Goal: Task Accomplishment & Management: Manage account settings

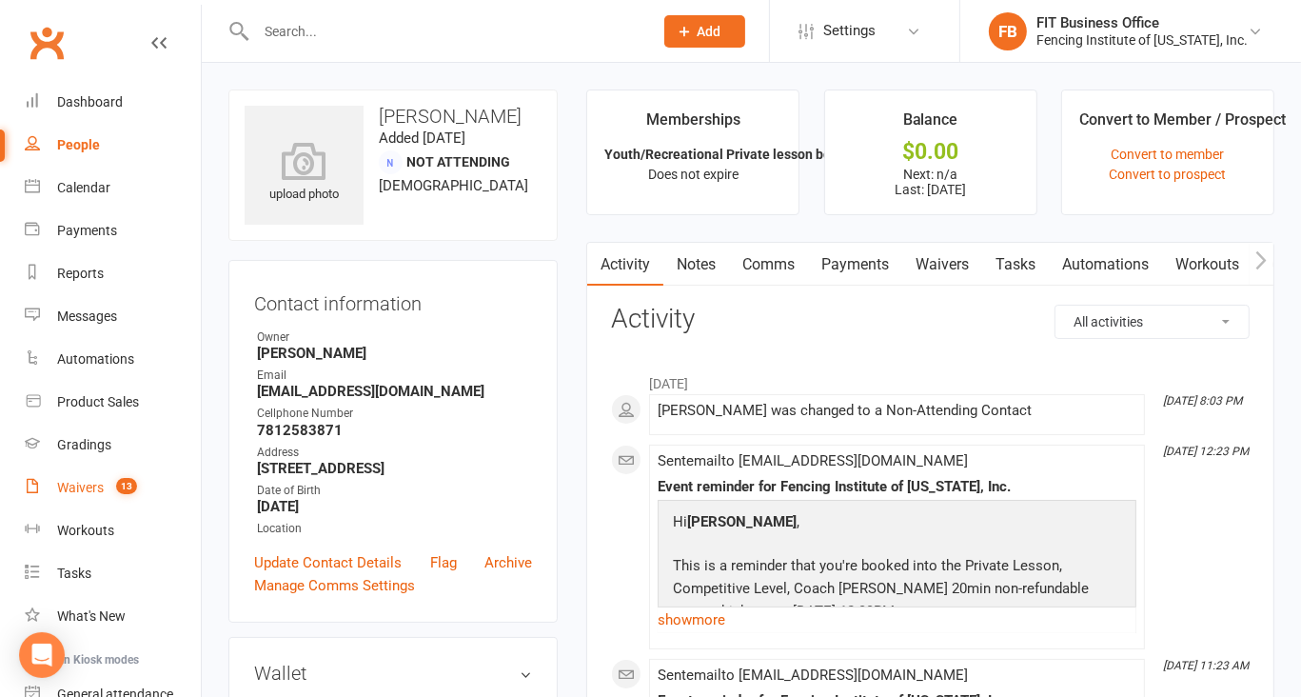
click at [65, 497] on link "Waivers 13" at bounding box center [113, 487] width 176 height 43
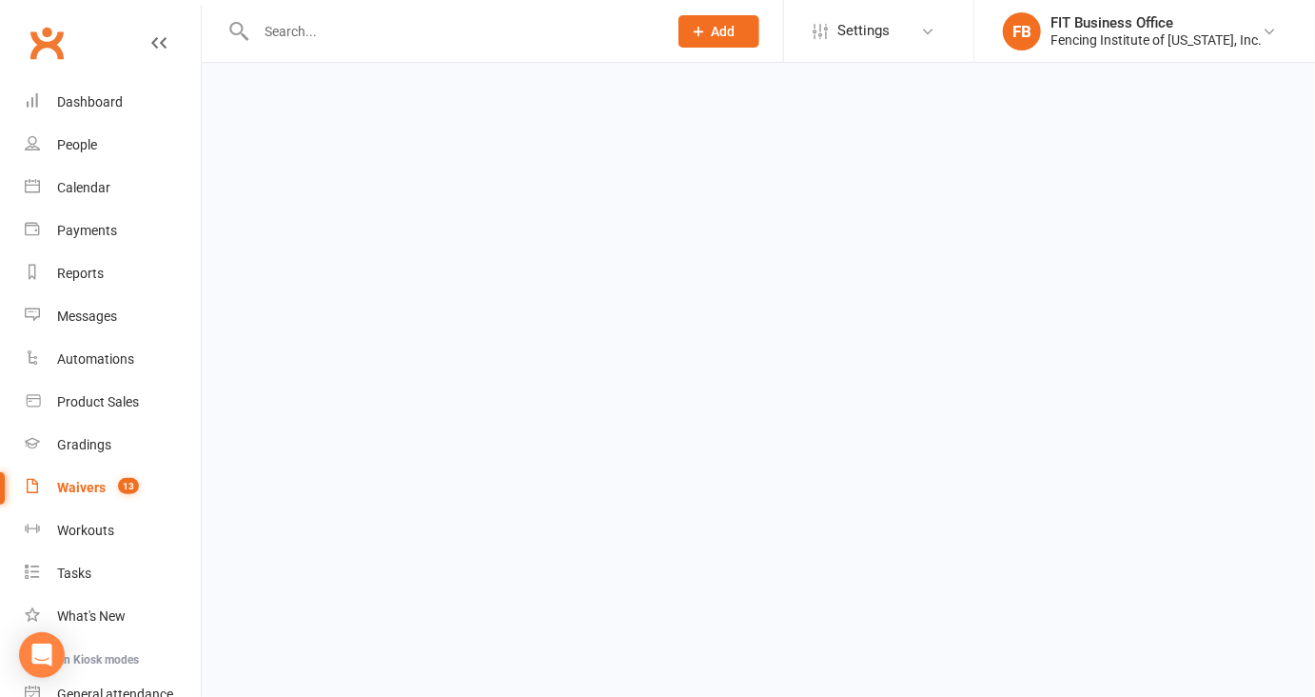
select select "100"
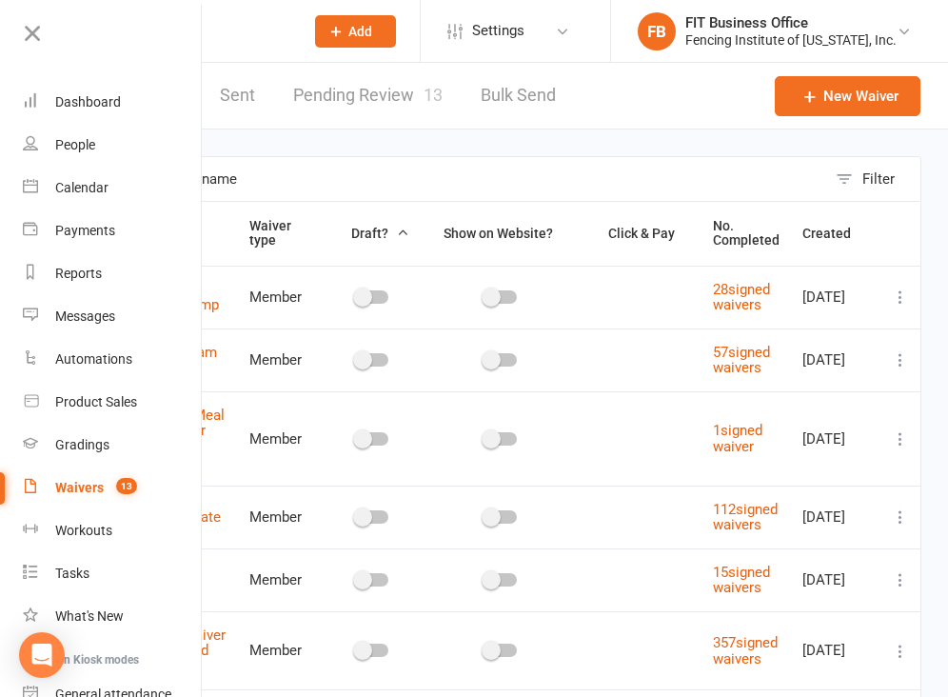
click at [403, 169] on input "text" at bounding box center [459, 179] width 734 height 44
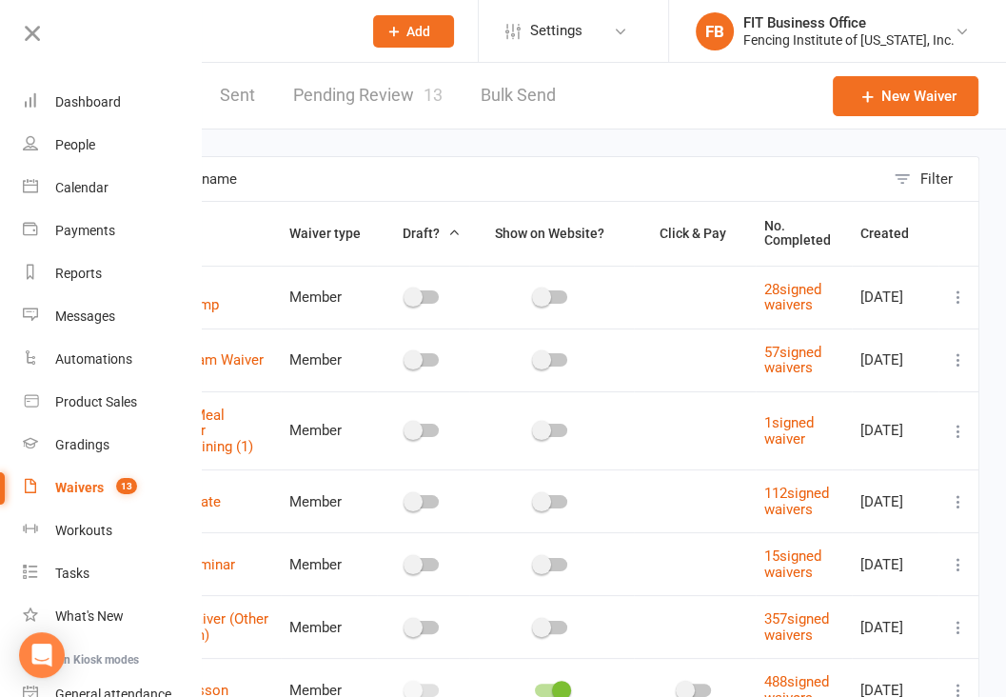
click at [400, 98] on link "Pending Review 13" at bounding box center [367, 96] width 149 height 66
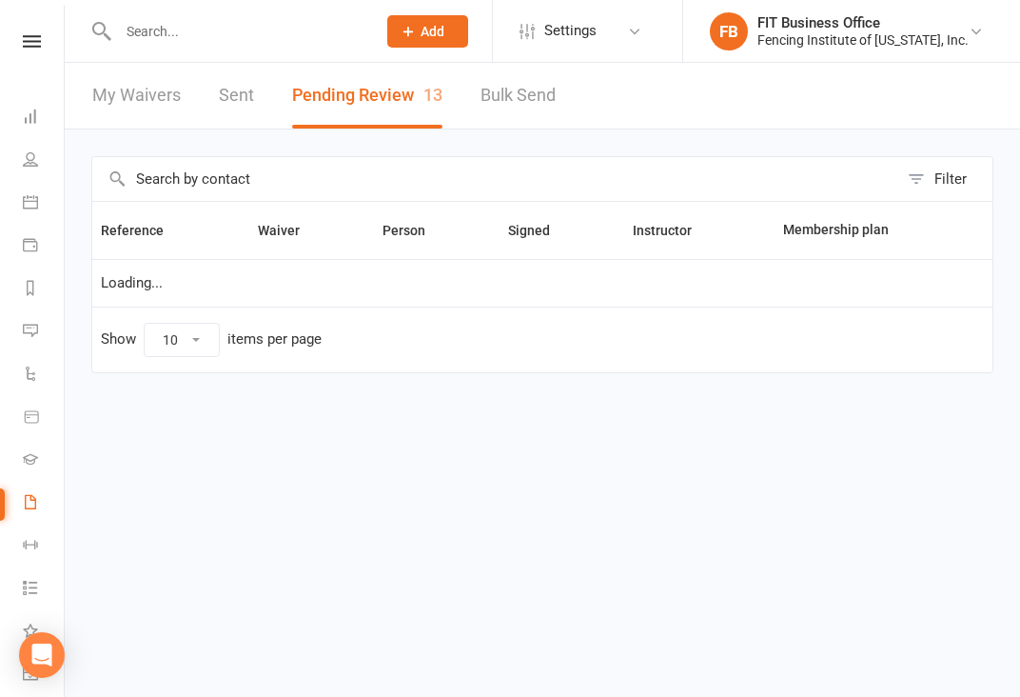
select select "100"
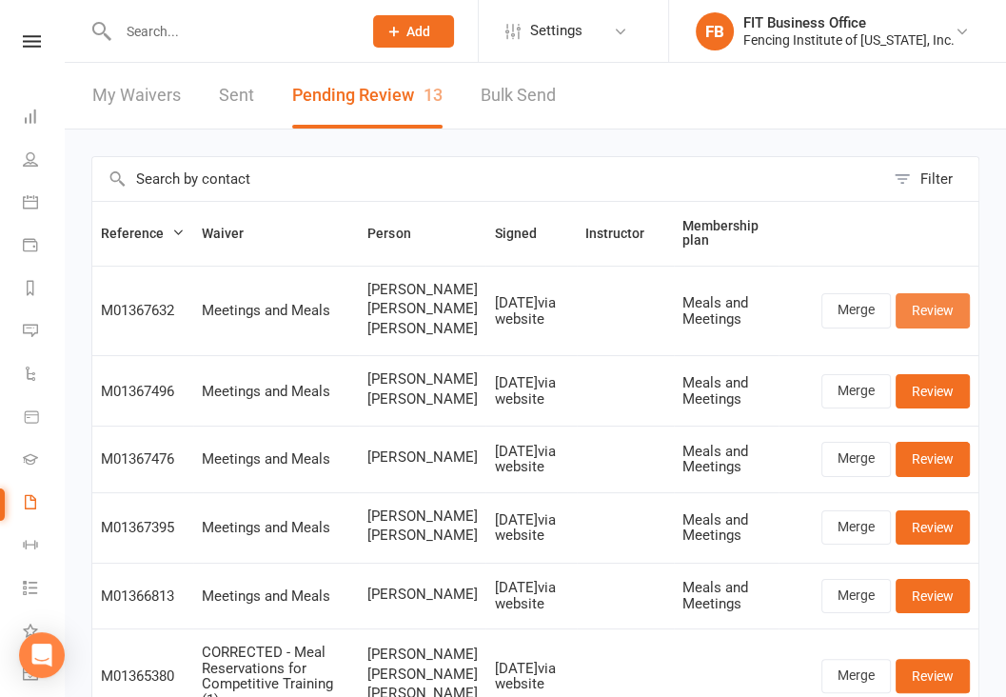
click at [944, 300] on link "Review" at bounding box center [932, 310] width 74 height 34
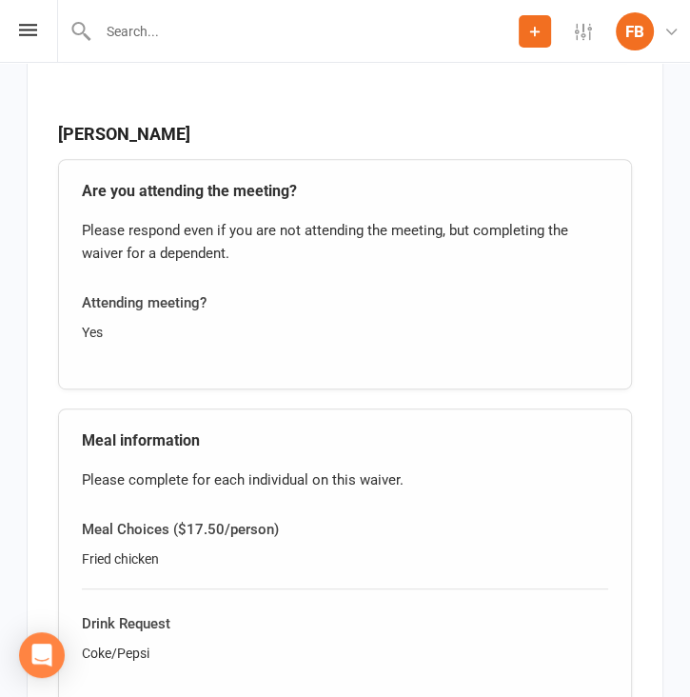
scroll to position [3774, 0]
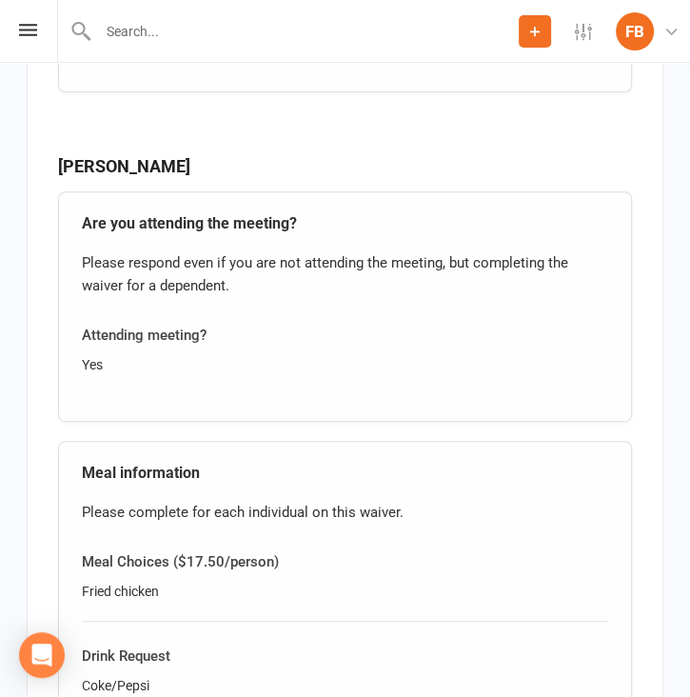
click at [521, 380] on div "Are you attending the meeting? Please respond even if you are not attending the…" at bounding box center [345, 306] width 574 height 230
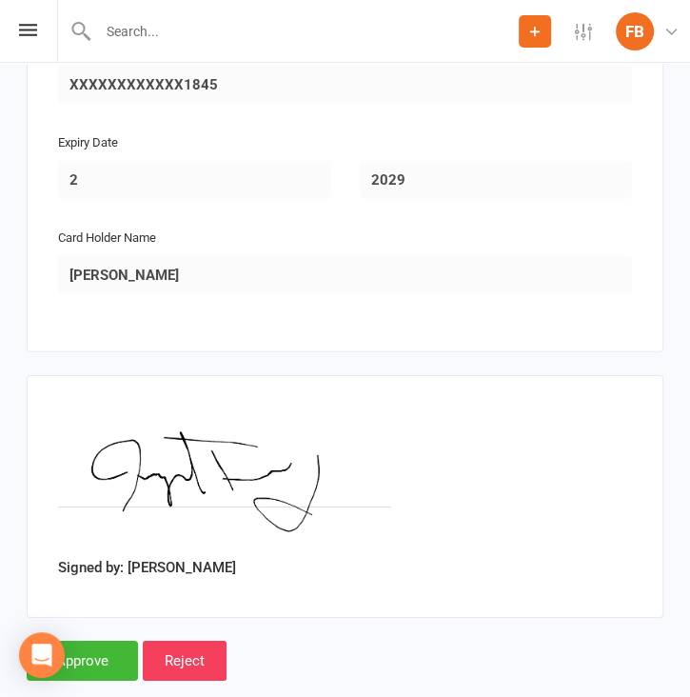
scroll to position [6106, 0]
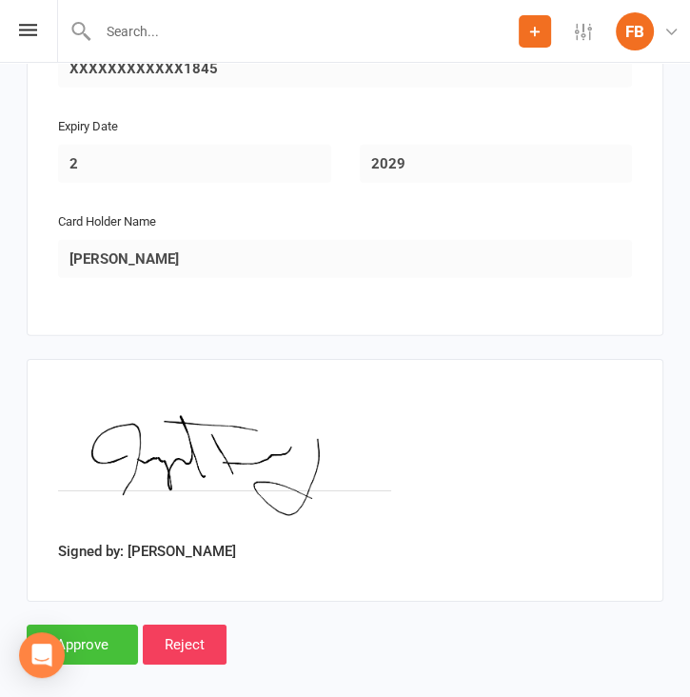
click at [89, 624] on input "Approve" at bounding box center [82, 644] width 111 height 40
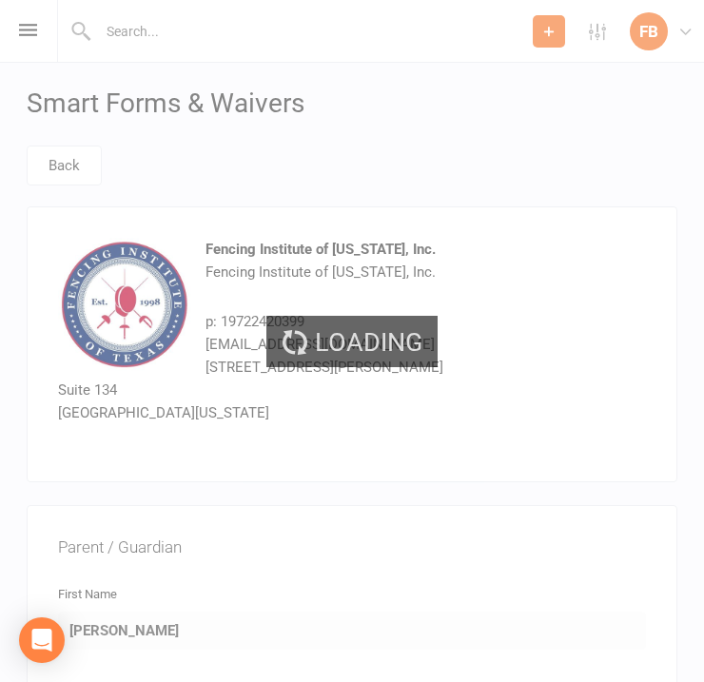
select select "100"
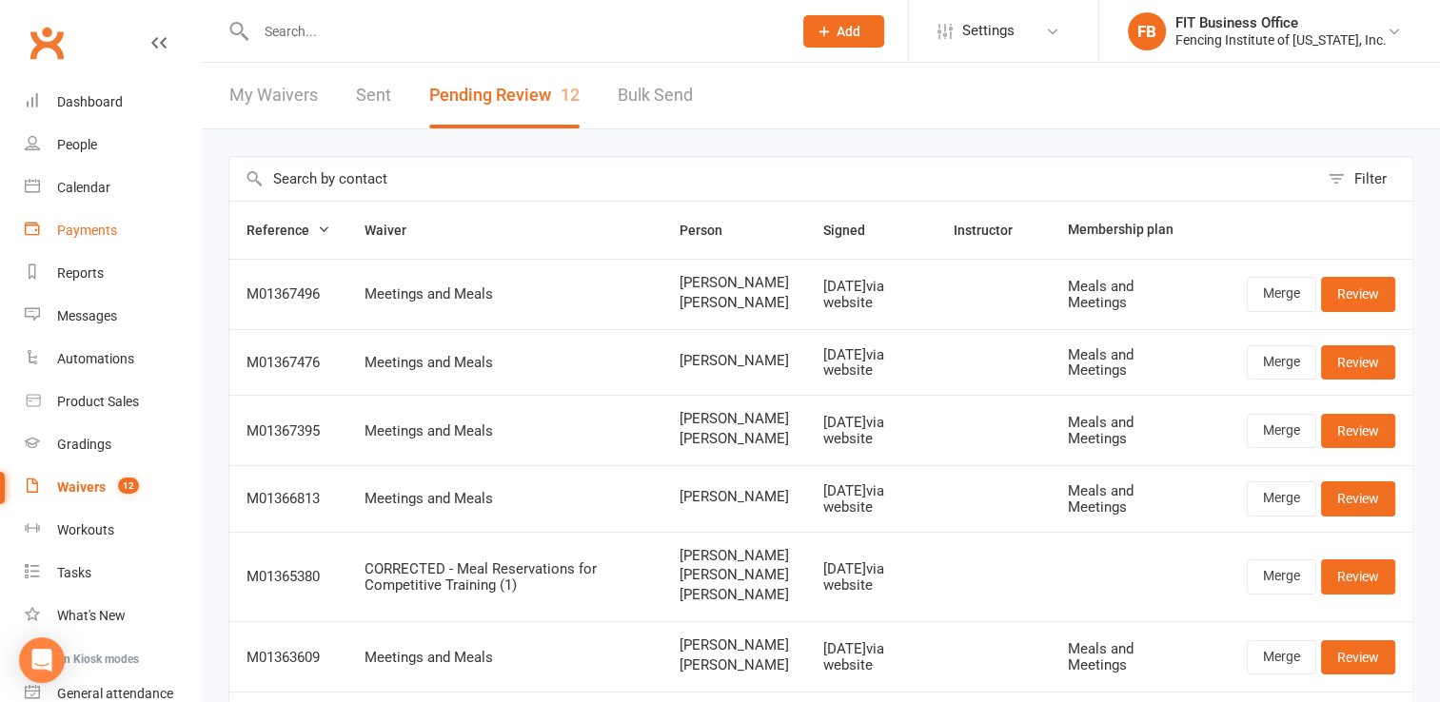
click at [108, 235] on div "Payments" at bounding box center [87, 230] width 60 height 15
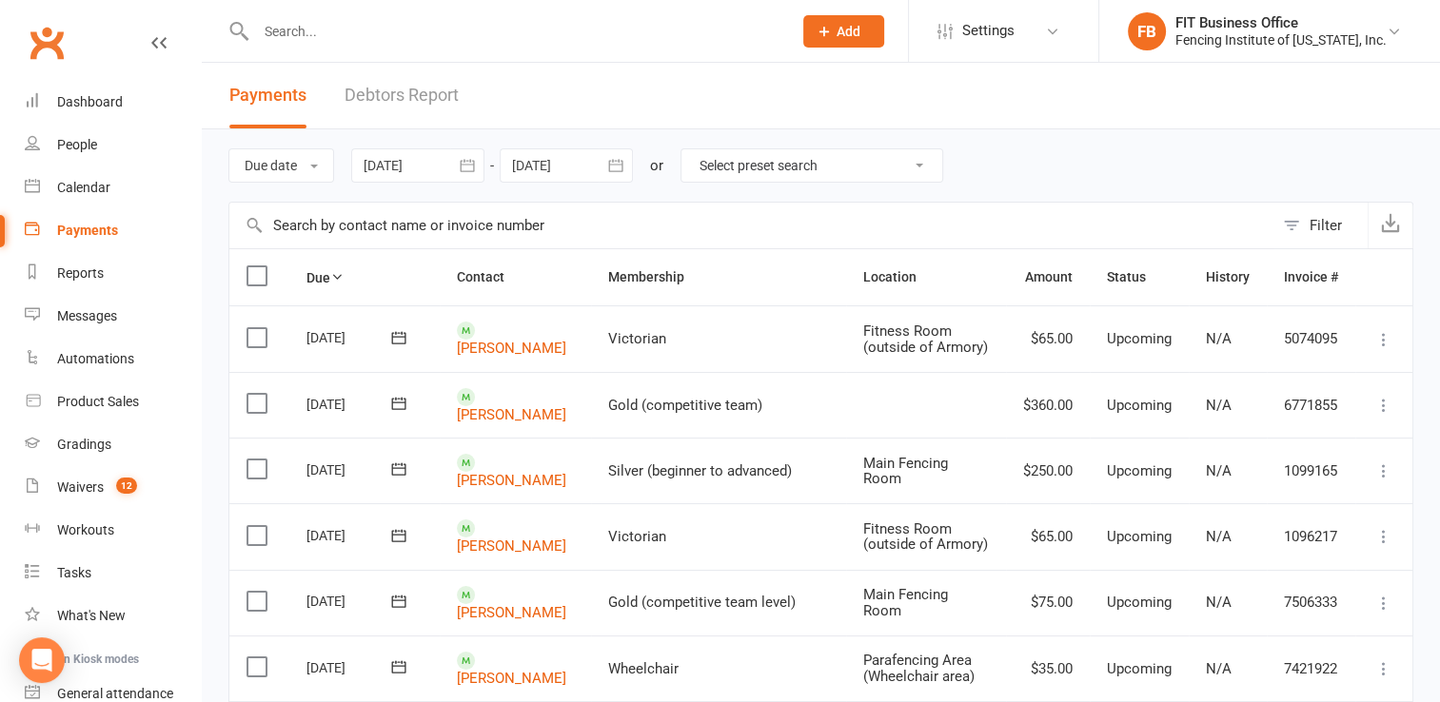
click at [293, 23] on input "text" at bounding box center [514, 31] width 528 height 27
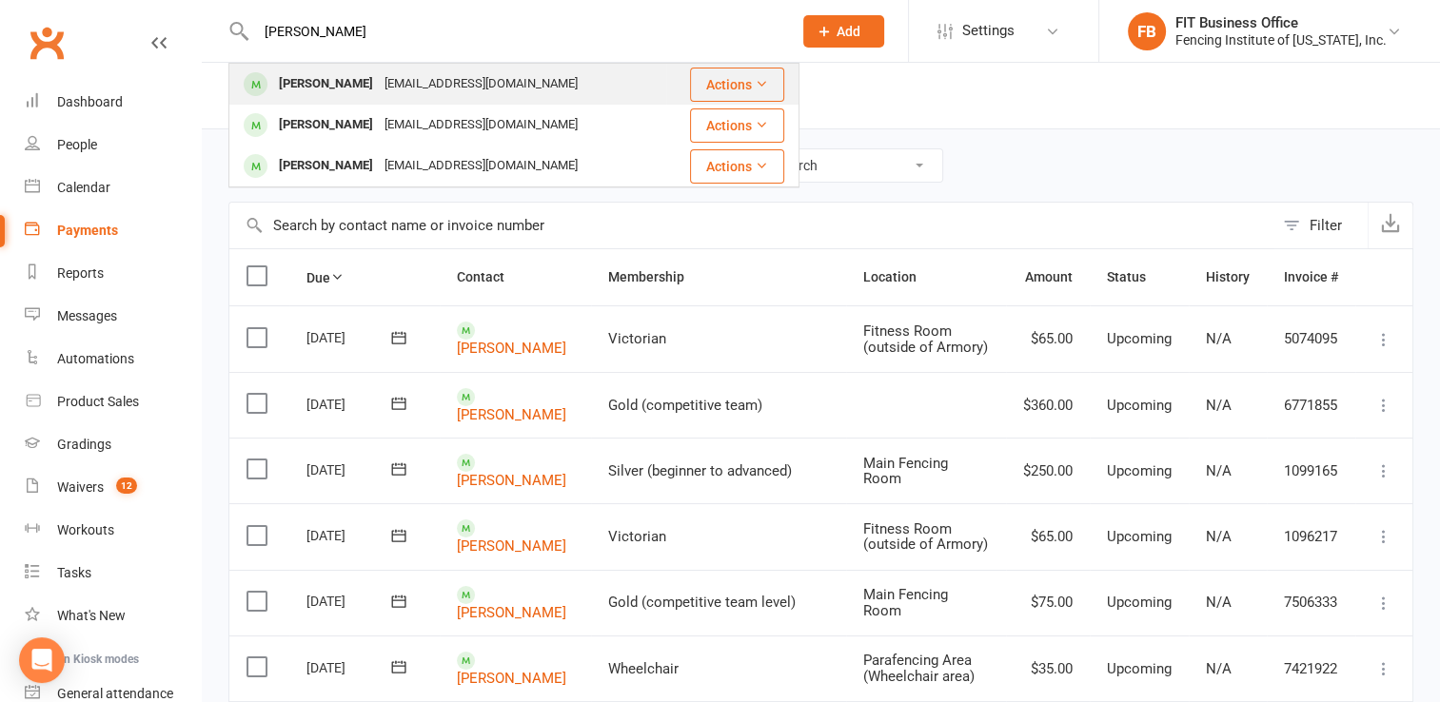
type input "[PERSON_NAME]"
click at [308, 75] on div "[PERSON_NAME]" at bounding box center [326, 84] width 106 height 28
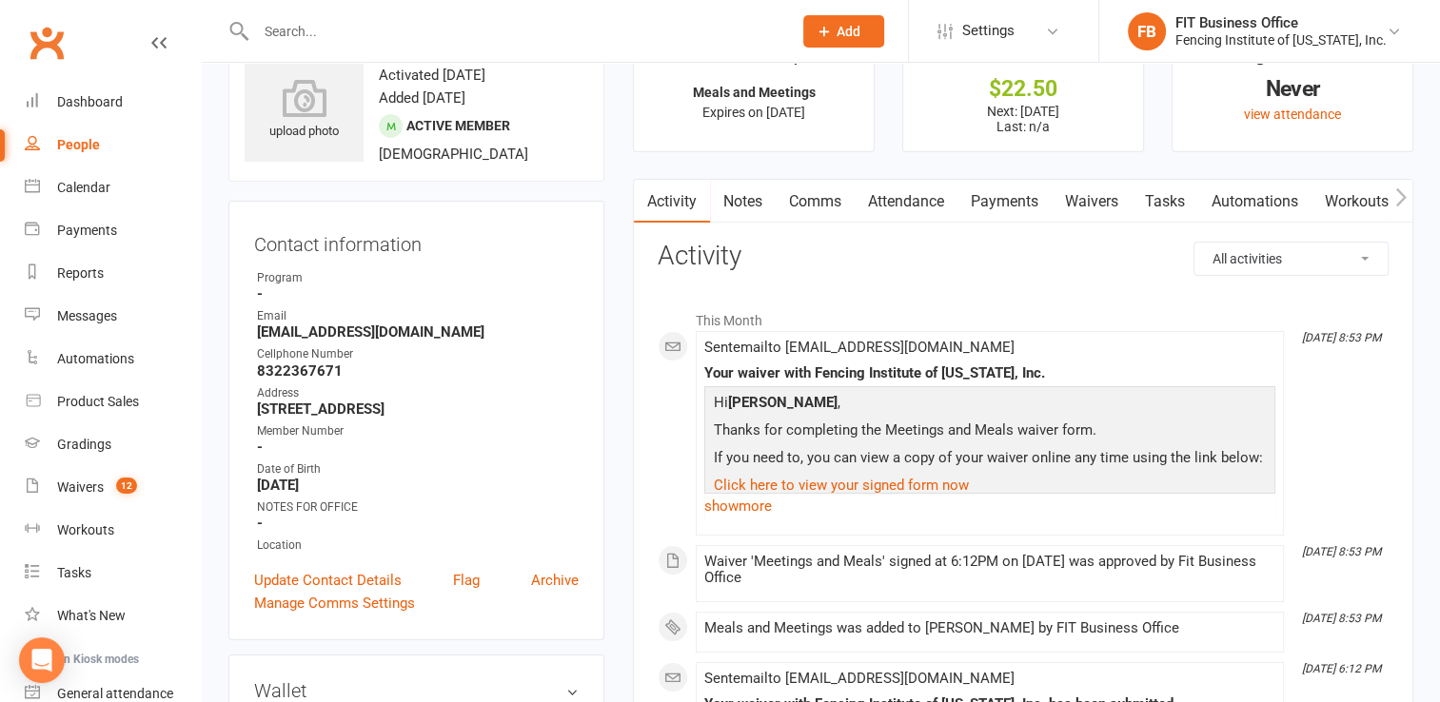
scroll to position [95, 0]
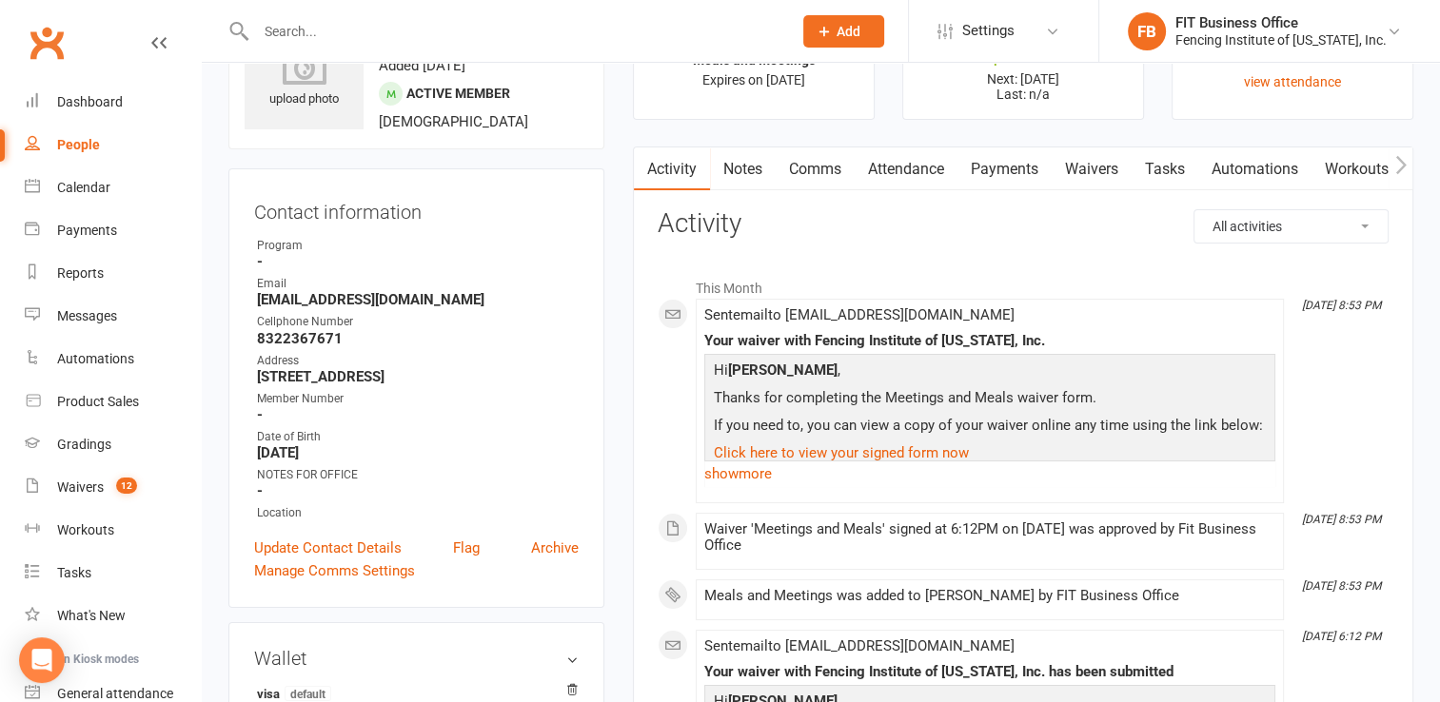
click at [1012, 171] on link "Payments" at bounding box center [1004, 169] width 94 height 44
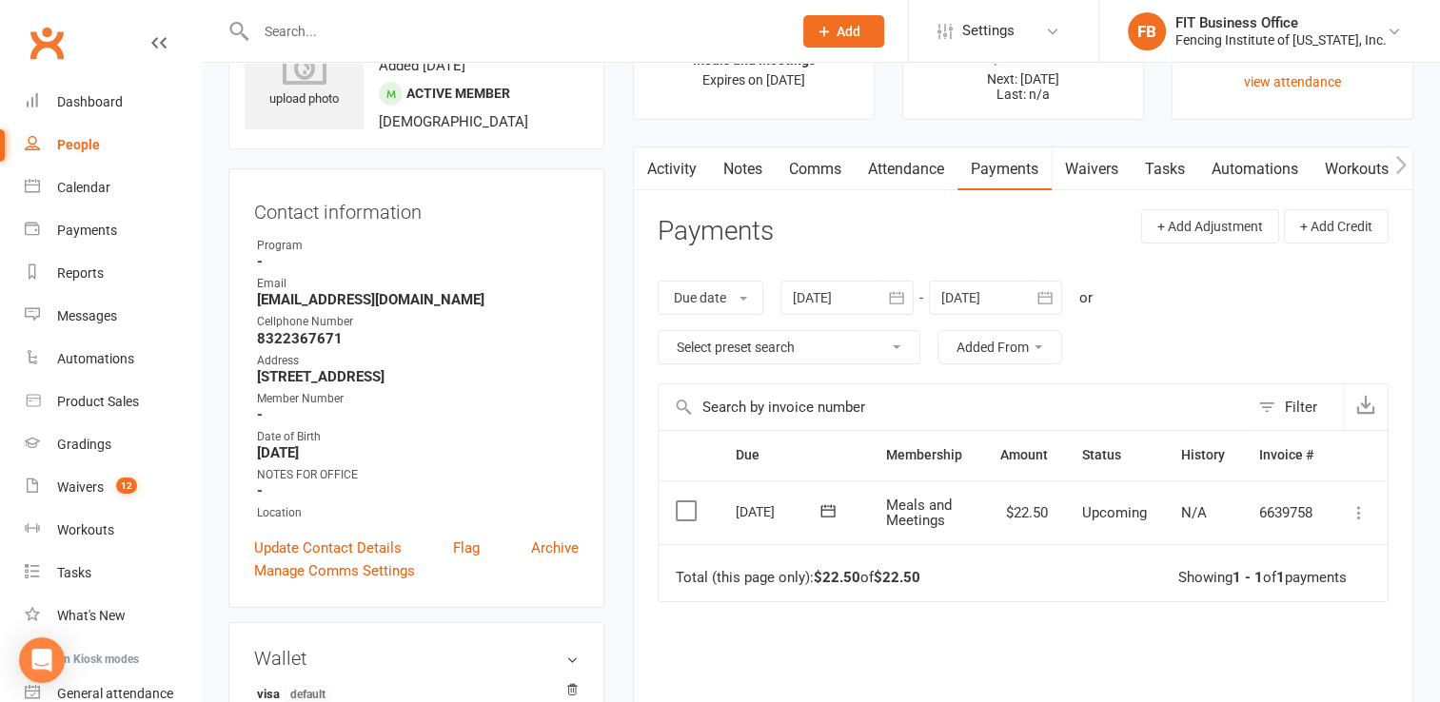
scroll to position [63, 0]
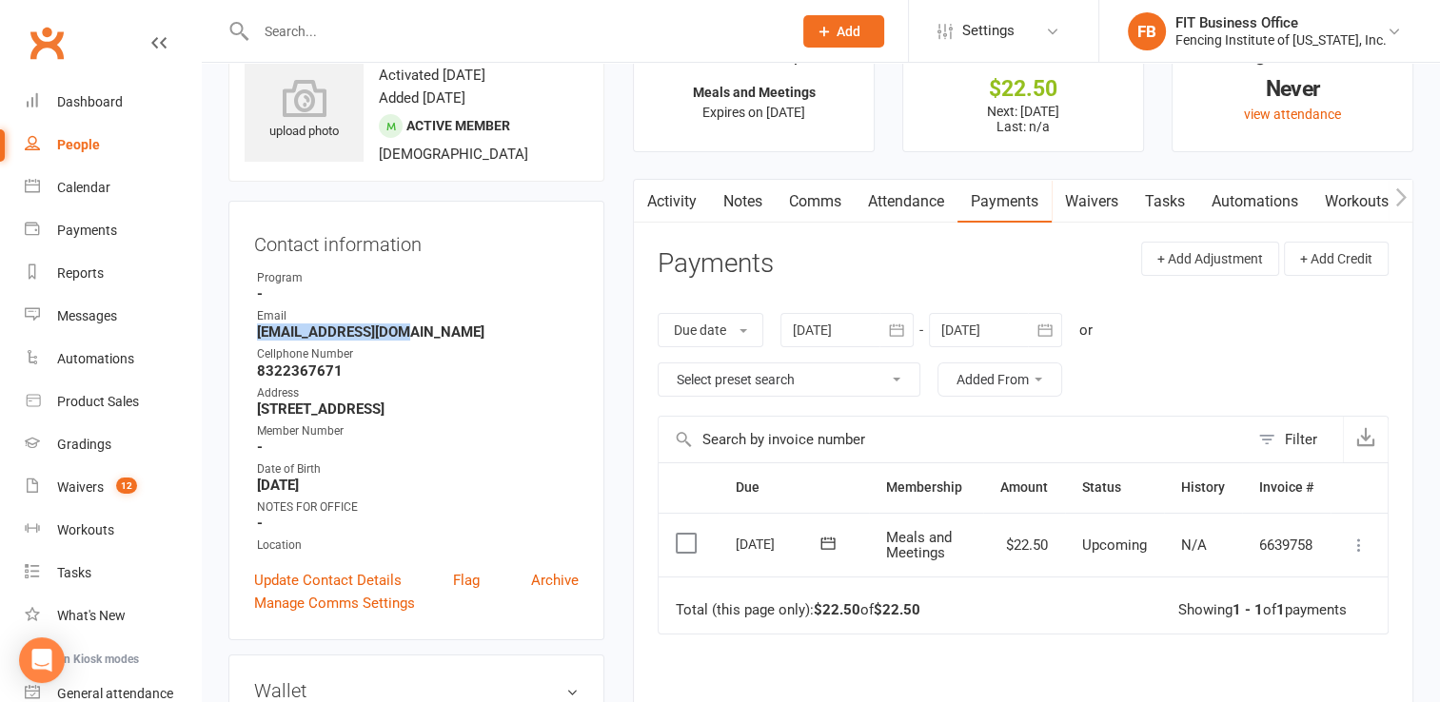
drag, startPoint x: 400, startPoint y: 334, endPoint x: 249, endPoint y: 335, distance: 150.4
click at [249, 335] on div "Contact information Owner Program - Email [EMAIL_ADDRESS][DOMAIN_NAME] Cellphon…" at bounding box center [416, 421] width 376 height 440
drag, startPoint x: 249, startPoint y: 335, endPoint x: 277, endPoint y: 330, distance: 28.0
copy strong "[EMAIL_ADDRESS][DOMAIN_NAME]"
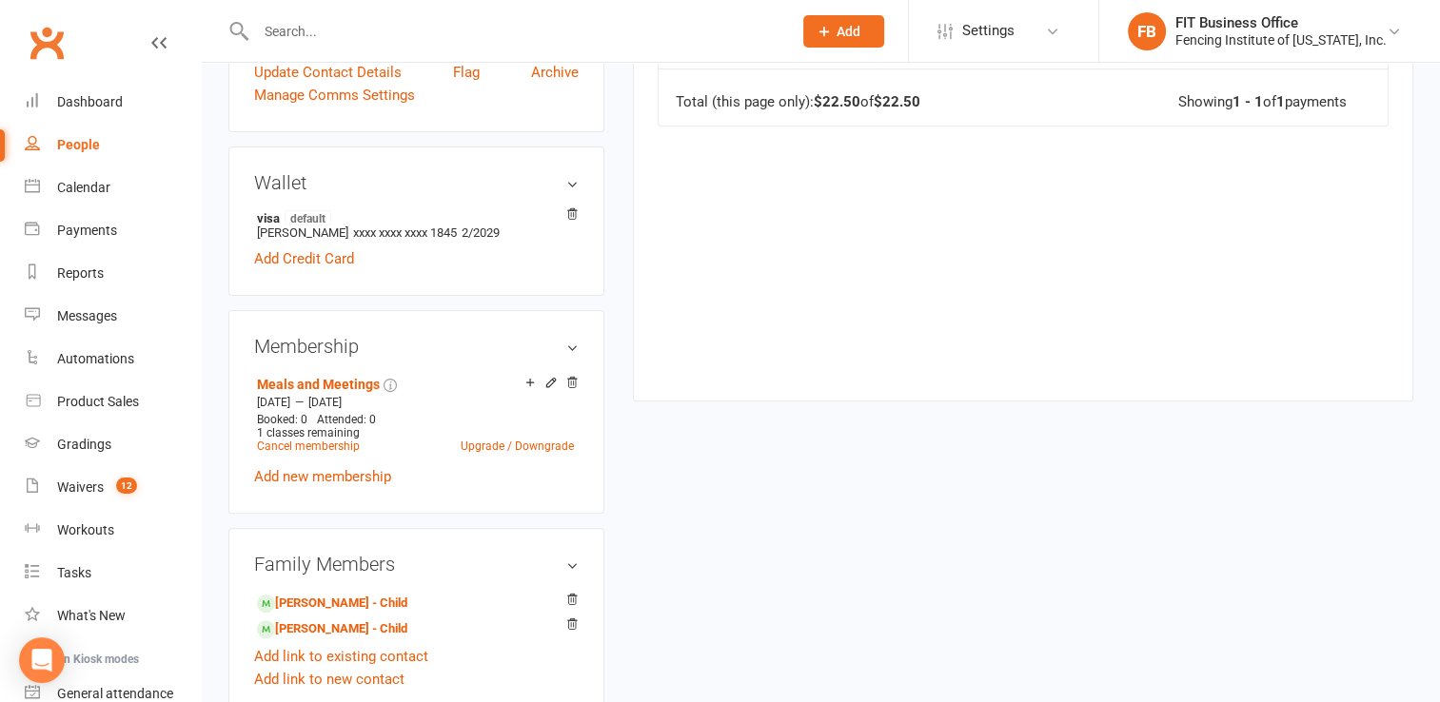
scroll to position [634, 0]
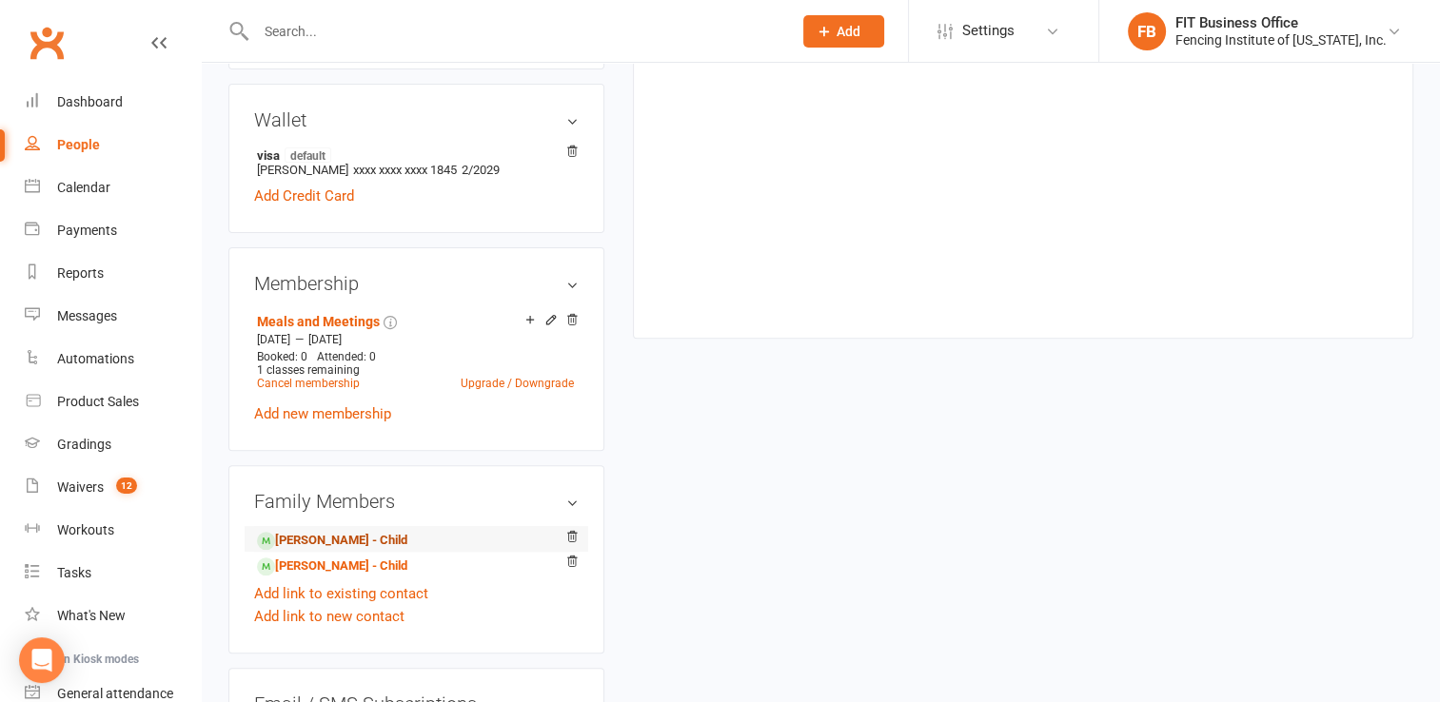
click at [350, 545] on link "[PERSON_NAME] - Child" at bounding box center [332, 541] width 150 height 20
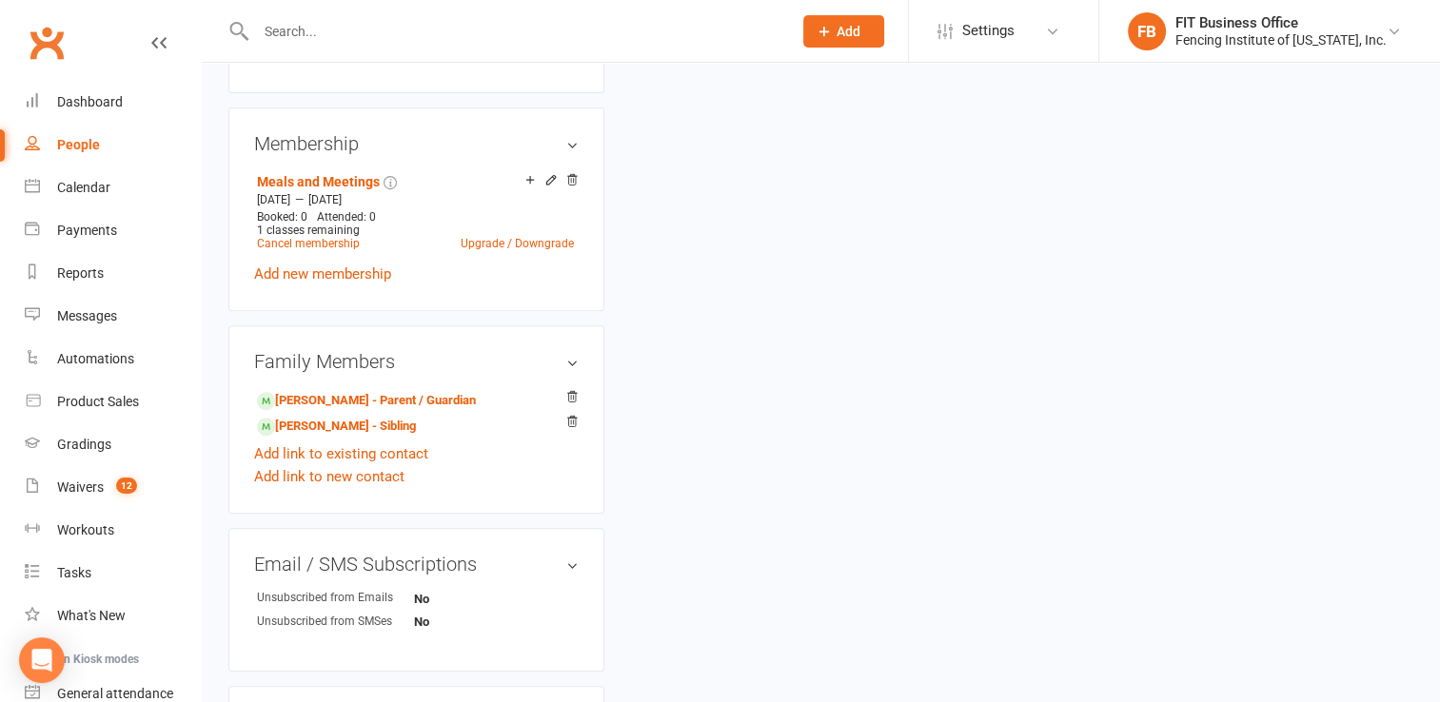
scroll to position [825, 0]
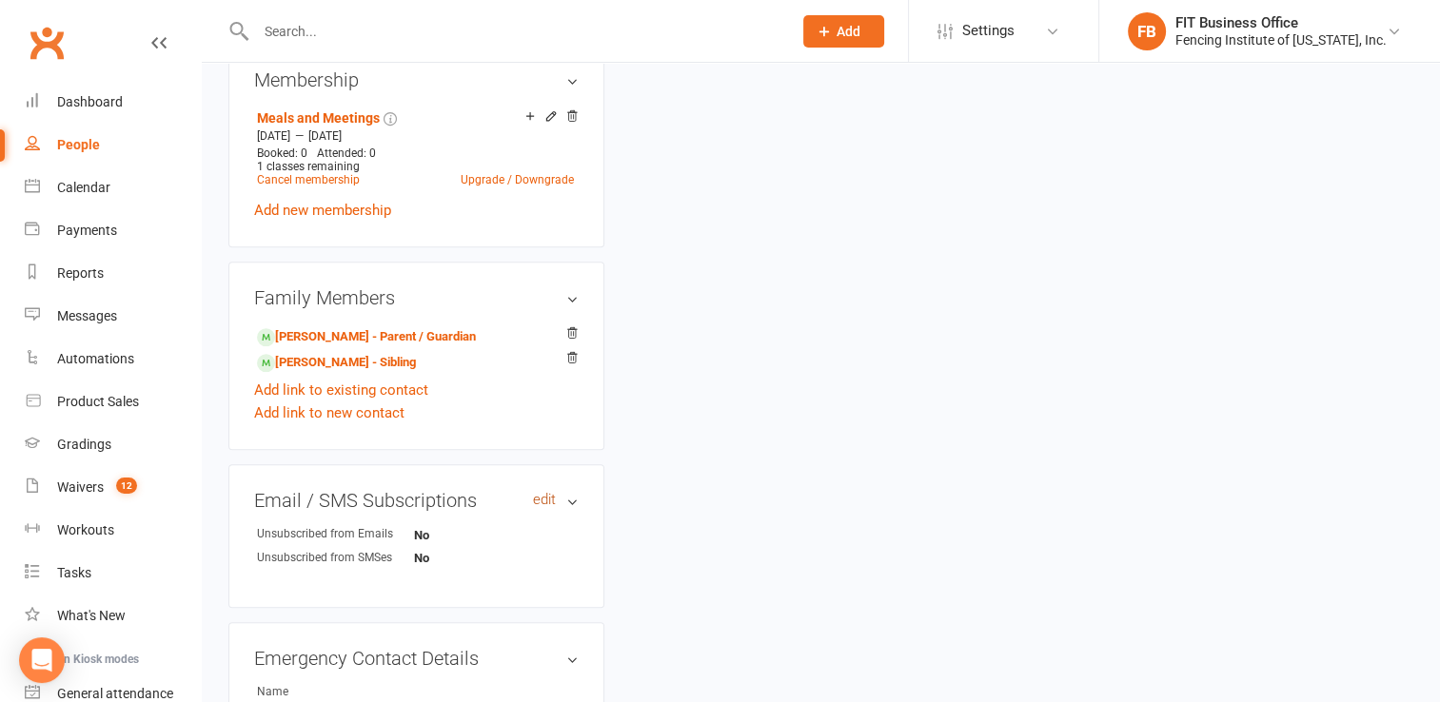
click at [538, 497] on link "edit" at bounding box center [544, 500] width 23 height 16
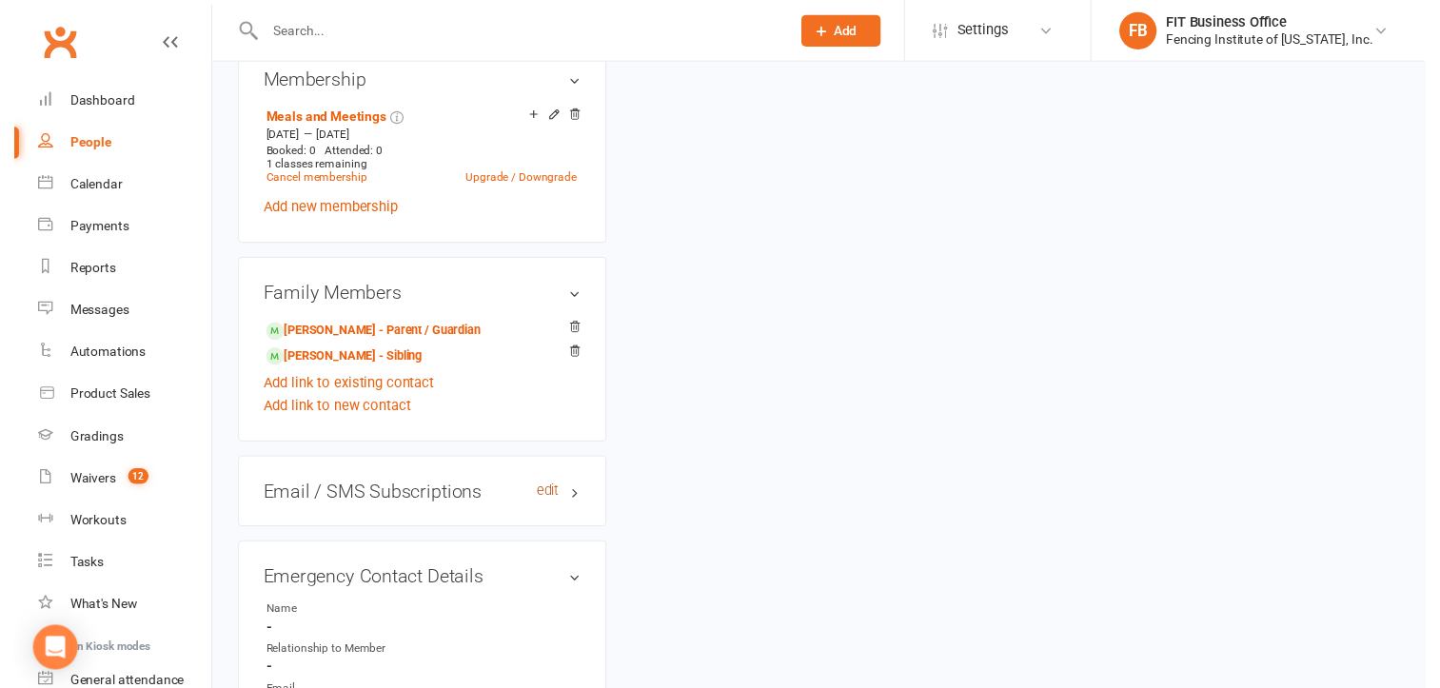
scroll to position [114, 0]
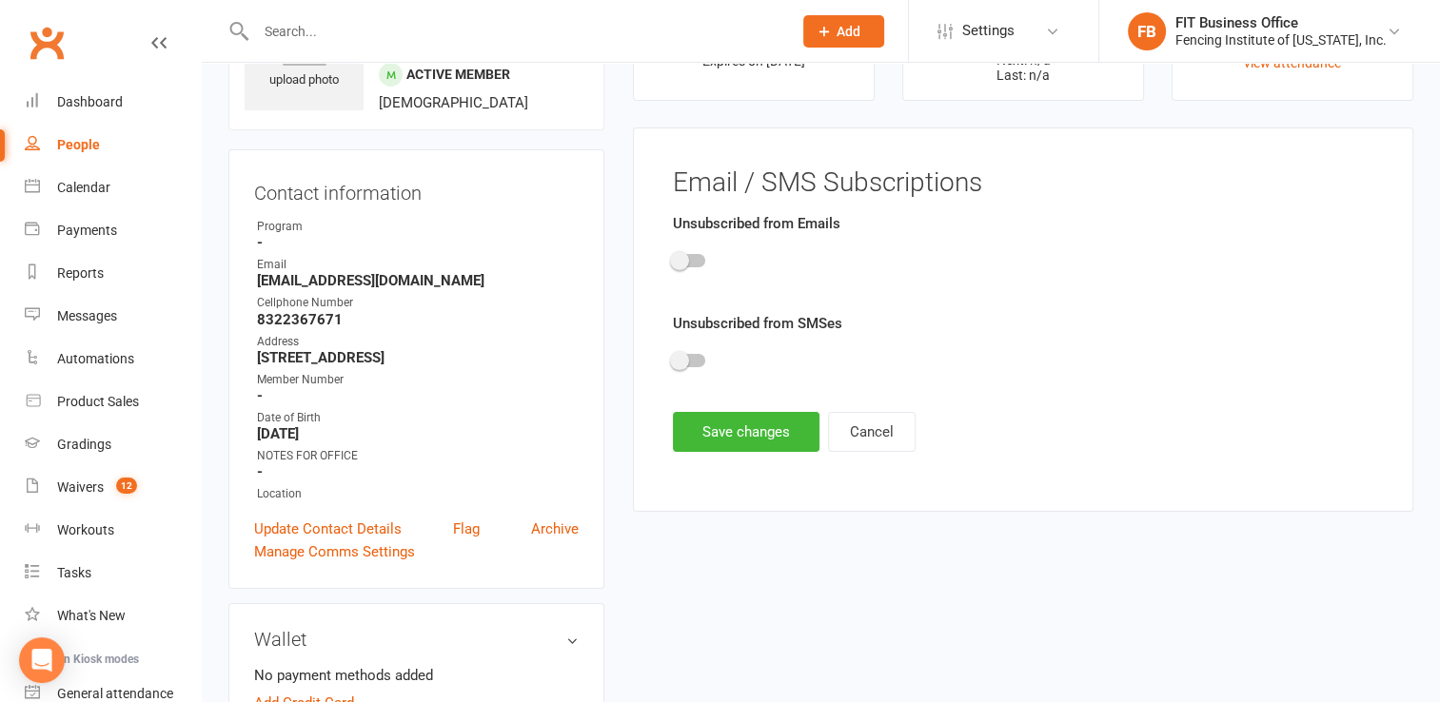
click at [695, 249] on div at bounding box center [1023, 264] width 700 height 43
click at [692, 256] on div at bounding box center [689, 260] width 32 height 13
click at [673, 258] on input "checkbox" at bounding box center [673, 258] width 0 height 0
click at [692, 366] on div at bounding box center [689, 360] width 32 height 13
click at [673, 358] on input "checkbox" at bounding box center [673, 358] width 0 height 0
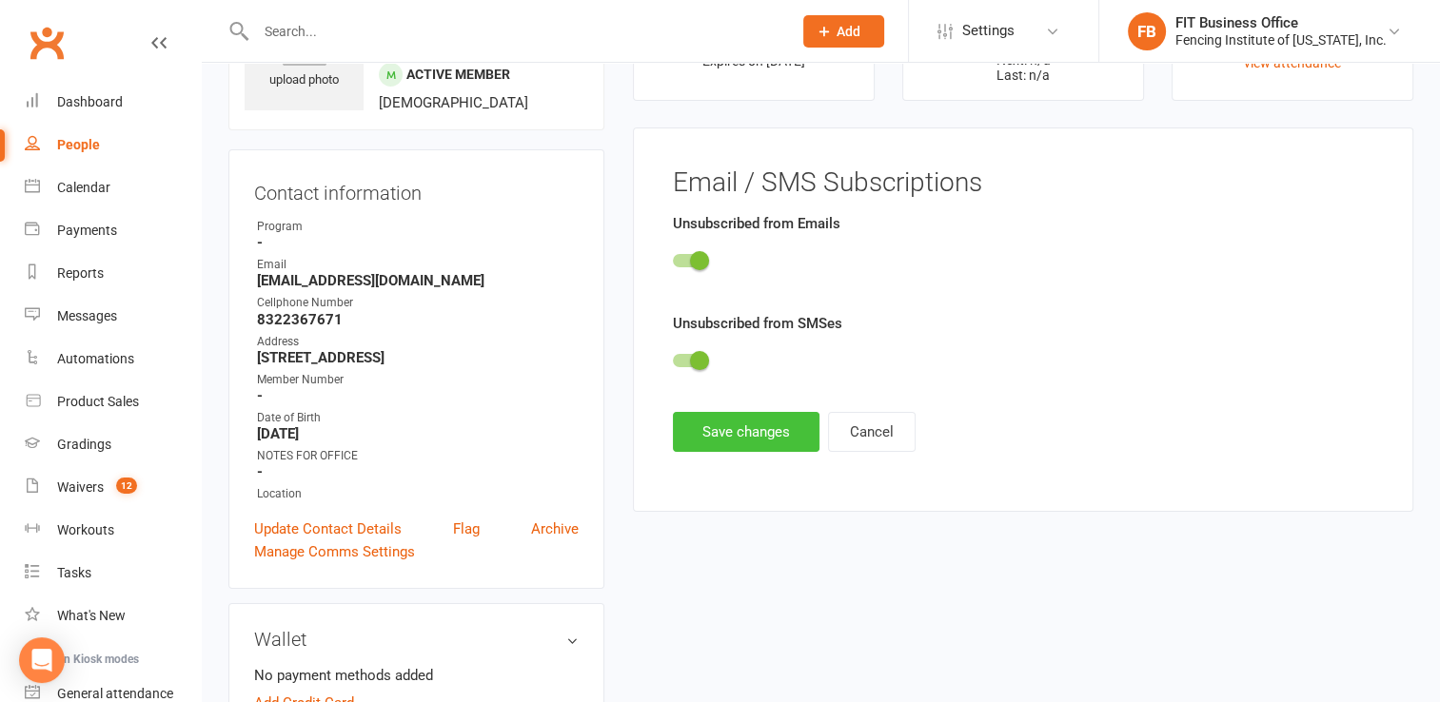
click at [723, 423] on button "Save changes" at bounding box center [746, 432] width 147 height 40
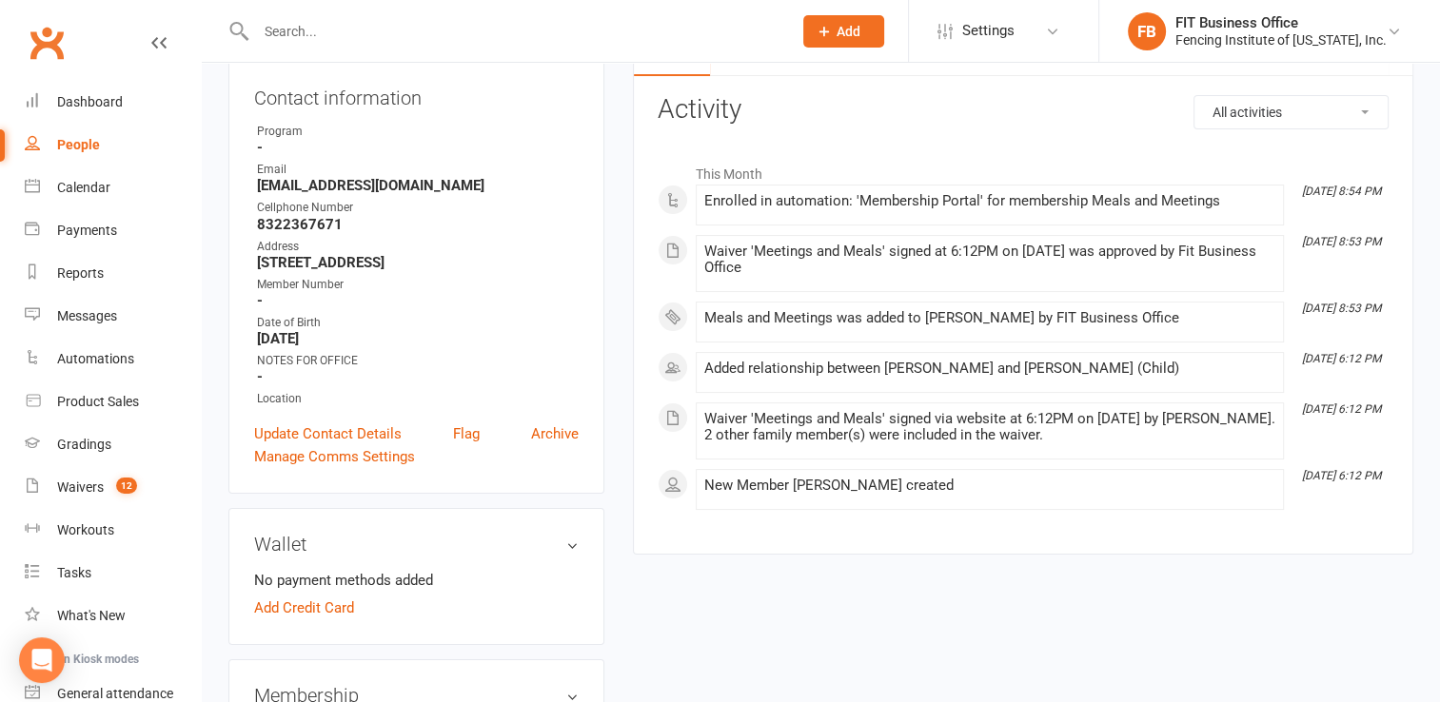
scroll to position [0, 0]
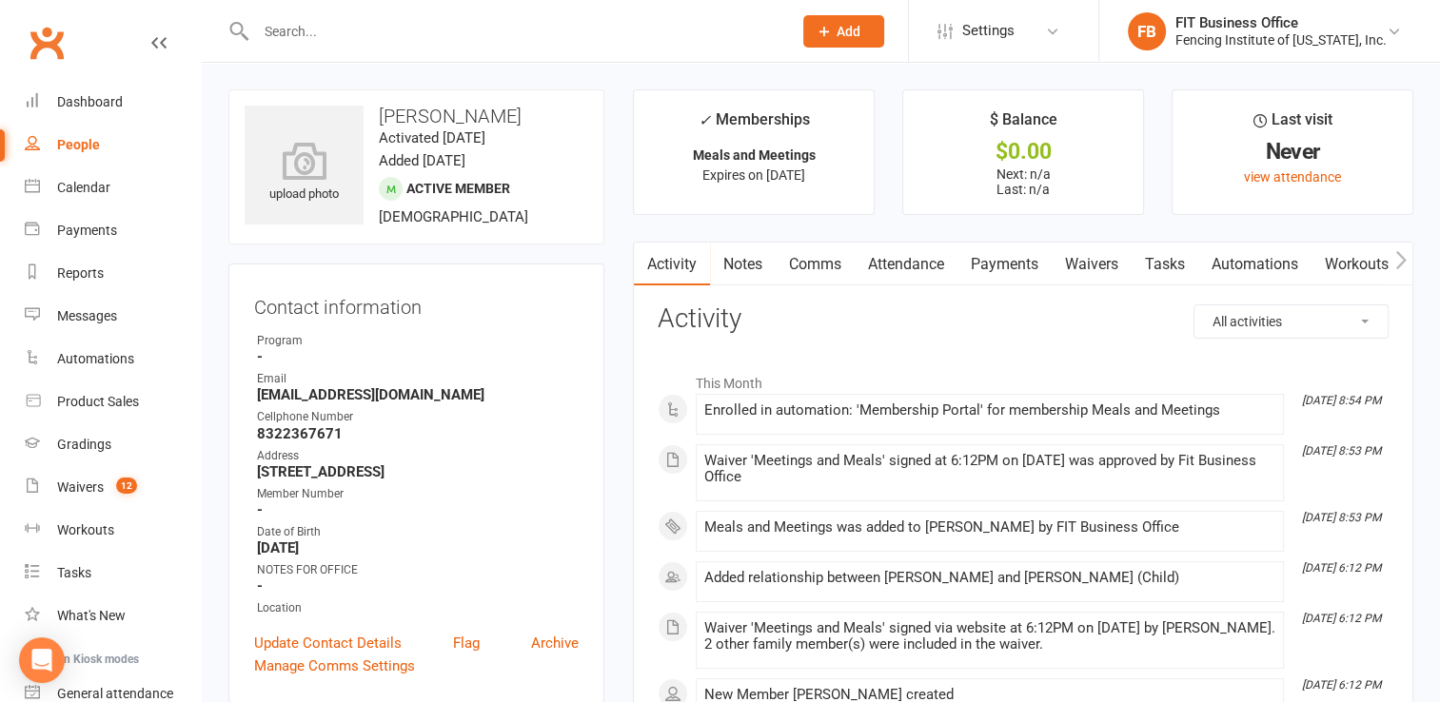
click at [1012, 257] on link "Payments" at bounding box center [1004, 265] width 94 height 44
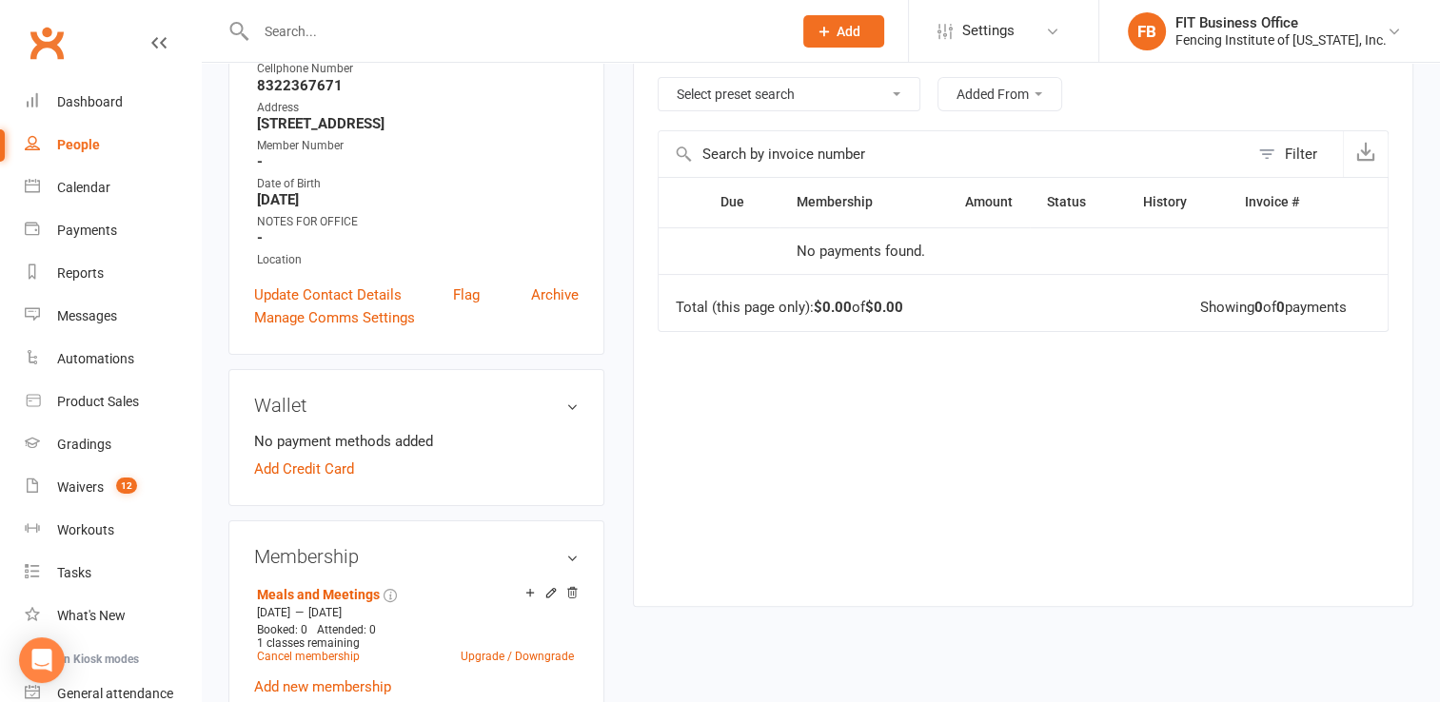
scroll to position [507, 0]
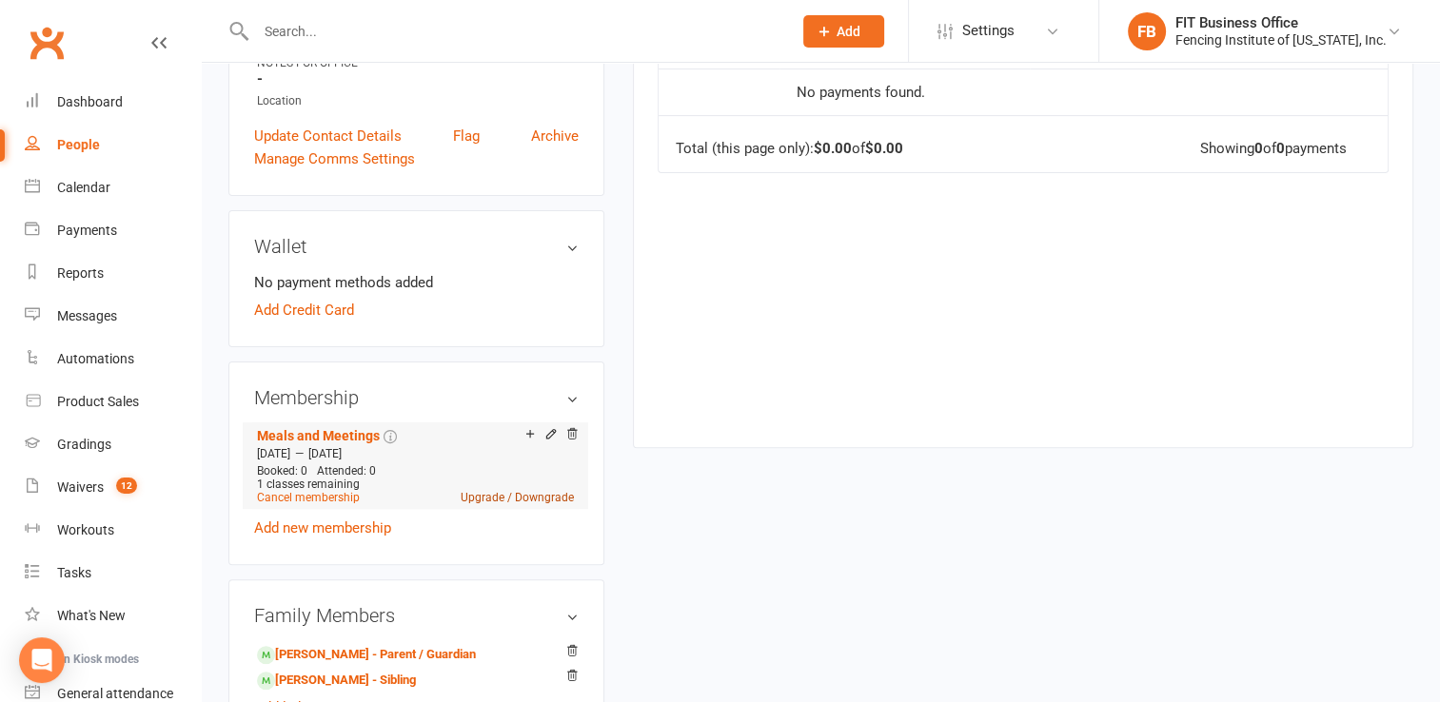
click at [506, 495] on link "Upgrade / Downgrade" at bounding box center [517, 497] width 113 height 13
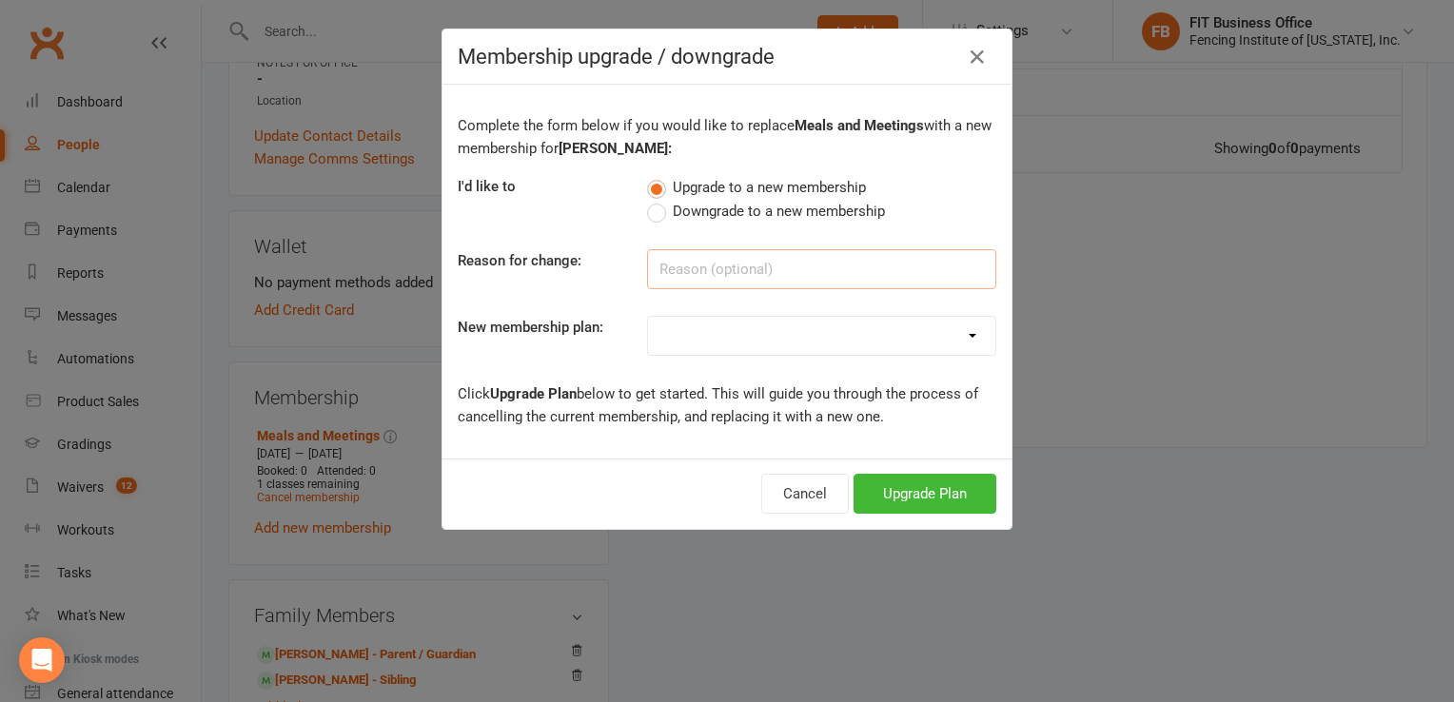
click at [710, 268] on input at bounding box center [821, 269] width 349 height 40
type input "Waiver failed to charge for meal"
click at [954, 332] on select "Competitive Private Lesson (non-refundable) Youth/Recreational Private Lesson B…" at bounding box center [821, 336] width 347 height 38
select select "15"
click at [648, 317] on select "Competitive Private Lesson (non-refundable) Youth/Recreational Private Lesson B…" at bounding box center [821, 336] width 347 height 38
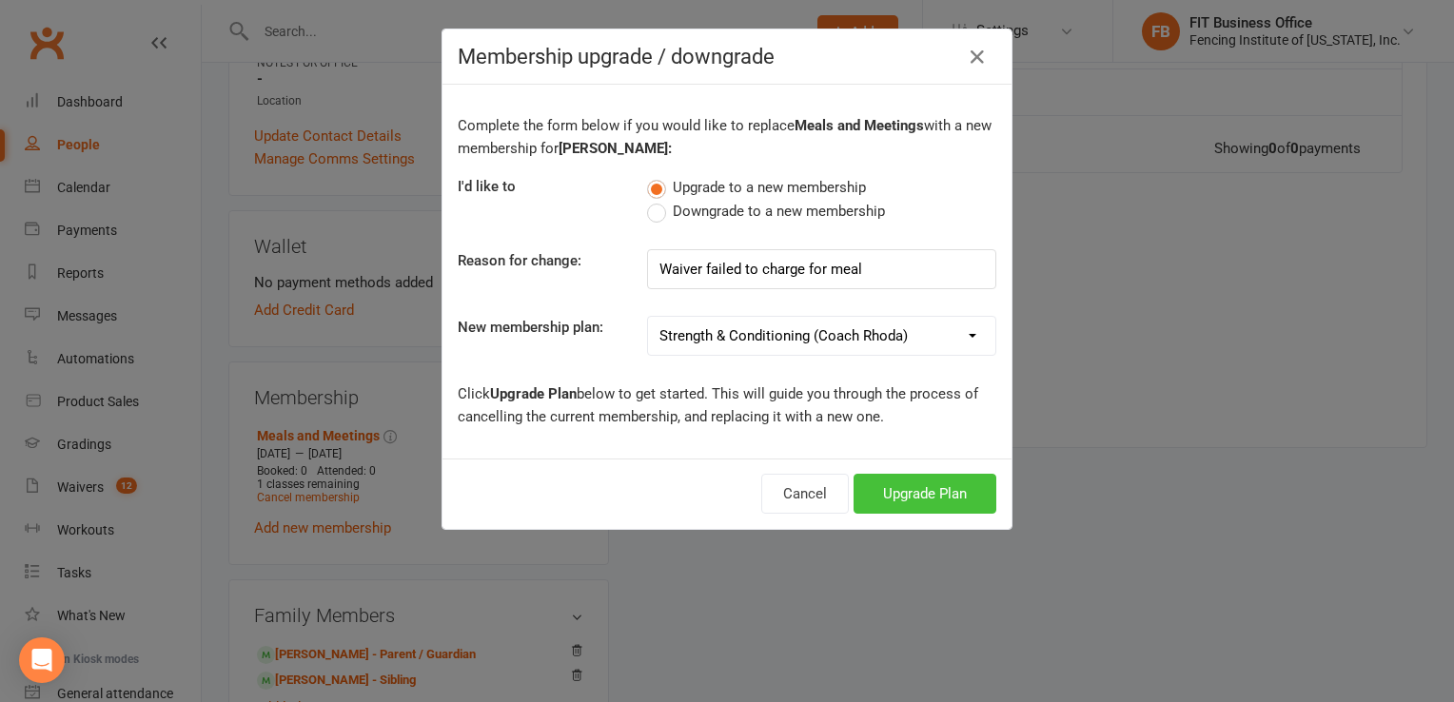
click at [925, 496] on button "Upgrade Plan" at bounding box center [925, 494] width 143 height 40
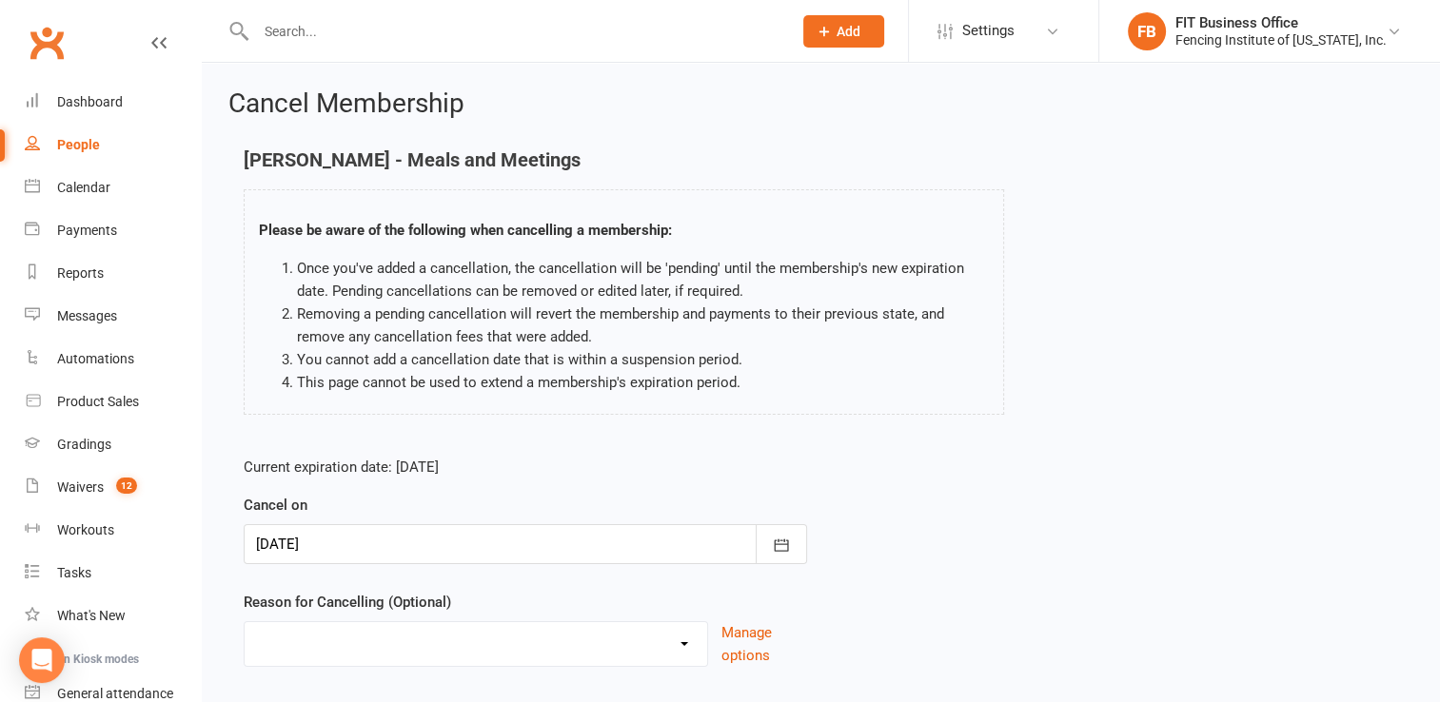
scroll to position [118, 0]
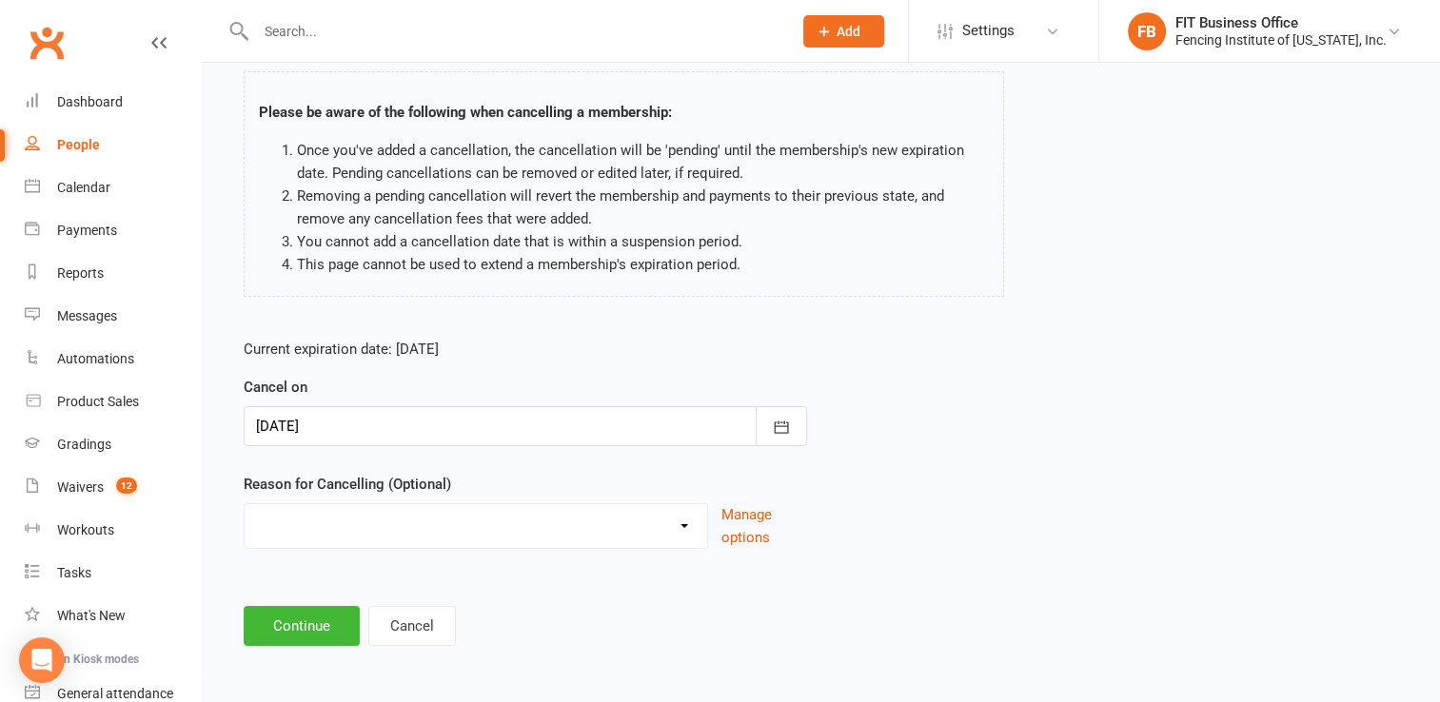
click at [487, 523] on select "Going to another club Going to College Medical Leave Membership completed/used …" at bounding box center [476, 523] width 462 height 38
select select "8"
click at [245, 504] on select "Going to another club Going to College Medical Leave Membership completed/used …" at bounding box center [476, 523] width 462 height 38
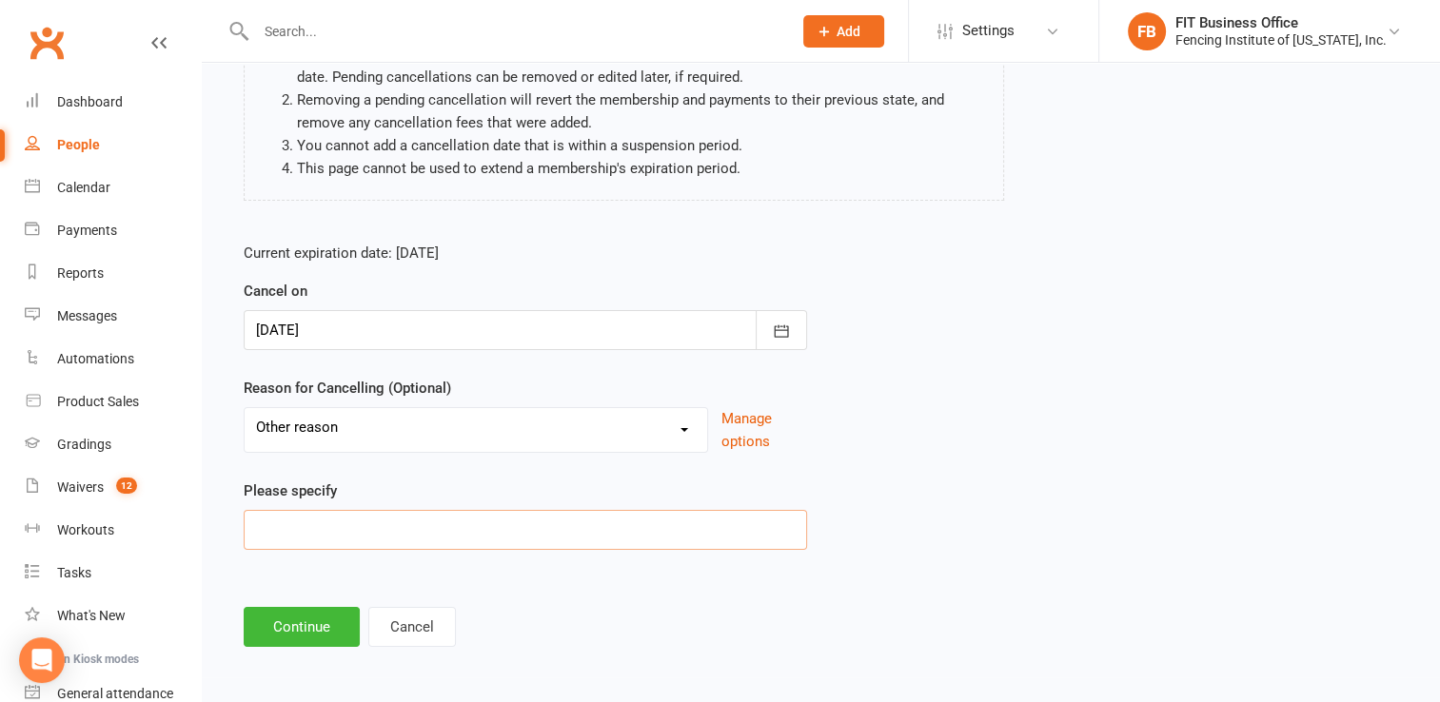
click at [529, 521] on input at bounding box center [525, 530] width 563 height 40
type input "Waiver failed to charge for meal"
click at [308, 616] on button "Continue" at bounding box center [302, 627] width 116 height 40
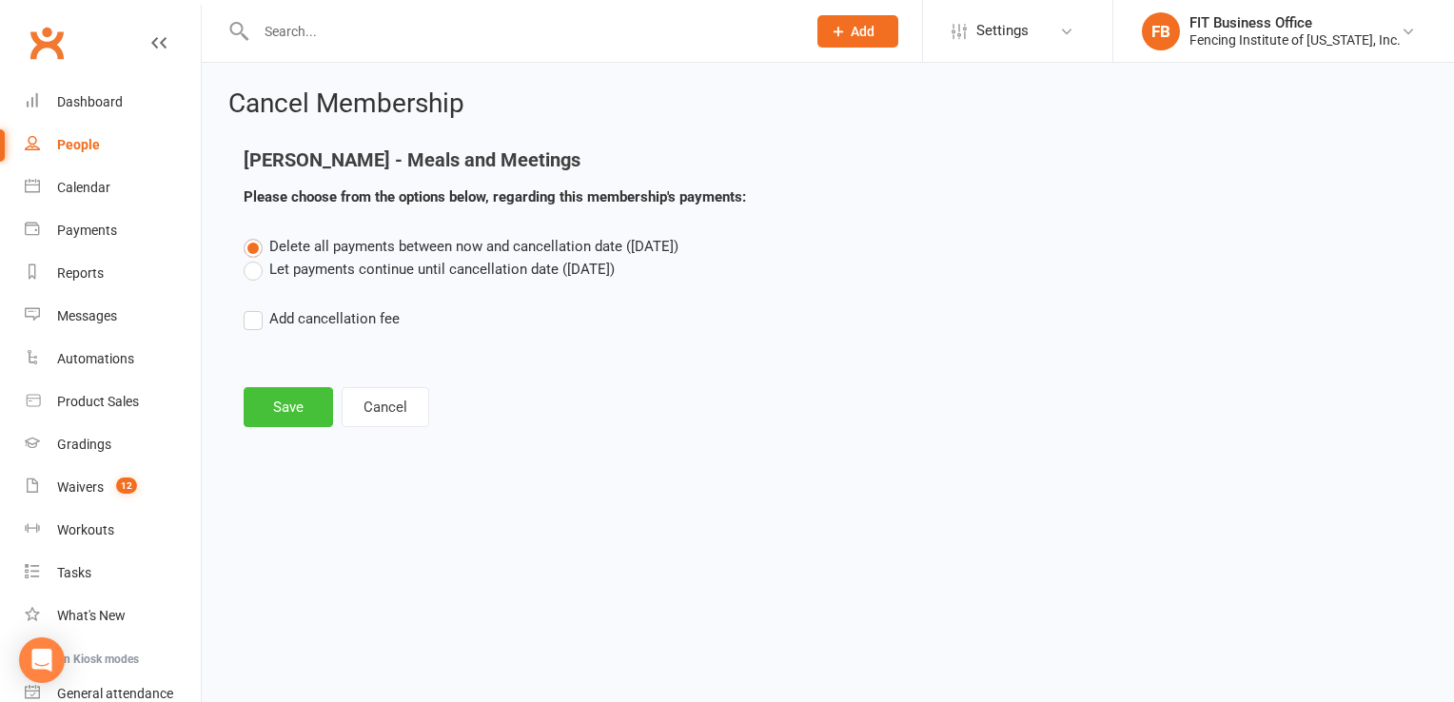
click at [308, 396] on button "Save" at bounding box center [288, 407] width 89 height 40
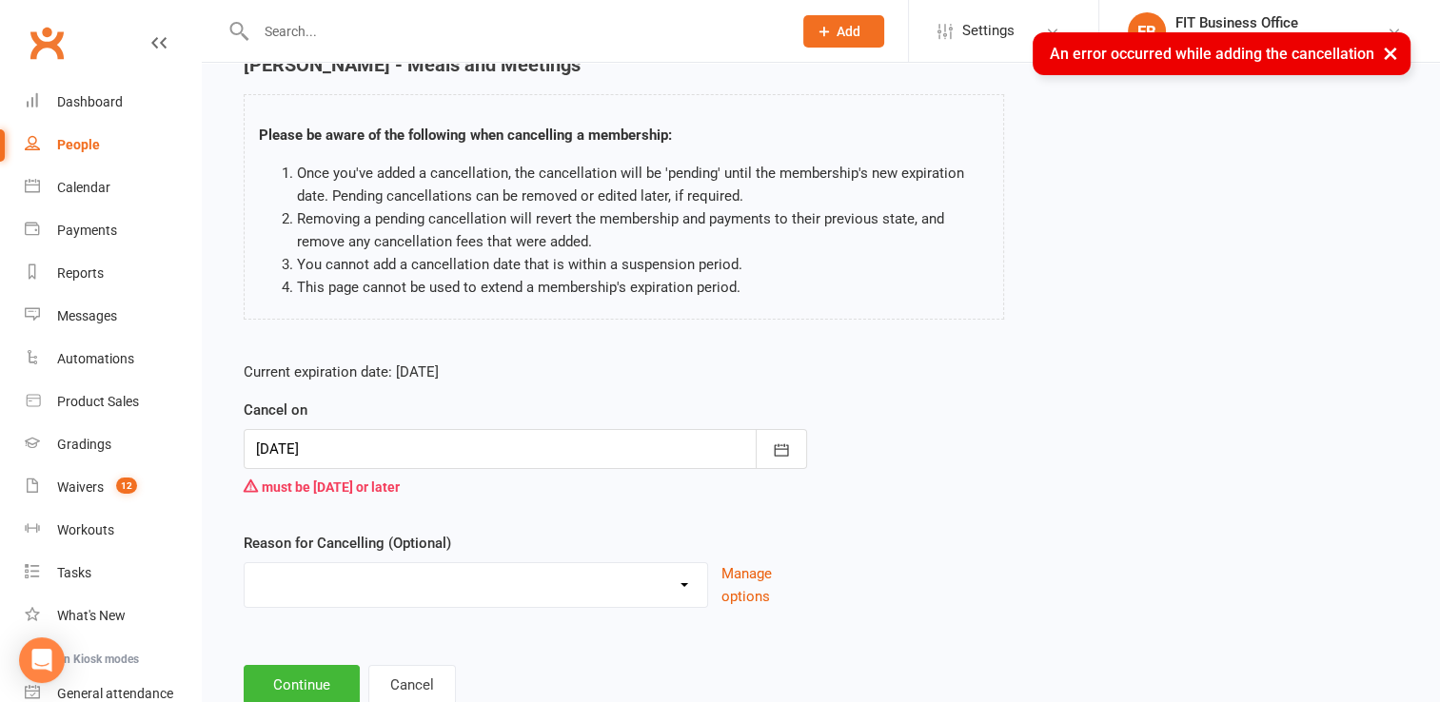
scroll to position [154, 0]
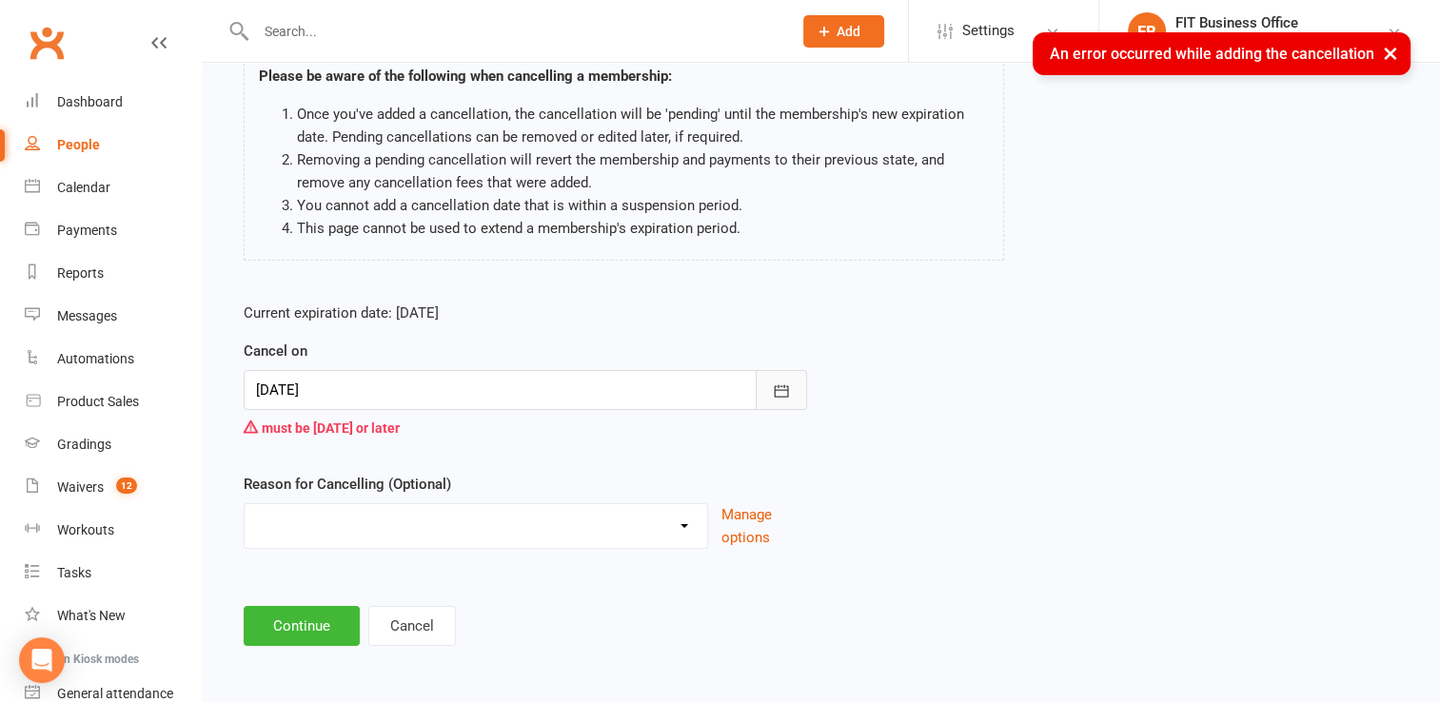
click at [779, 389] on icon "button" at bounding box center [781, 390] width 14 height 12
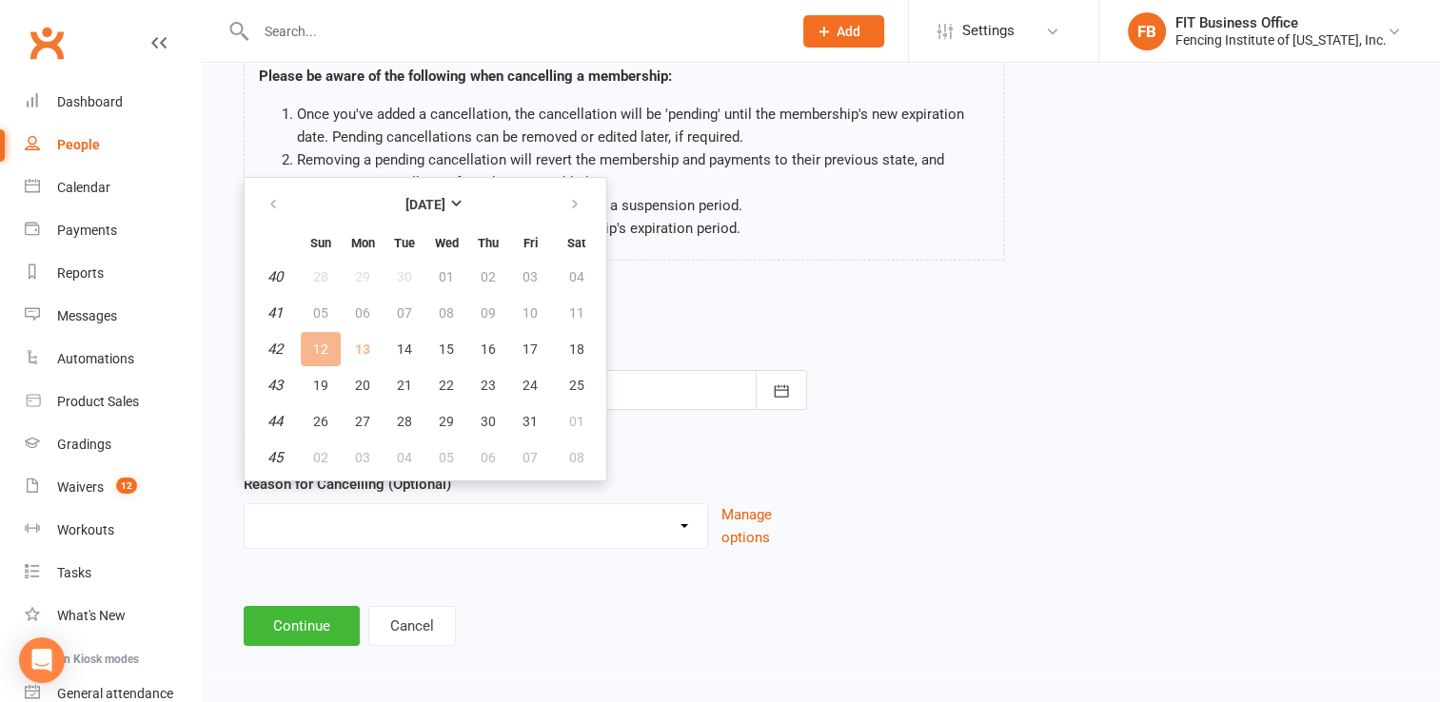
click at [364, 349] on td "13" at bounding box center [363, 349] width 40 height 34
click at [401, 348] on span "14" at bounding box center [404, 349] width 15 height 15
type input "[DATE]"
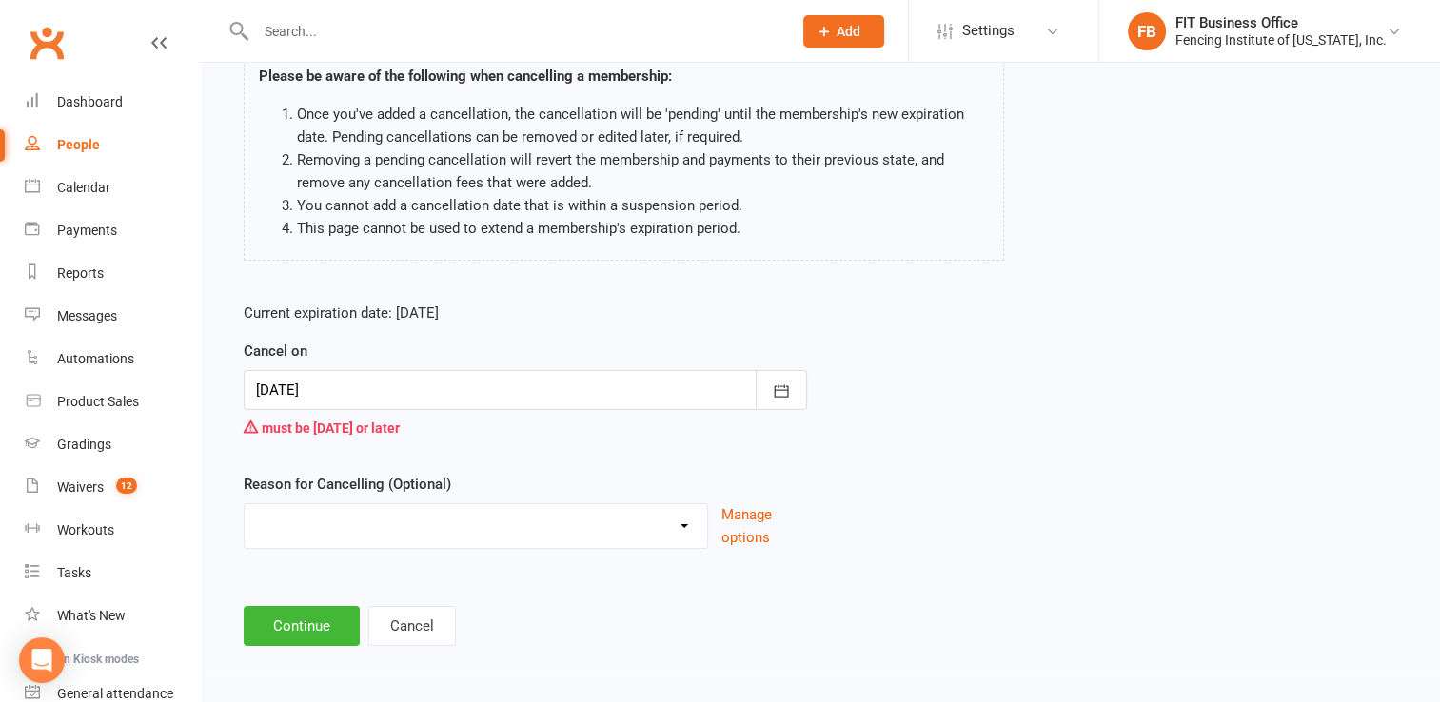
click at [305, 518] on select "Going to another club Going to College Medical Leave Membership completed/used …" at bounding box center [476, 523] width 462 height 38
click at [685, 530] on select "Going to another club Going to College Medical Leave Membership completed/used …" at bounding box center [476, 523] width 462 height 38
select select "8"
click at [245, 504] on select "Going to another club Going to College Medical Leave Membership completed/used …" at bounding box center [476, 523] width 462 height 38
click at [350, 611] on input at bounding box center [525, 626] width 563 height 40
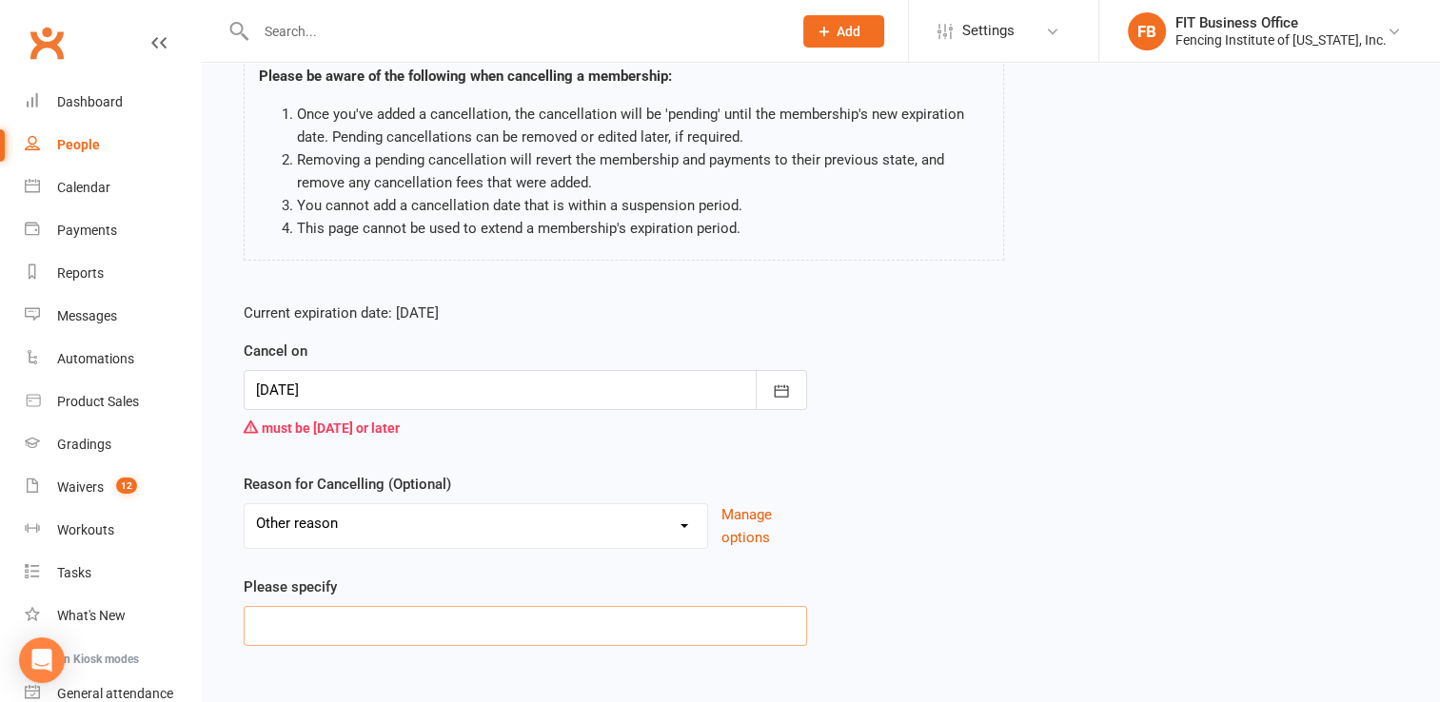
click at [352, 615] on input at bounding box center [525, 626] width 563 height 40
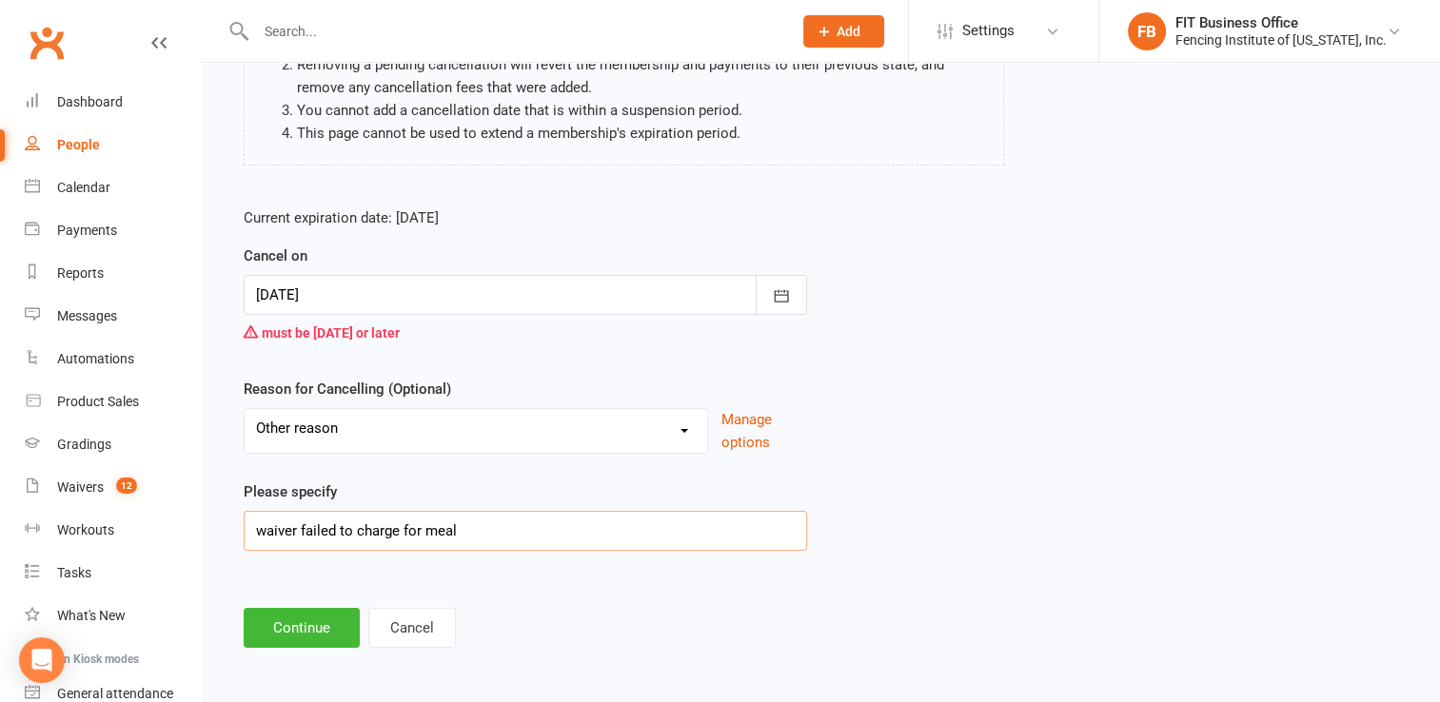
scroll to position [251, 0]
type input "waiver failed to charge for meal"
click at [306, 634] on button "Continue" at bounding box center [302, 626] width 116 height 40
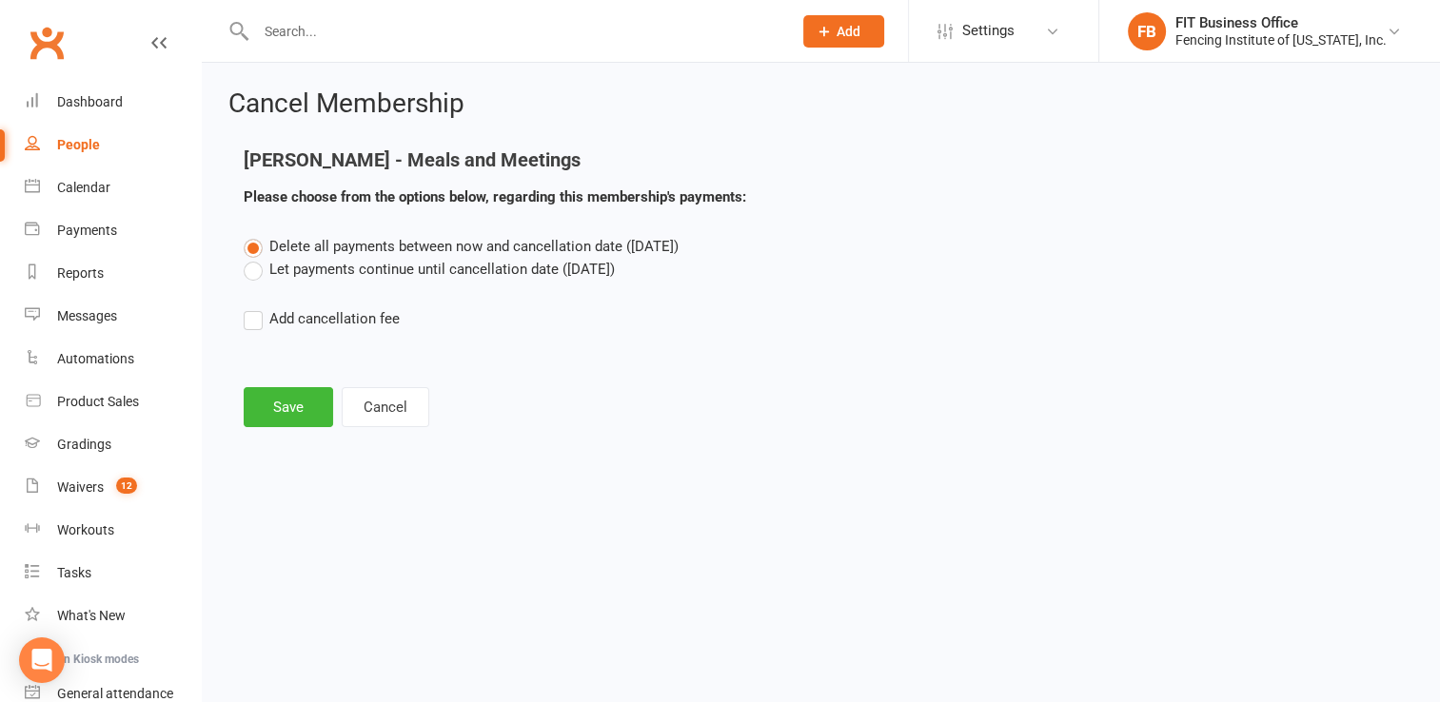
scroll to position [0, 0]
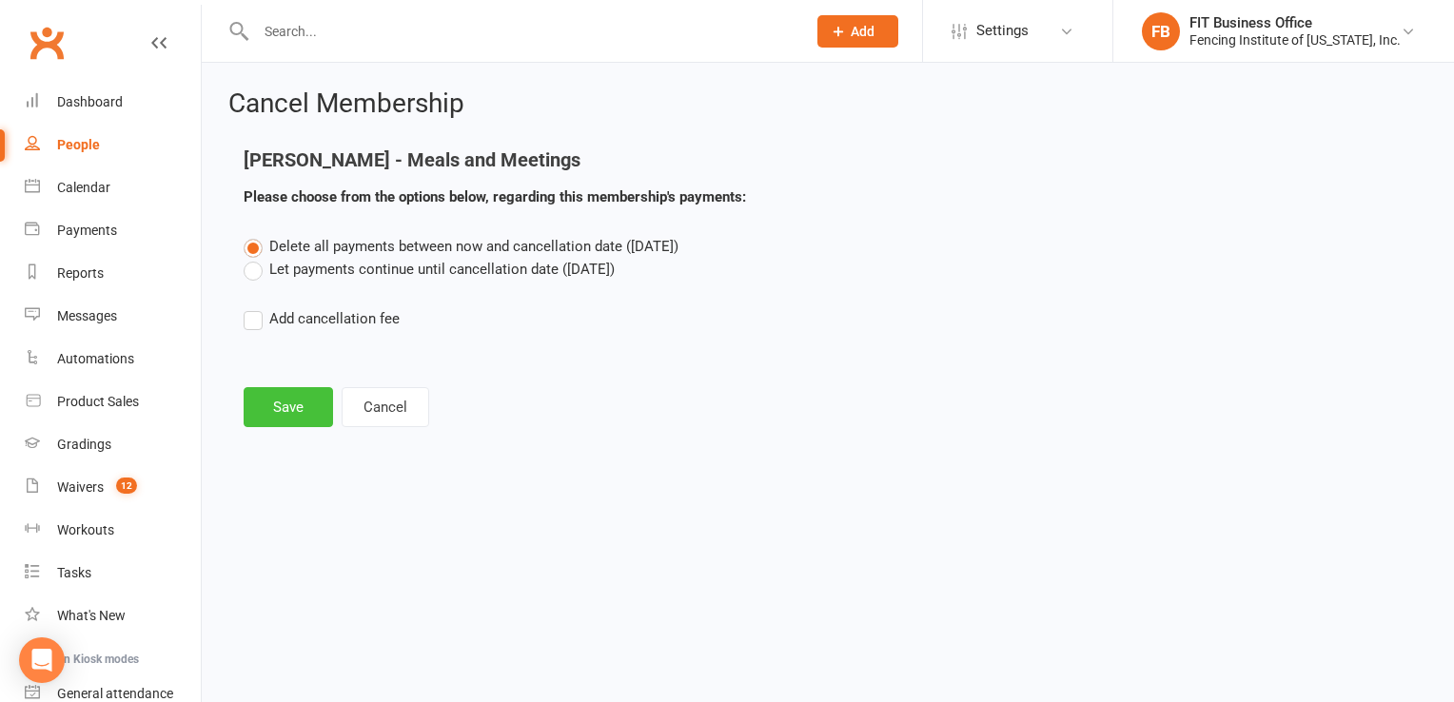
click at [282, 408] on button "Save" at bounding box center [288, 407] width 89 height 40
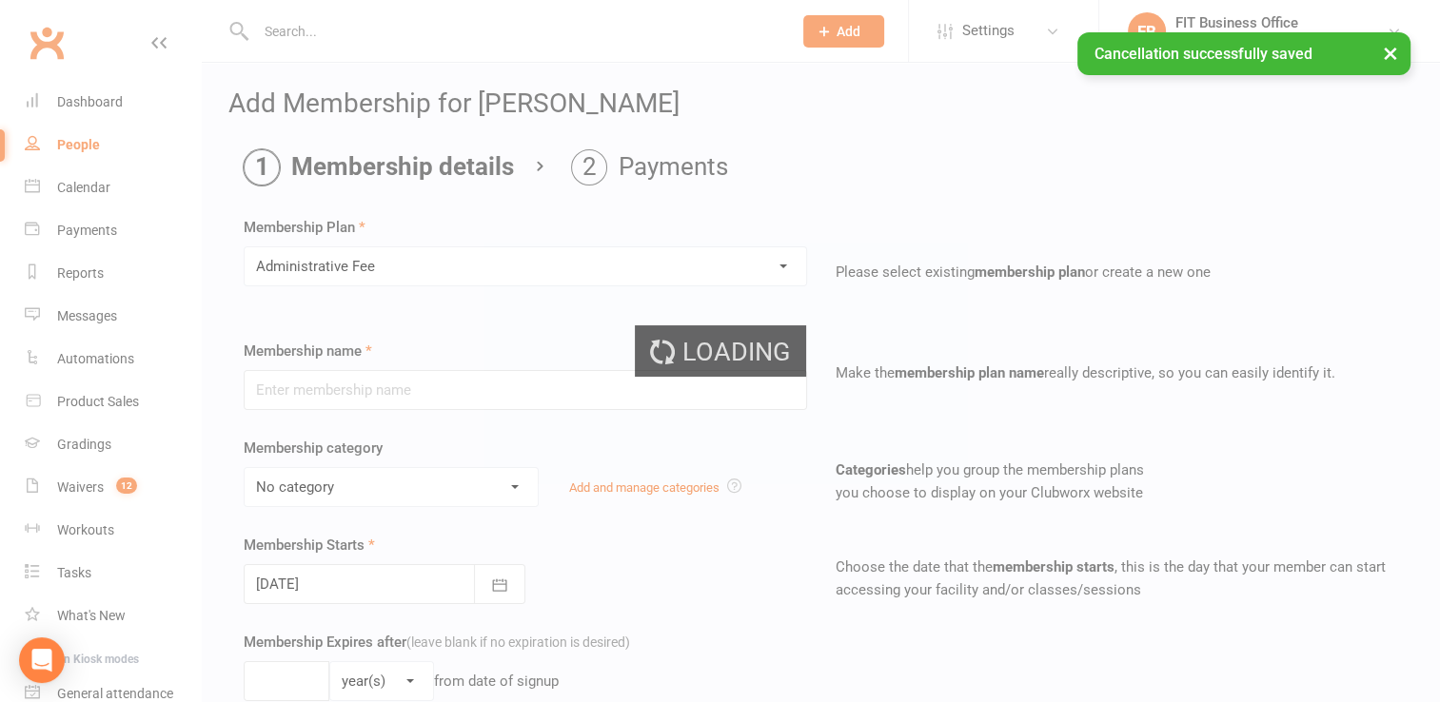
type input "Administrative Fee"
select select "0"
type input "1"
select select "0"
type input "1"
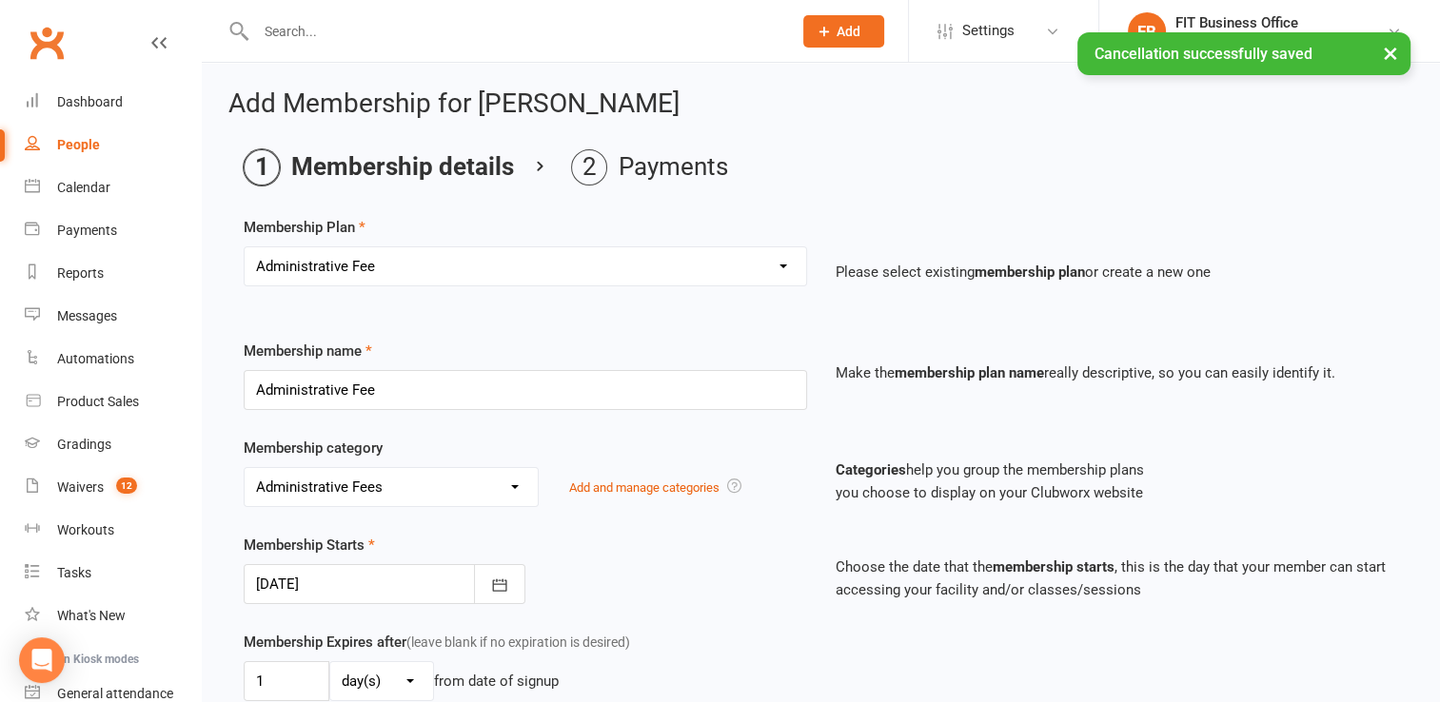
scroll to position [31, 0]
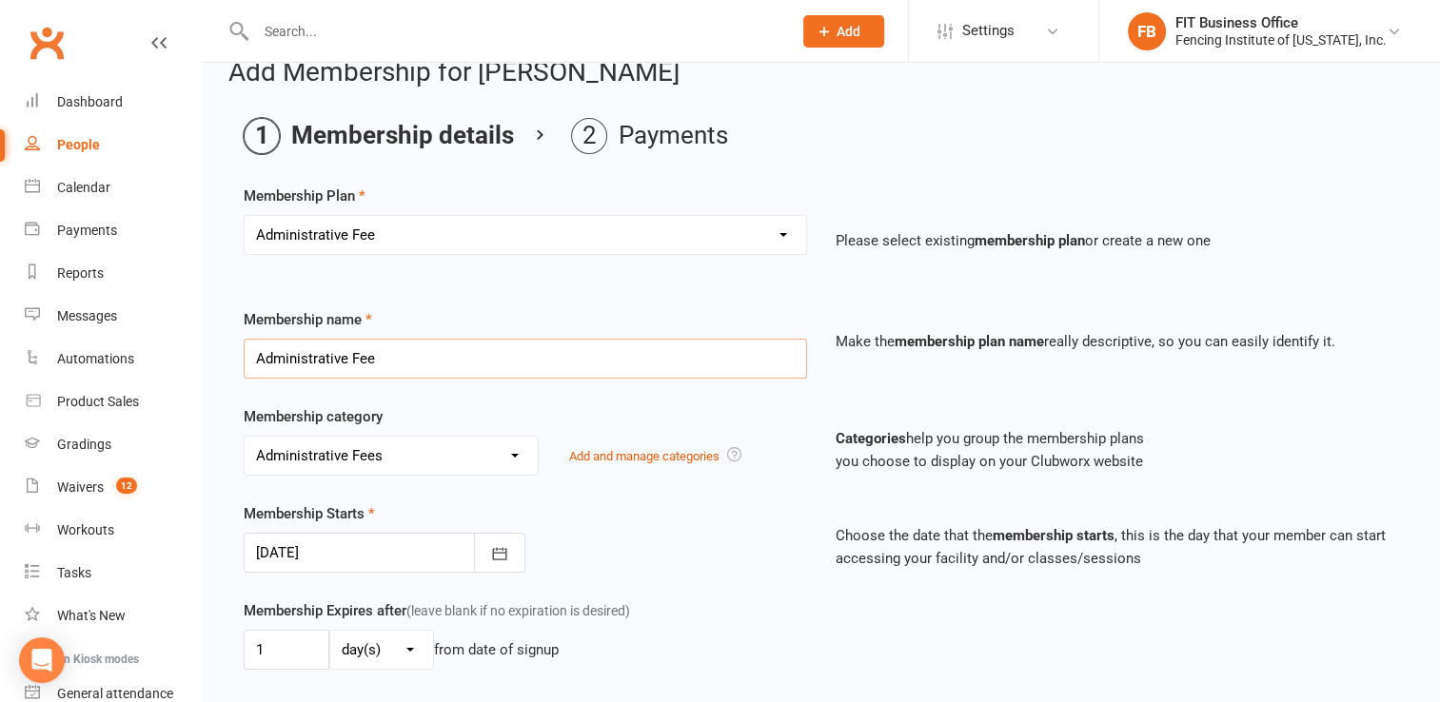
click at [461, 357] on input "Administrative Fee" at bounding box center [525, 359] width 563 height 40
drag, startPoint x: 461, startPoint y: 357, endPoint x: 213, endPoint y: 382, distance: 248.6
click at [213, 382] on div "Add Membership for [PERSON_NAME] Membership details Payments Membership Plan Se…" at bounding box center [821, 635] width 1238 height 1208
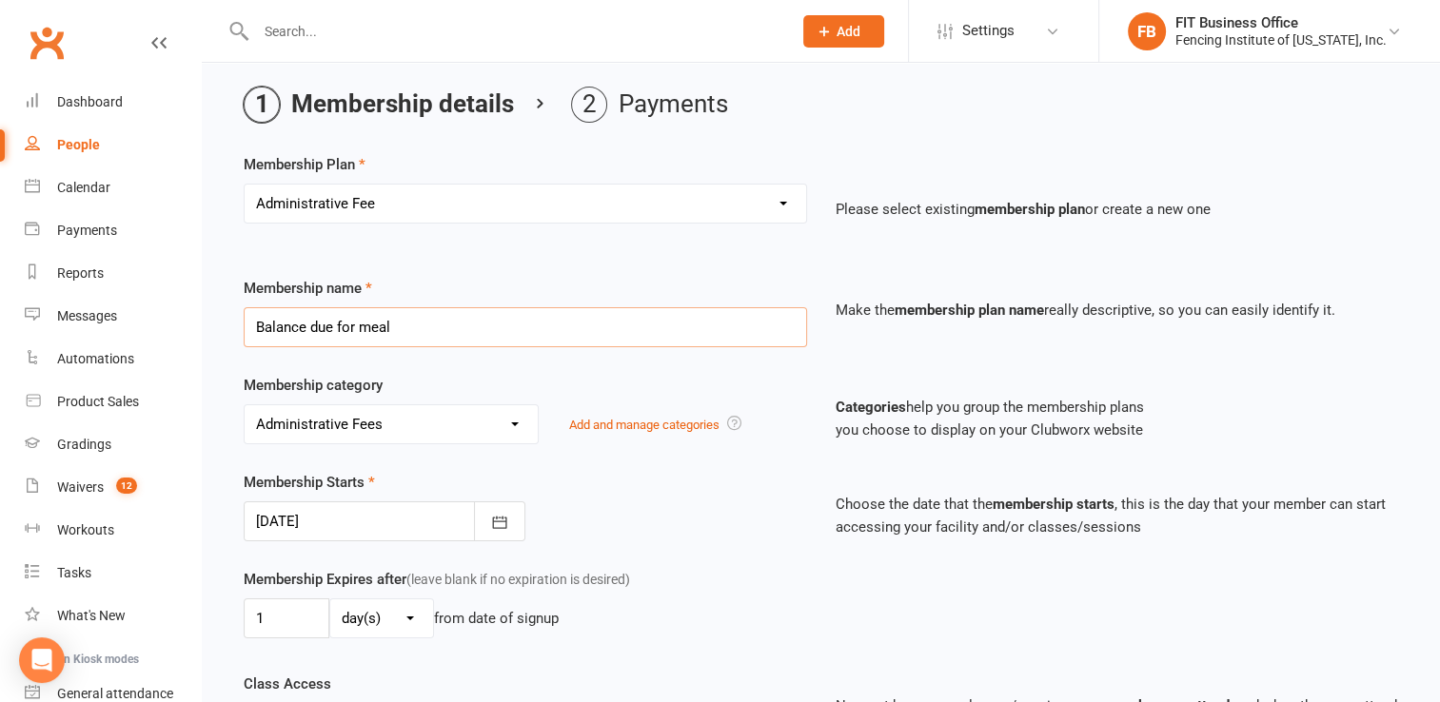
type input "Balance due for meal"
click at [416, 425] on select "No category Administrative Fees Camp, Summer Competitive Camp, Summer Day Donat…" at bounding box center [391, 424] width 293 height 38
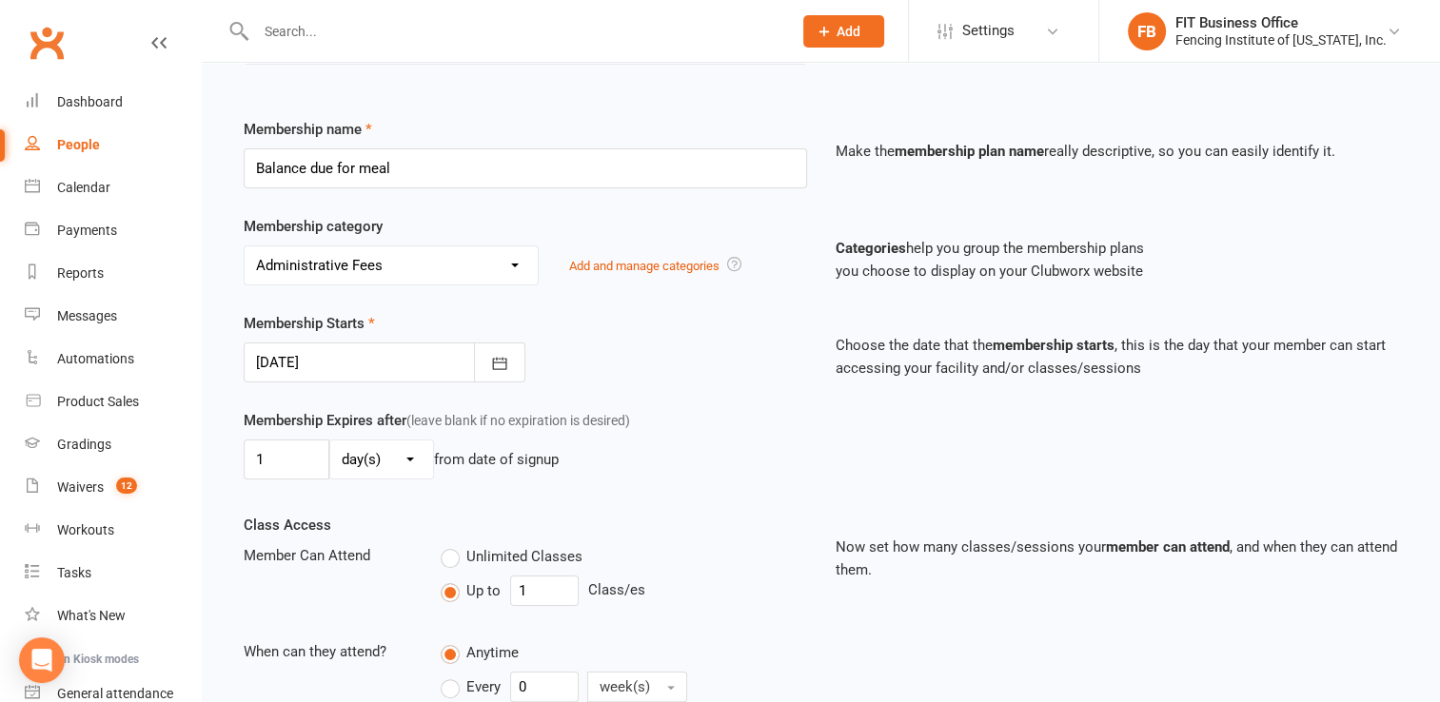
scroll to position [253, 0]
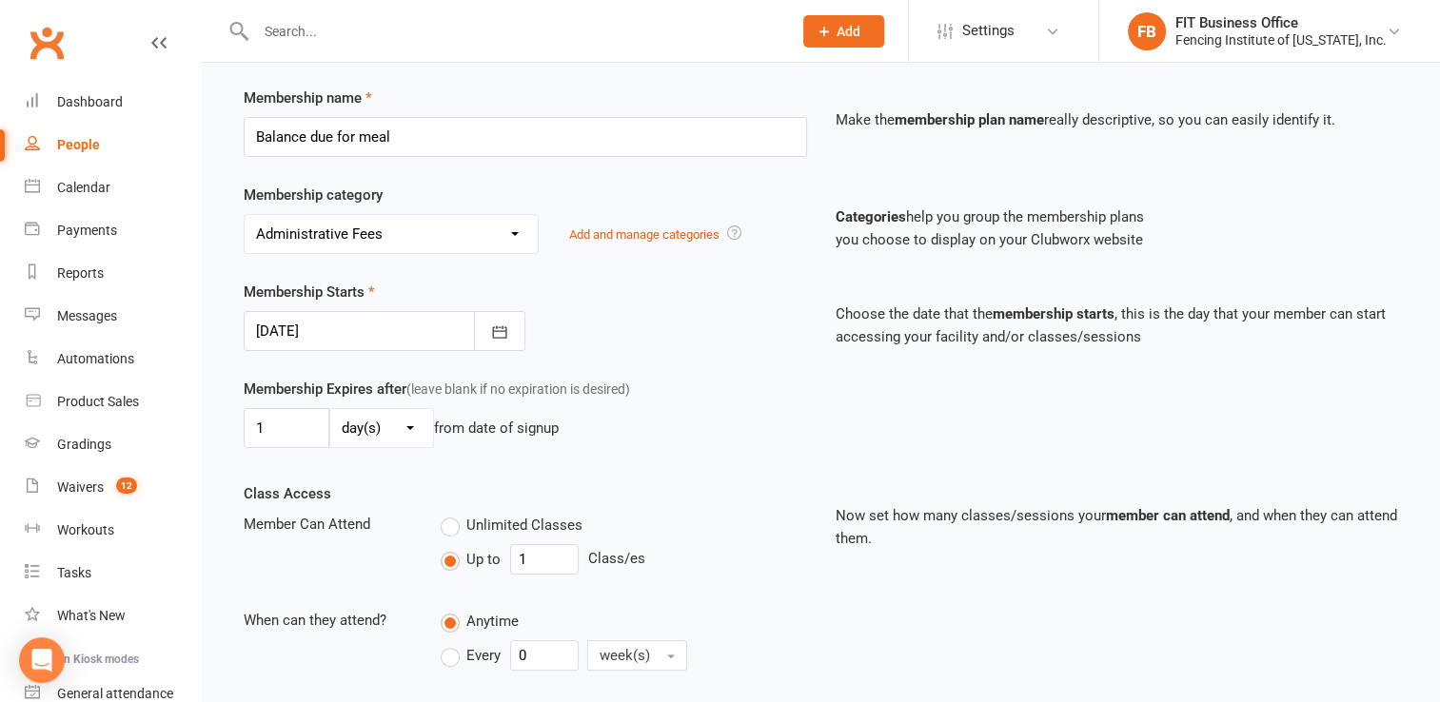
click at [459, 229] on select "No category Administrative Fees Camp, Summer Competitive Camp, Summer Day Donat…" at bounding box center [391, 234] width 293 height 38
select select "12"
click at [245, 215] on select "No category Administrative Fees Camp, Summer Competitive Camp, Summer Day Donat…" at bounding box center [391, 234] width 293 height 38
click at [458, 135] on input "Balance due for meal" at bounding box center [525, 137] width 563 height 40
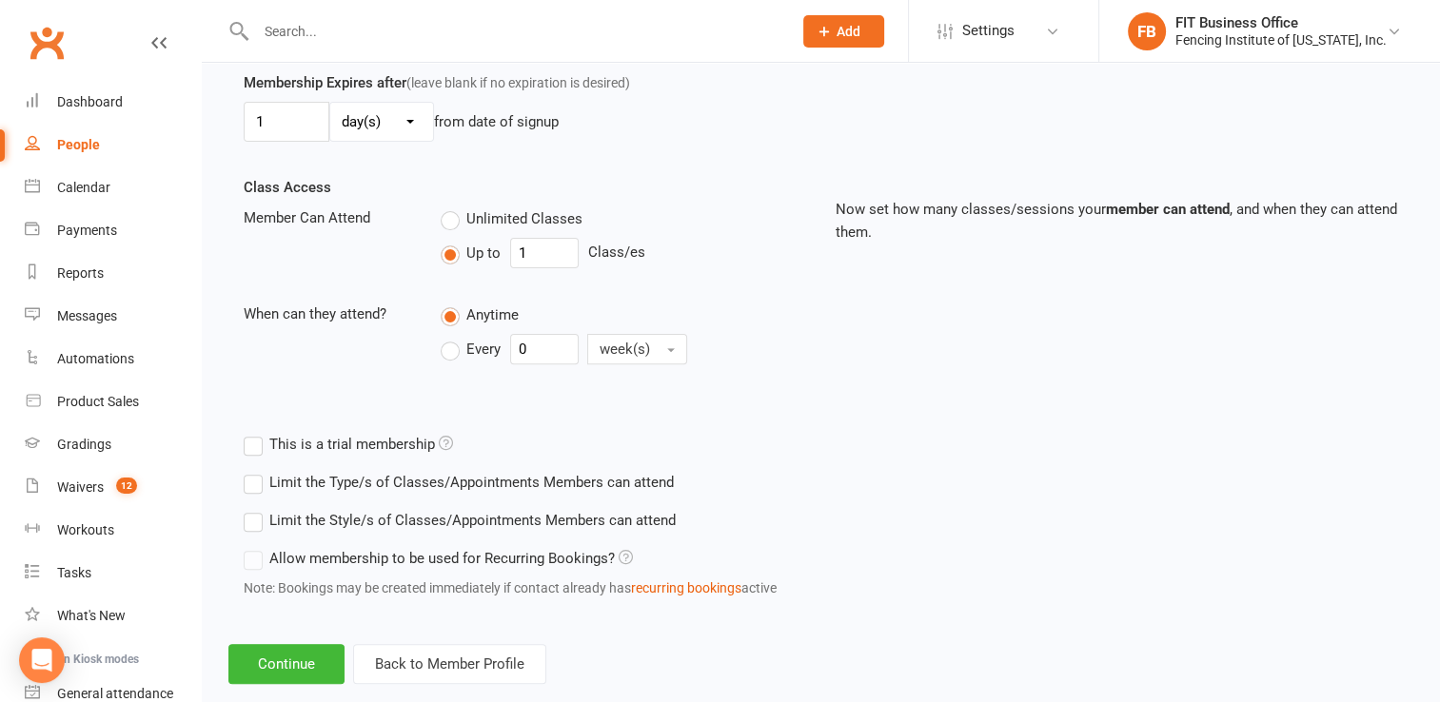
scroll to position [529, 0]
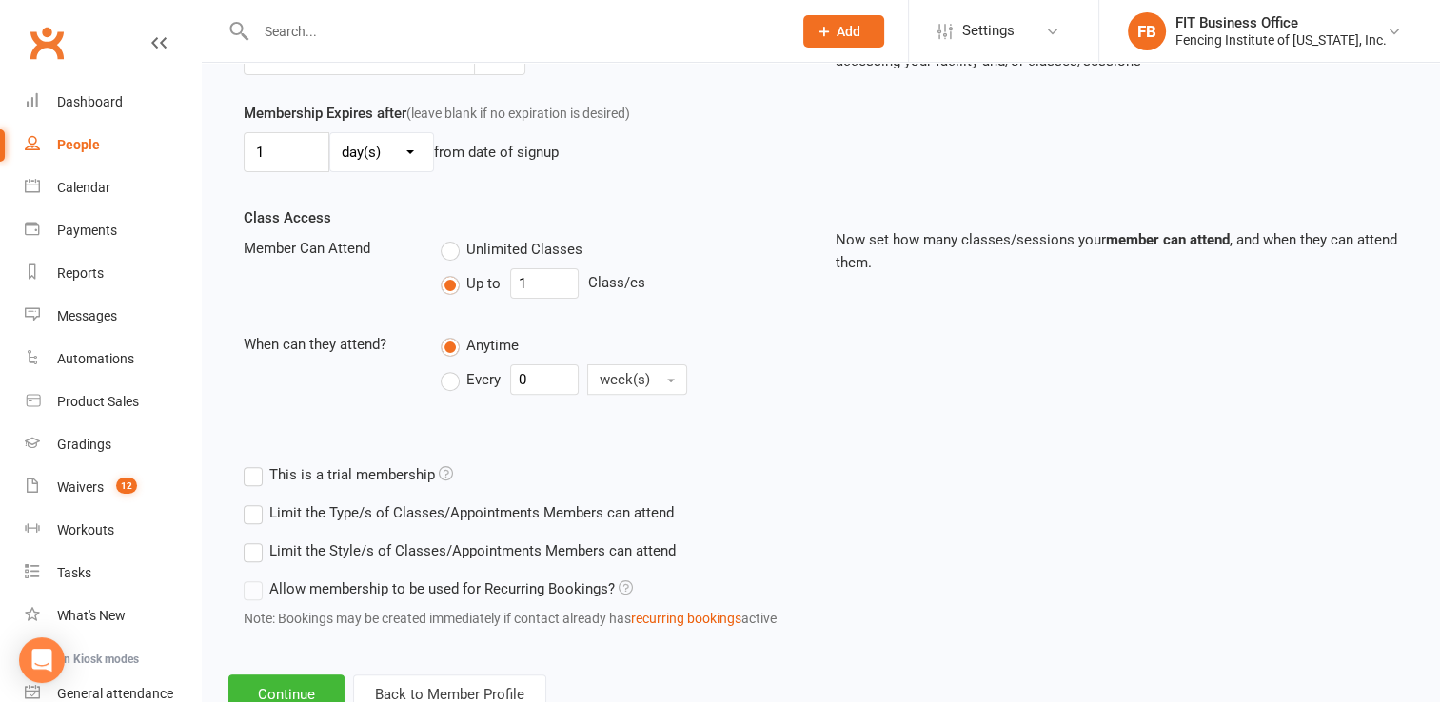
type input "Balance due for meal 10/18"
drag, startPoint x: 549, startPoint y: 278, endPoint x: 512, endPoint y: 273, distance: 37.4
click at [512, 273] on input "1" at bounding box center [544, 283] width 69 height 30
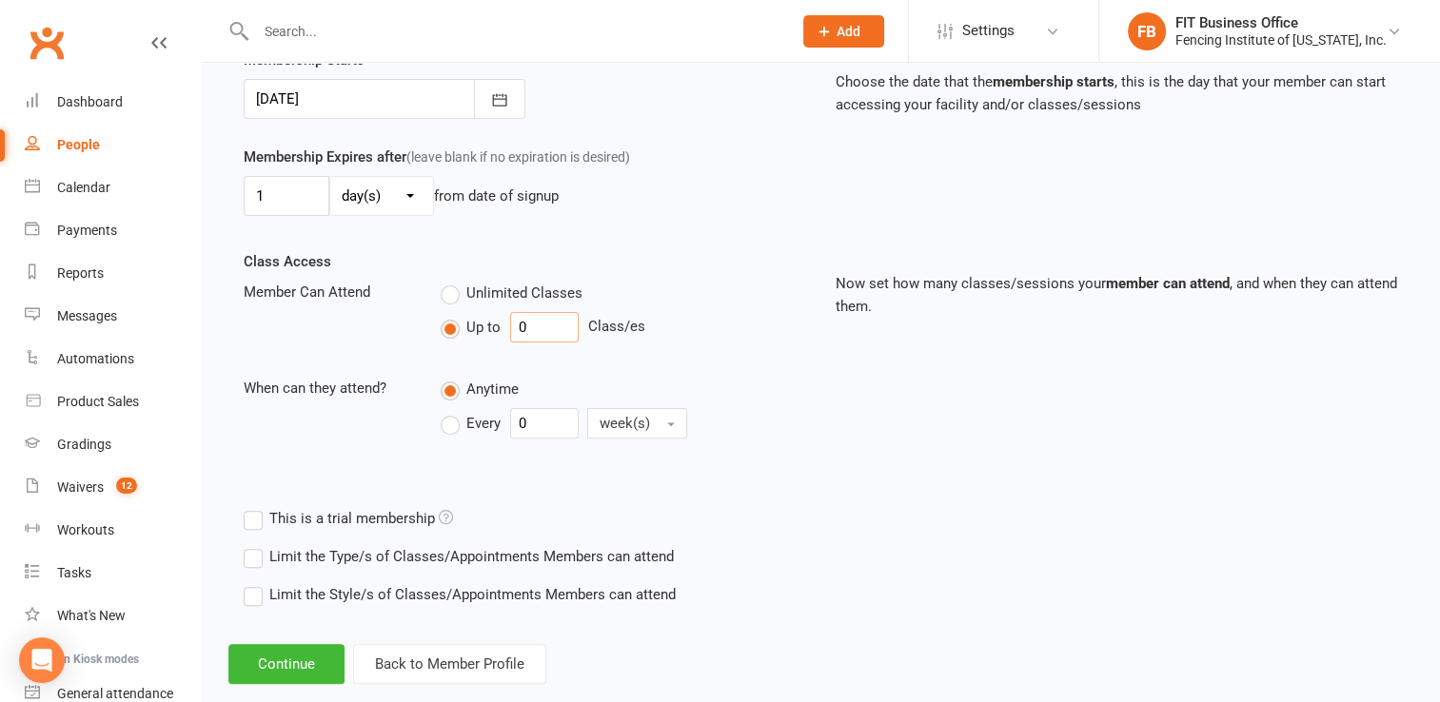
scroll to position [518, 0]
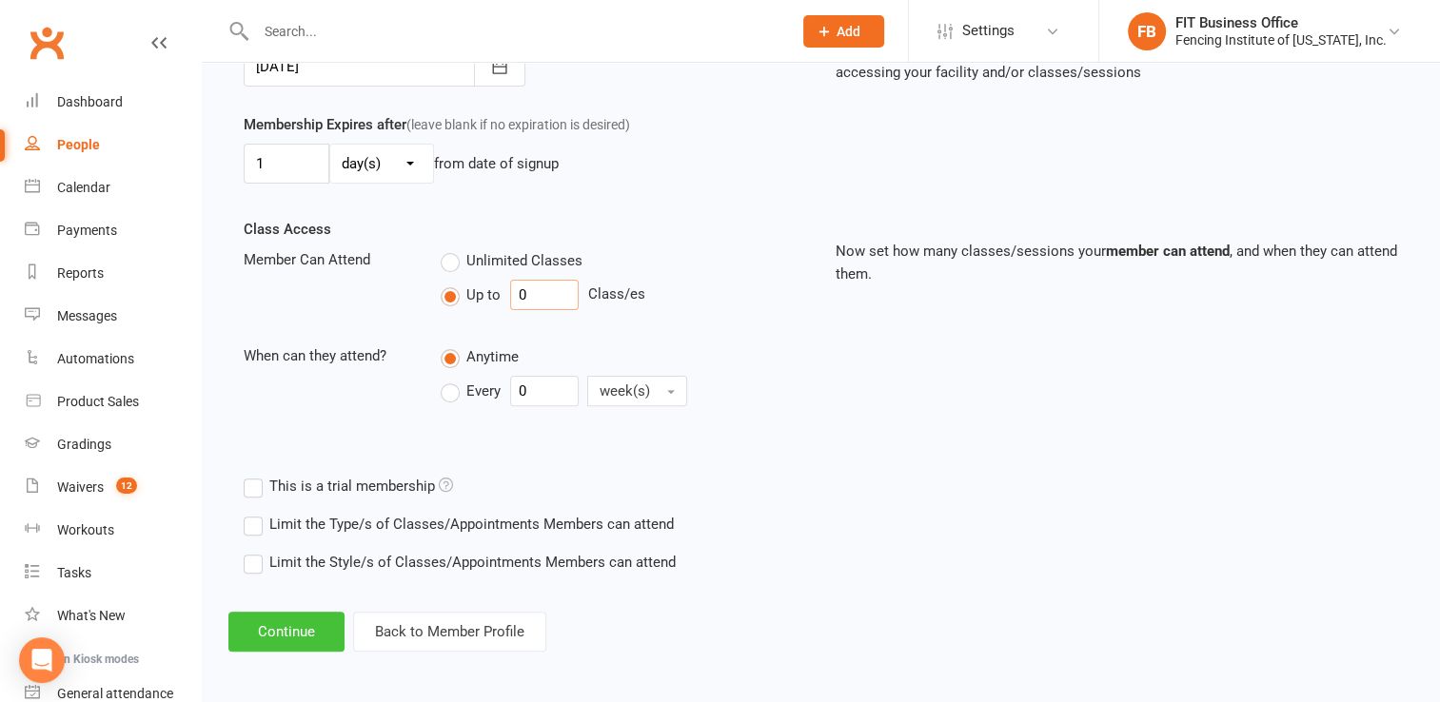
type input "0"
click at [285, 624] on button "Continue" at bounding box center [286, 632] width 116 height 40
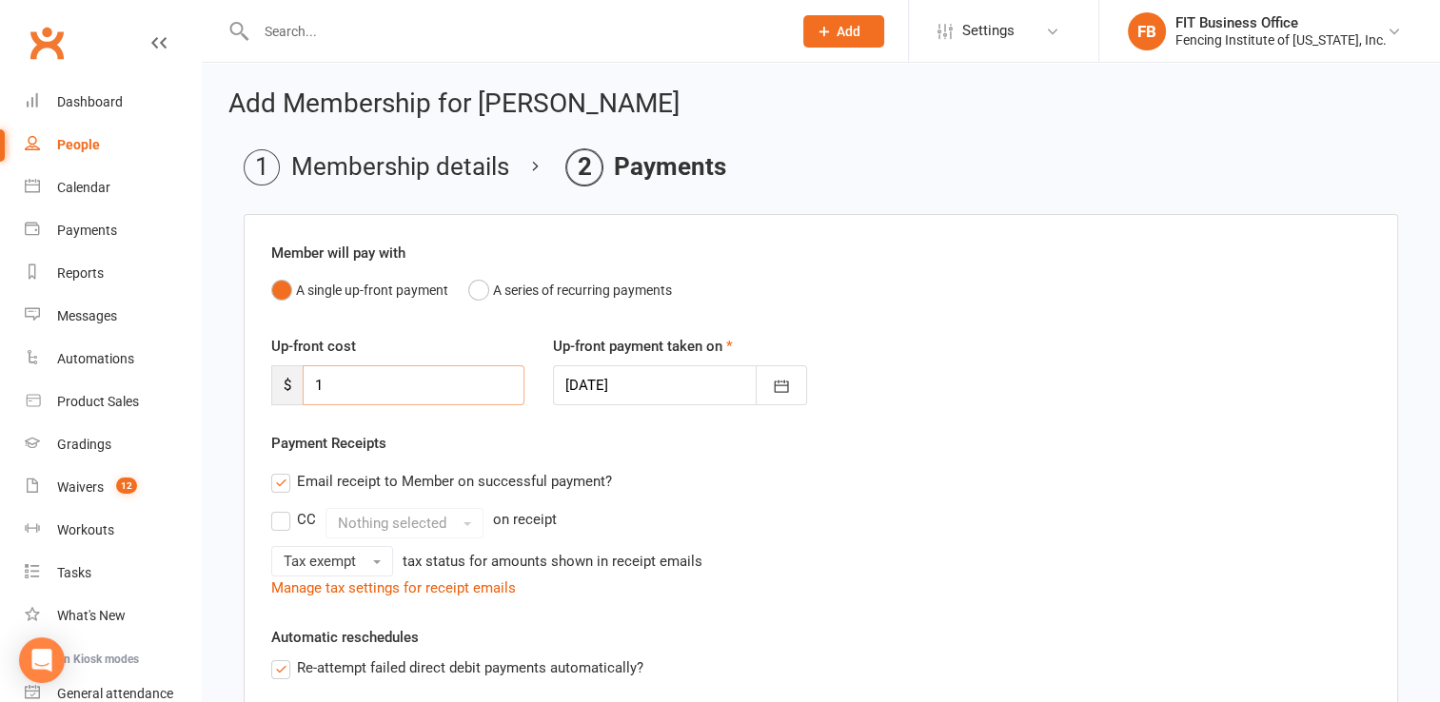
drag, startPoint x: 346, startPoint y: 376, endPoint x: 255, endPoint y: 371, distance: 91.5
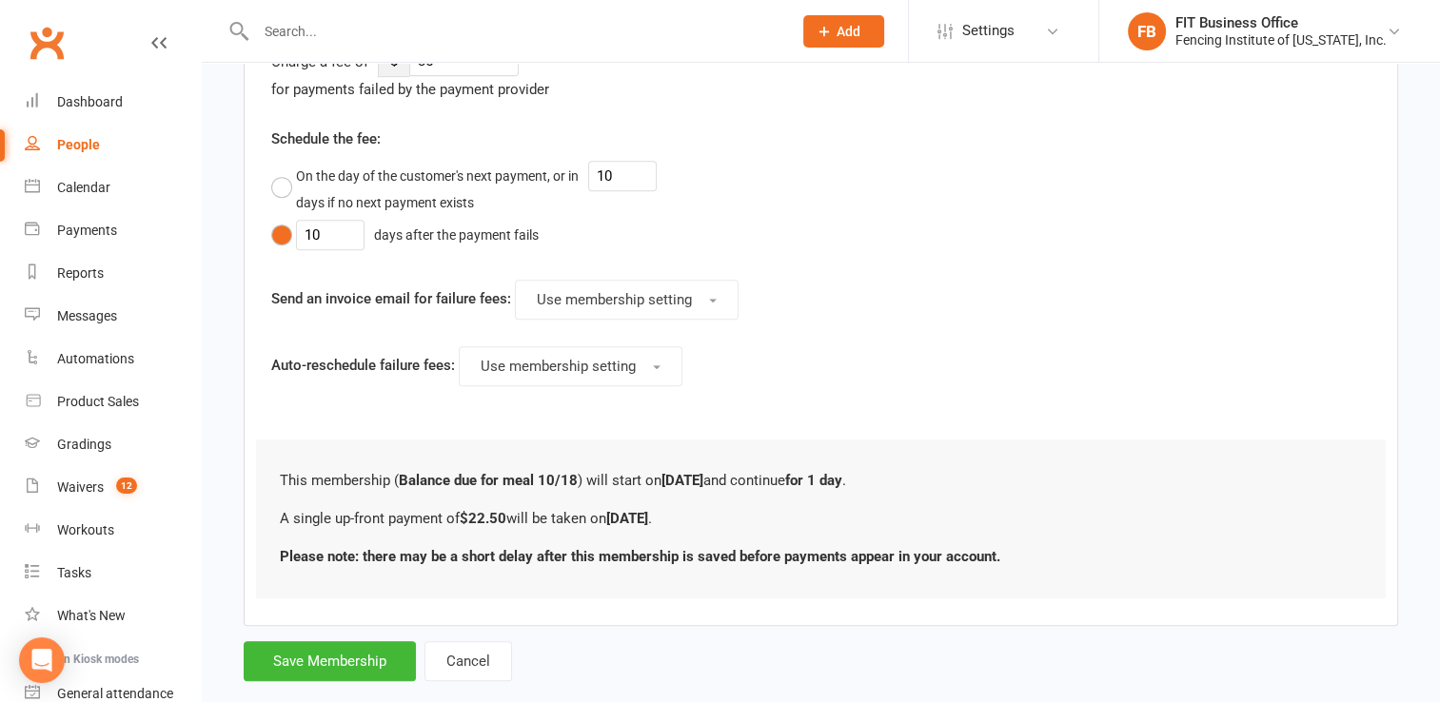
scroll to position [856, 0]
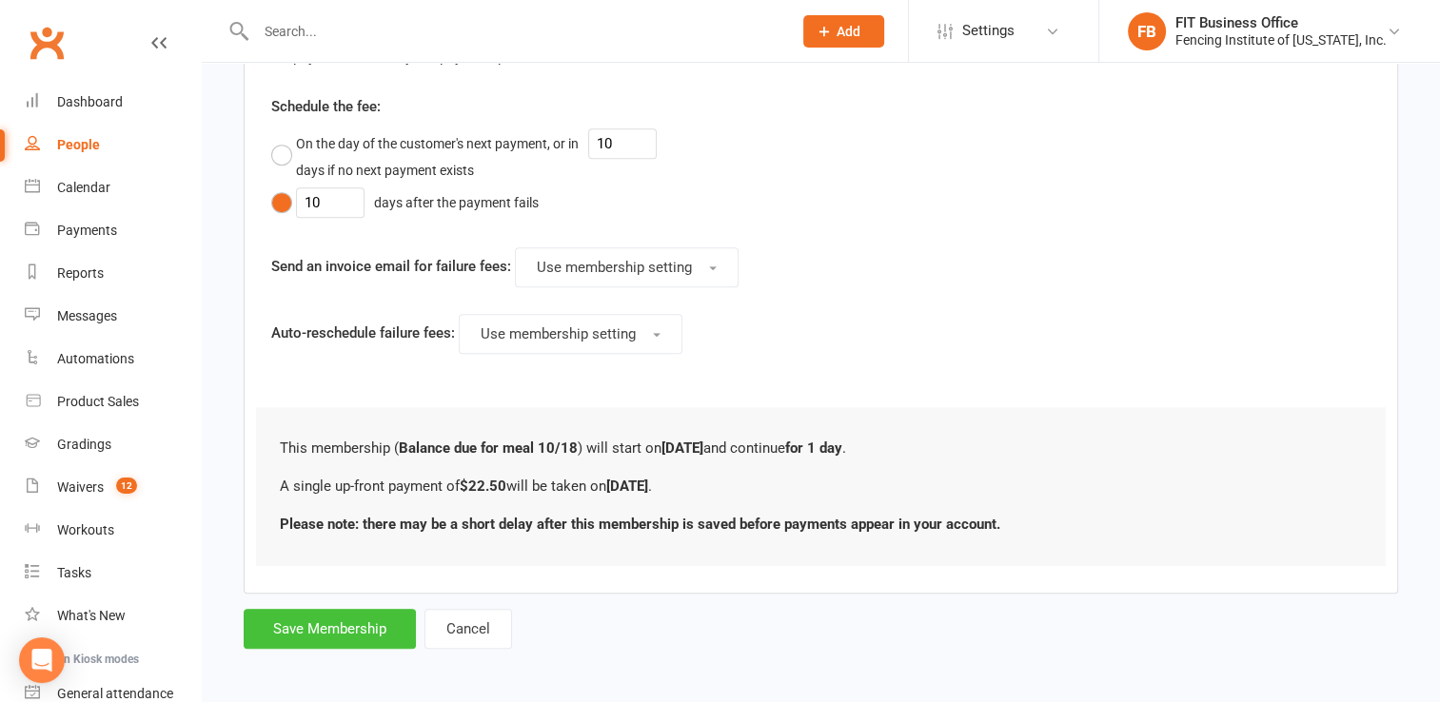
type input "22.50"
click at [362, 627] on button "Save Membership" at bounding box center [330, 629] width 172 height 40
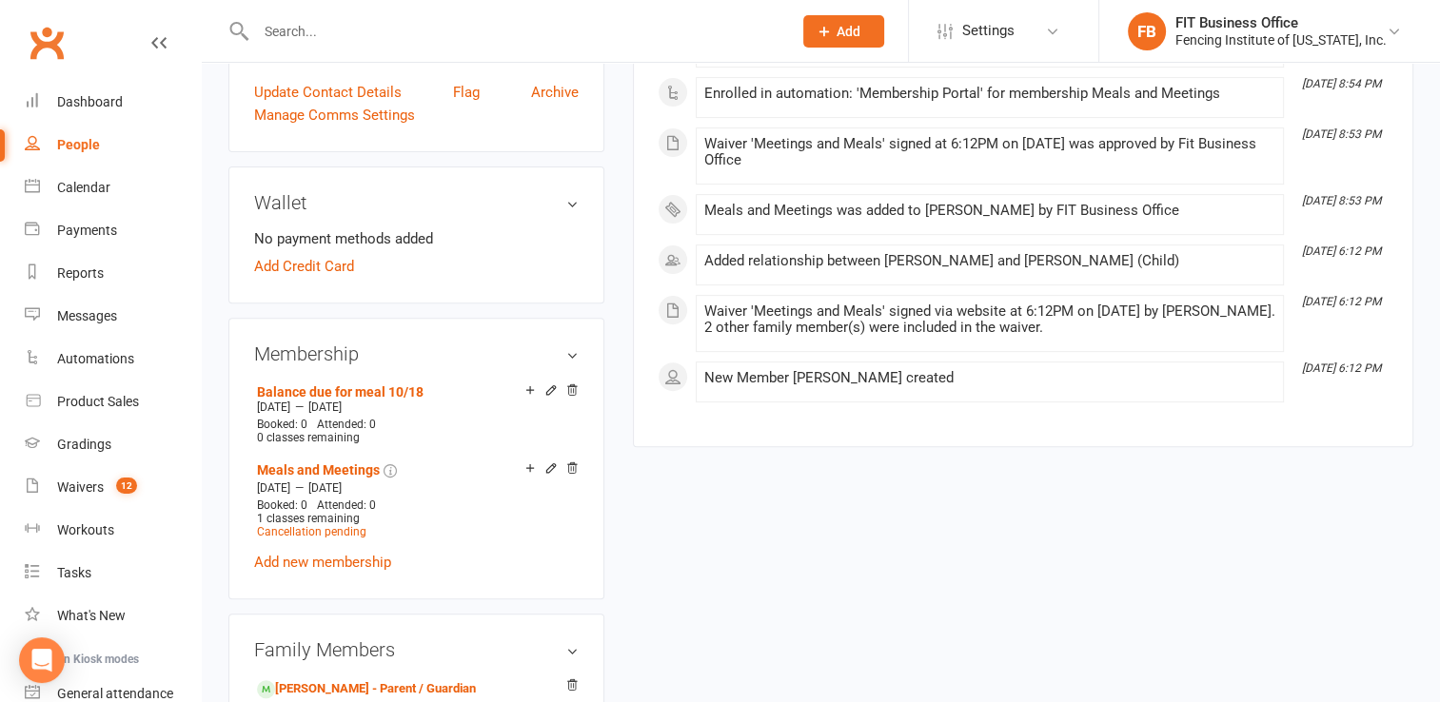
scroll to position [666, 0]
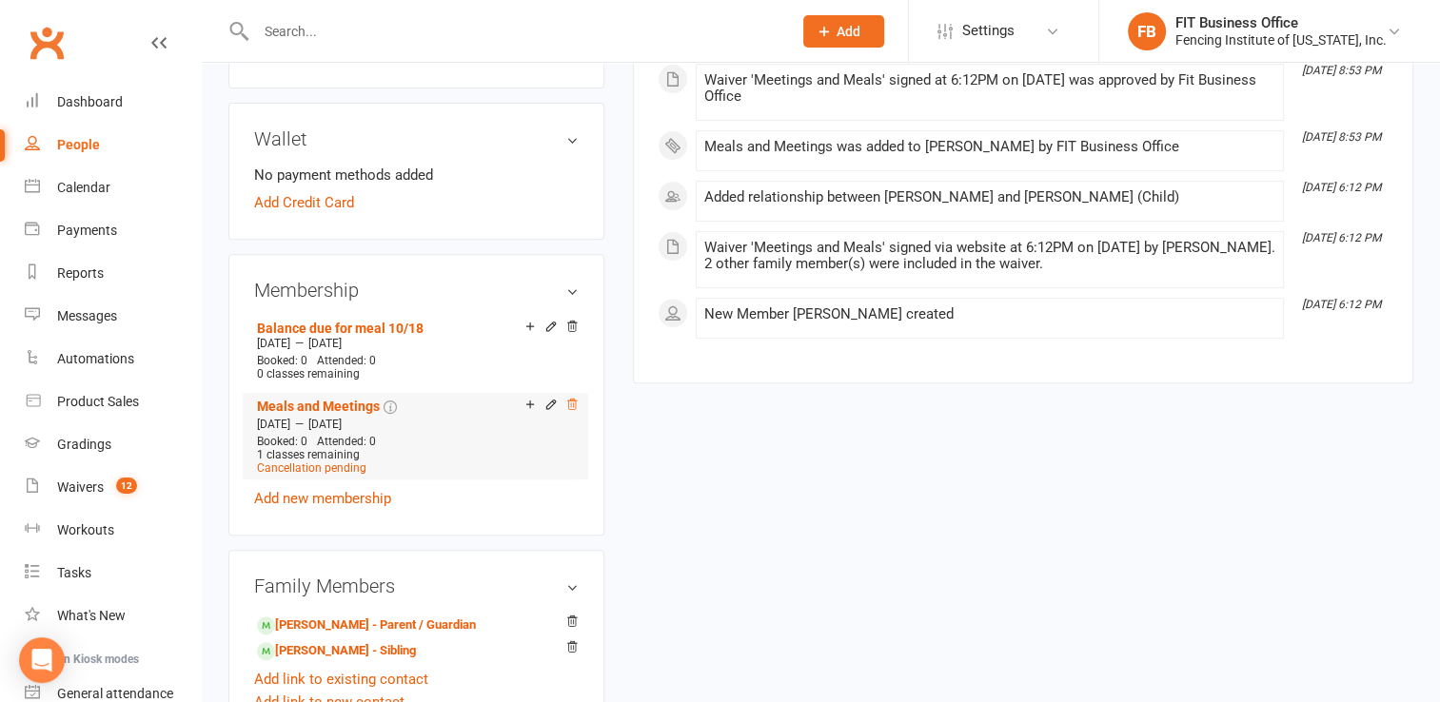
click at [575, 406] on icon at bounding box center [572, 404] width 10 height 10
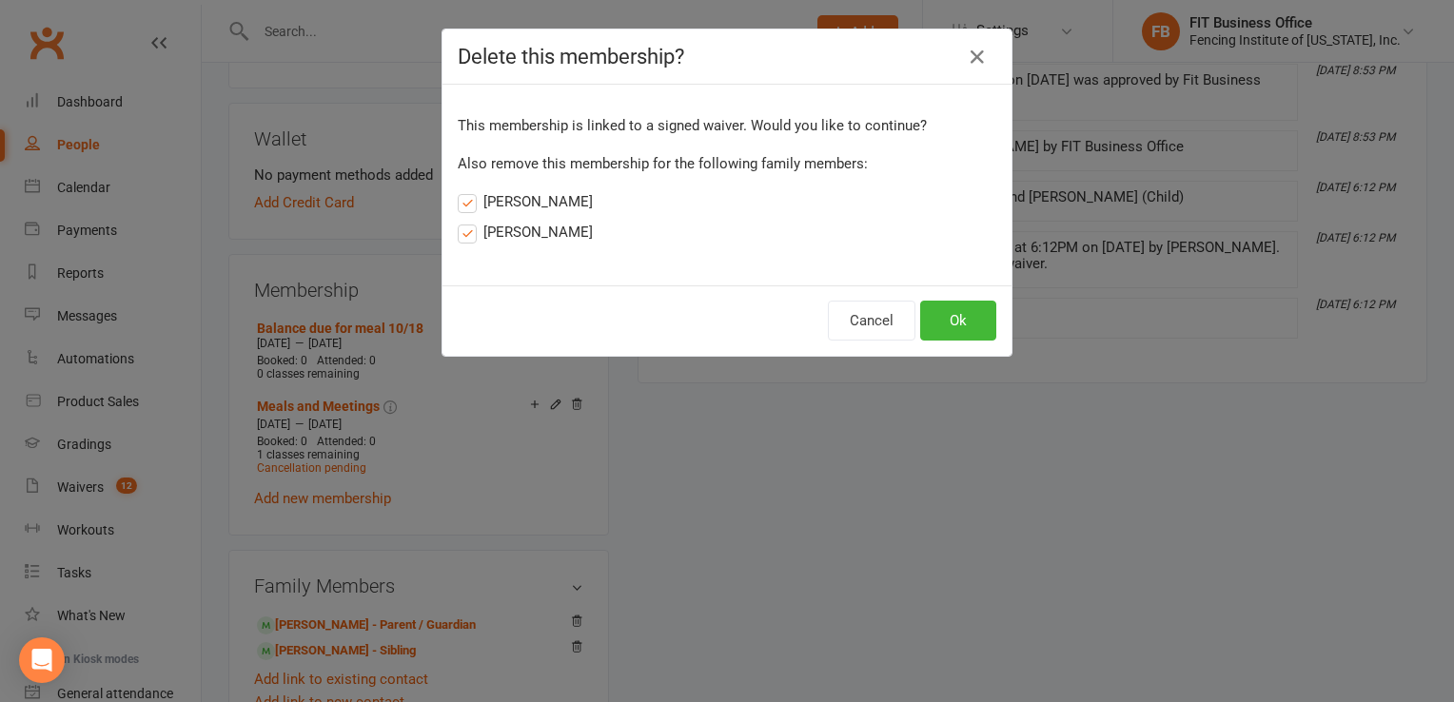
click at [463, 210] on label "[PERSON_NAME]" at bounding box center [525, 201] width 135 height 23
click at [463, 190] on input "[PERSON_NAME]" at bounding box center [464, 190] width 12 height 0
click at [462, 246] on div "This membership is linked to a signed waiver. Would you like to continue? Also …" at bounding box center [726, 185] width 569 height 201
click at [460, 226] on label "[PERSON_NAME]" at bounding box center [525, 232] width 135 height 23
click at [460, 221] on input "[PERSON_NAME]" at bounding box center [464, 221] width 12 height 0
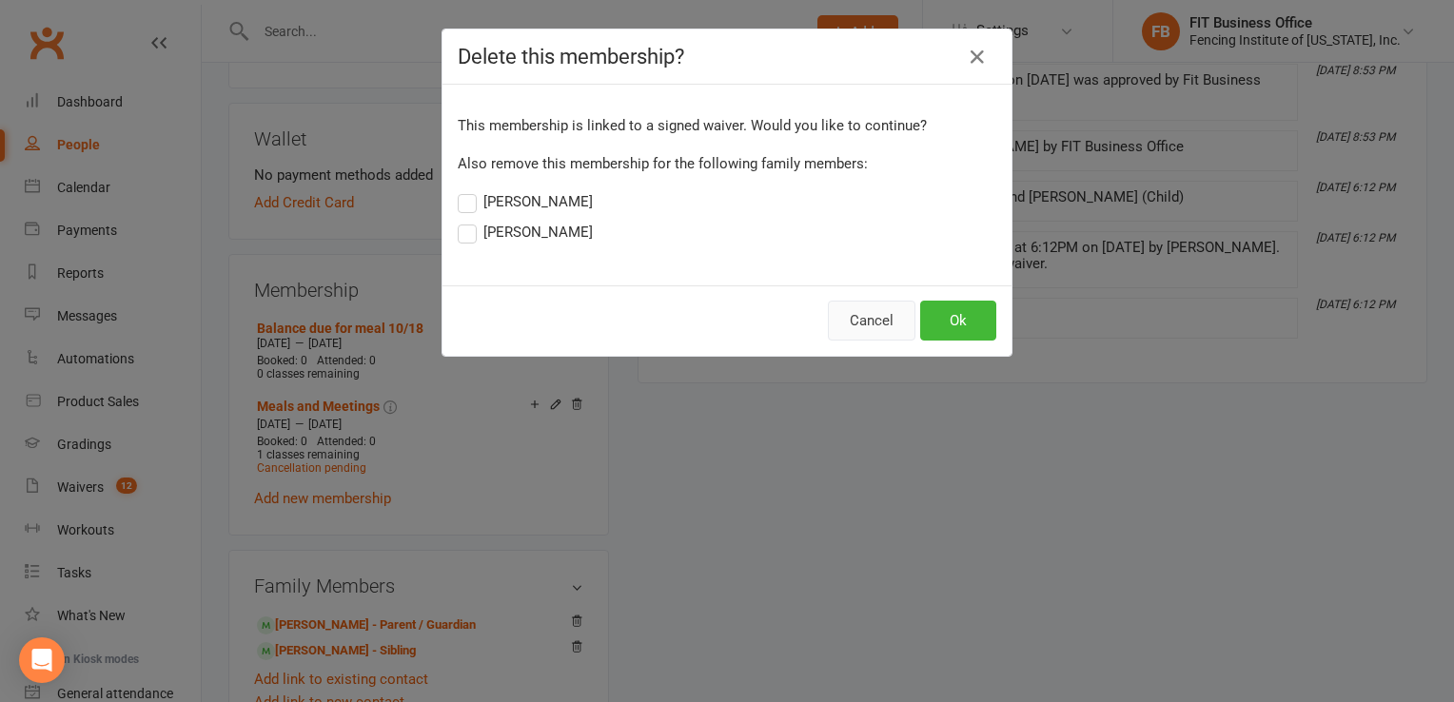
click at [875, 322] on button "Cancel" at bounding box center [872, 321] width 88 height 40
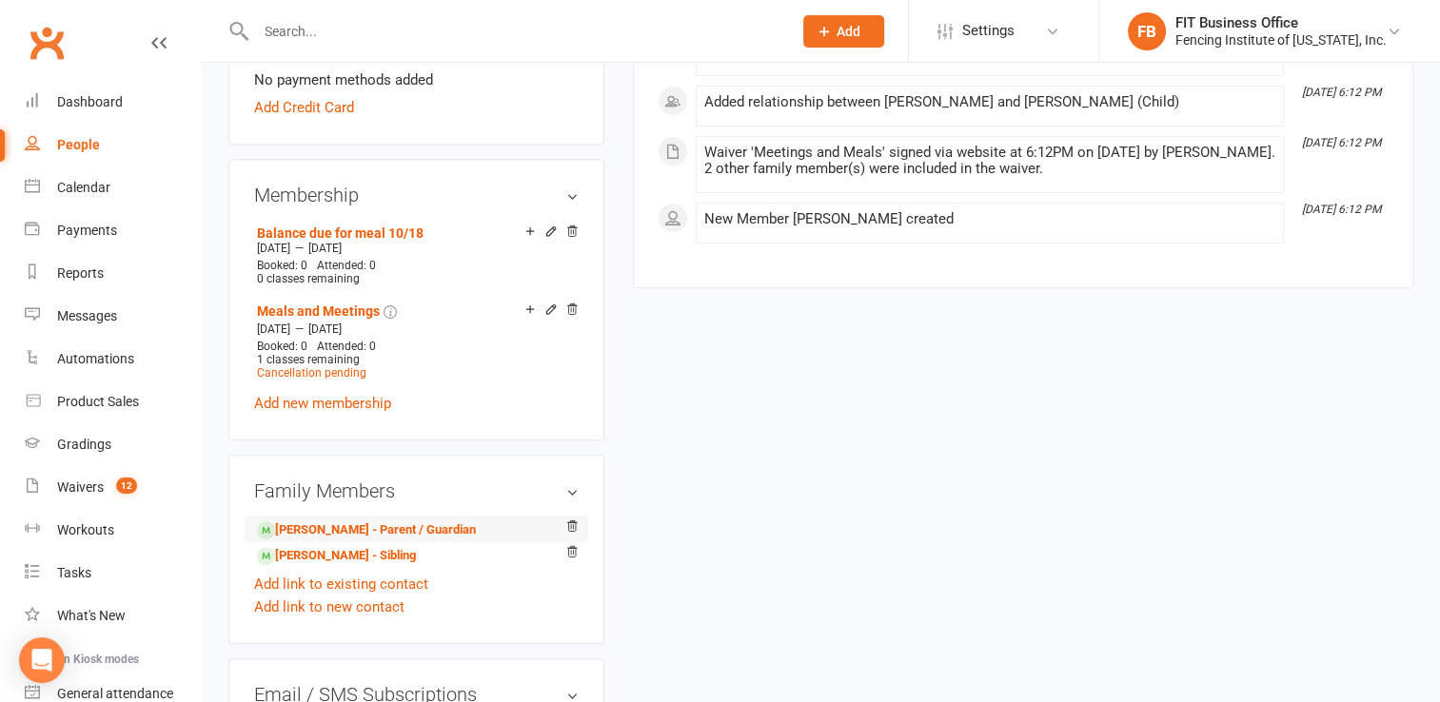
scroll to position [824, 0]
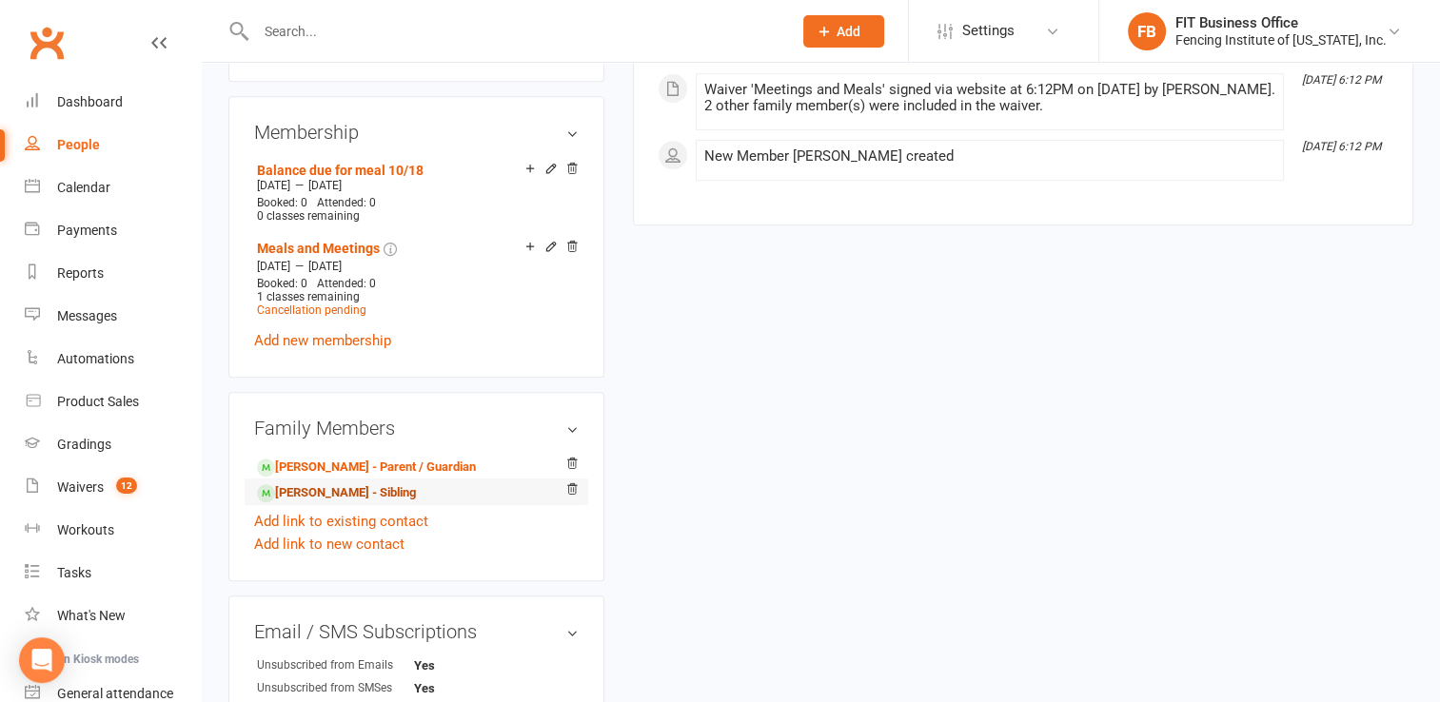
click at [391, 501] on link "[PERSON_NAME] - Sibling" at bounding box center [336, 493] width 159 height 20
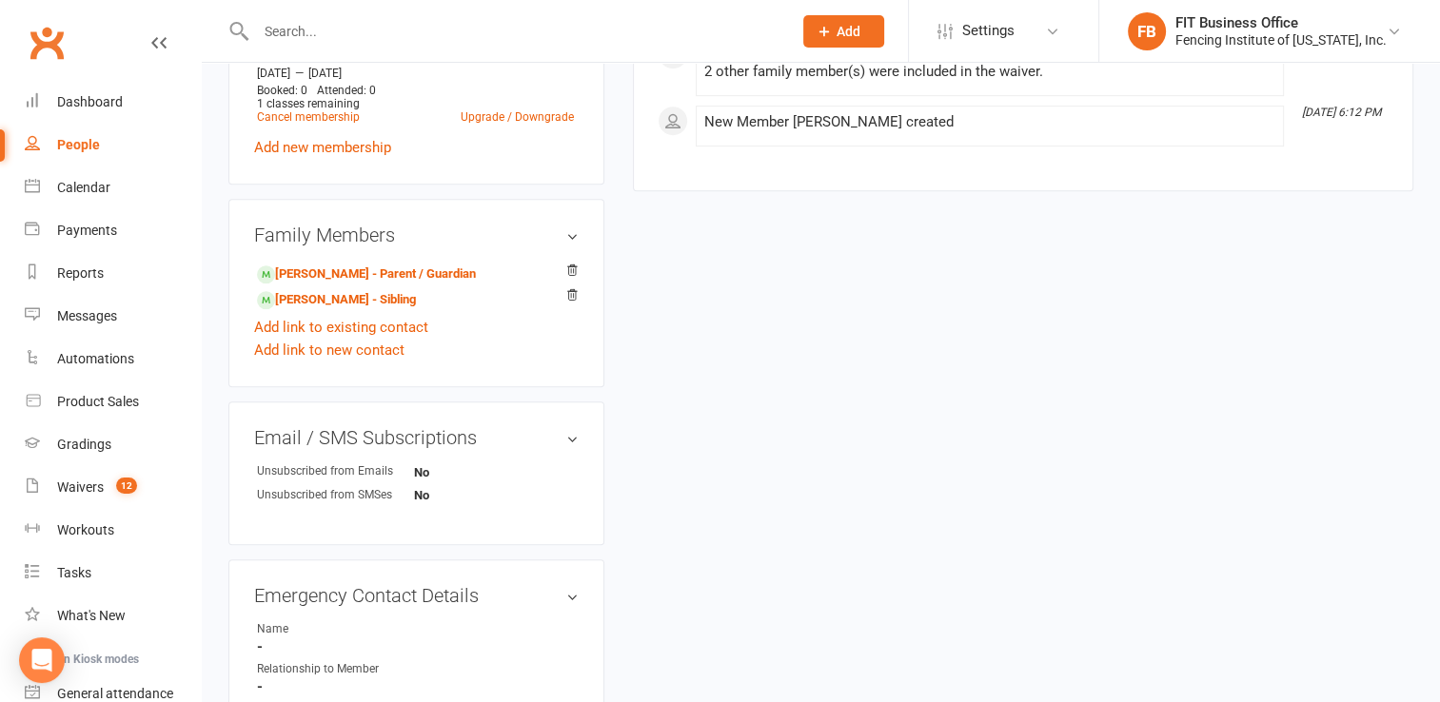
scroll to position [920, 0]
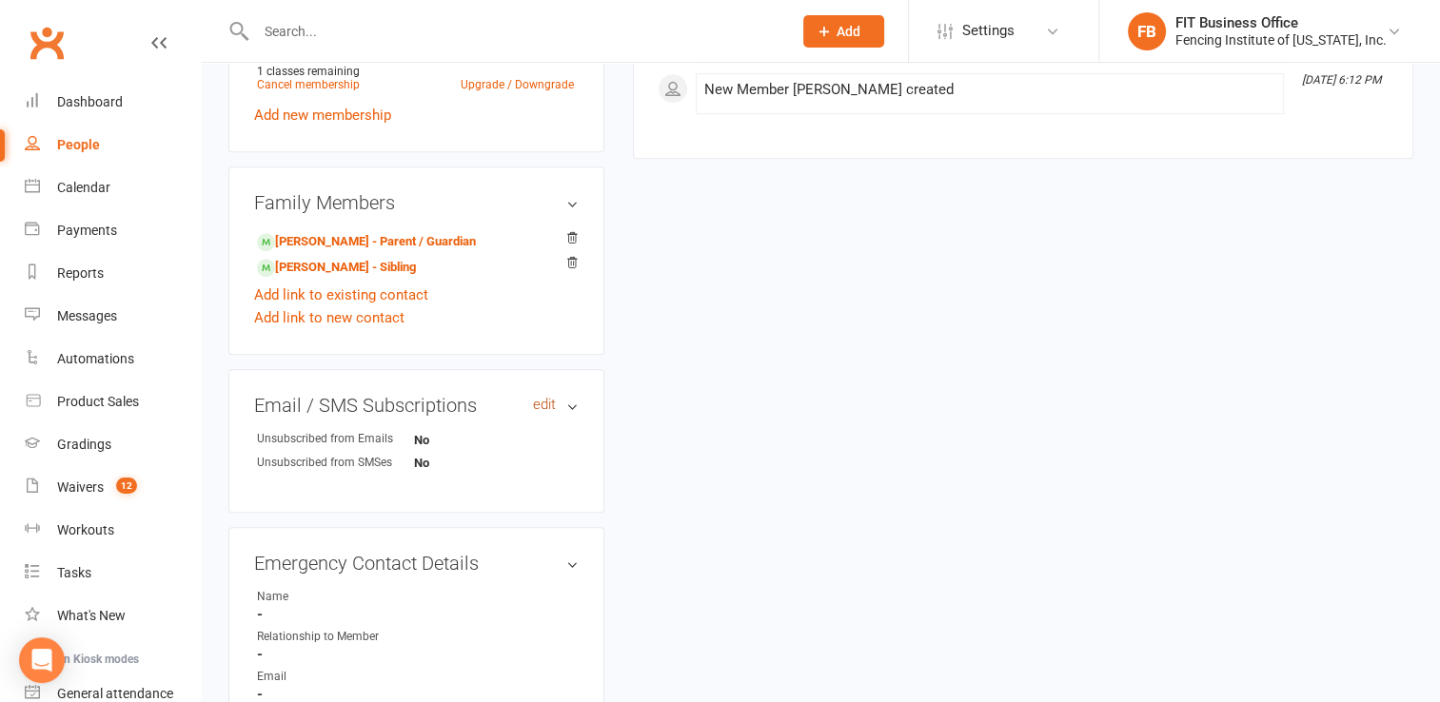
click at [537, 406] on link "edit" at bounding box center [544, 405] width 23 height 16
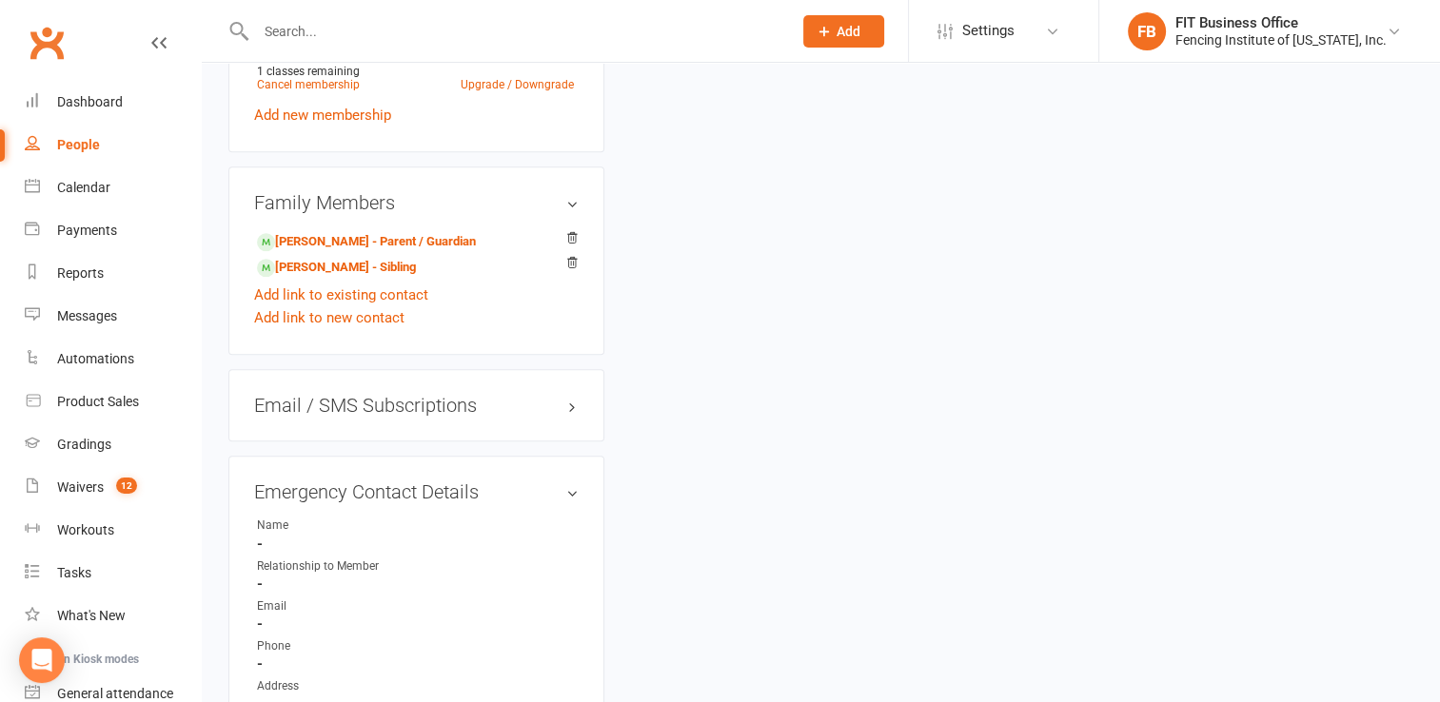
scroll to position [146, 0]
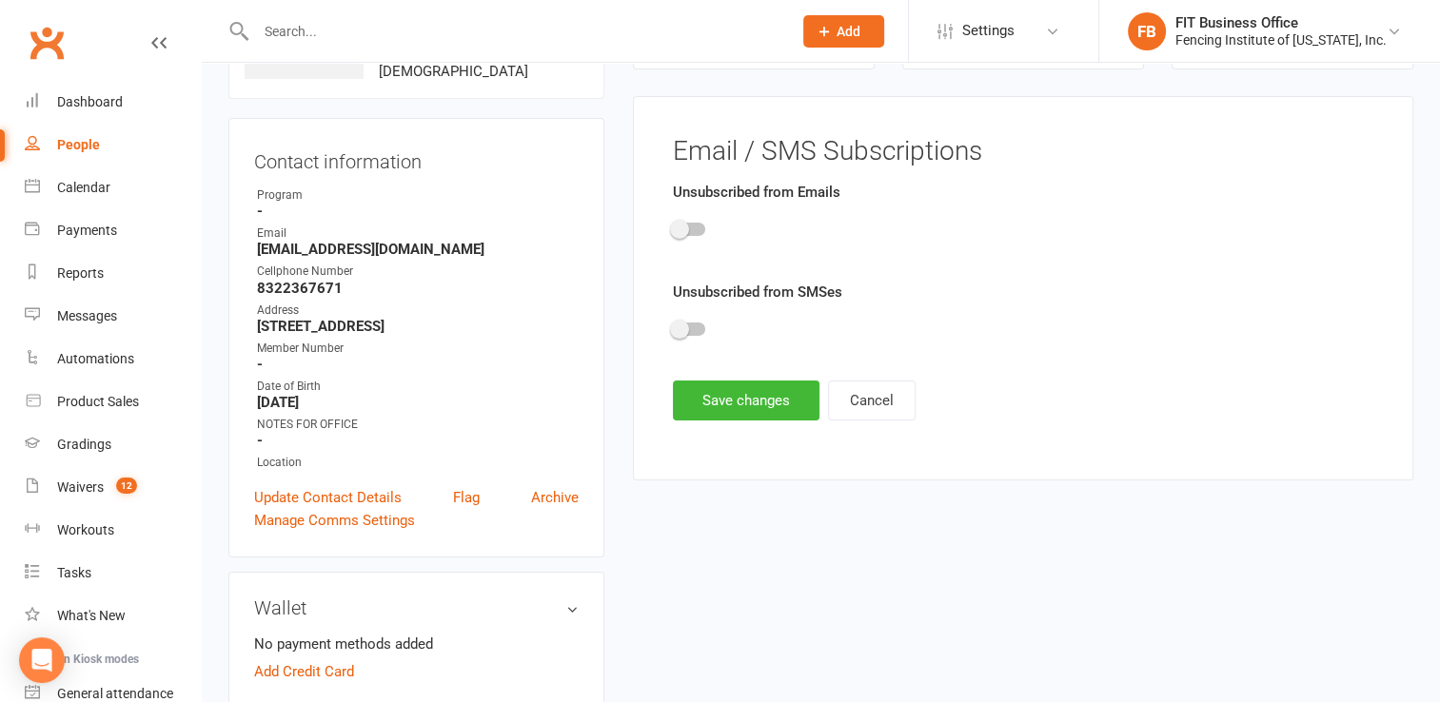
click at [694, 225] on div at bounding box center [689, 229] width 32 height 13
click at [673, 226] on input "checkbox" at bounding box center [673, 226] width 0 height 0
click at [704, 332] on div at bounding box center [1023, 332] width 700 height 43
click at [692, 323] on div at bounding box center [689, 329] width 32 height 13
click at [673, 326] on input "checkbox" at bounding box center [673, 326] width 0 height 0
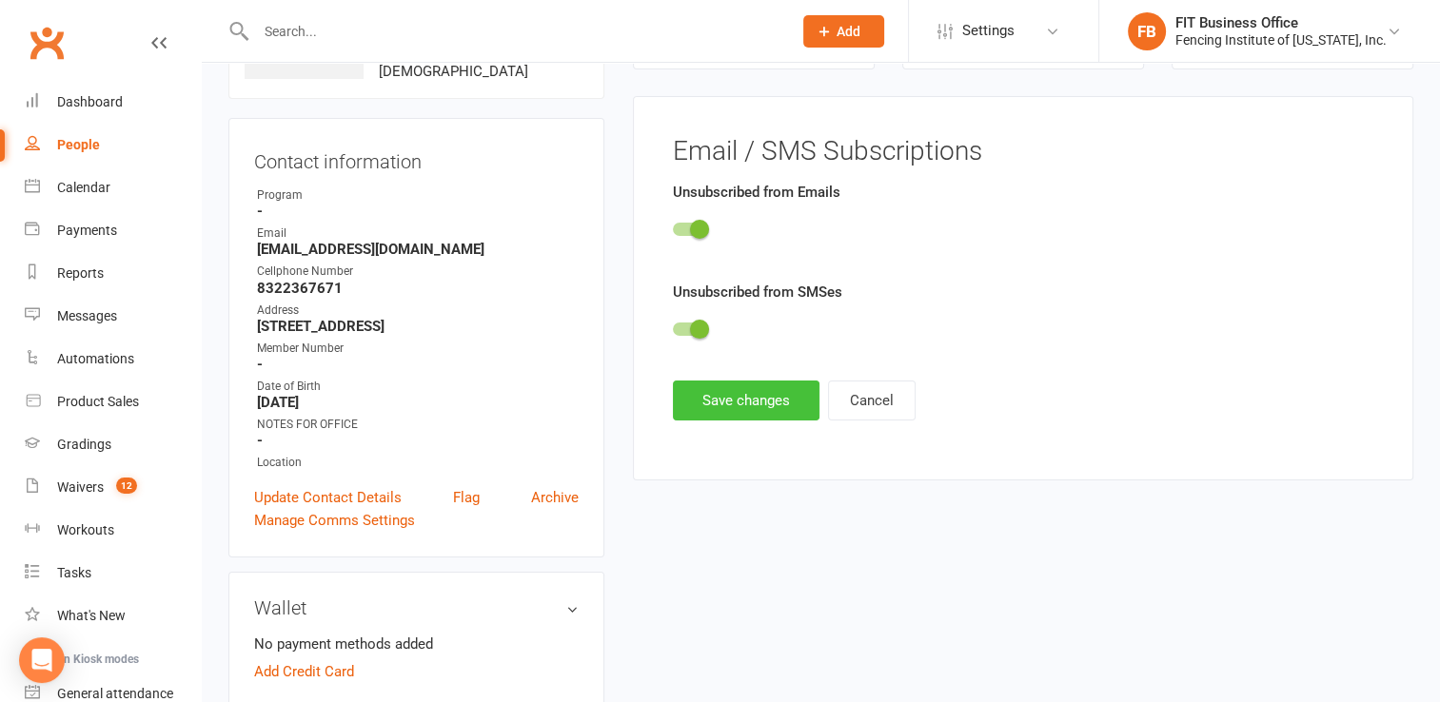
click at [737, 402] on button "Save changes" at bounding box center [746, 401] width 147 height 40
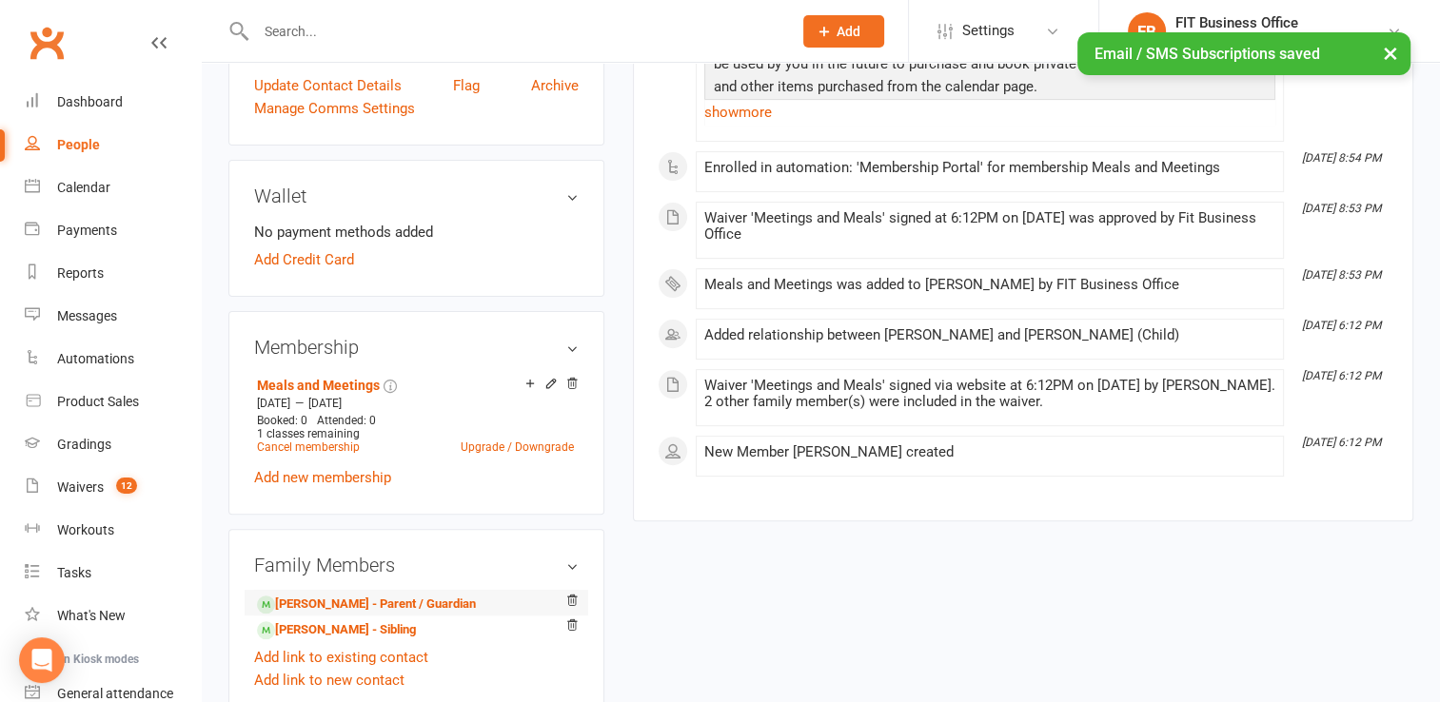
scroll to position [590, 0]
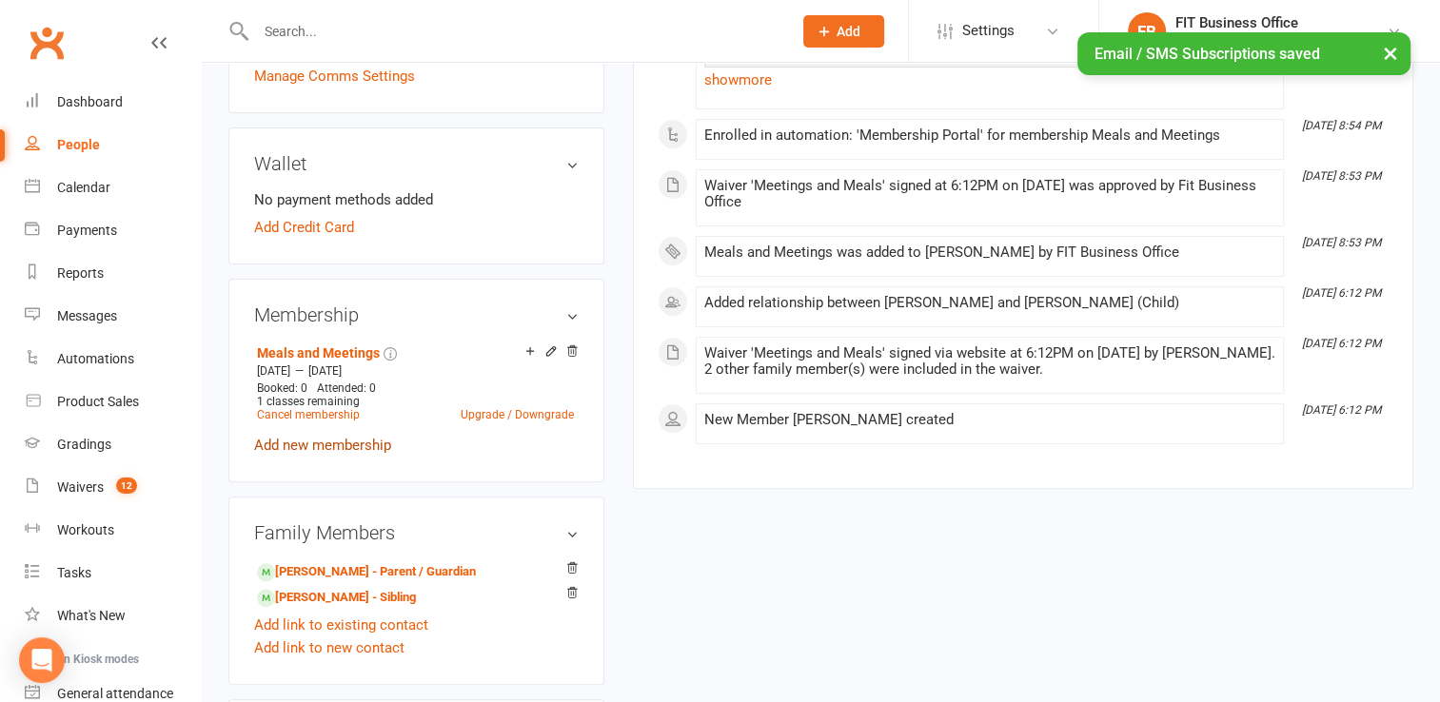
click at [383, 442] on link "Add new membership" at bounding box center [322, 445] width 137 height 17
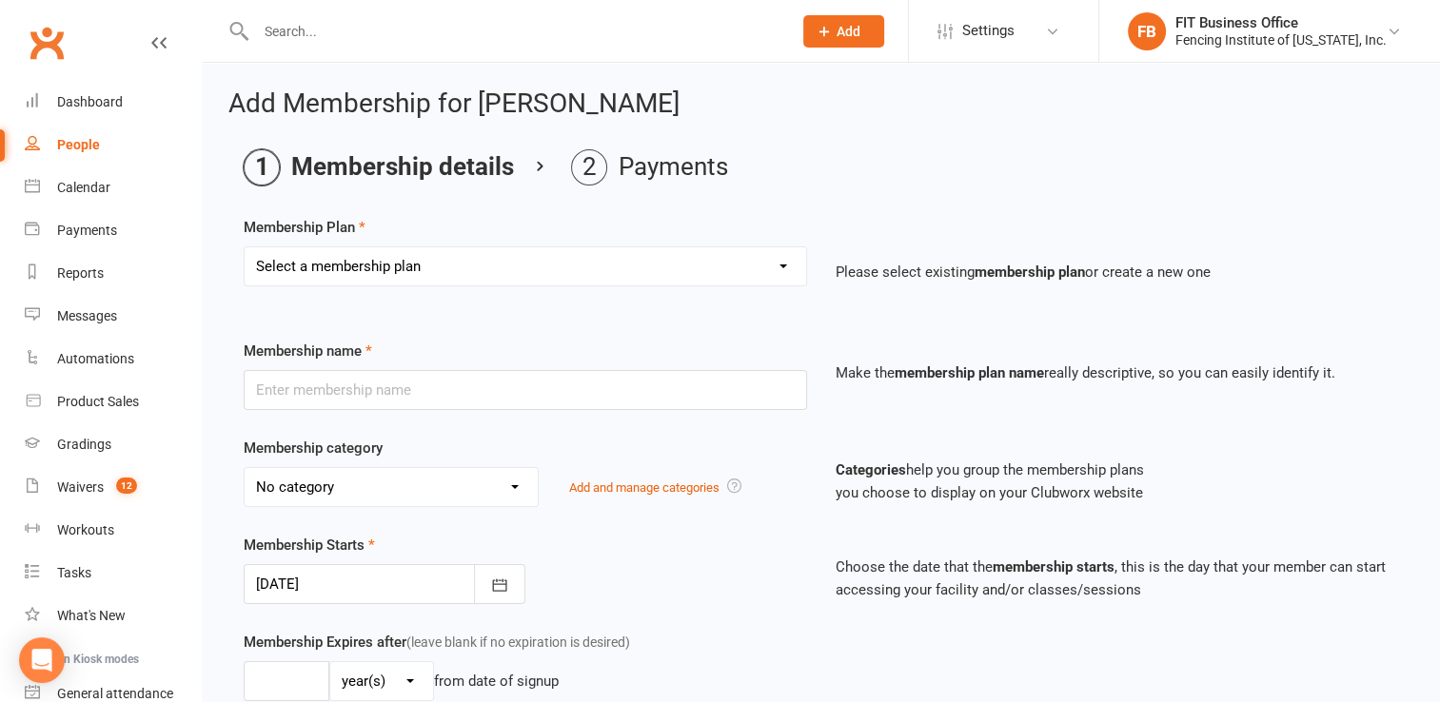
scroll to position [31, 0]
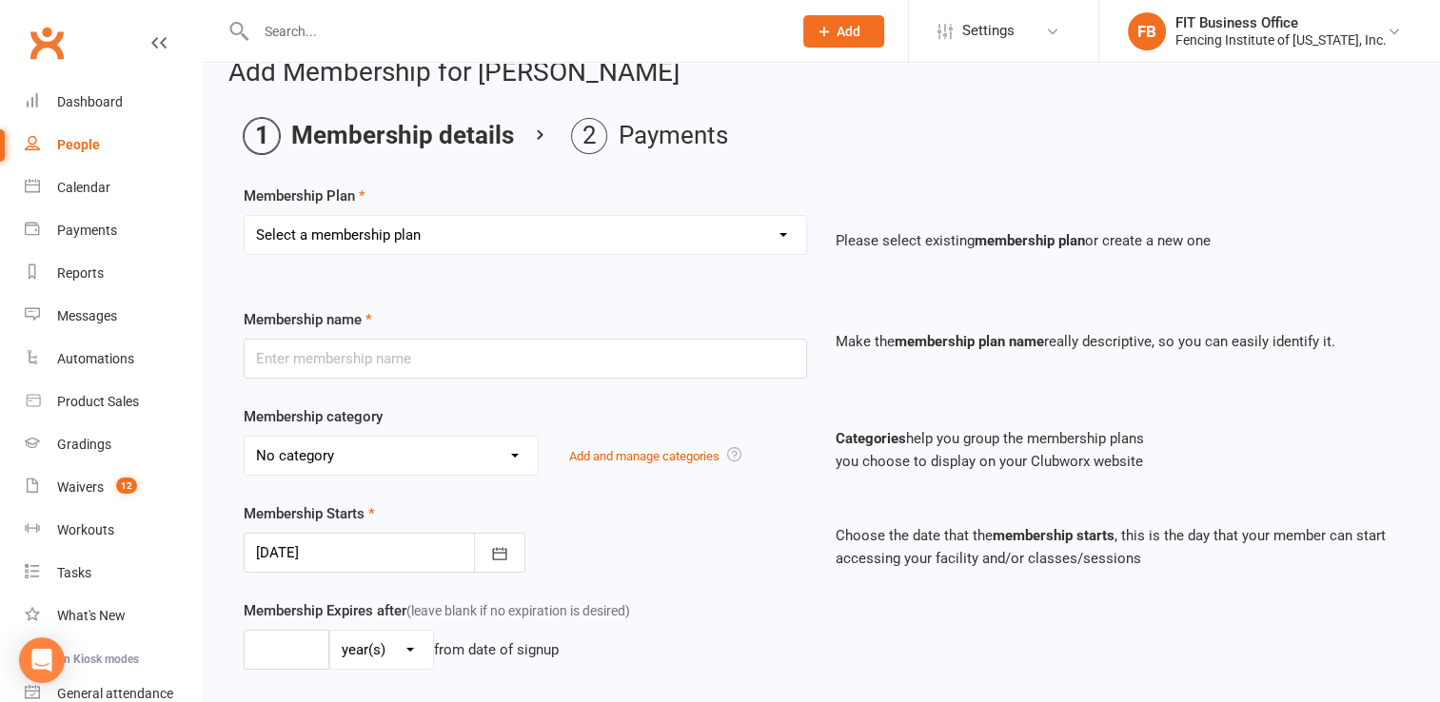
click at [458, 238] on select "Select a membership plan Create new Membership Plan Competitive Private Lesson …" at bounding box center [525, 235] width 561 height 38
select select "16"
click at [245, 216] on select "Select a membership plan Create new Membership Plan Competitive Private Lesson …" at bounding box center [525, 235] width 561 height 38
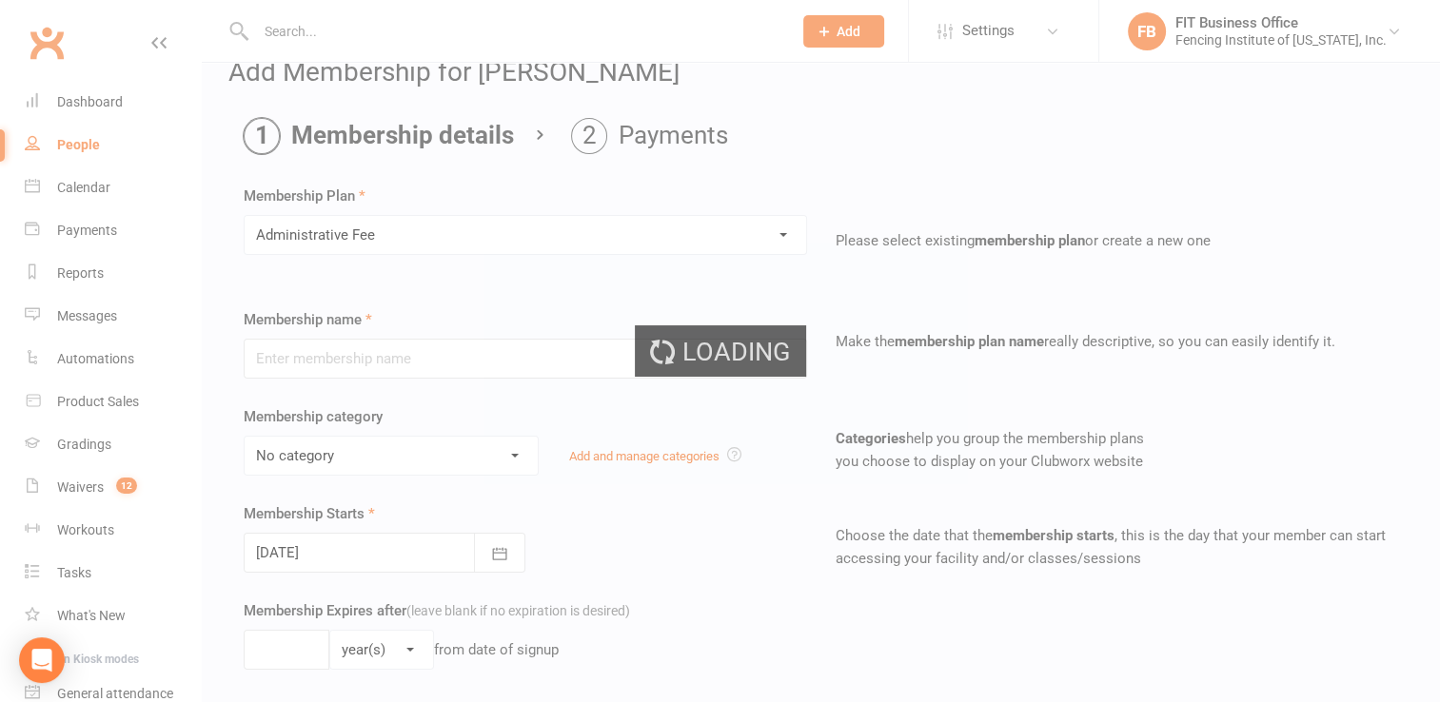
type input "Administrative Fee"
select select "0"
type input "1"
select select "0"
type input "1"
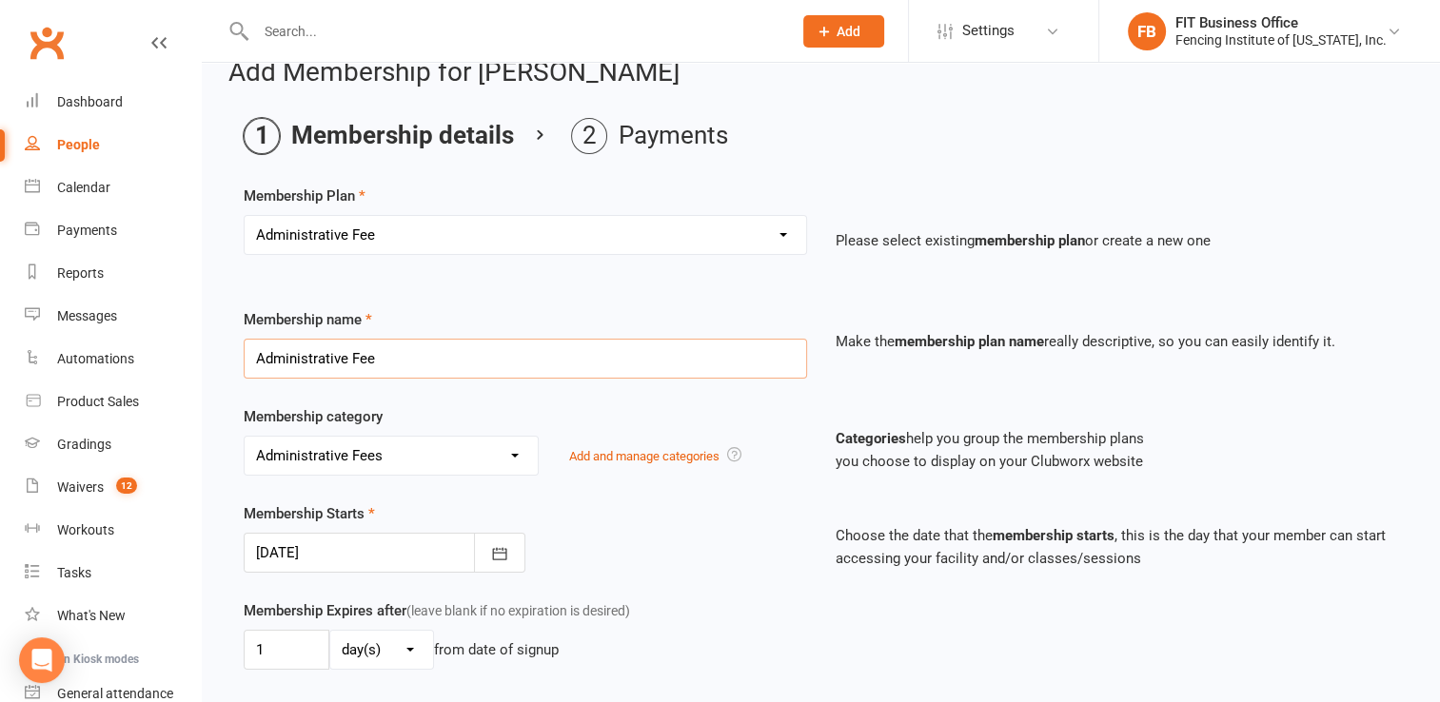
drag, startPoint x: 400, startPoint y: 357, endPoint x: 214, endPoint y: 333, distance: 187.1
click at [214, 333] on div "Add Membership for [PERSON_NAME] Membership details Payments Membership Plan Se…" at bounding box center [821, 635] width 1238 height 1208
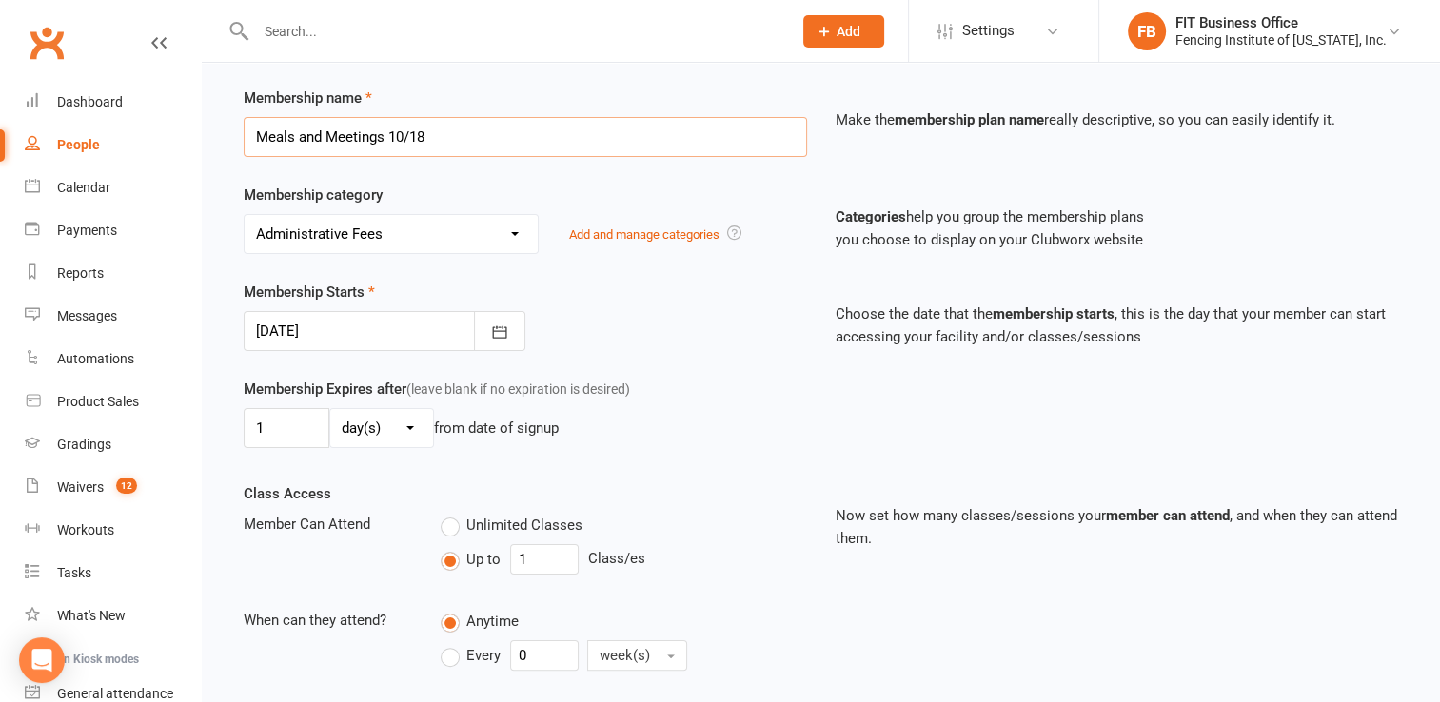
scroll to position [285, 0]
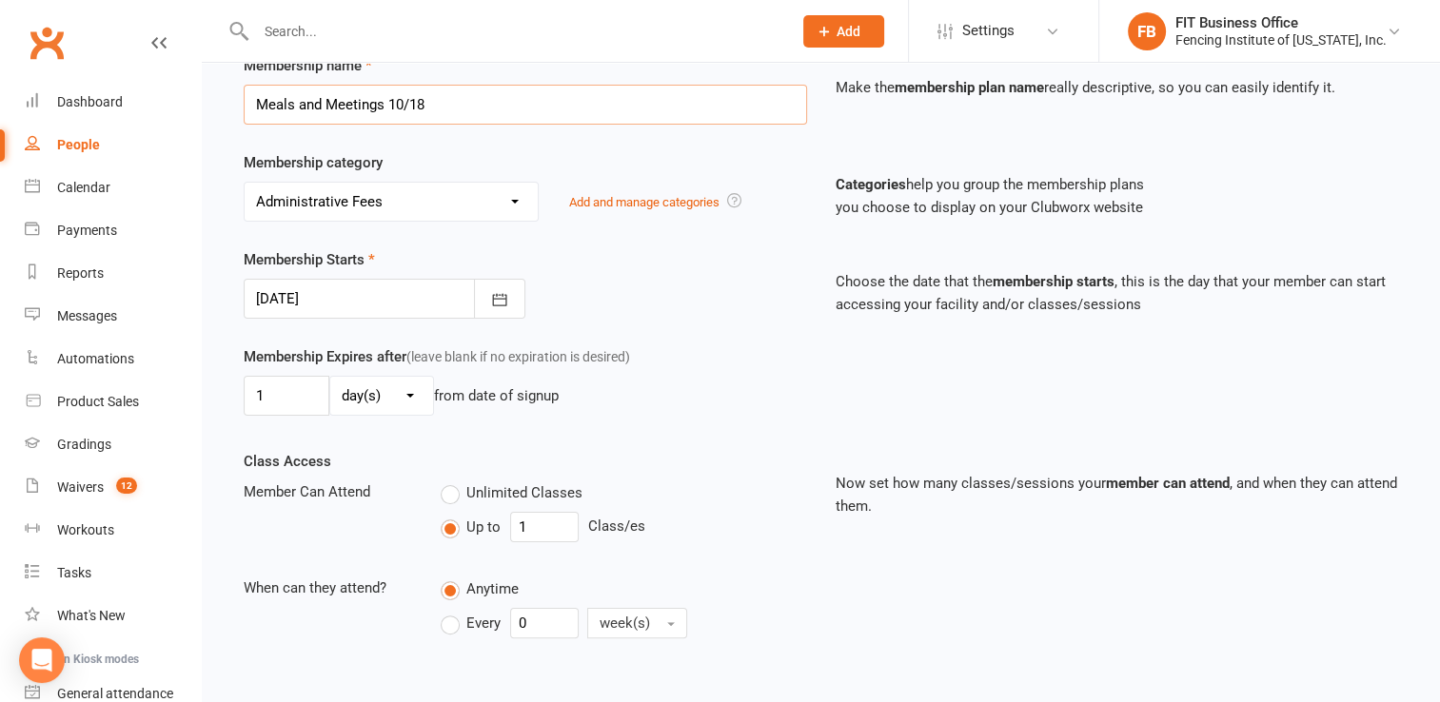
type input "Meals and Meetings 10/18"
drag, startPoint x: 536, startPoint y: 520, endPoint x: 458, endPoint y: 516, distance: 78.1
click at [458, 516] on div "Up to 1 Class/es" at bounding box center [623, 527] width 365 height 30
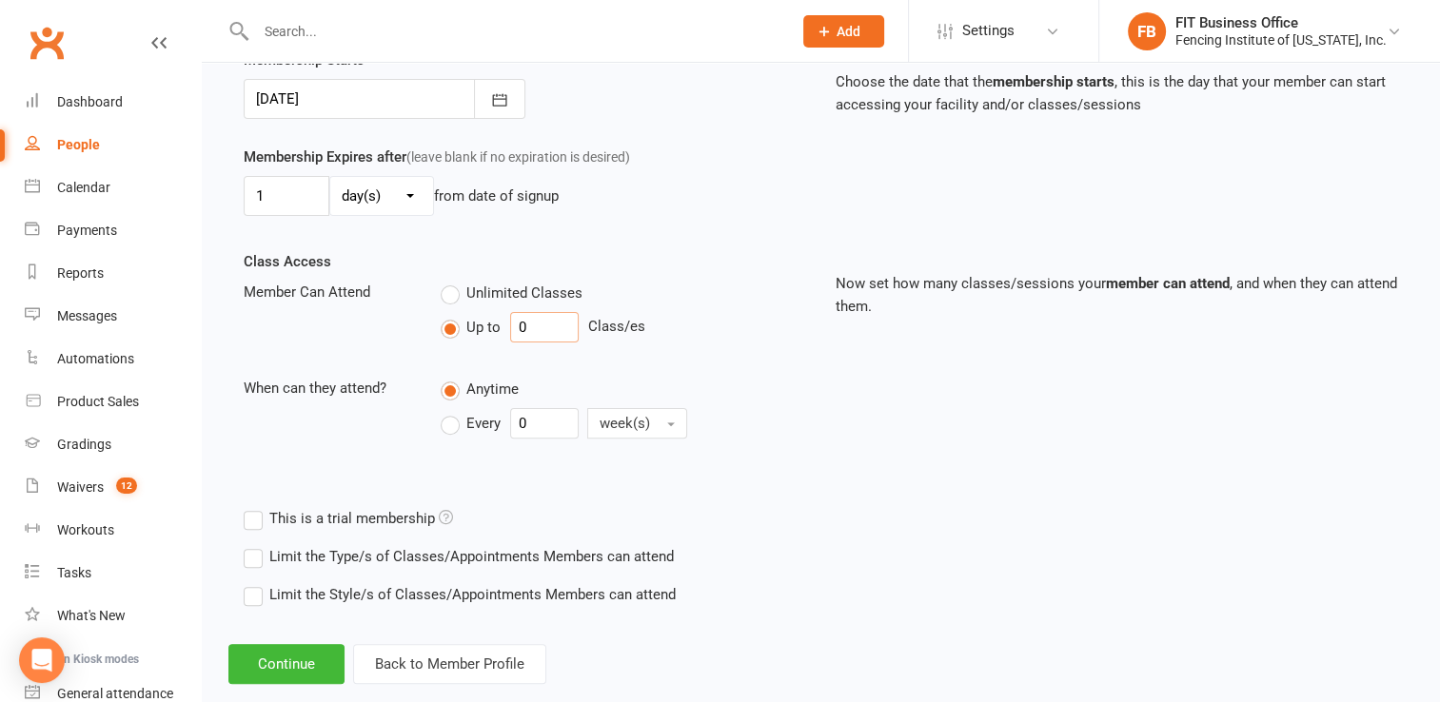
scroll to position [518, 0]
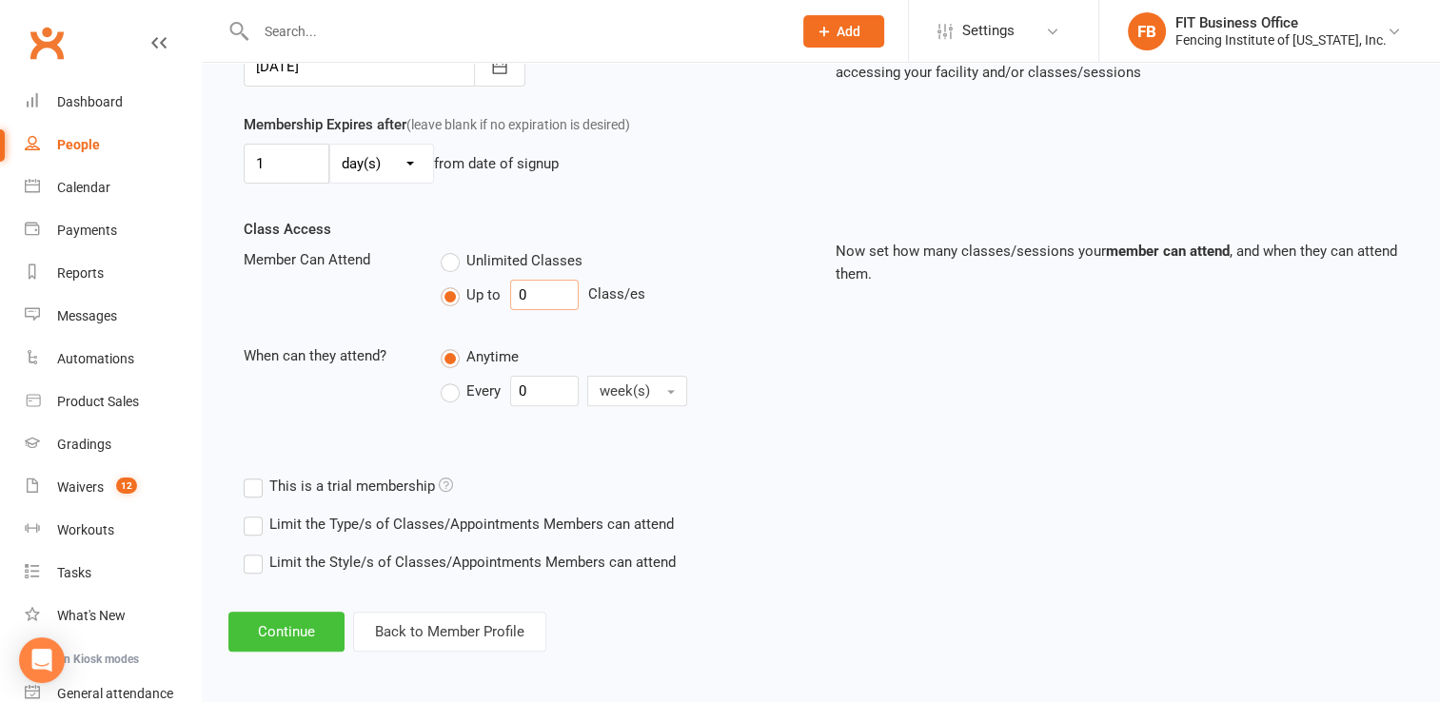
type input "0"
click at [308, 630] on button "Continue" at bounding box center [286, 632] width 116 height 40
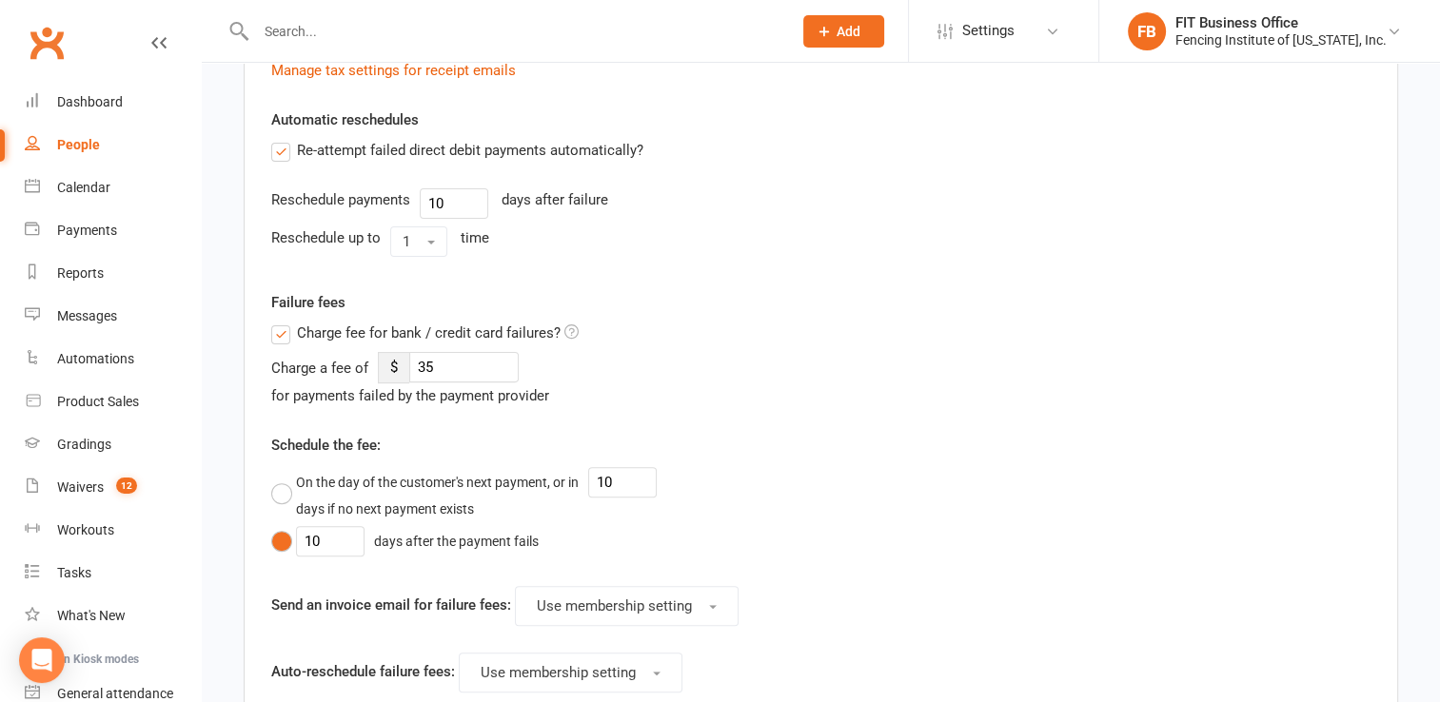
scroll to position [0, 0]
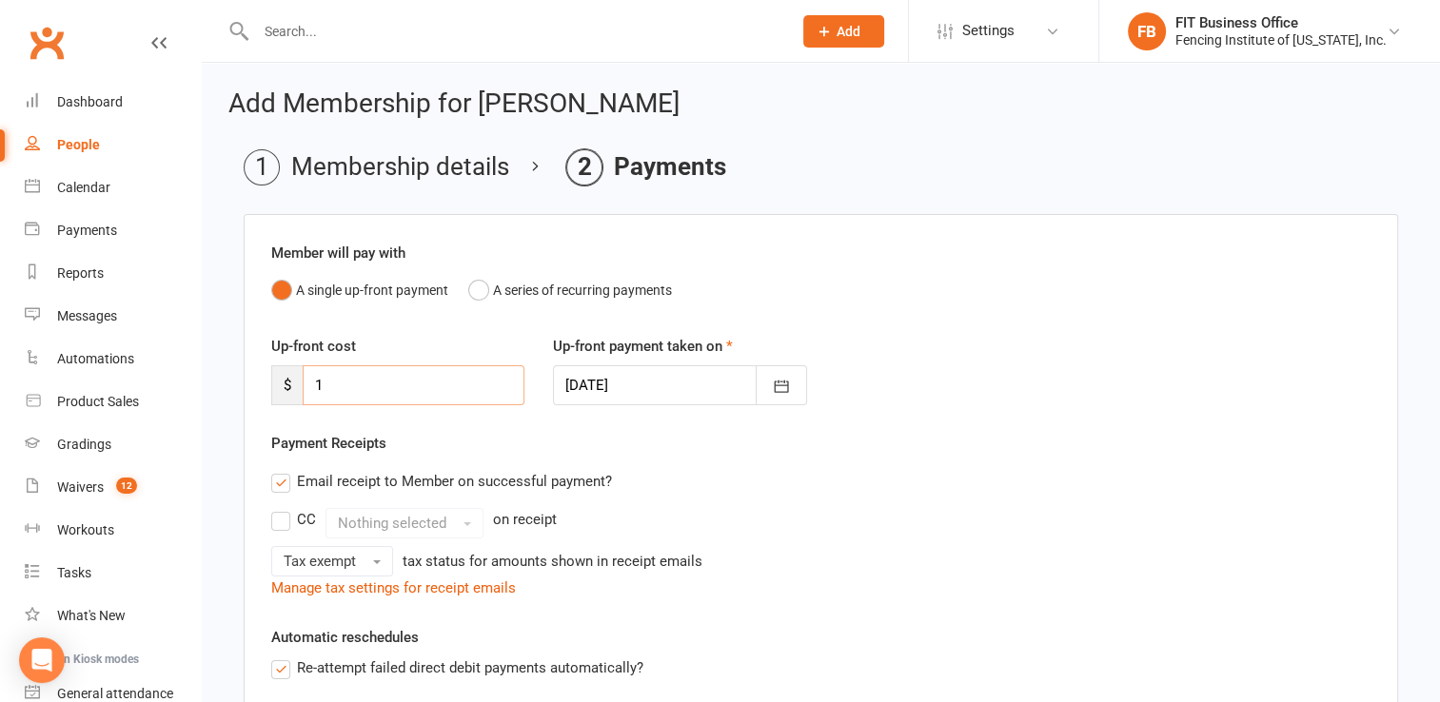
drag, startPoint x: 351, startPoint y: 385, endPoint x: 239, endPoint y: 387, distance: 112.3
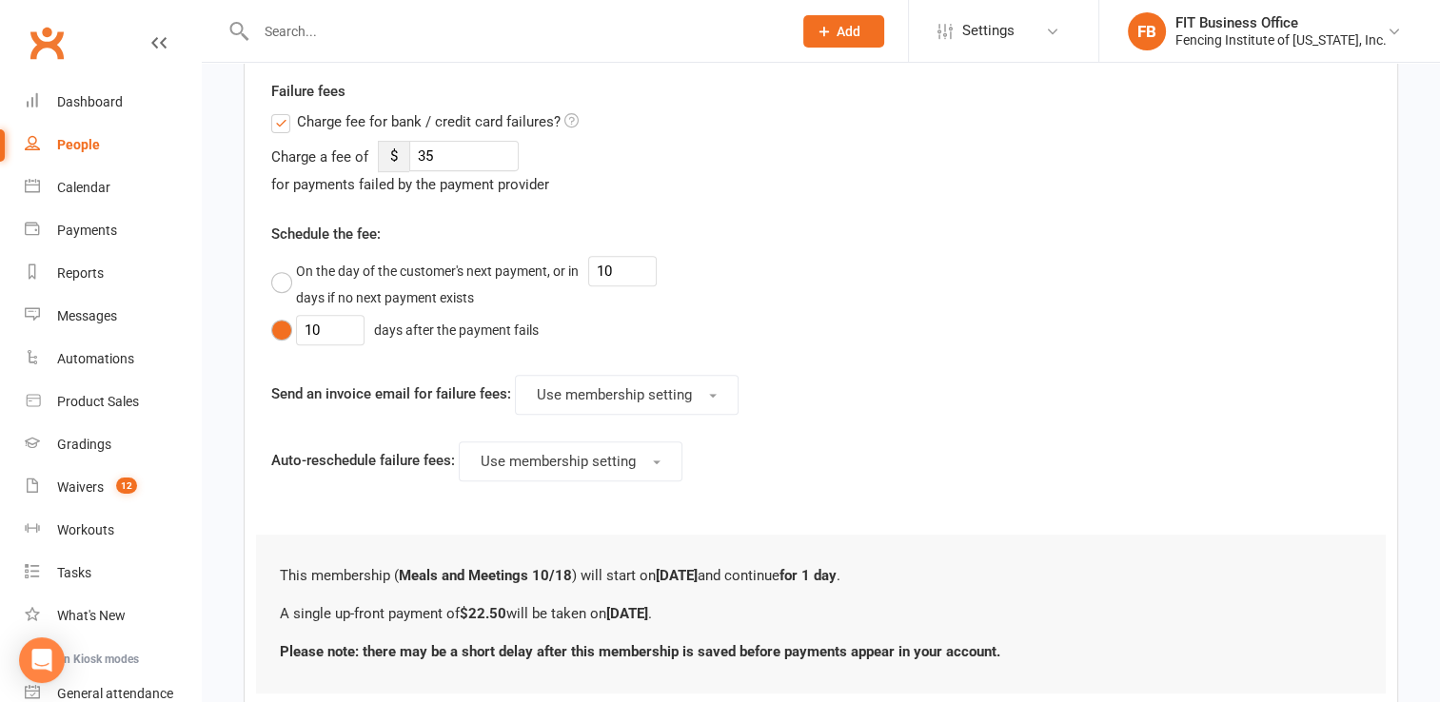
scroll to position [856, 0]
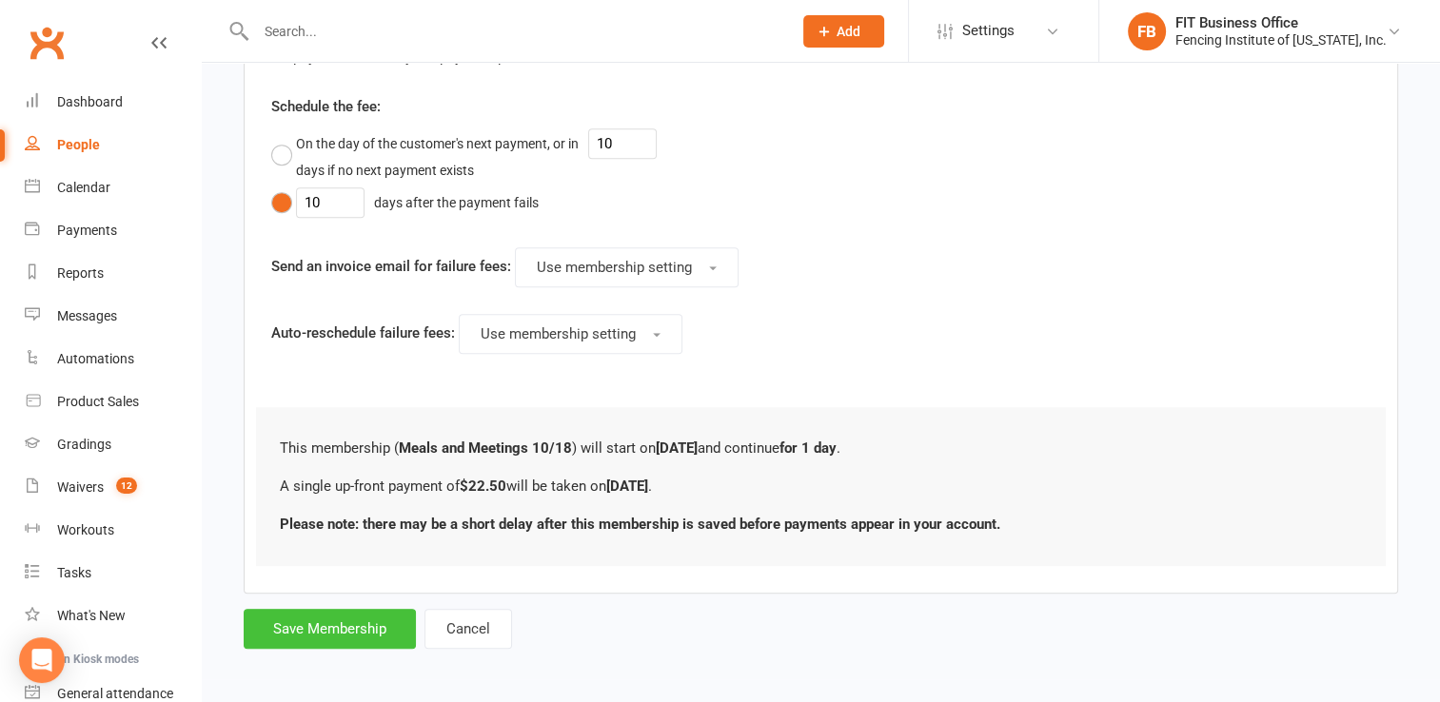
type input "22.50"
click at [348, 618] on button "Save Membership" at bounding box center [330, 629] width 172 height 40
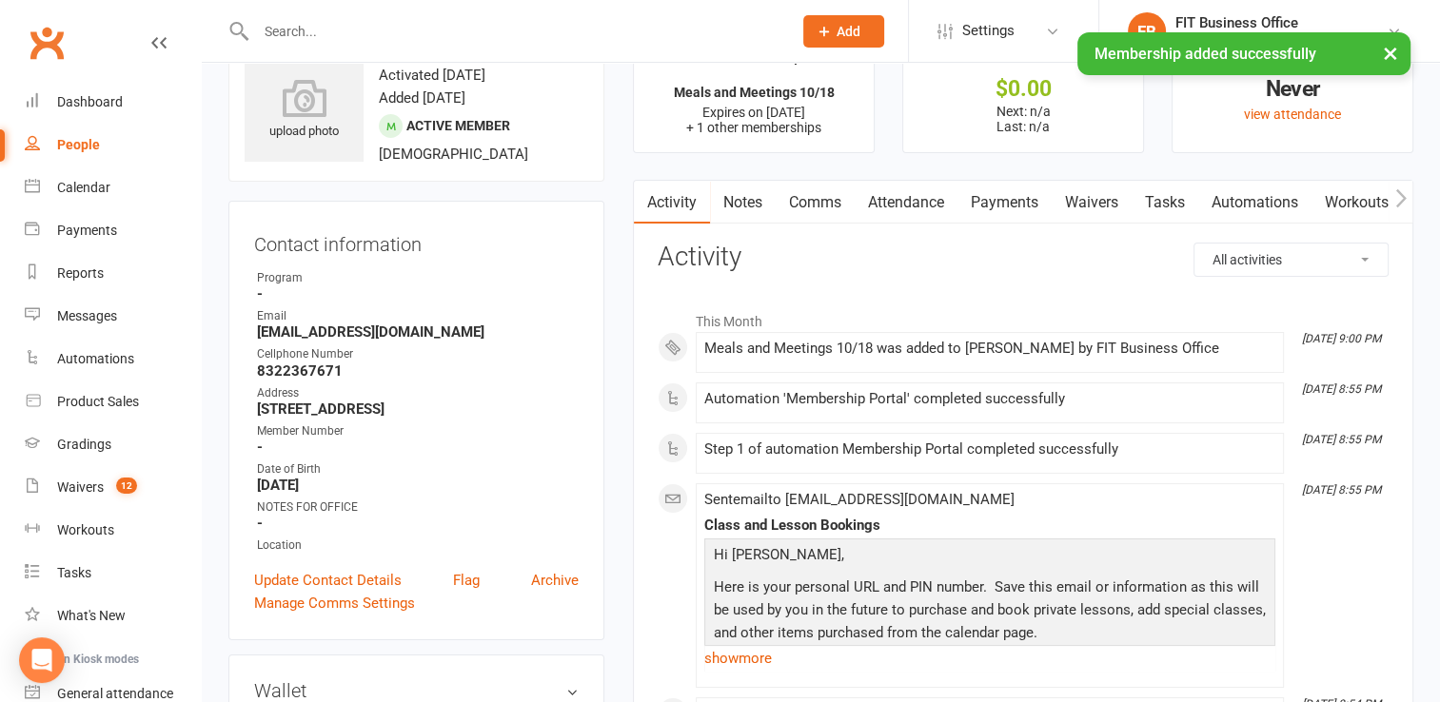
scroll to position [95, 0]
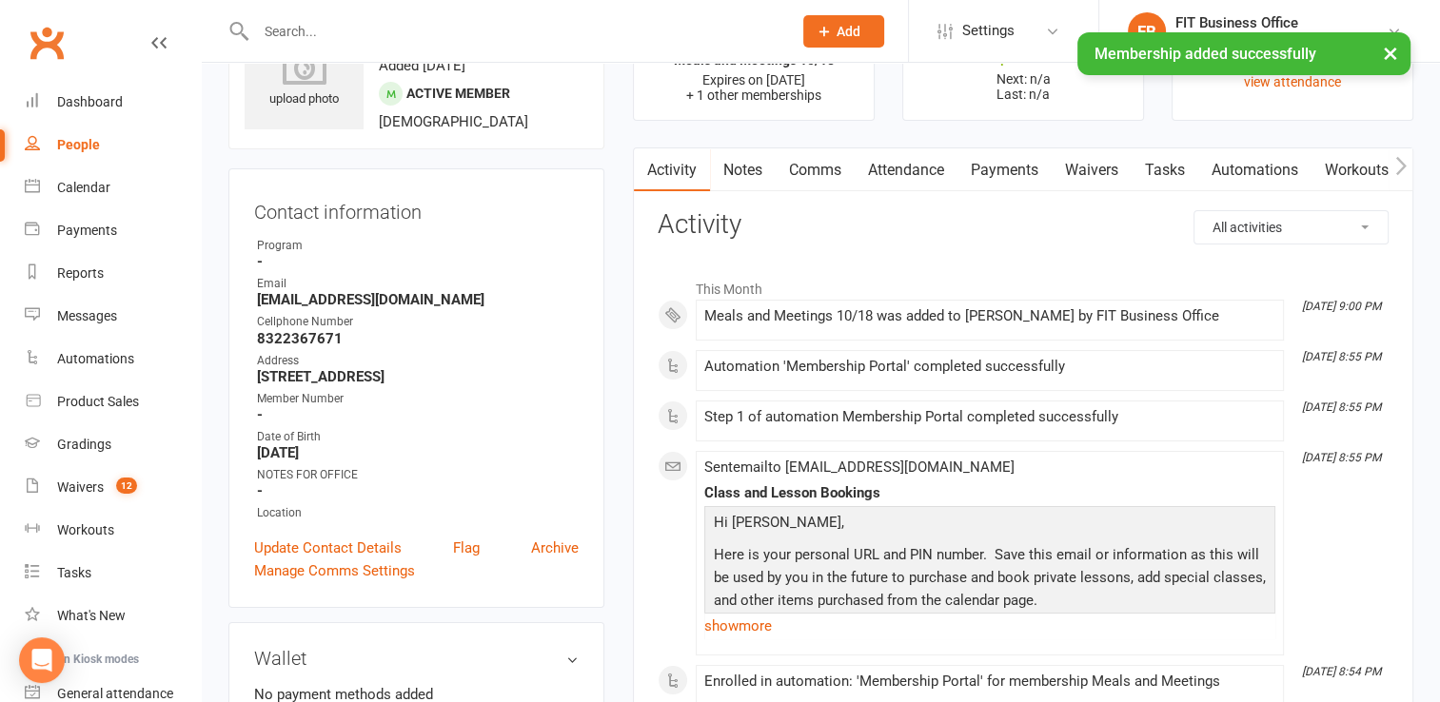
click at [1032, 173] on link "Payments" at bounding box center [1004, 170] width 94 height 44
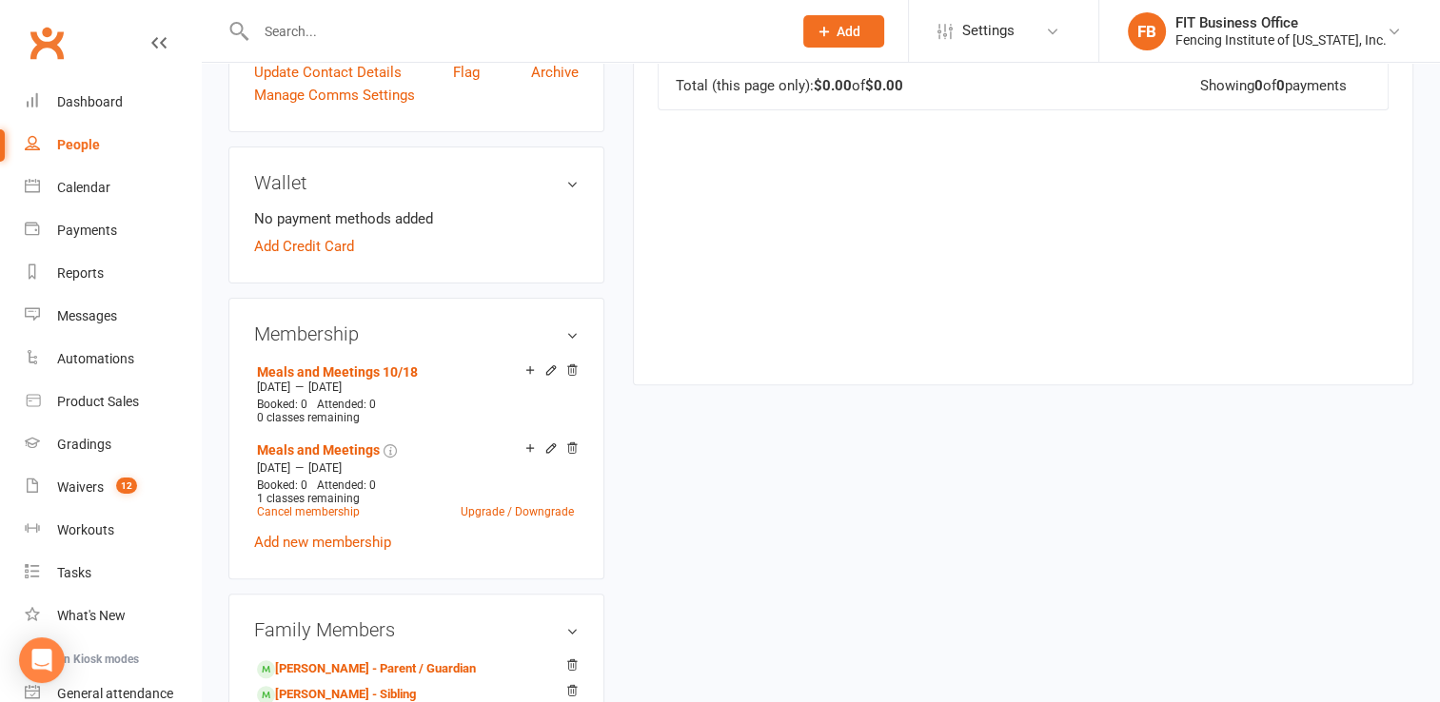
scroll to position [824, 0]
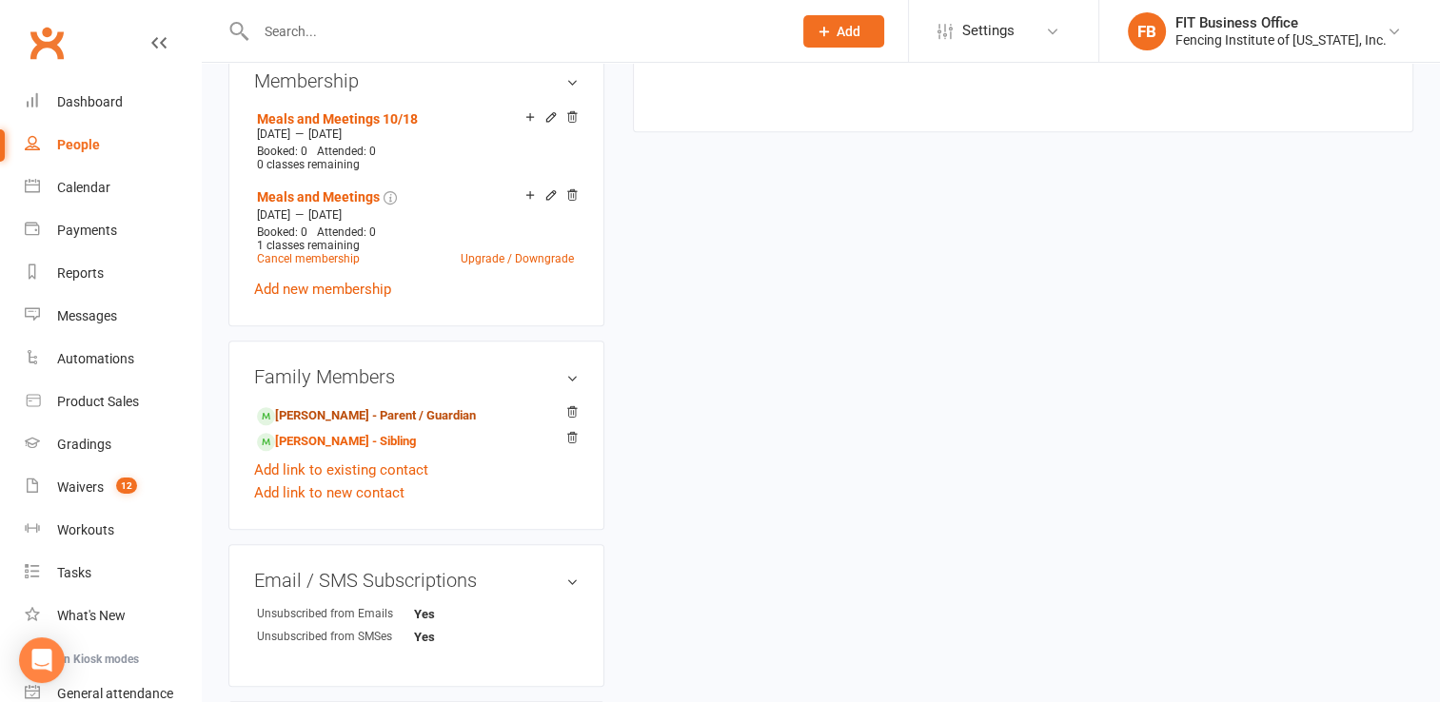
click at [453, 419] on link "[PERSON_NAME] - Parent / Guardian" at bounding box center [366, 416] width 219 height 20
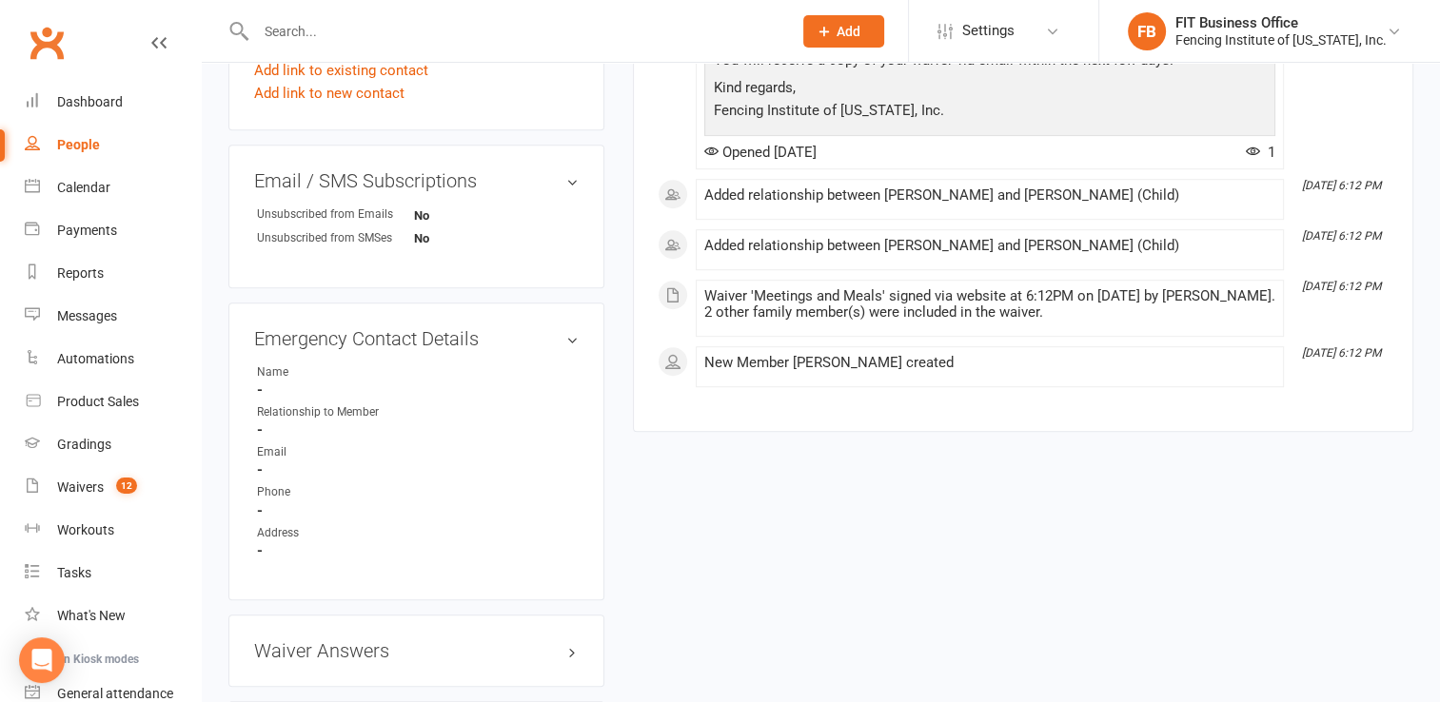
scroll to position [1125, 0]
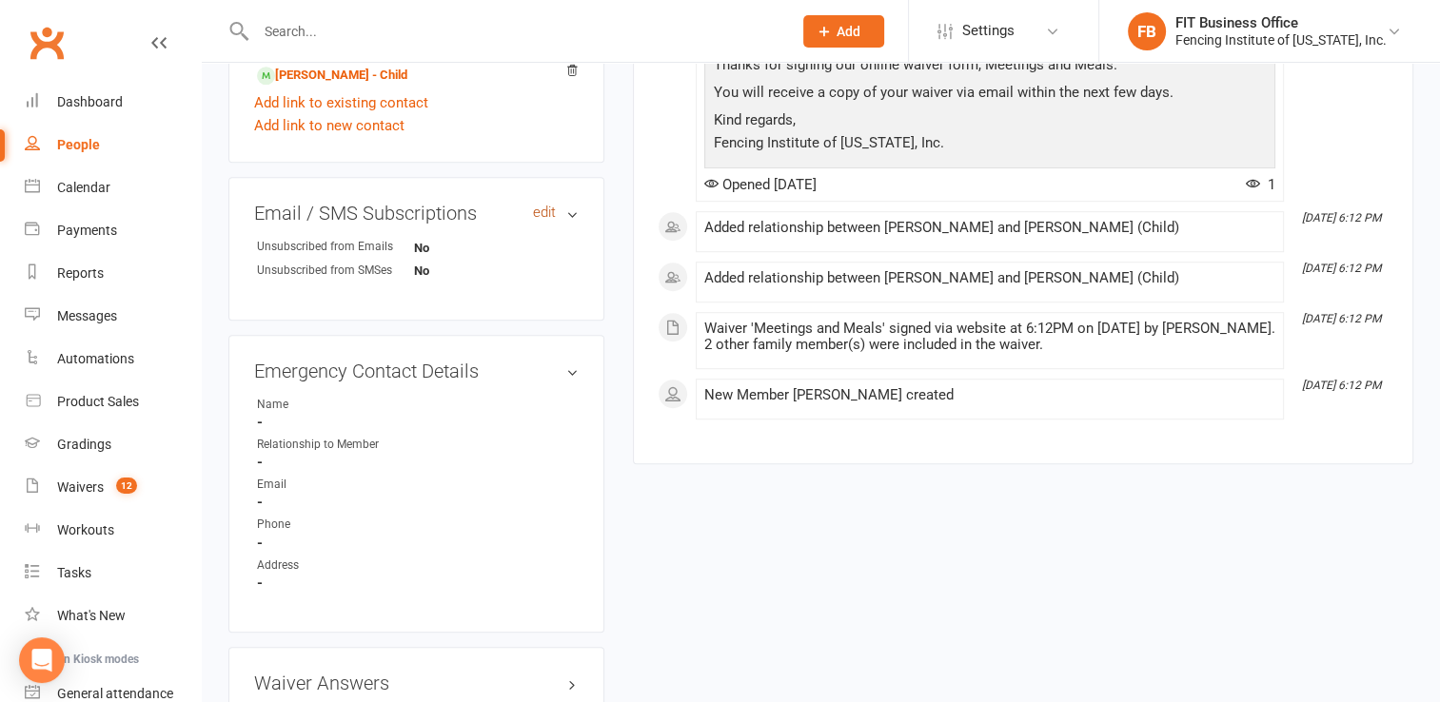
click at [537, 221] on link "edit" at bounding box center [544, 213] width 23 height 16
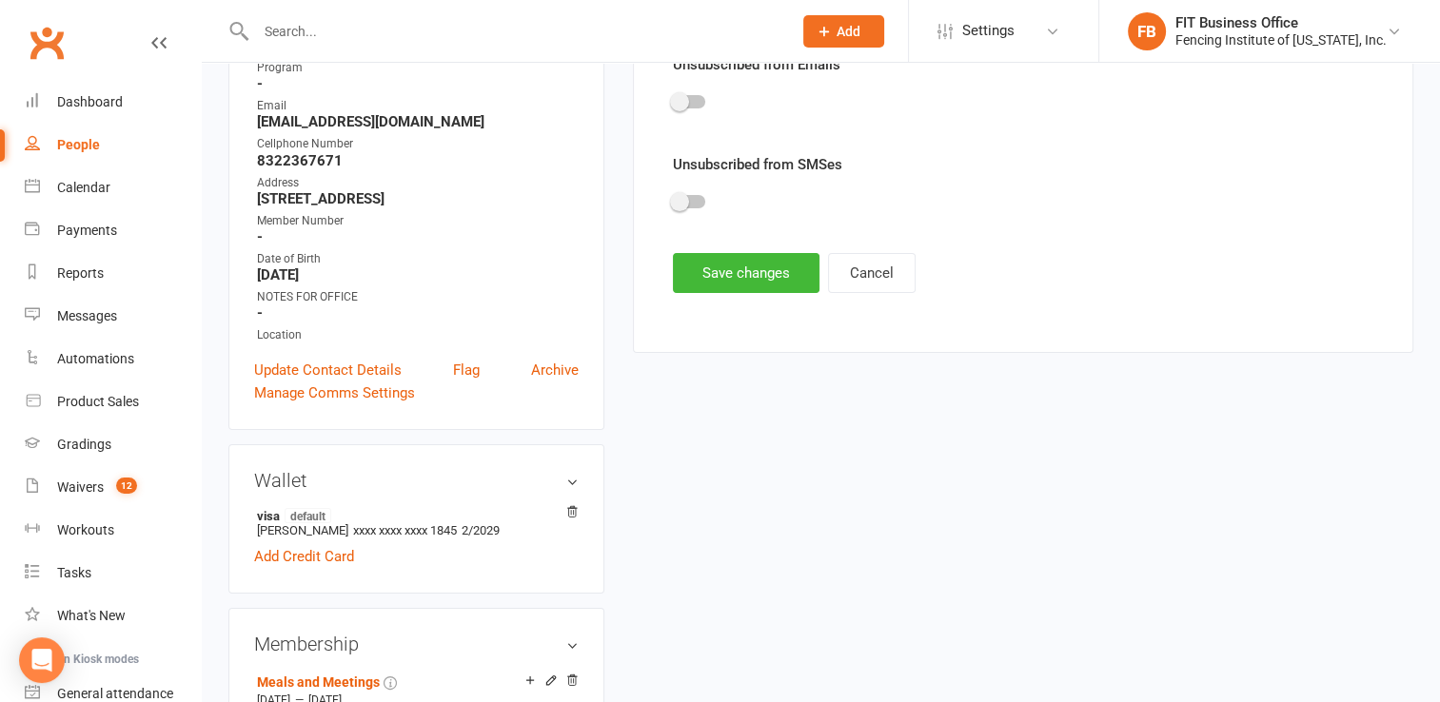
scroll to position [114, 0]
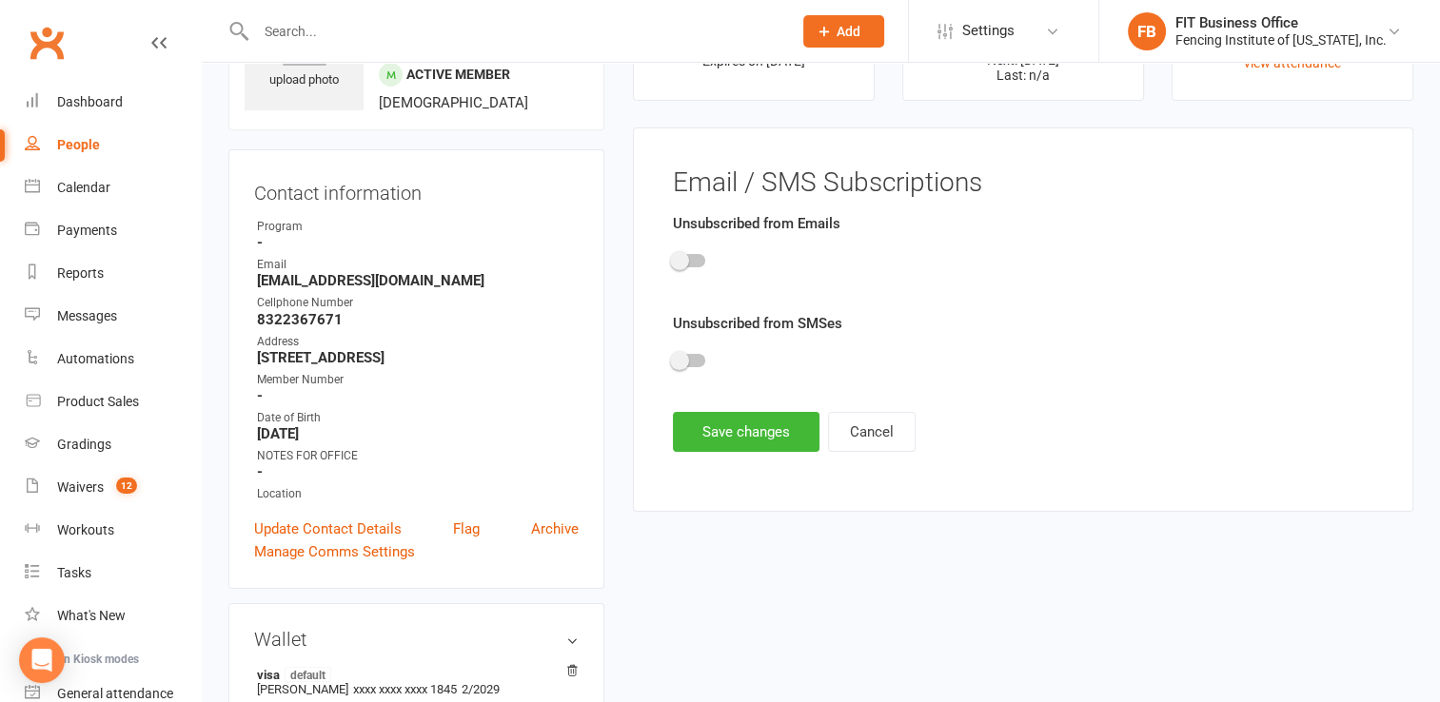
click at [700, 253] on div at bounding box center [1023, 264] width 700 height 43
click at [698, 258] on div at bounding box center [689, 260] width 32 height 13
click at [673, 258] on input "checkbox" at bounding box center [673, 258] width 0 height 0
click at [689, 357] on div at bounding box center [689, 360] width 32 height 13
click at [673, 358] on input "checkbox" at bounding box center [673, 358] width 0 height 0
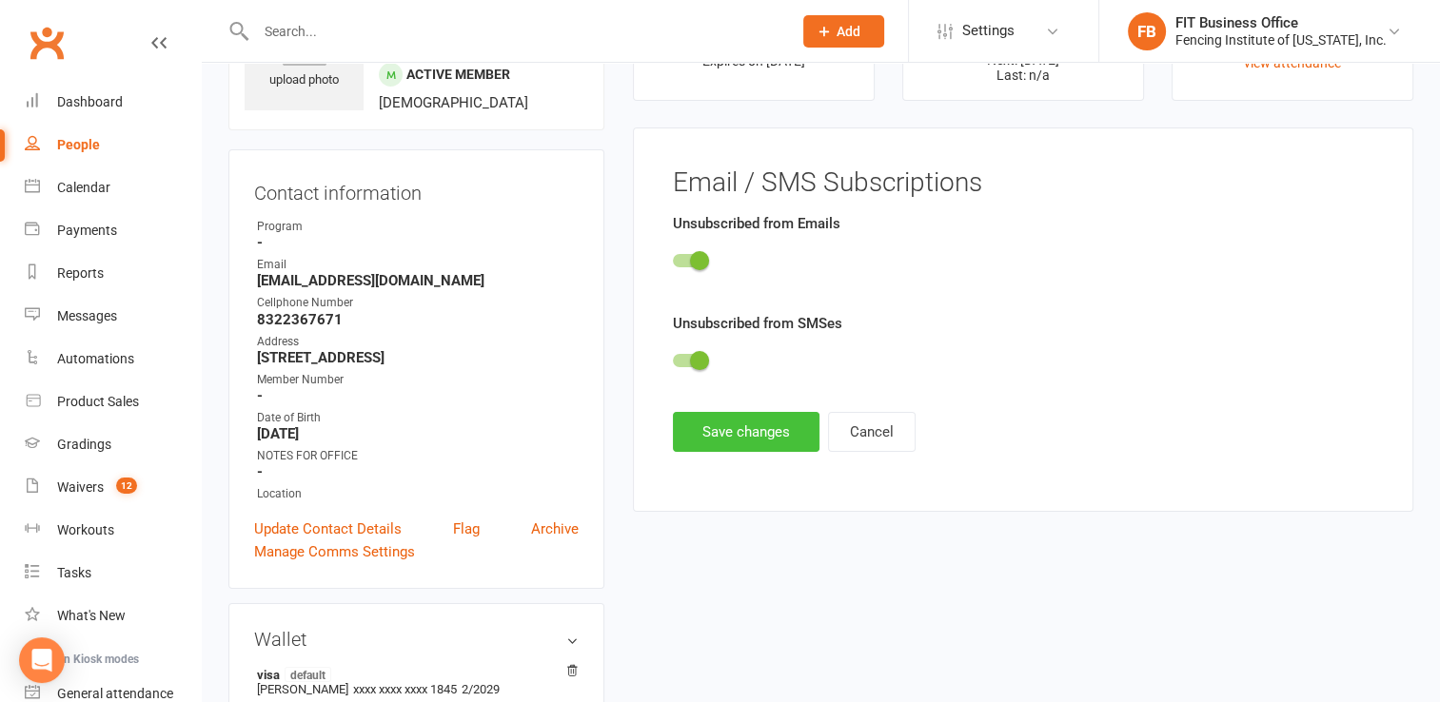
click at [747, 427] on button "Save changes" at bounding box center [746, 432] width 147 height 40
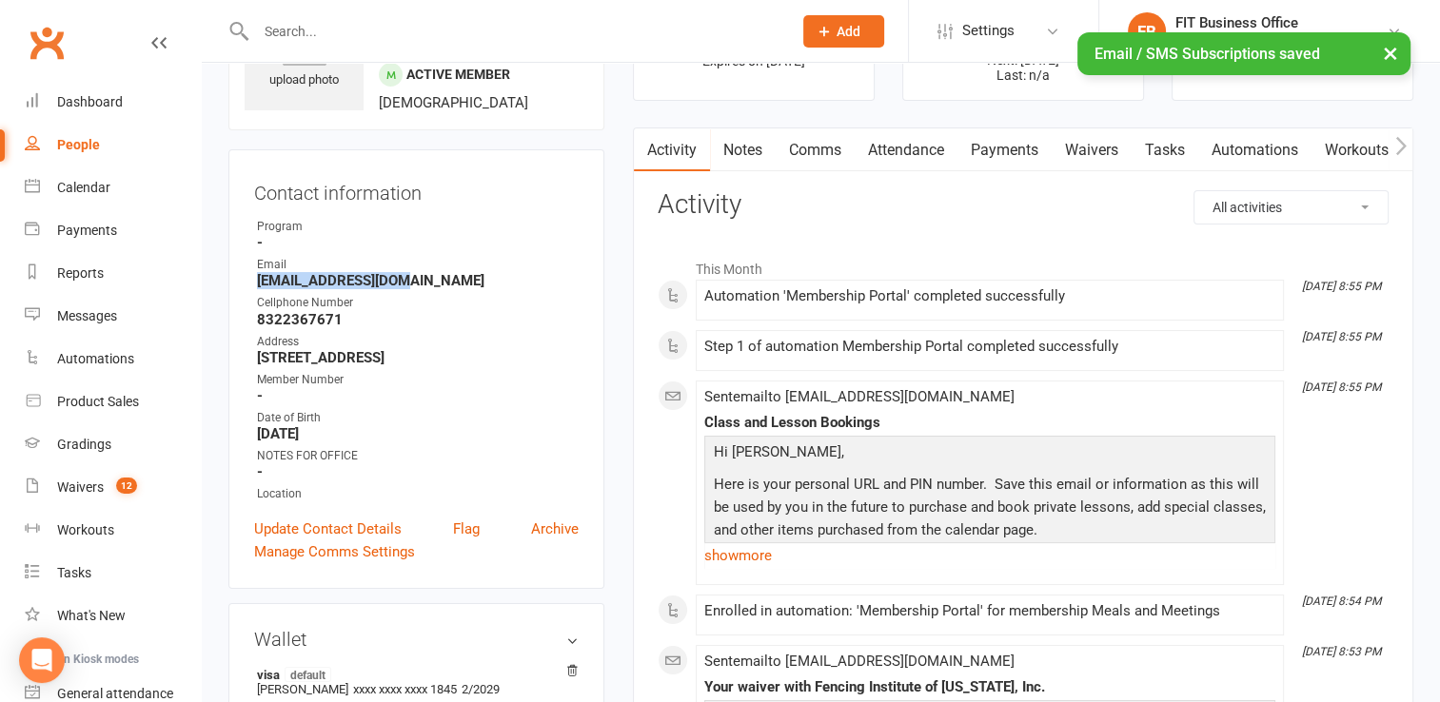
drag, startPoint x: 400, startPoint y: 280, endPoint x: 211, endPoint y: 279, distance: 188.4
drag, startPoint x: 211, startPoint y: 279, endPoint x: 312, endPoint y: 275, distance: 100.9
copy strong "[EMAIL_ADDRESS][DOMAIN_NAME]"
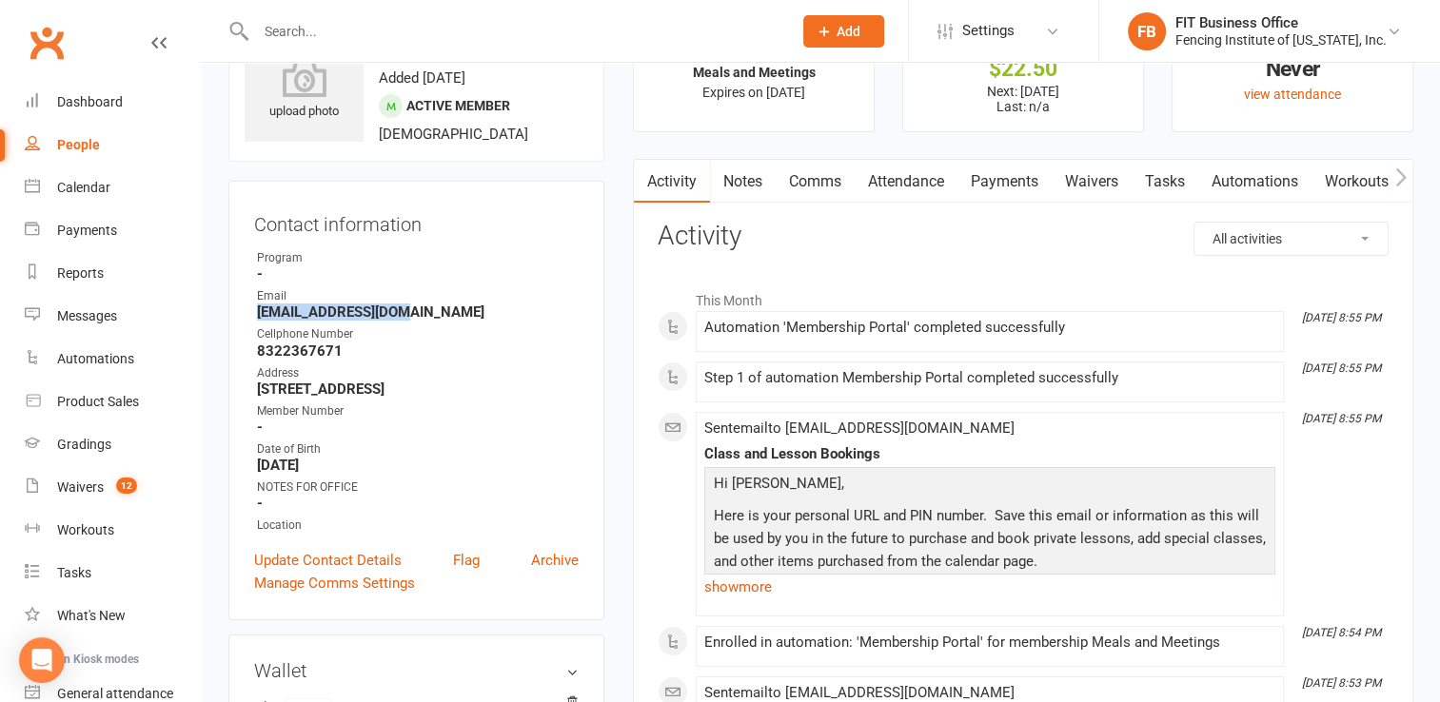
scroll to position [0, 0]
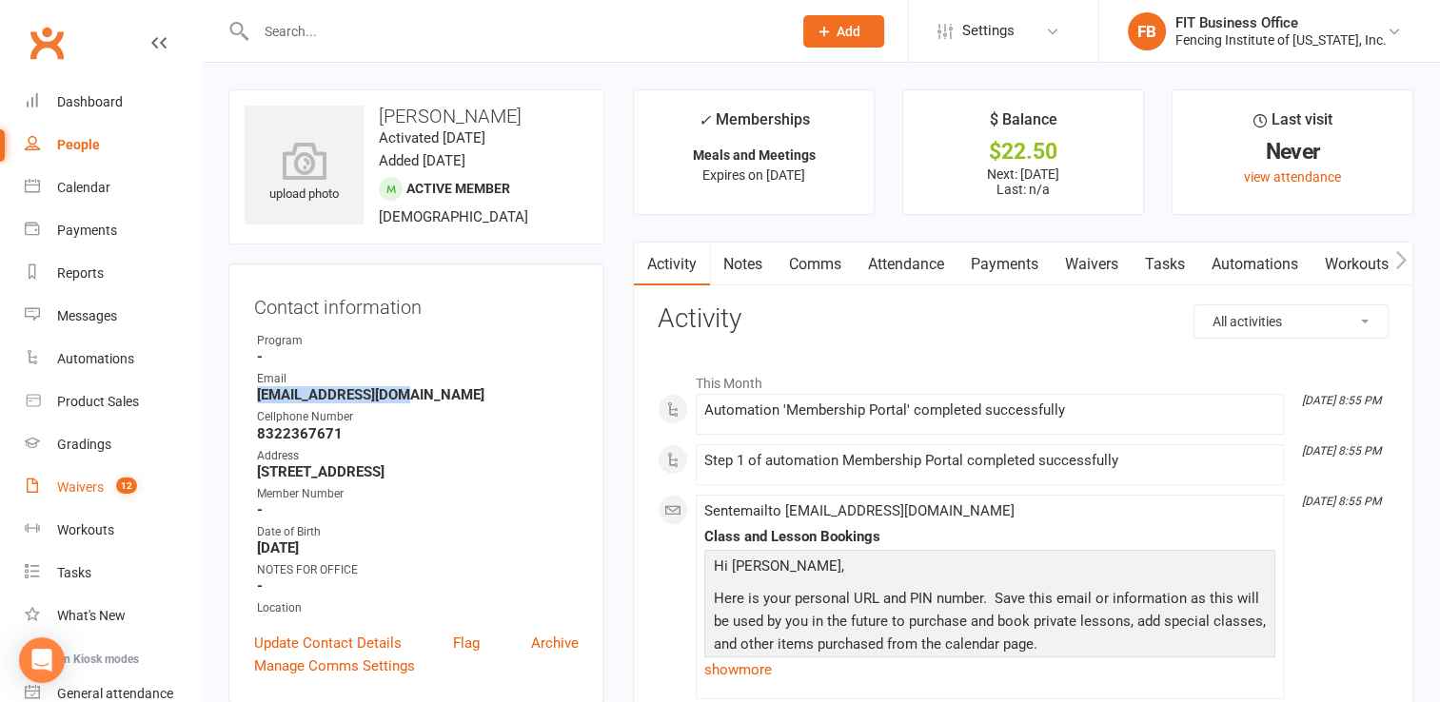
click at [70, 489] on div "Waivers" at bounding box center [80, 487] width 47 height 15
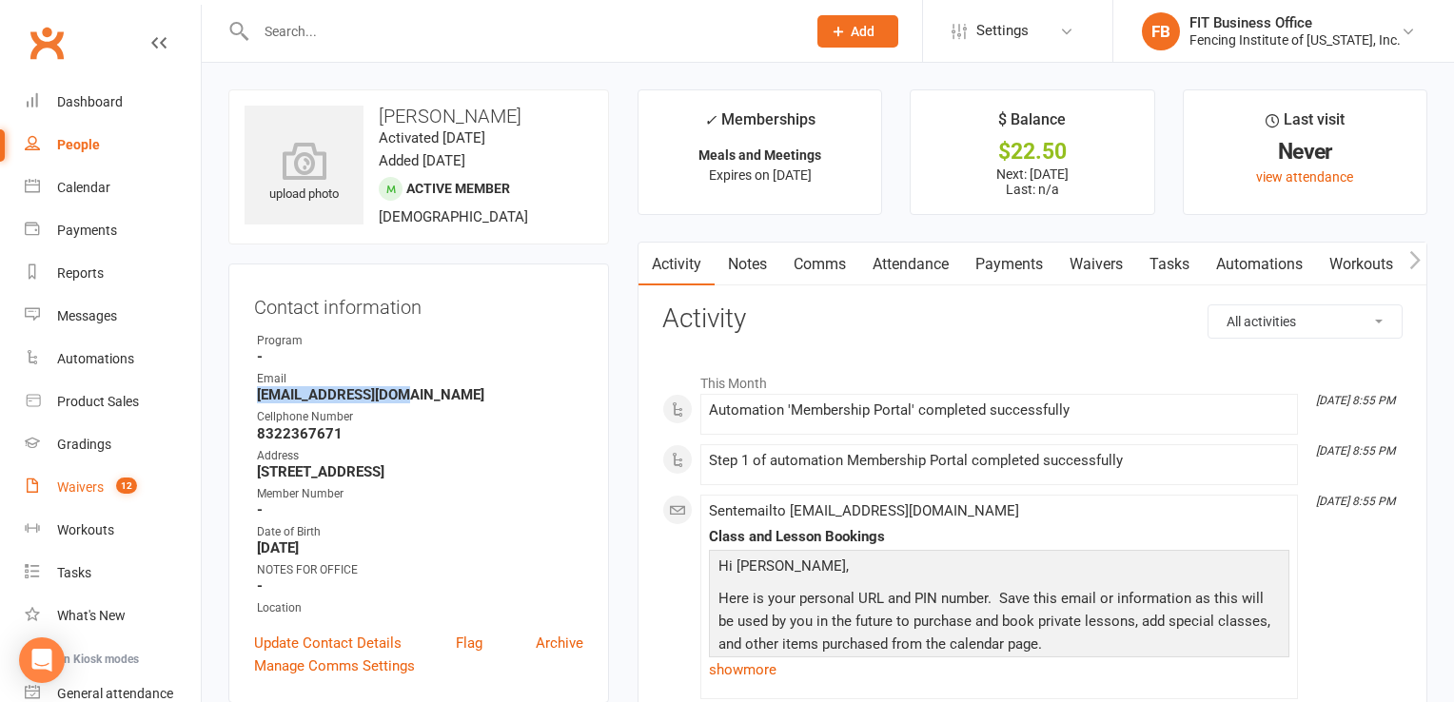
select select "100"
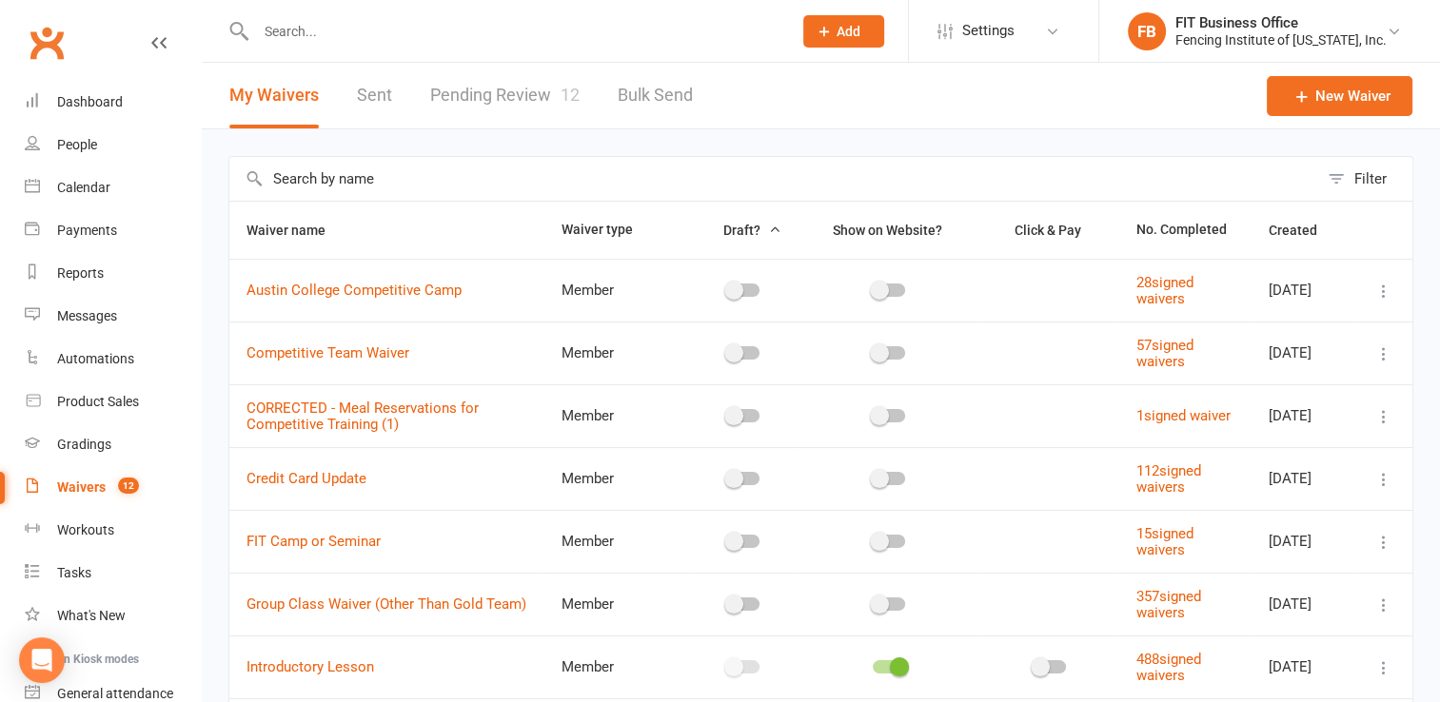
click at [506, 100] on link "Pending Review 12" at bounding box center [504, 96] width 149 height 66
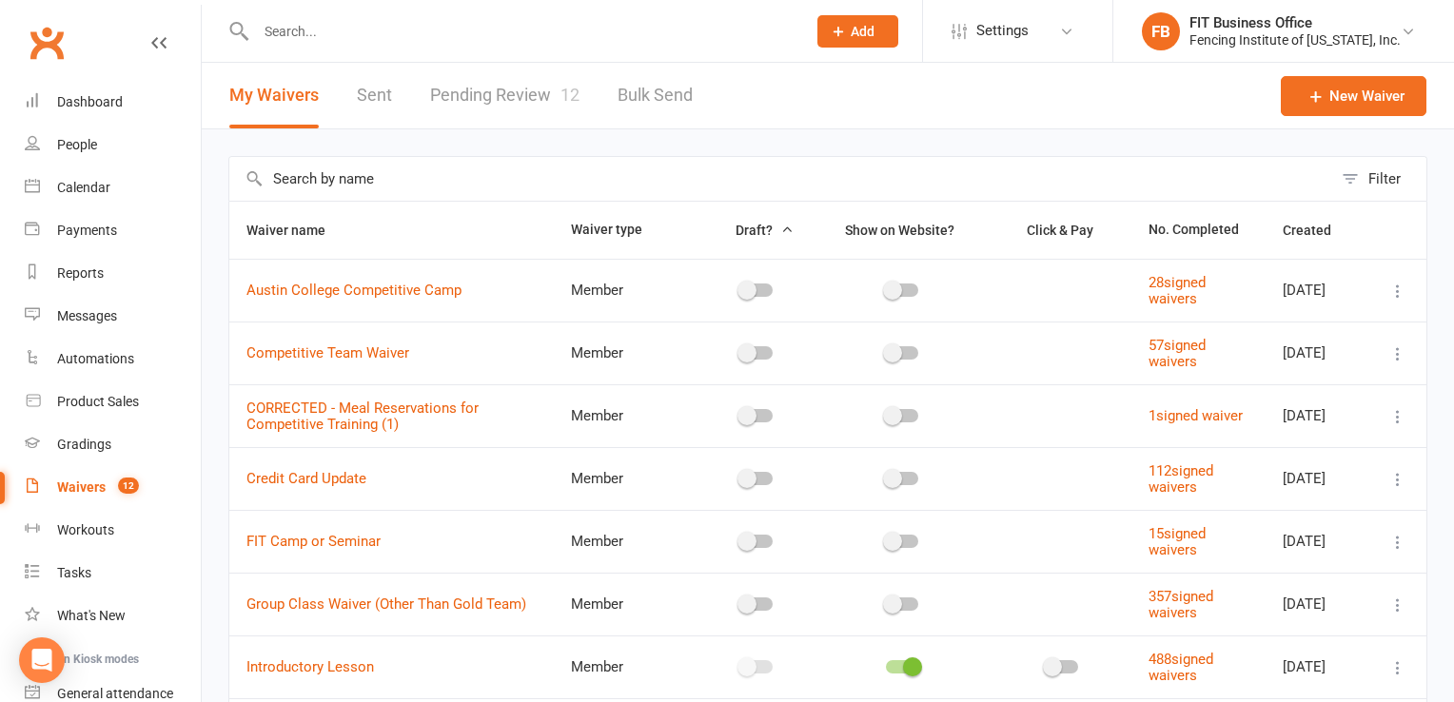
select select "100"
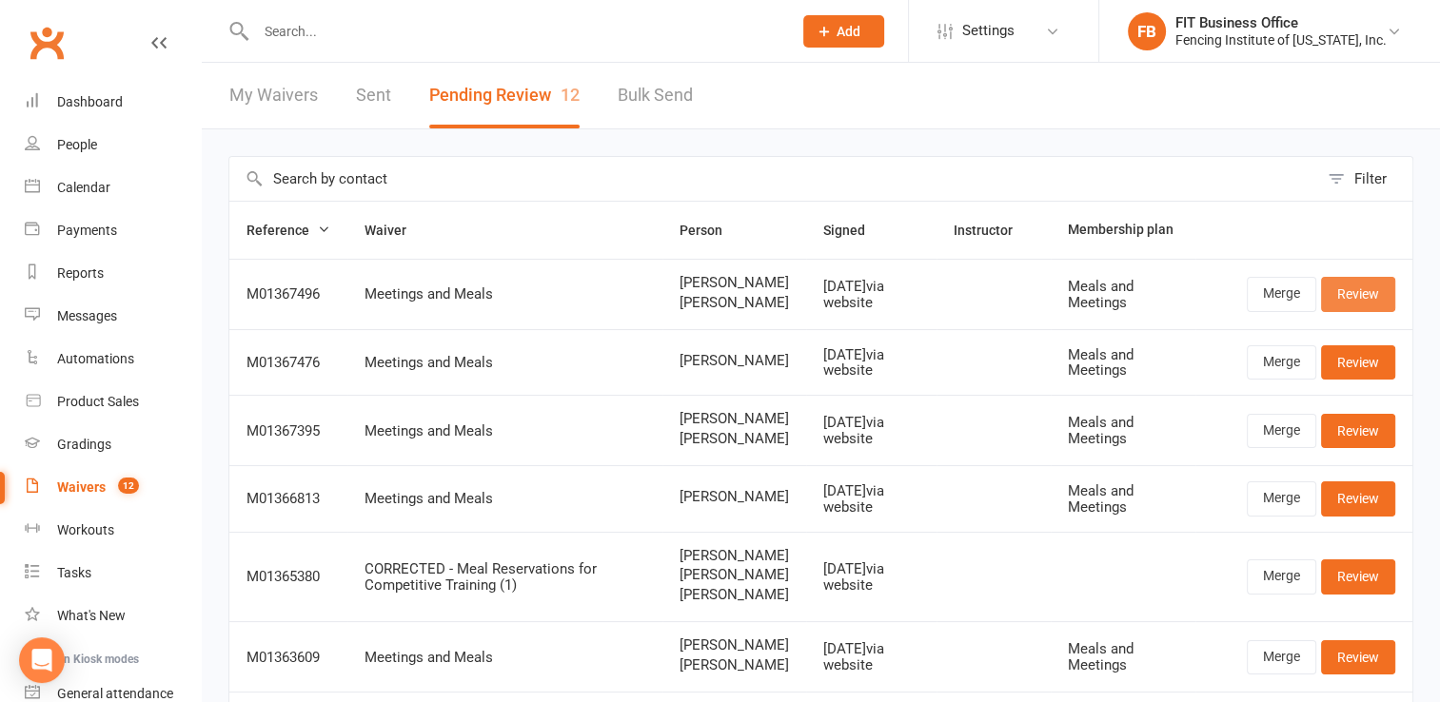
click at [1314, 298] on link "Review" at bounding box center [1358, 294] width 74 height 34
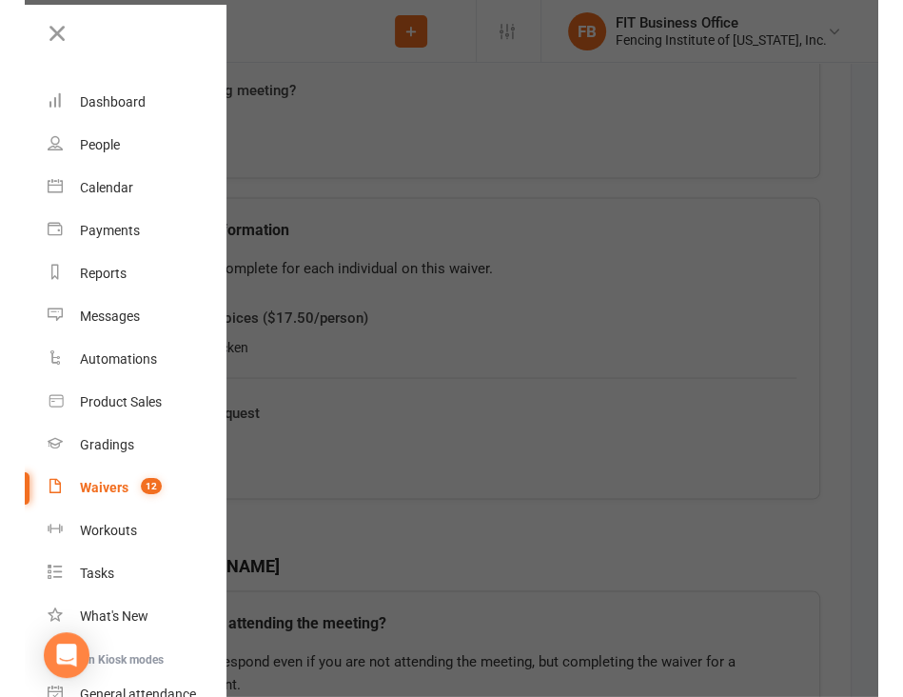
scroll to position [1880, 0]
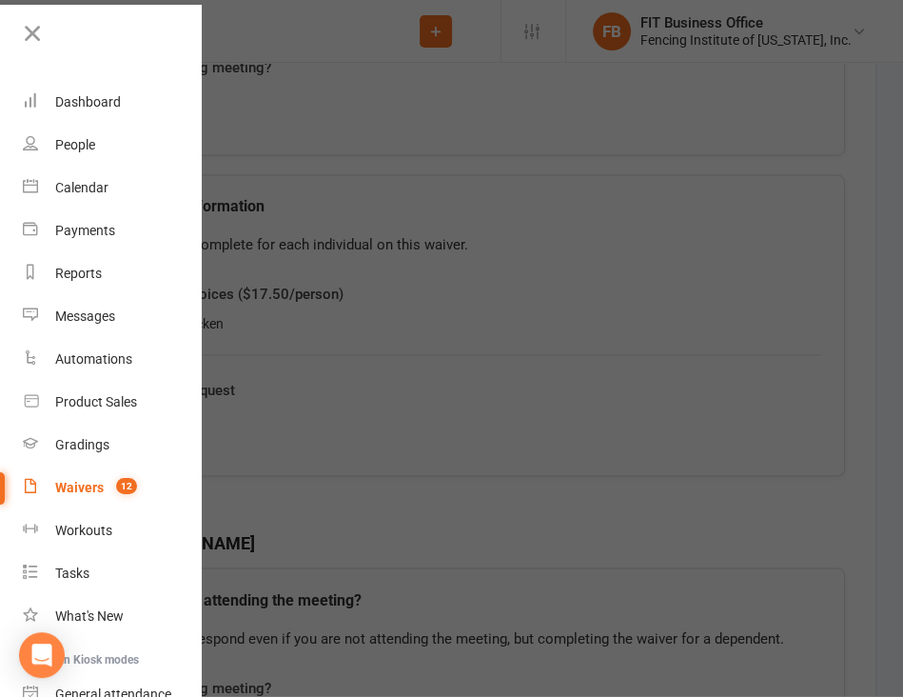
click at [662, 198] on div at bounding box center [451, 348] width 903 height 697
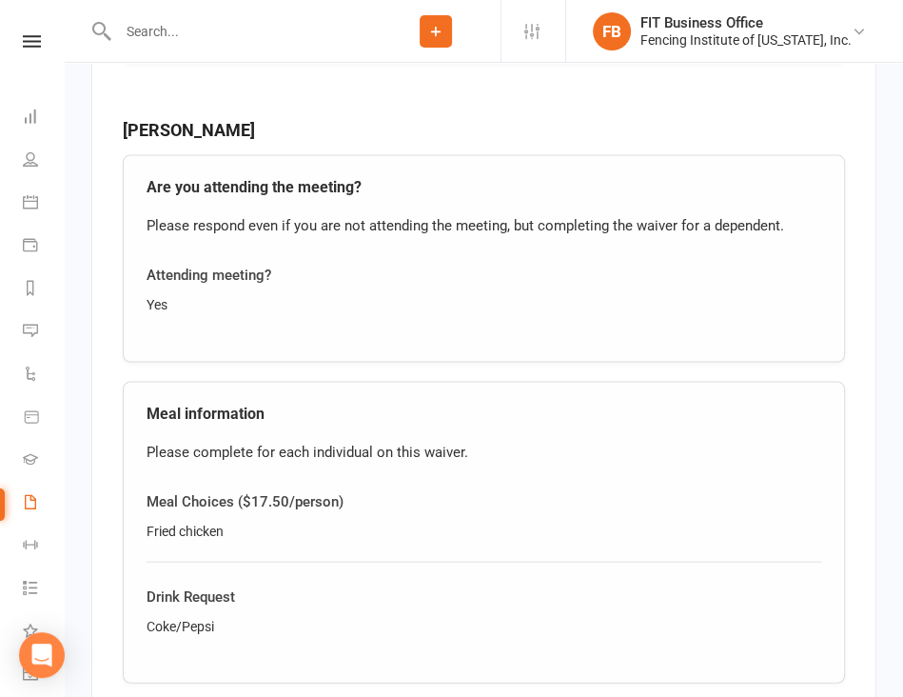
scroll to position [2356, 0]
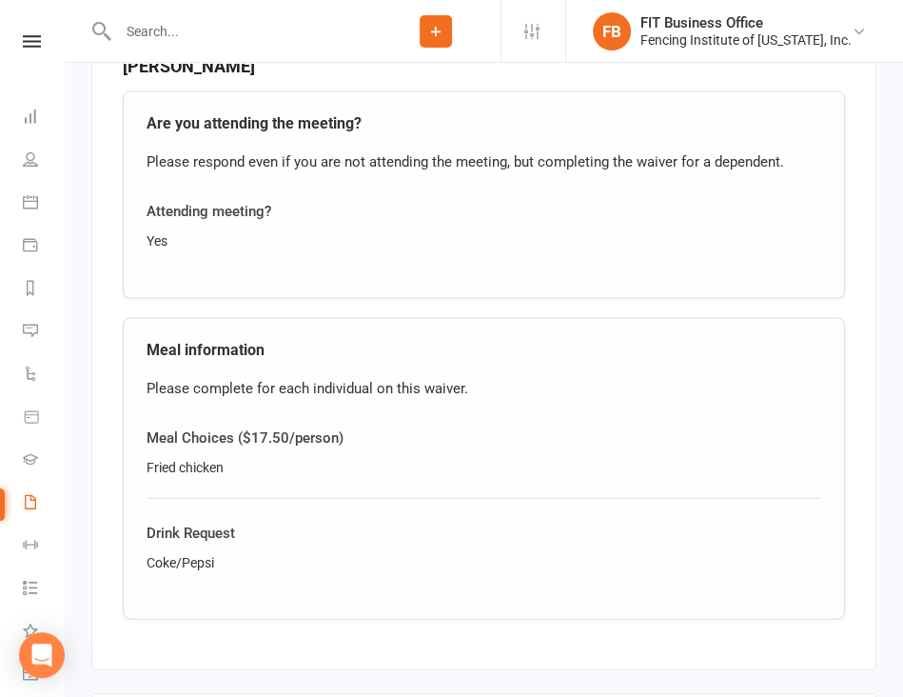
click at [577, 429] on div "Meal Choices ($17.50/person) Fried chicken" at bounding box center [484, 461] width 675 height 71
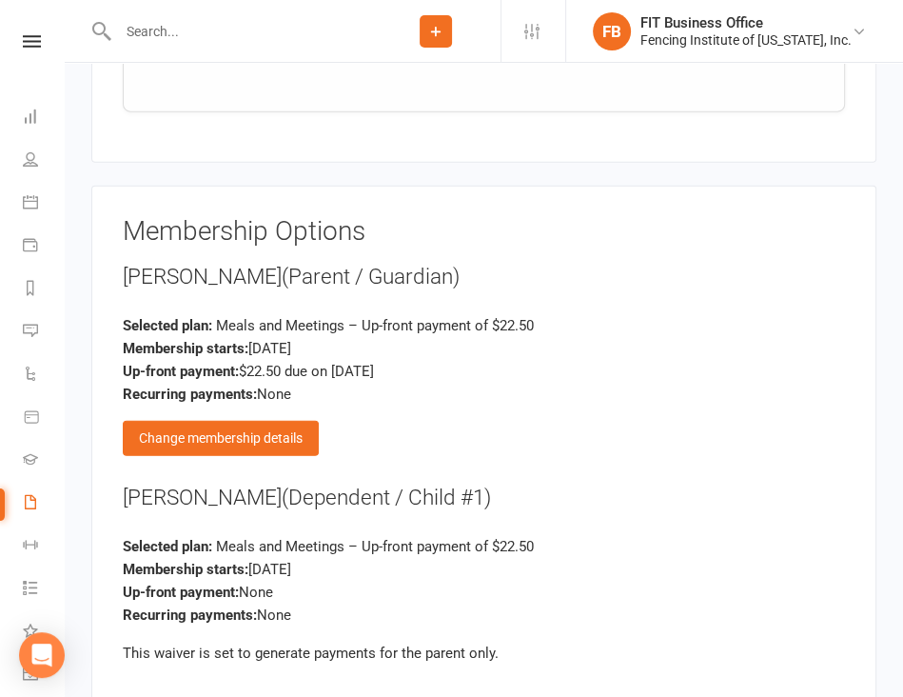
scroll to position [2895, 0]
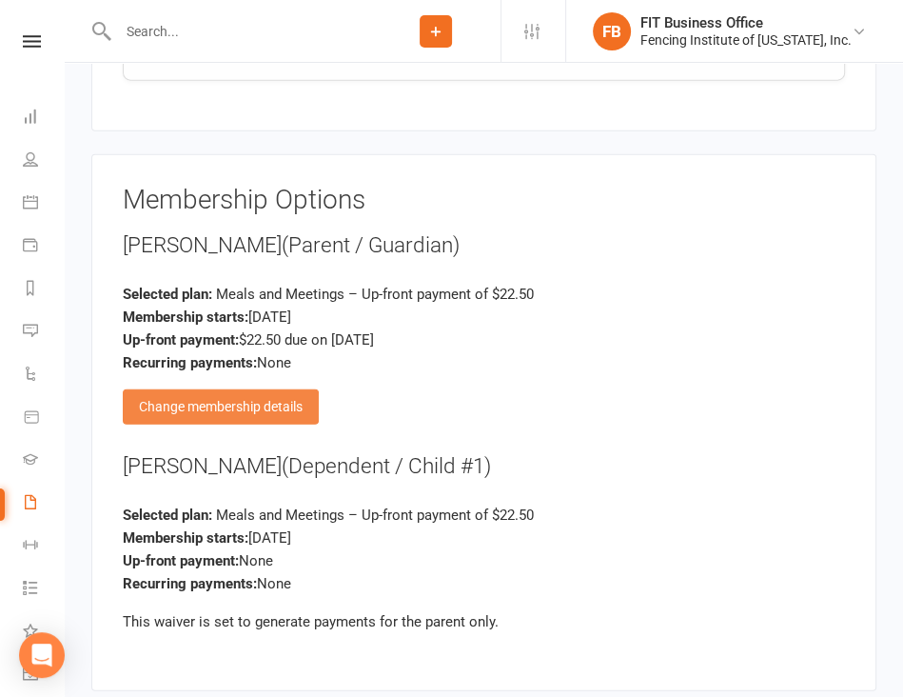
click at [217, 389] on div "Change membership details" at bounding box center [221, 406] width 196 height 34
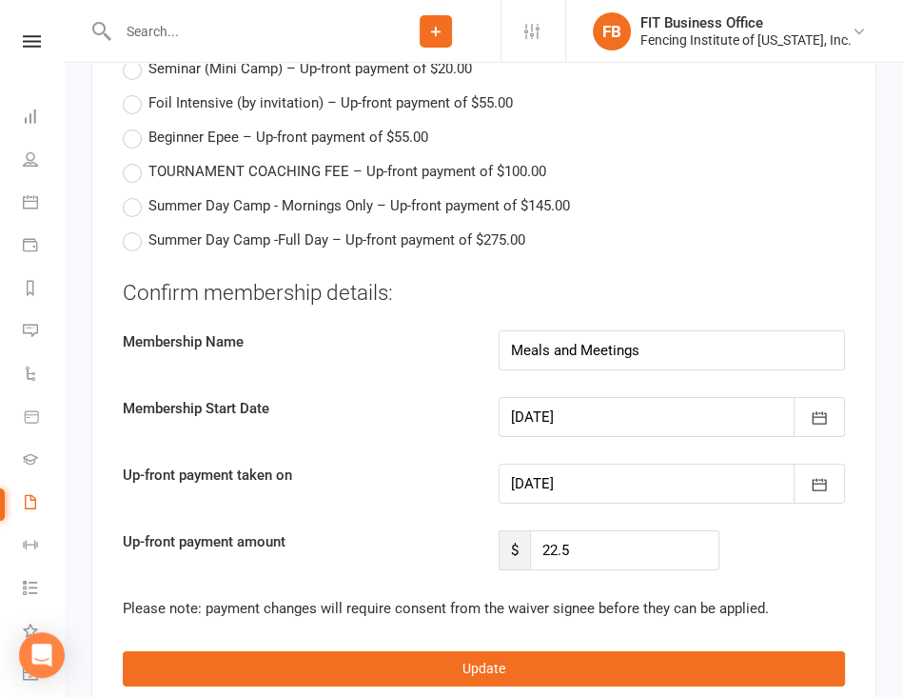
scroll to position [4259, 0]
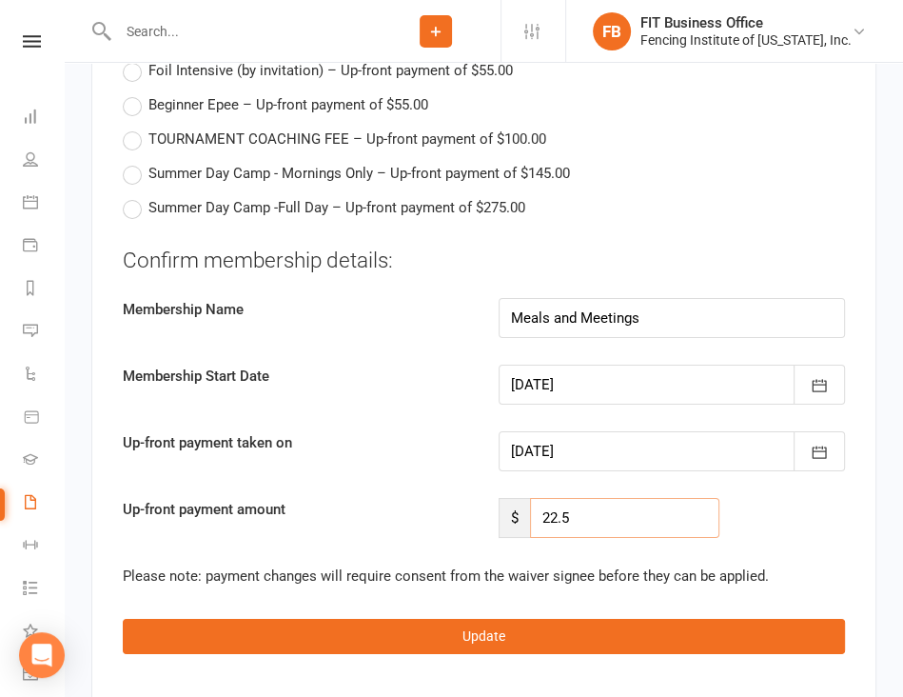
drag, startPoint x: 571, startPoint y: 477, endPoint x: 533, endPoint y: 477, distance: 38.1
click at [533, 498] on input "22.5" at bounding box center [625, 518] width 190 height 40
type input "45"
click at [708, 298] on input "Meals and Meetings" at bounding box center [672, 318] width 347 height 40
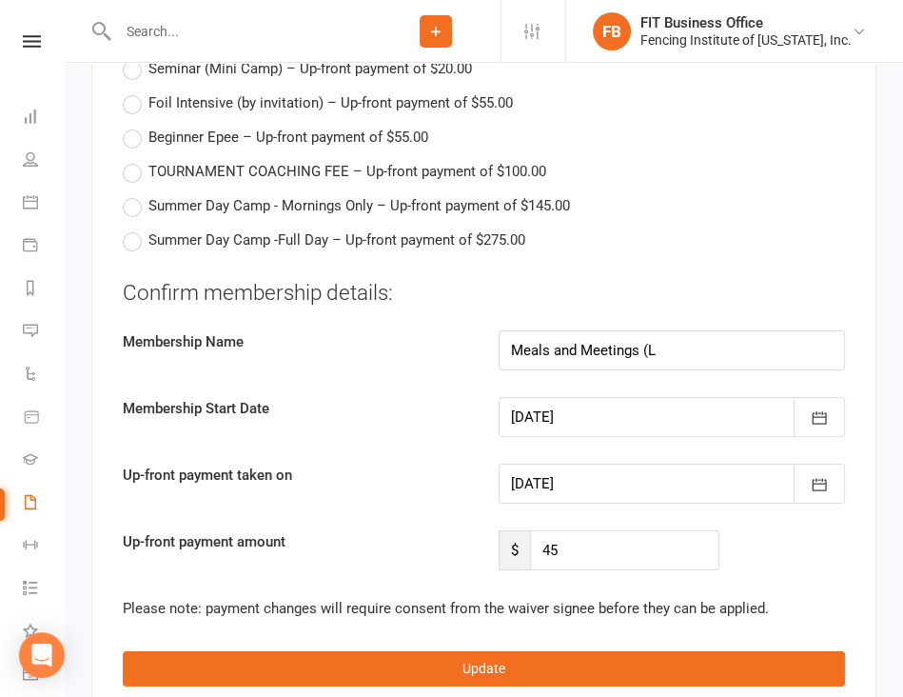
click at [648, 397] on div at bounding box center [672, 417] width 347 height 40
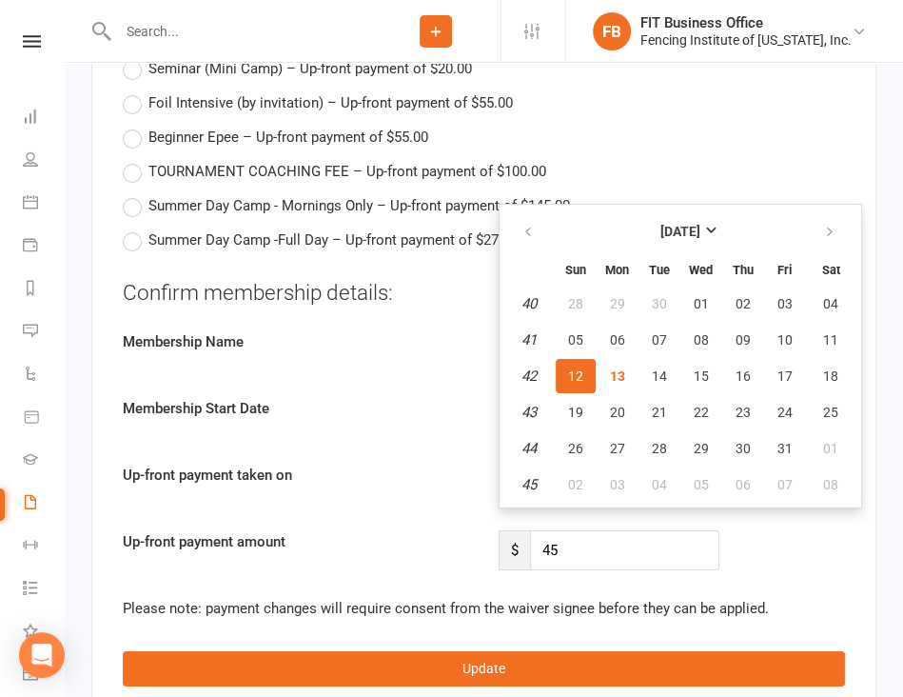
click at [367, 330] on div "Membership Name Meals and Meetings (L" at bounding box center [483, 350] width 751 height 40
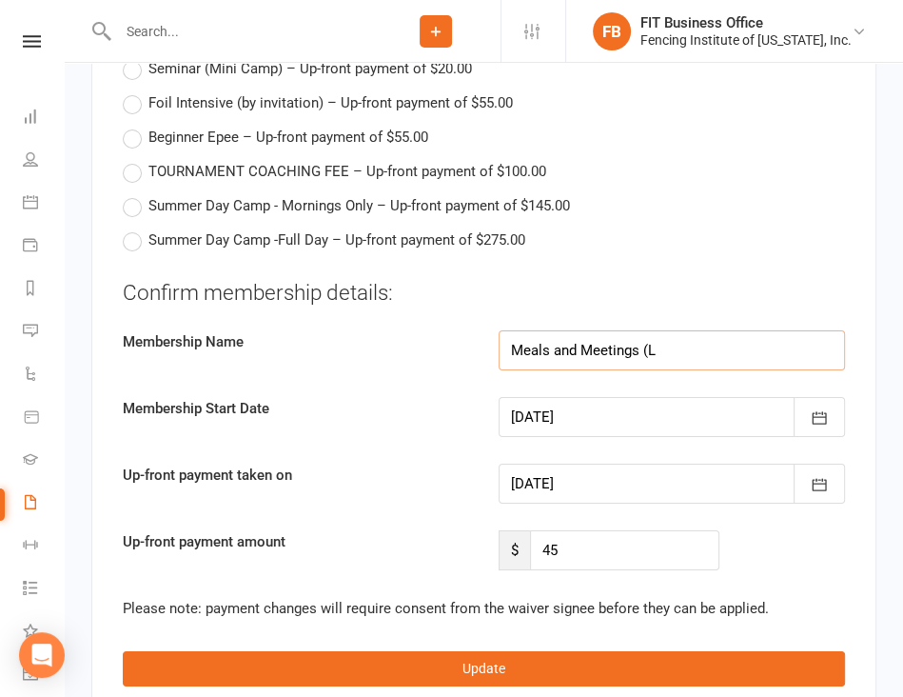
click at [674, 330] on input "Meals and Meetings (L" at bounding box center [672, 350] width 347 height 40
type input "Meals and Meetings (Larysa and [PERSON_NAME])"
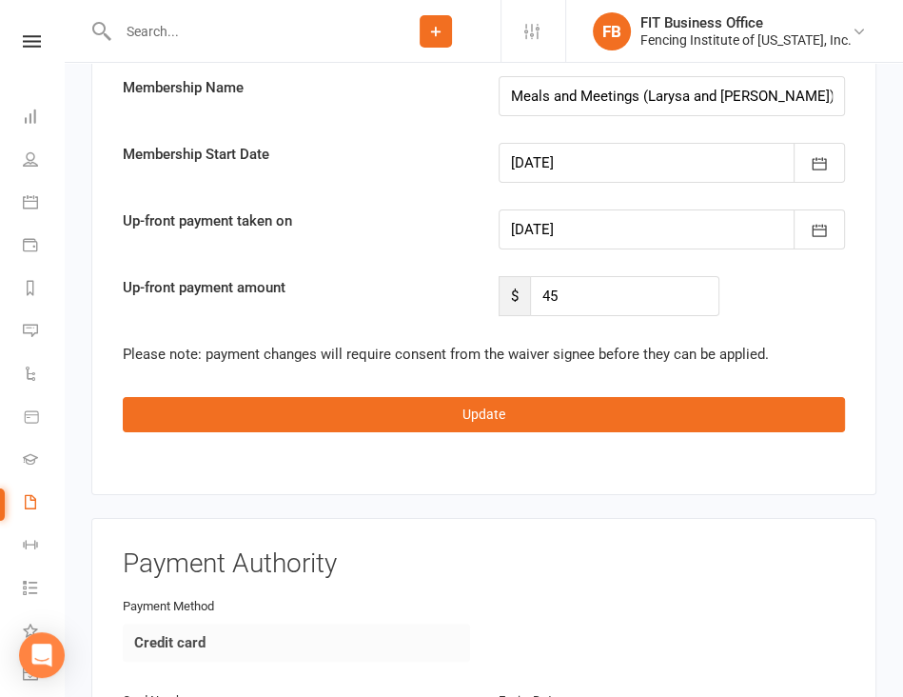
scroll to position [4576, 0]
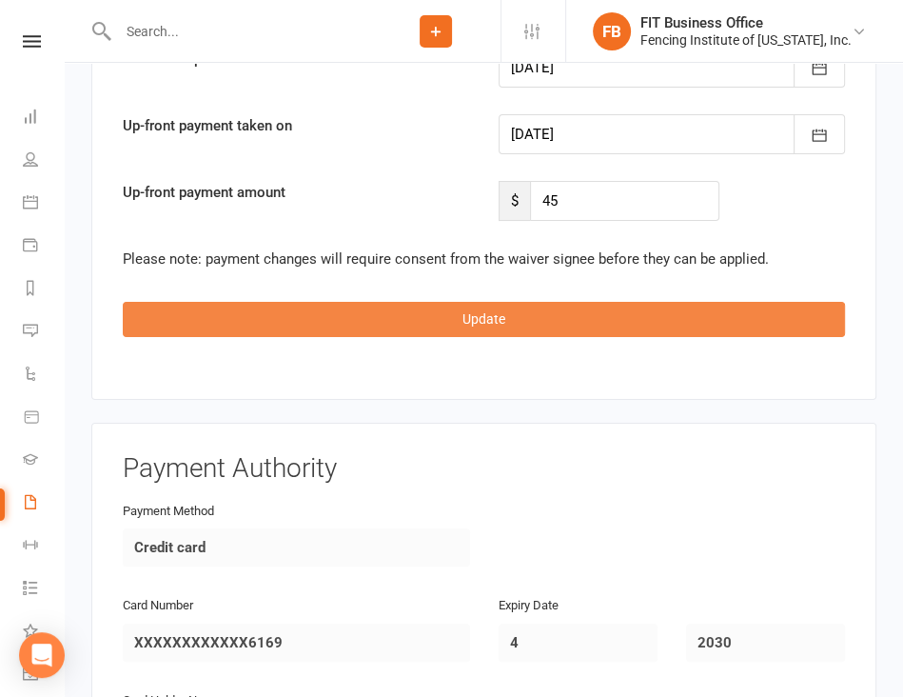
click at [477, 302] on button "Update" at bounding box center [484, 319] width 722 height 34
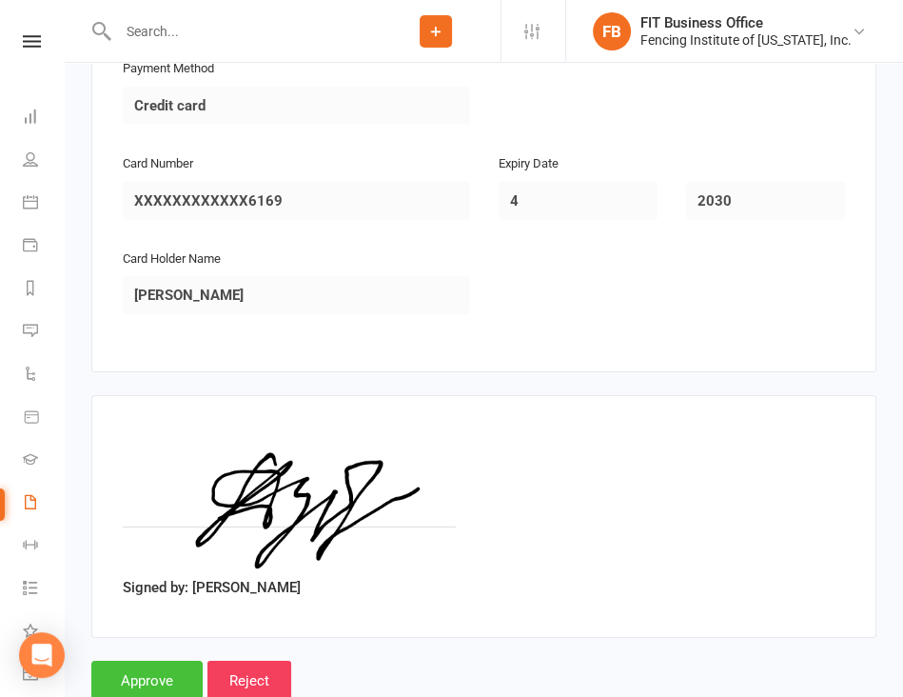
click at [141, 660] on input "Approve" at bounding box center [146, 680] width 111 height 40
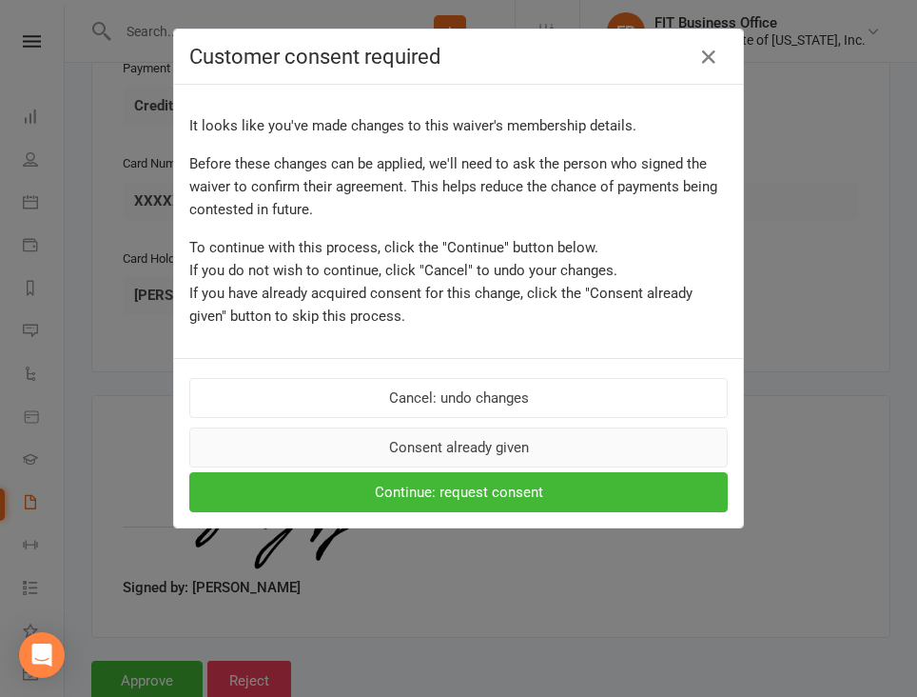
click at [454, 442] on button "Consent already given" at bounding box center [458, 447] width 539 height 40
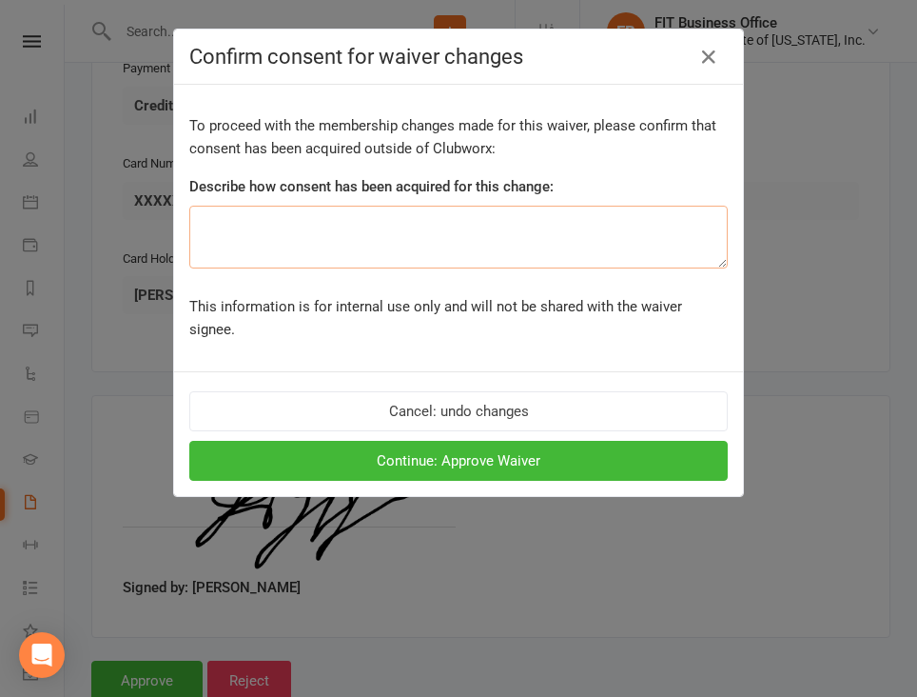
click at [398, 246] on textarea at bounding box center [458, 237] width 539 height 63
type textarea "In waiver"
click at [506, 441] on button "Continue: Approve Waiver" at bounding box center [458, 461] width 539 height 40
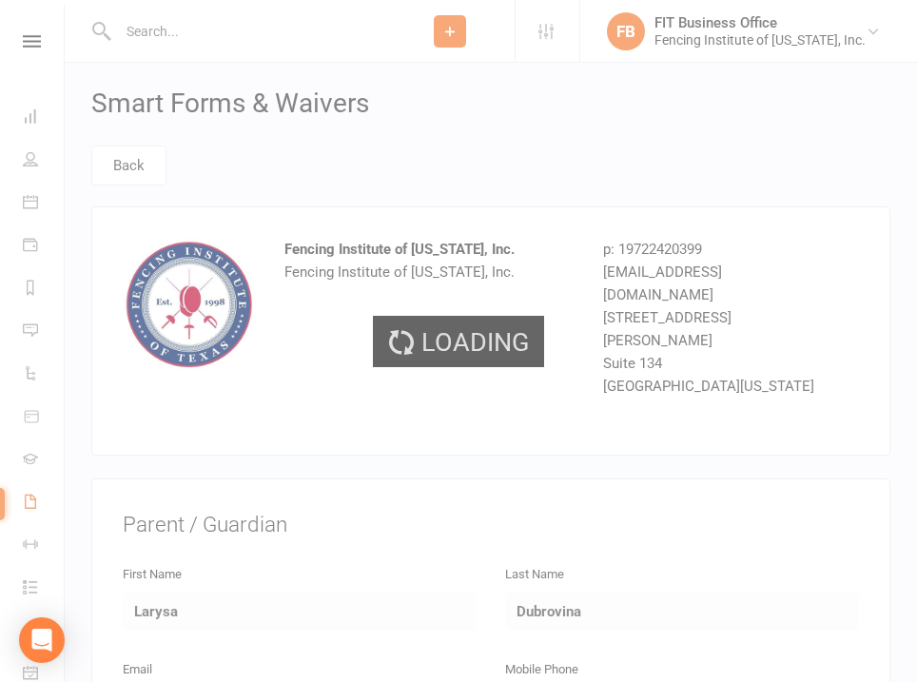
select select "100"
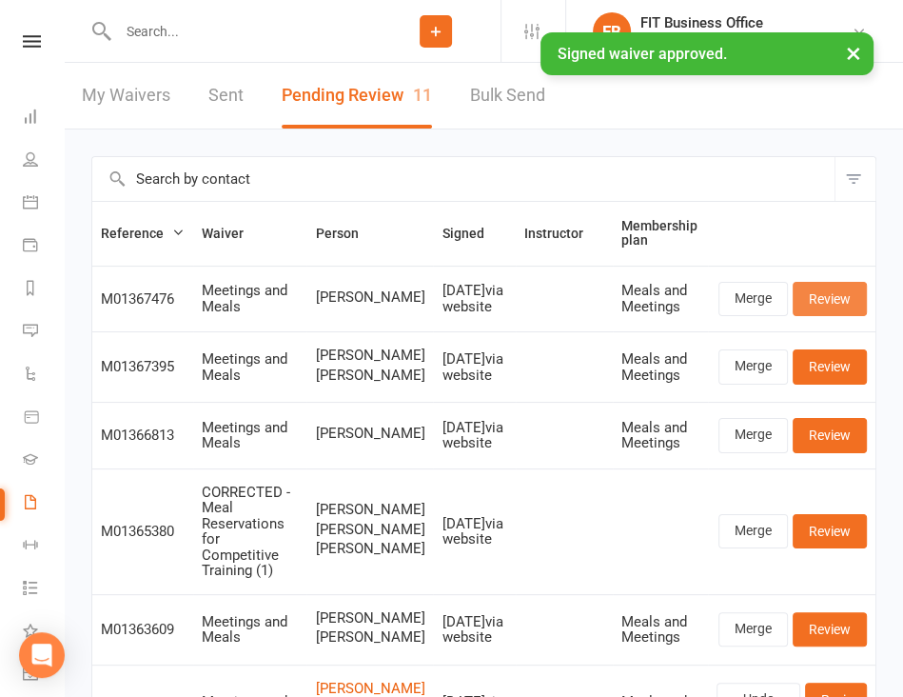
click at [847, 307] on link "Review" at bounding box center [830, 299] width 74 height 34
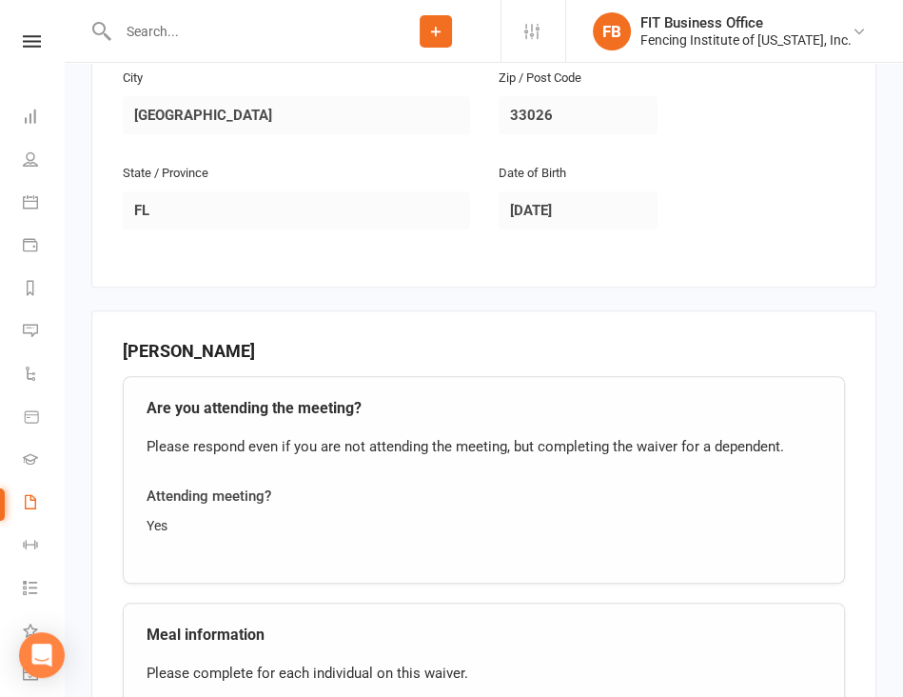
scroll to position [919, 0]
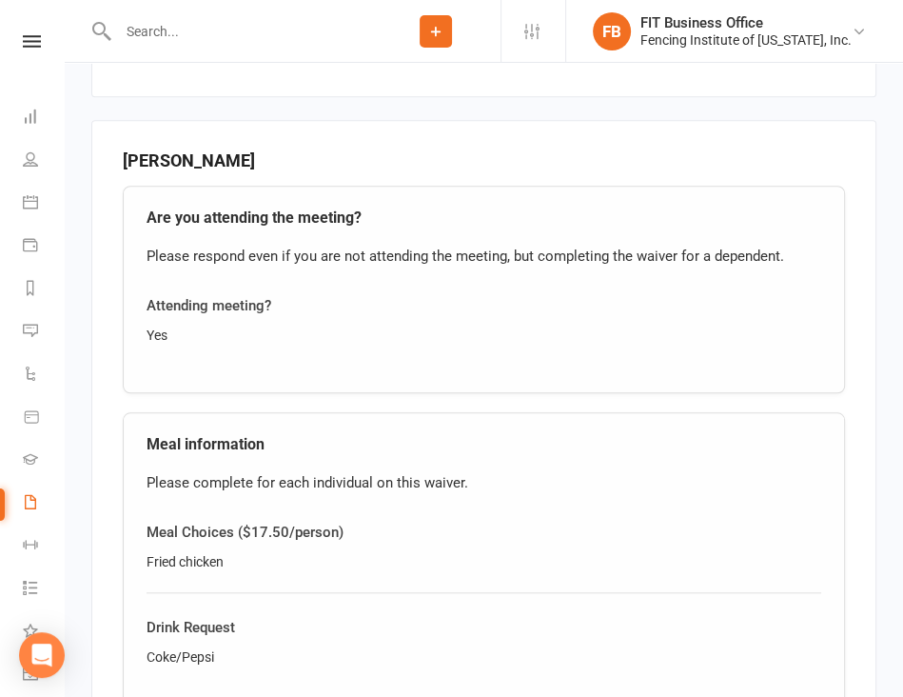
click at [733, 436] on h4 "Meal information" at bounding box center [484, 444] width 675 height 17
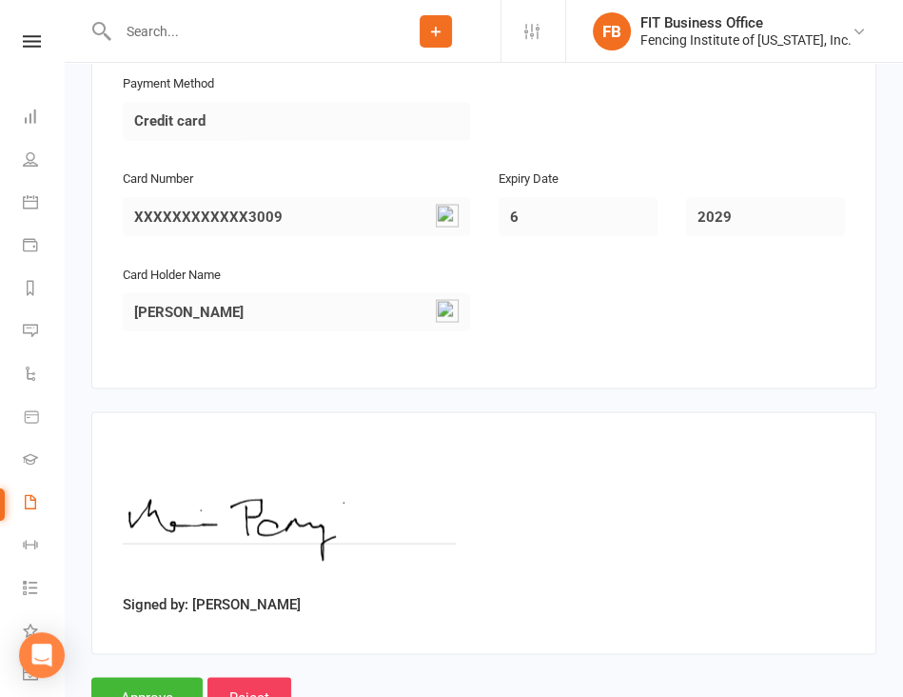
scroll to position [2081, 0]
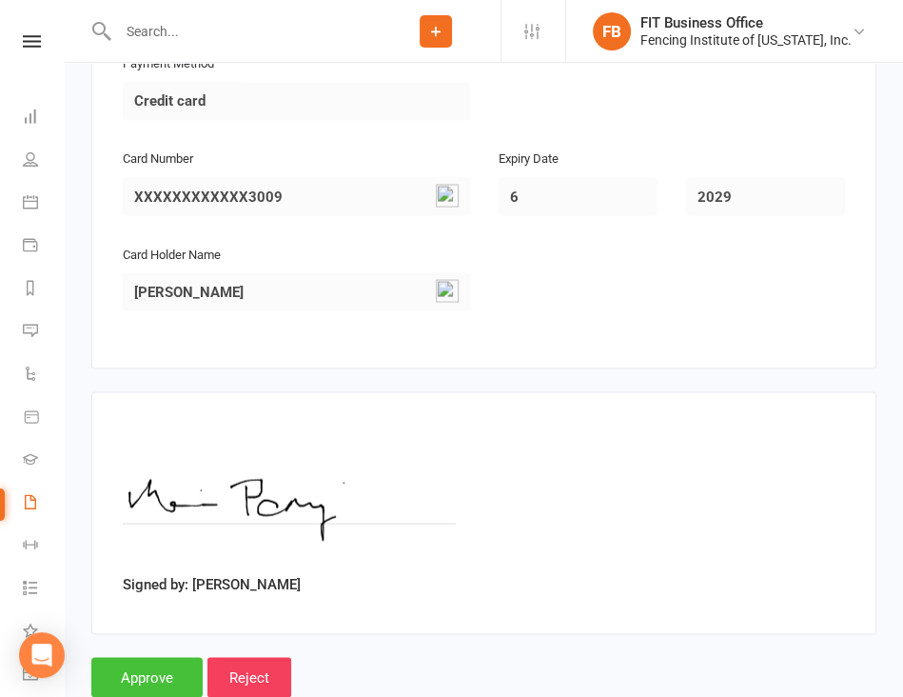
click at [148, 657] on input "Approve" at bounding box center [146, 677] width 111 height 40
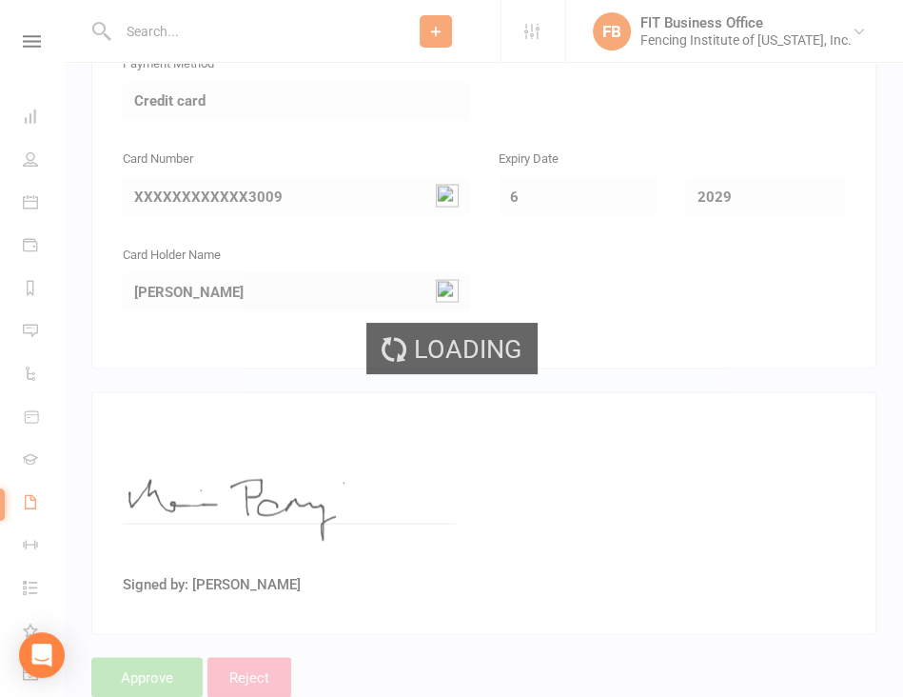
select select "100"
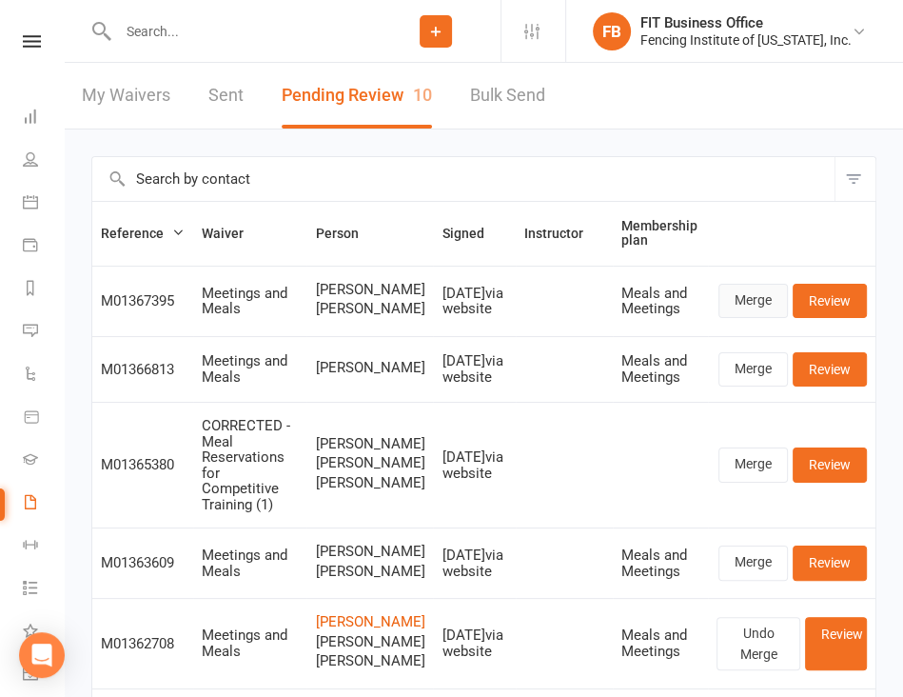
click at [761, 304] on link "Merge" at bounding box center [752, 301] width 69 height 34
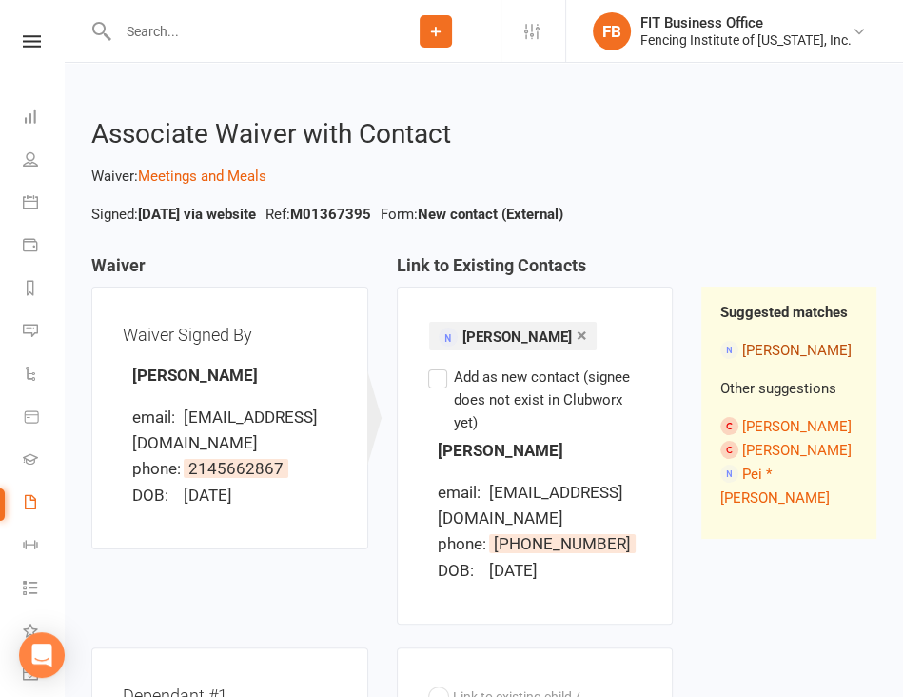
click at [758, 350] on link "[PERSON_NAME]" at bounding box center [796, 350] width 109 height 17
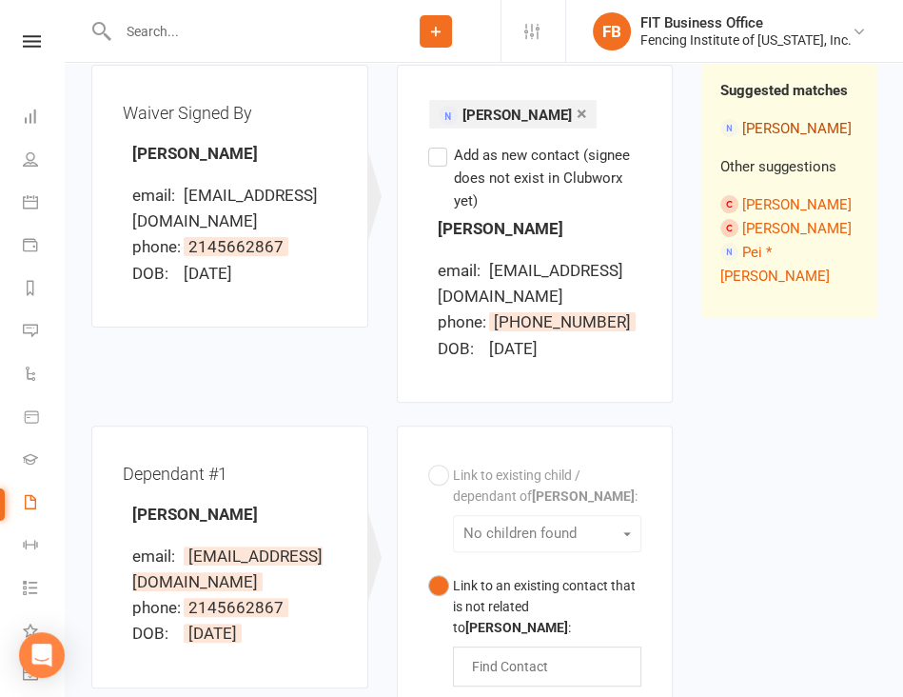
scroll to position [348, 0]
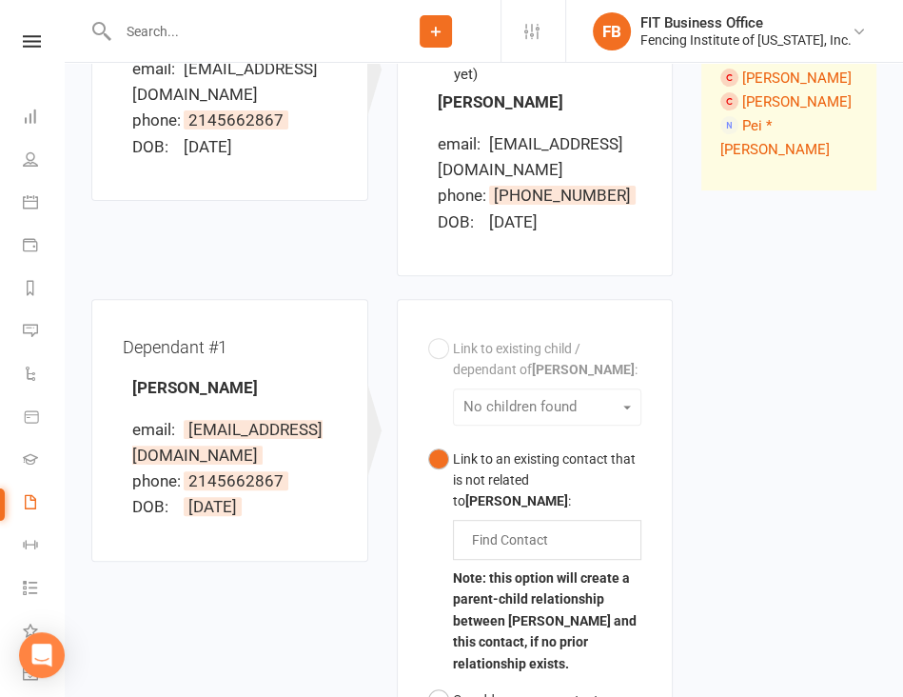
click at [560, 520] on div "Find Contact" at bounding box center [547, 540] width 189 height 40
click at [533, 368] on div "Link to existing child / dependant of [PERSON_NAME] : No children found Link to…" at bounding box center [535, 588] width 214 height 516
click at [586, 376] on div "Link to existing child / dependant of [PERSON_NAME] : No children found Link to…" at bounding box center [535, 588] width 214 height 516
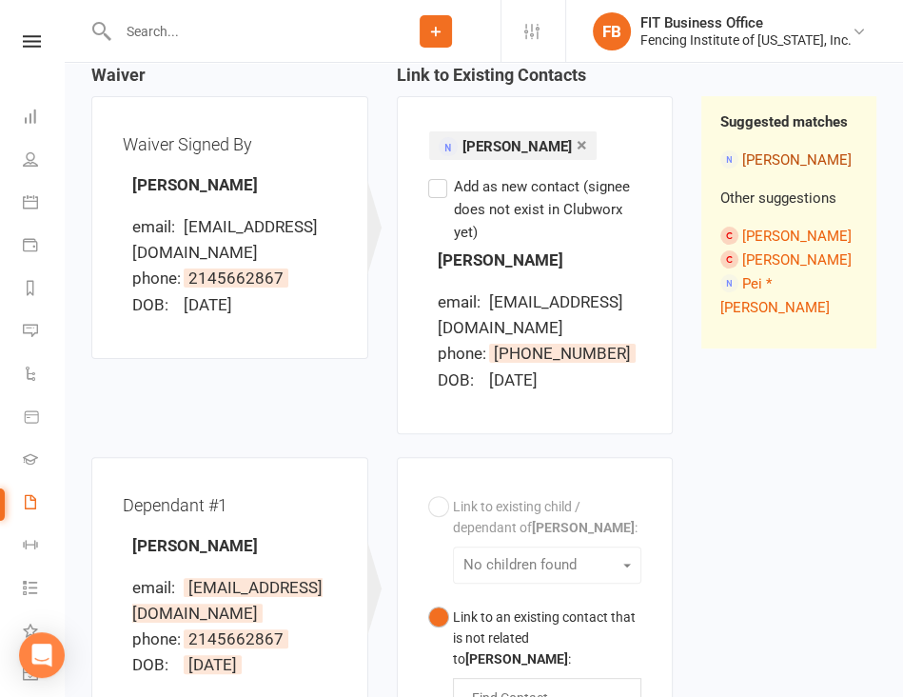
click at [755, 154] on link "[PERSON_NAME]" at bounding box center [796, 159] width 109 height 17
click at [756, 242] on link "[PERSON_NAME]" at bounding box center [796, 235] width 109 height 17
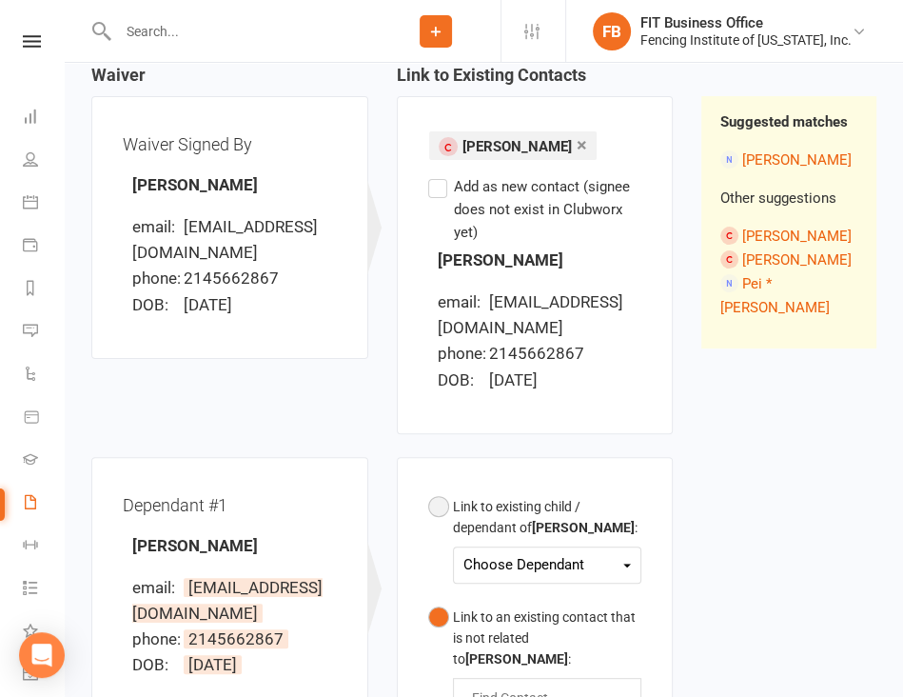
click at [606, 552] on div "Choose Dependant" at bounding box center [547, 565] width 168 height 26
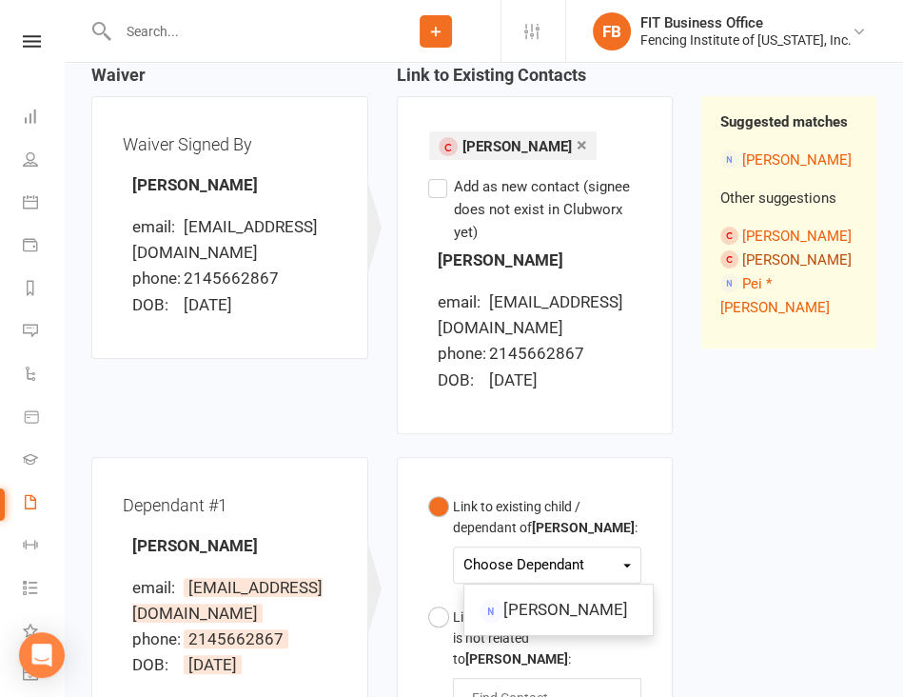
click at [770, 256] on link "[PERSON_NAME]" at bounding box center [796, 259] width 109 height 17
click at [738, 256] on li "[PERSON_NAME]" at bounding box center [788, 259] width 137 height 24
click at [757, 256] on link "[PERSON_NAME]" at bounding box center [796, 259] width 109 height 17
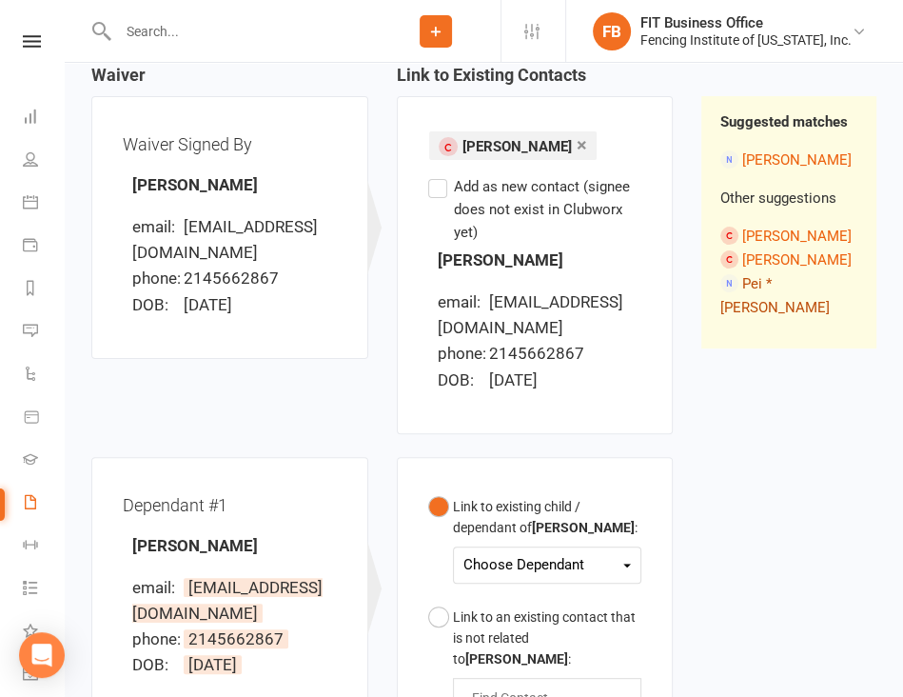
click at [754, 285] on link "Pei * [PERSON_NAME]" at bounding box center [774, 295] width 109 height 41
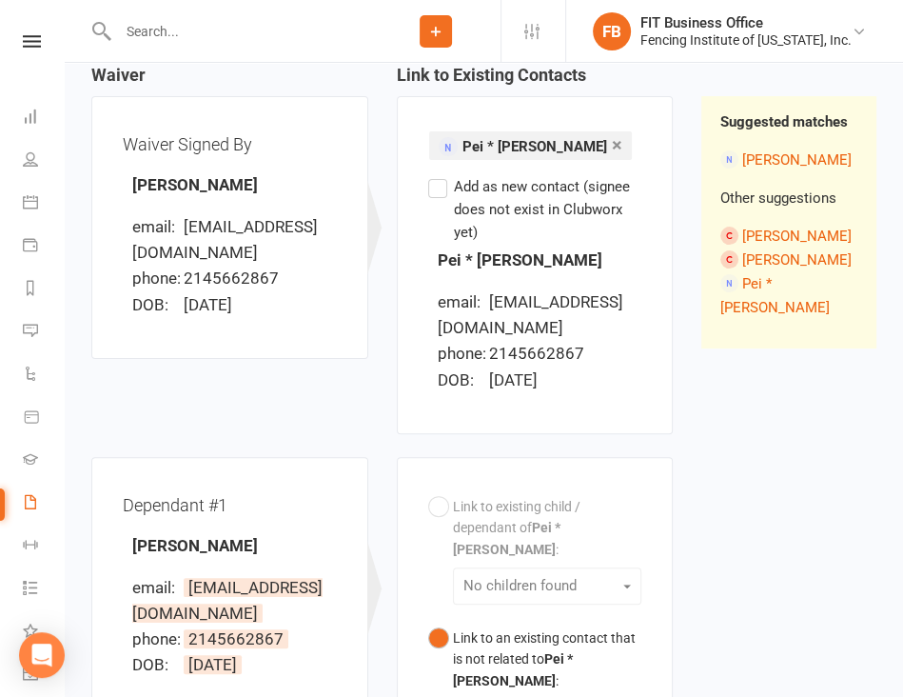
click at [758, 257] on link "[PERSON_NAME]" at bounding box center [796, 259] width 109 height 17
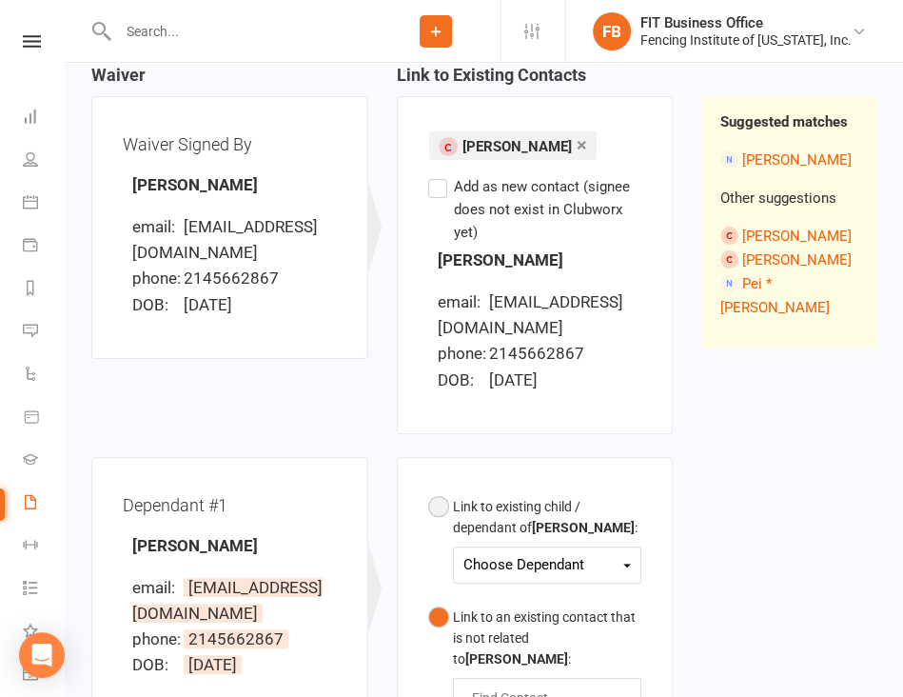
click at [619, 552] on div "Choose Dependant" at bounding box center [547, 565] width 168 height 26
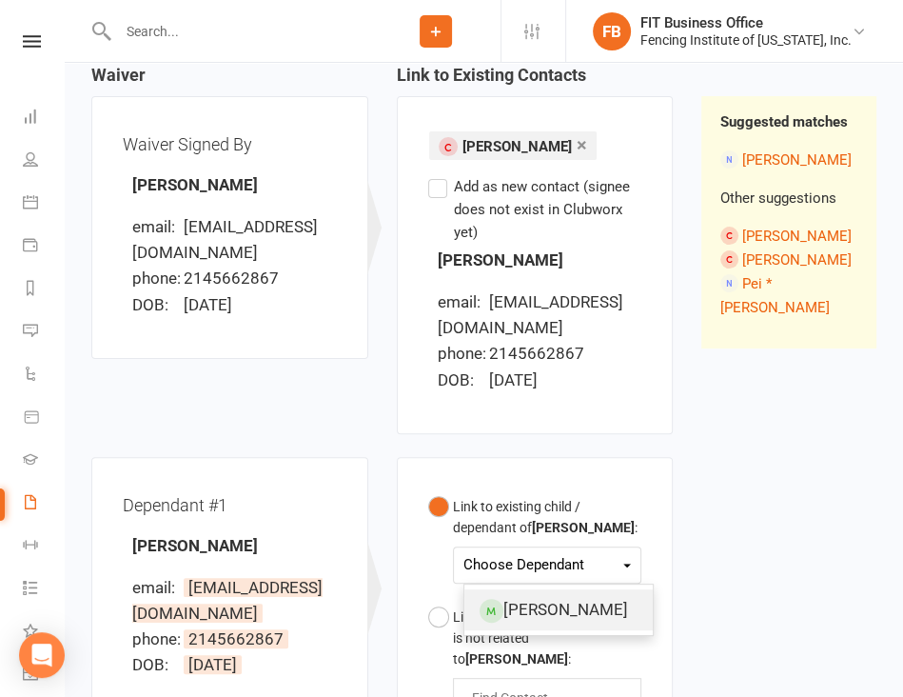
click at [599, 589] on link "[PERSON_NAME]" at bounding box center [558, 609] width 188 height 41
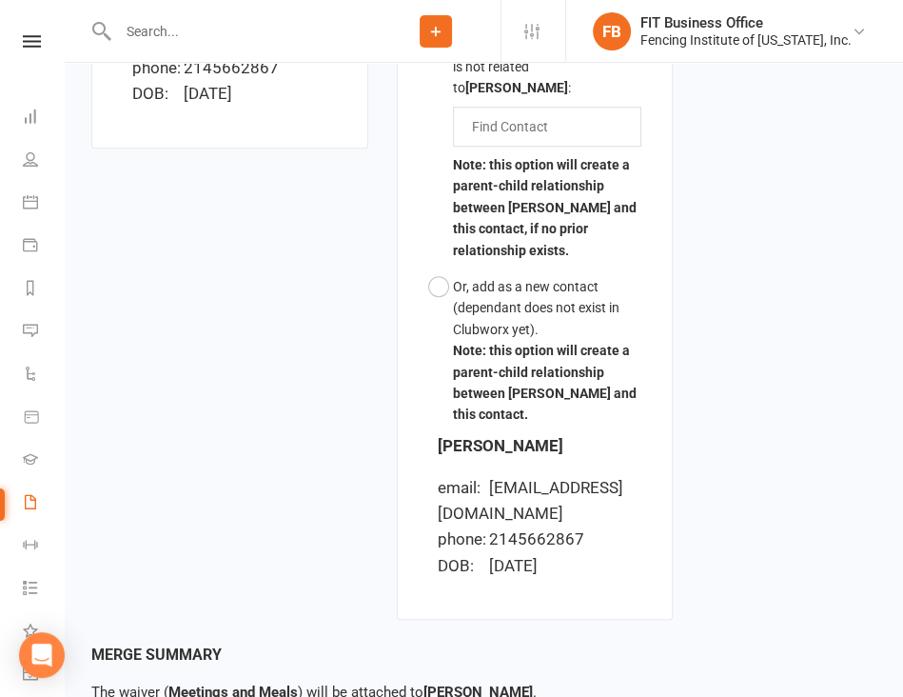
scroll to position [853, 0]
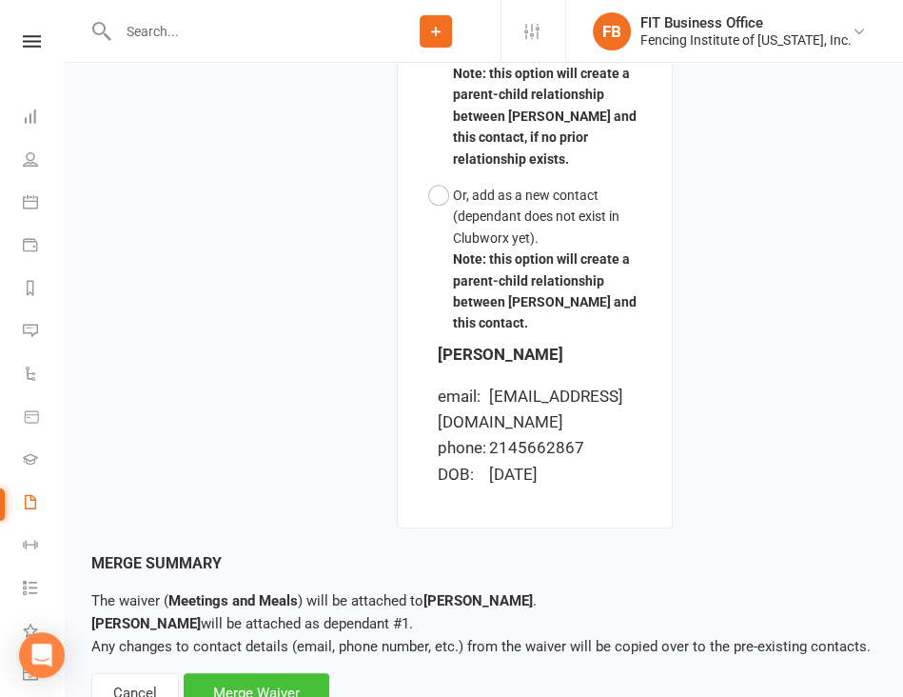
click at [275, 673] on div "Merge Waiver" at bounding box center [257, 693] width 146 height 40
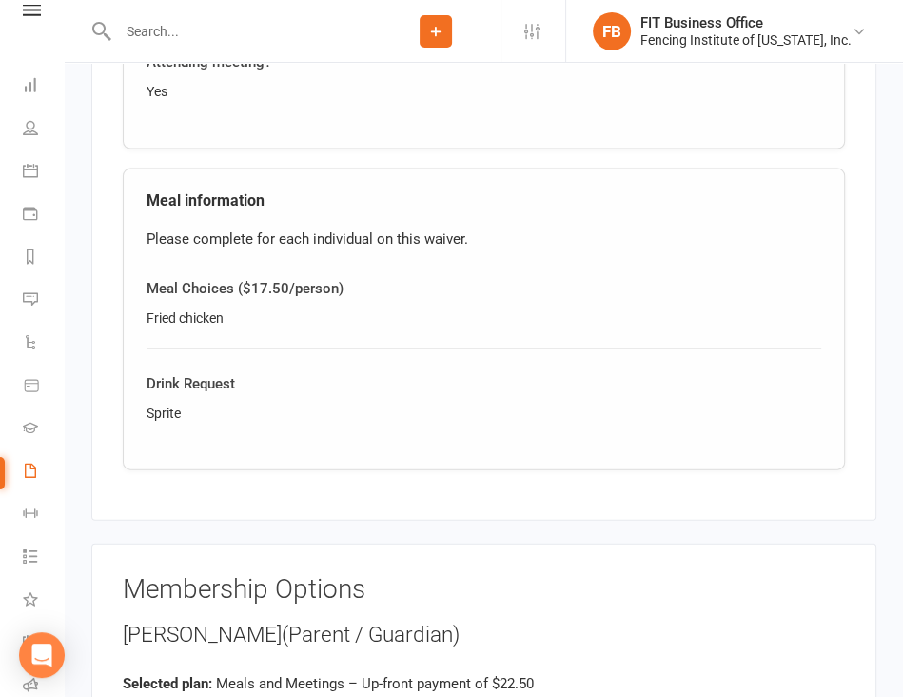
scroll to position [2601, 0]
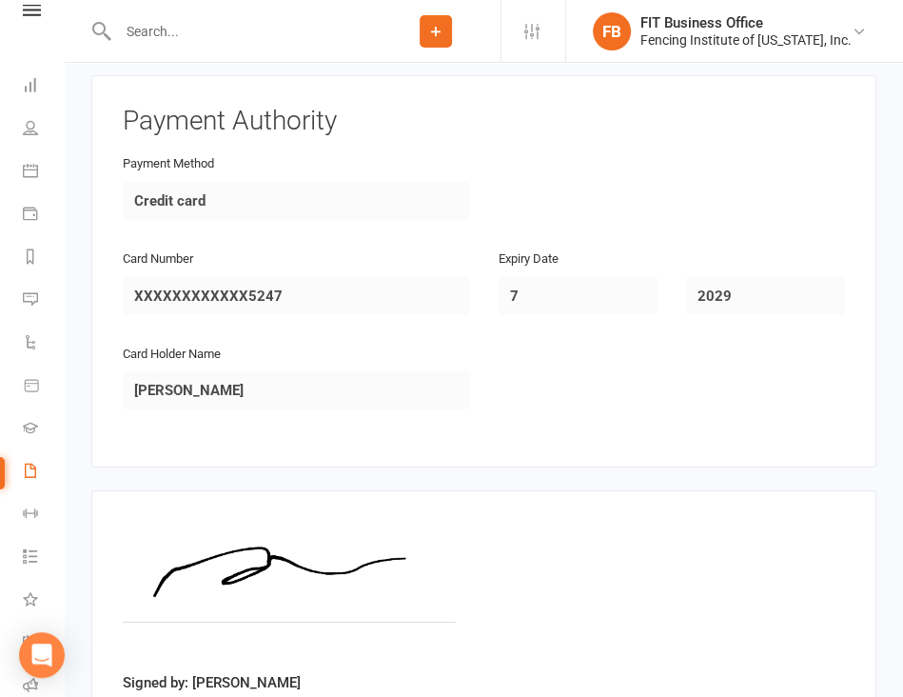
scroll to position [3628, 0]
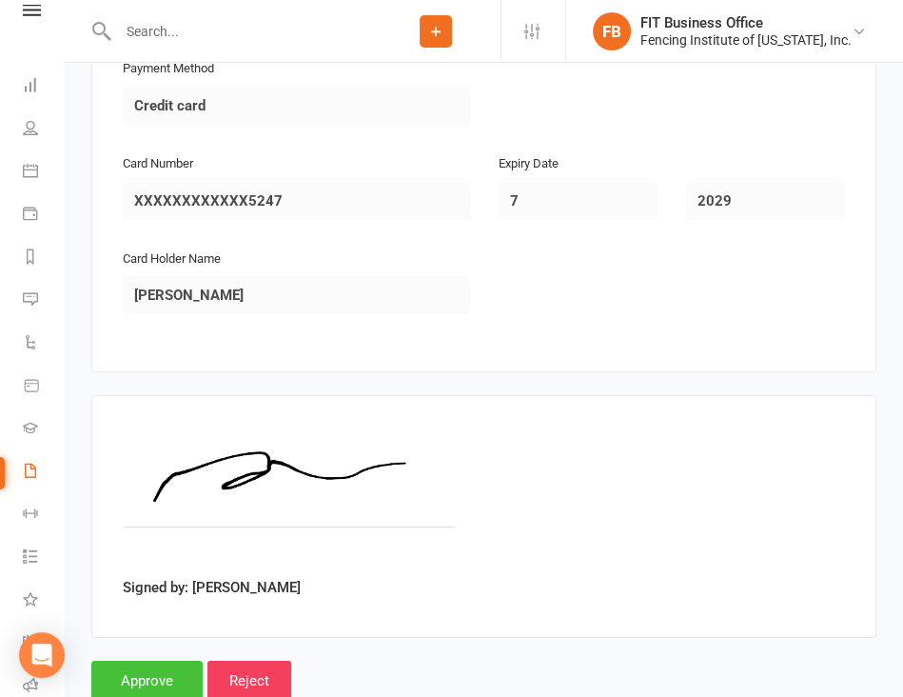
click at [147, 660] on input "Approve" at bounding box center [146, 680] width 111 height 40
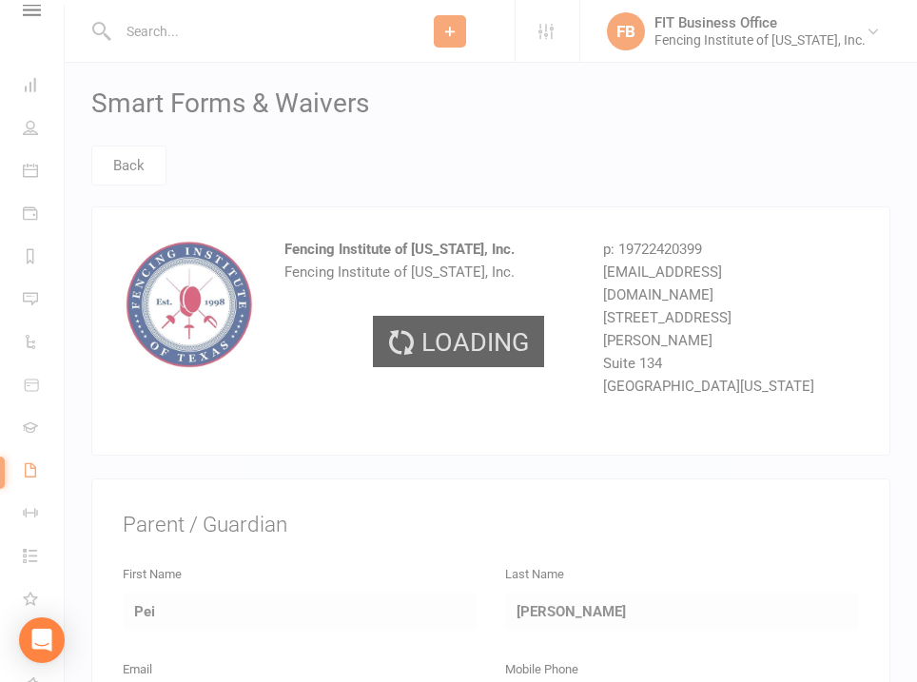
select select "100"
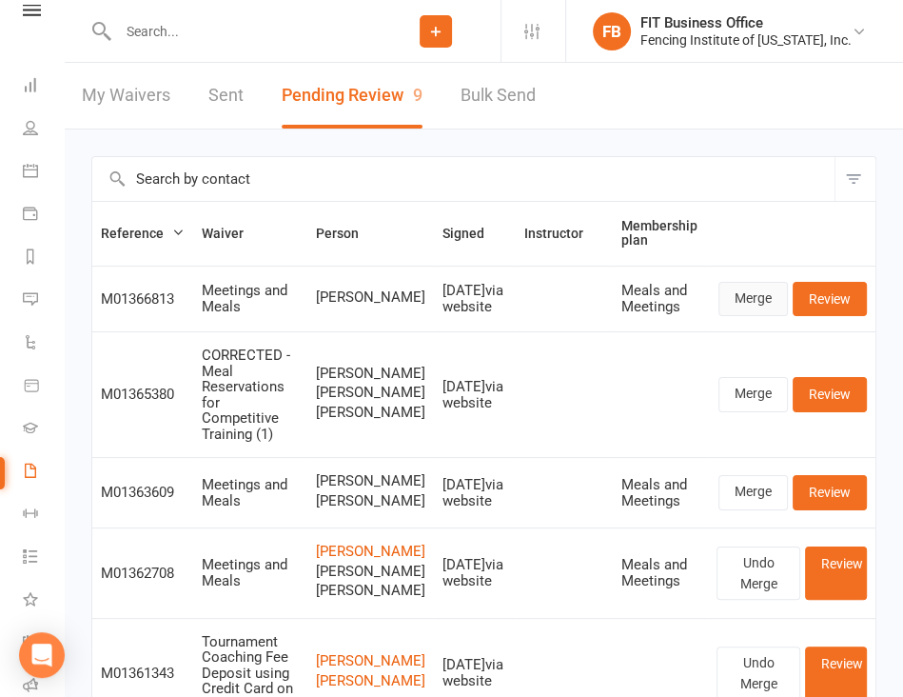
click at [767, 301] on link "Merge" at bounding box center [752, 299] width 69 height 34
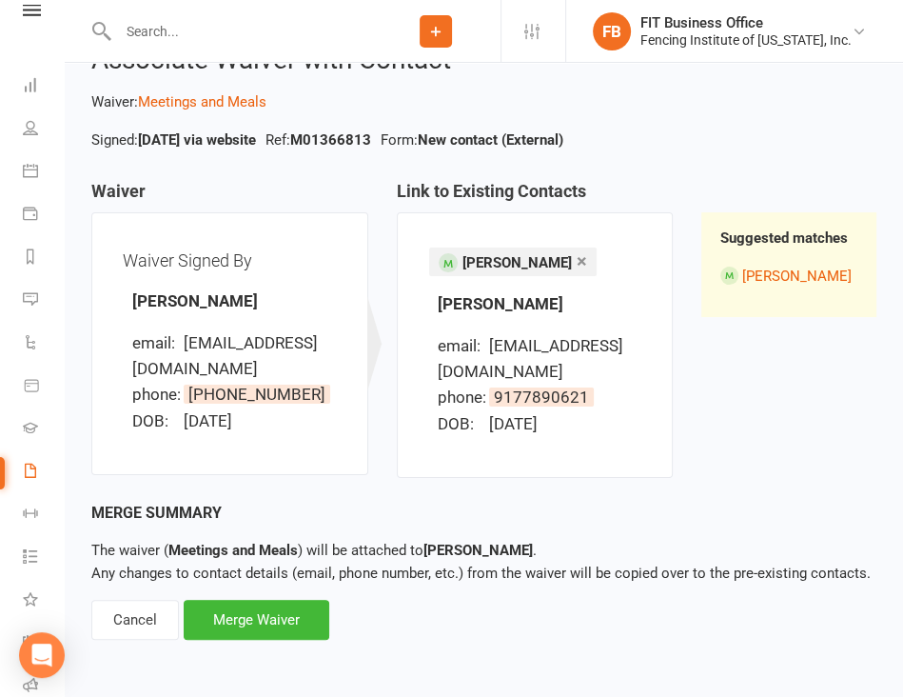
scroll to position [42, 0]
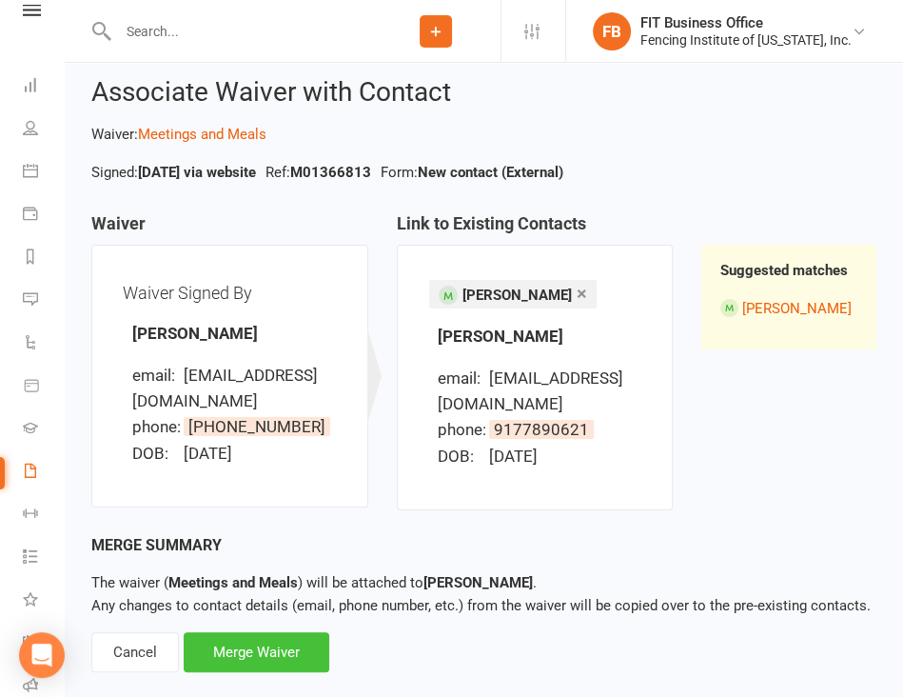
click at [270, 647] on div "Merge Waiver" at bounding box center [257, 652] width 146 height 40
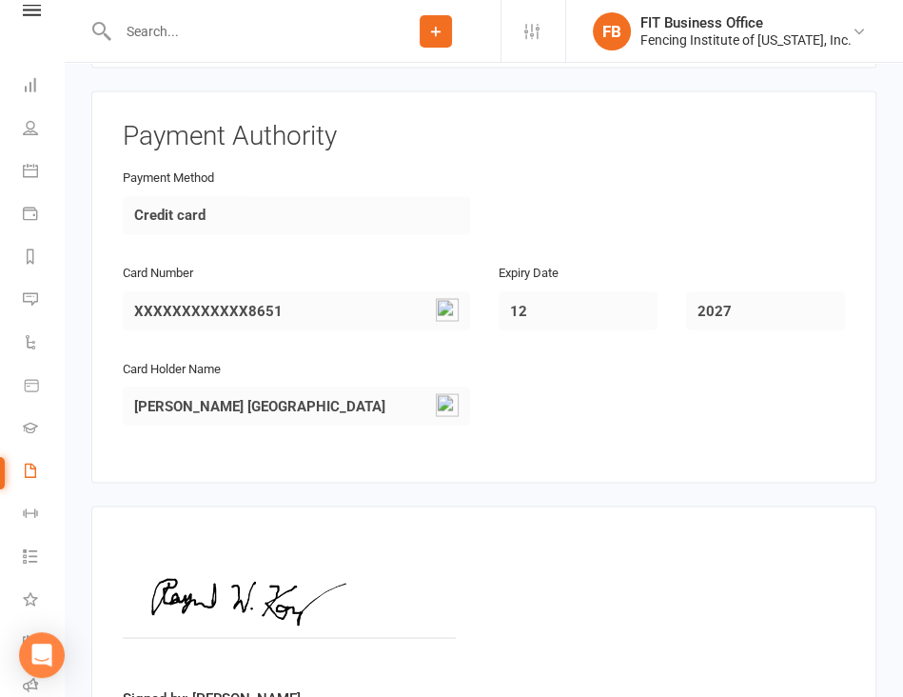
scroll to position [2081, 0]
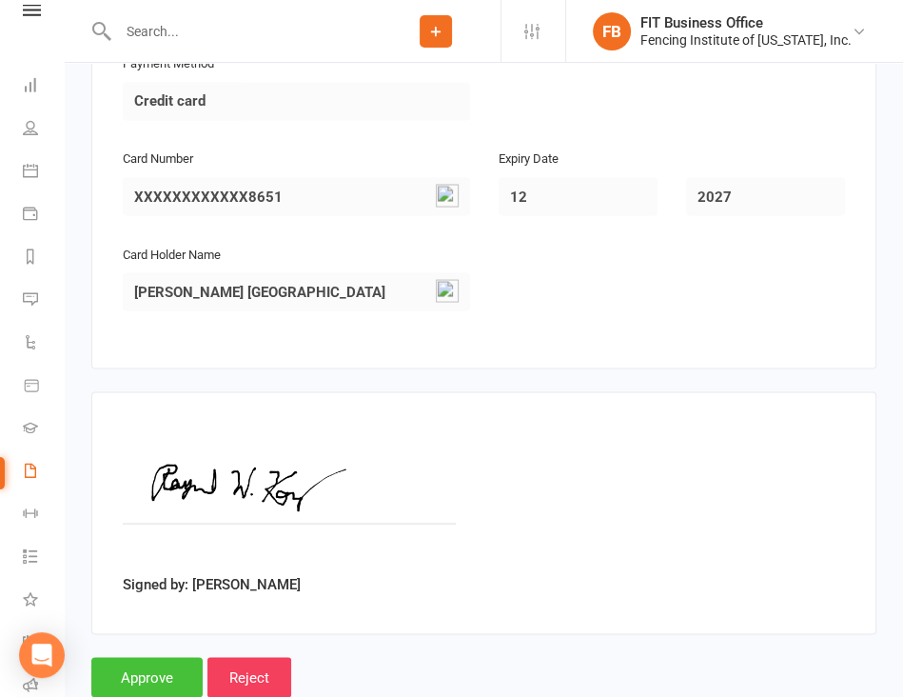
click at [123, 657] on input "Approve" at bounding box center [146, 677] width 111 height 40
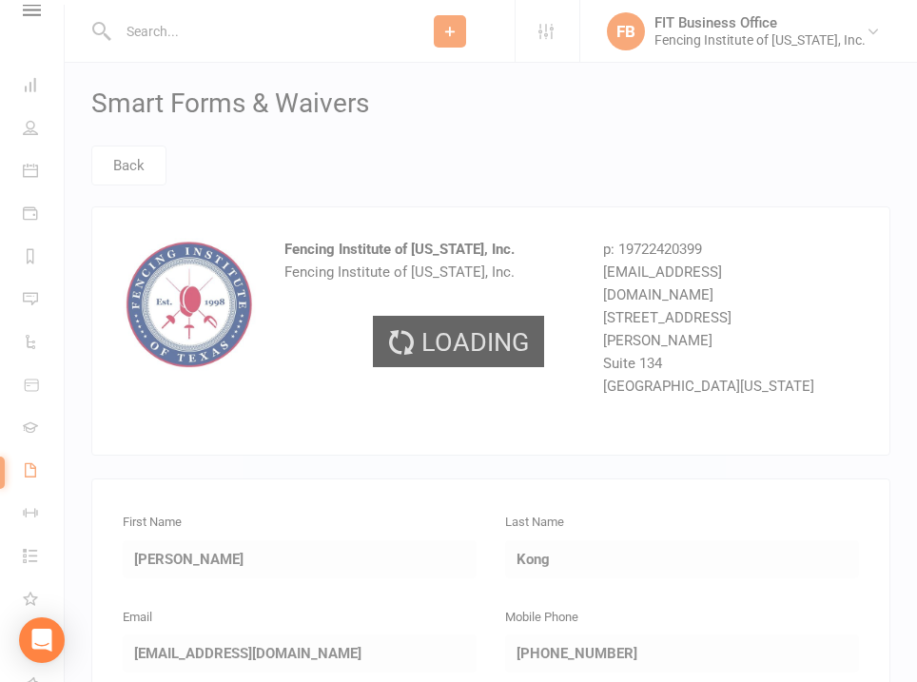
select select "100"
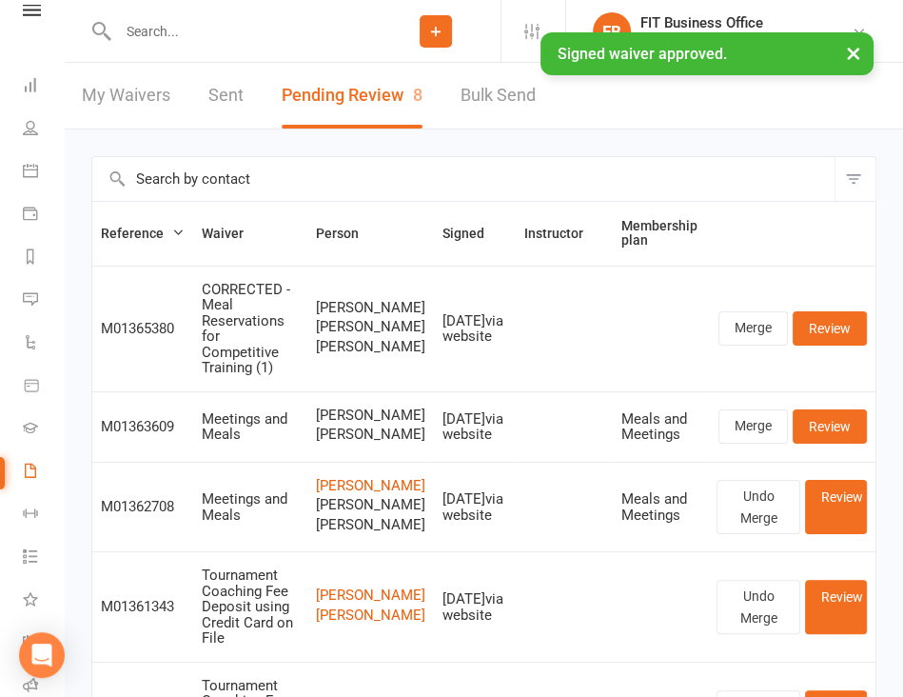
scroll to position [31, 0]
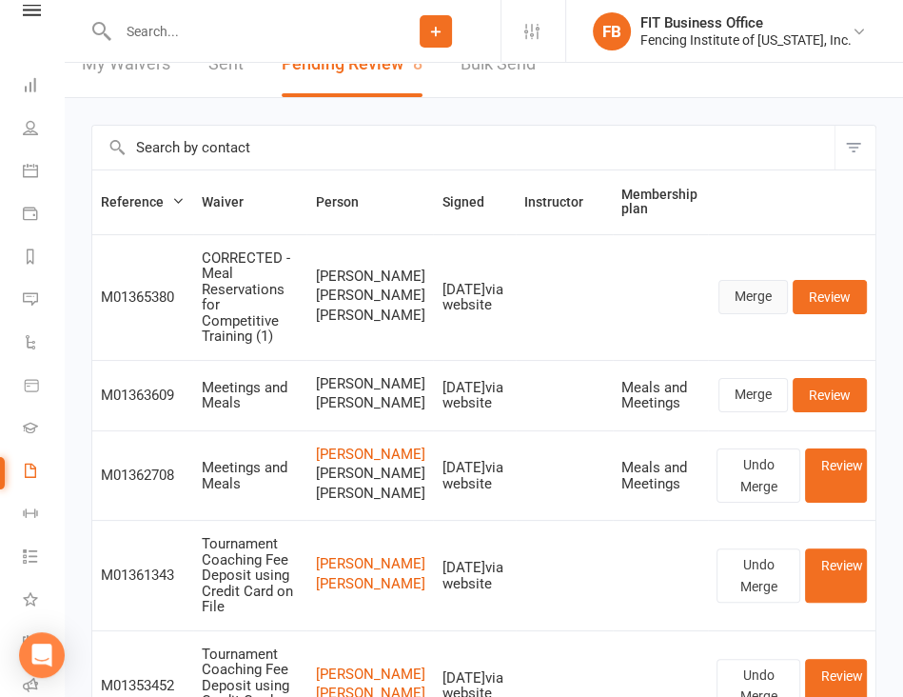
click at [750, 293] on link "Merge" at bounding box center [752, 297] width 69 height 34
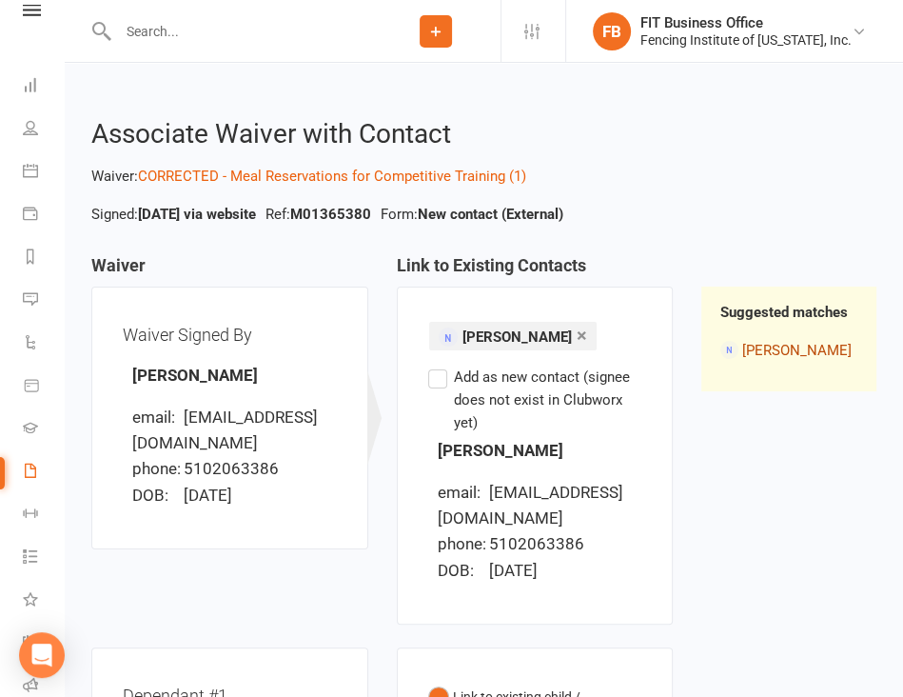
click at [761, 349] on link "[PERSON_NAME]" at bounding box center [796, 350] width 109 height 17
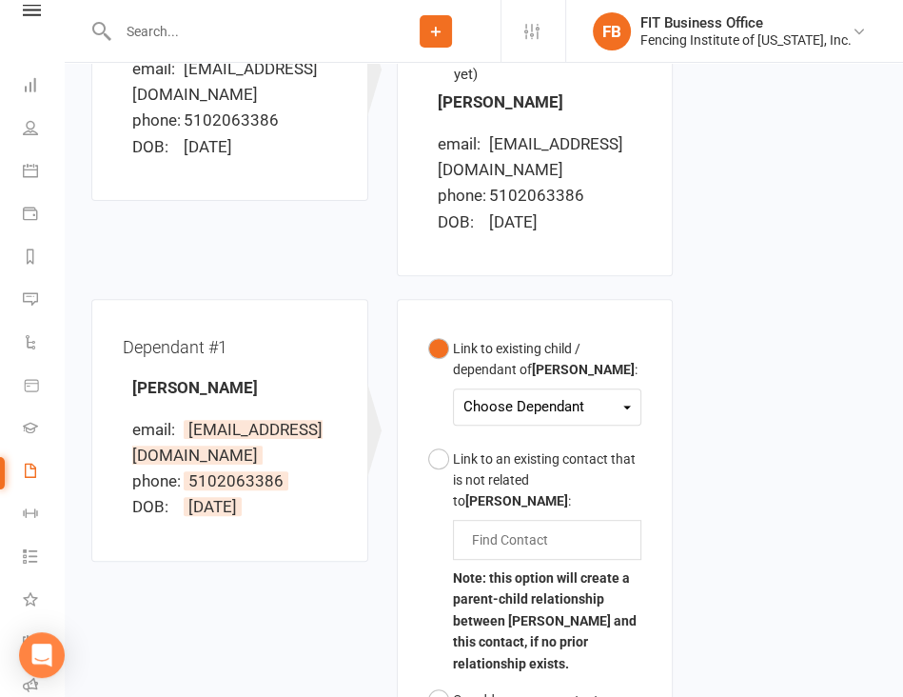
scroll to position [412, 0]
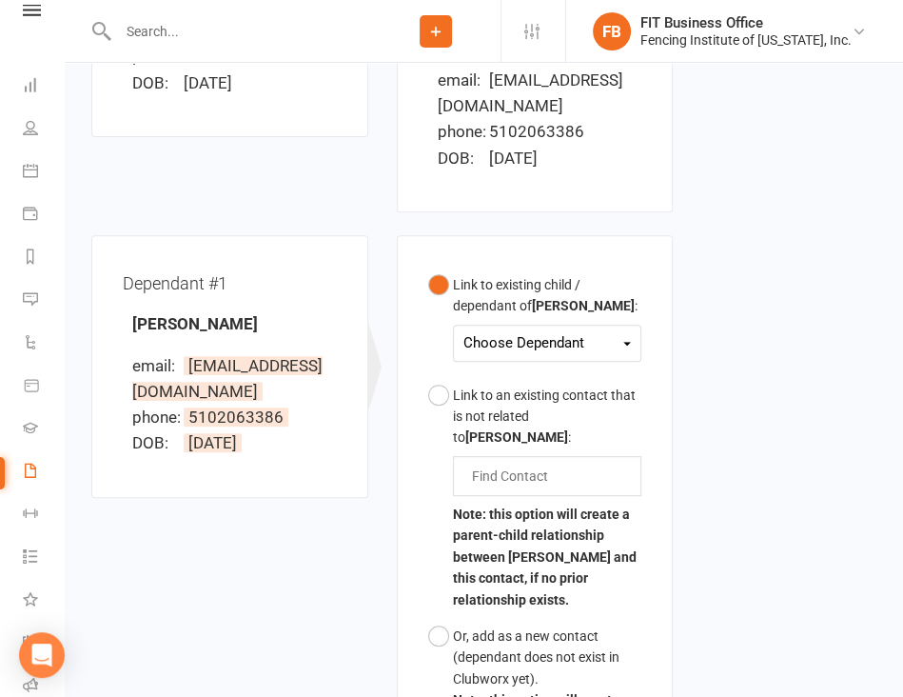
click at [613, 344] on div "Choose Dependant" at bounding box center [547, 343] width 168 height 26
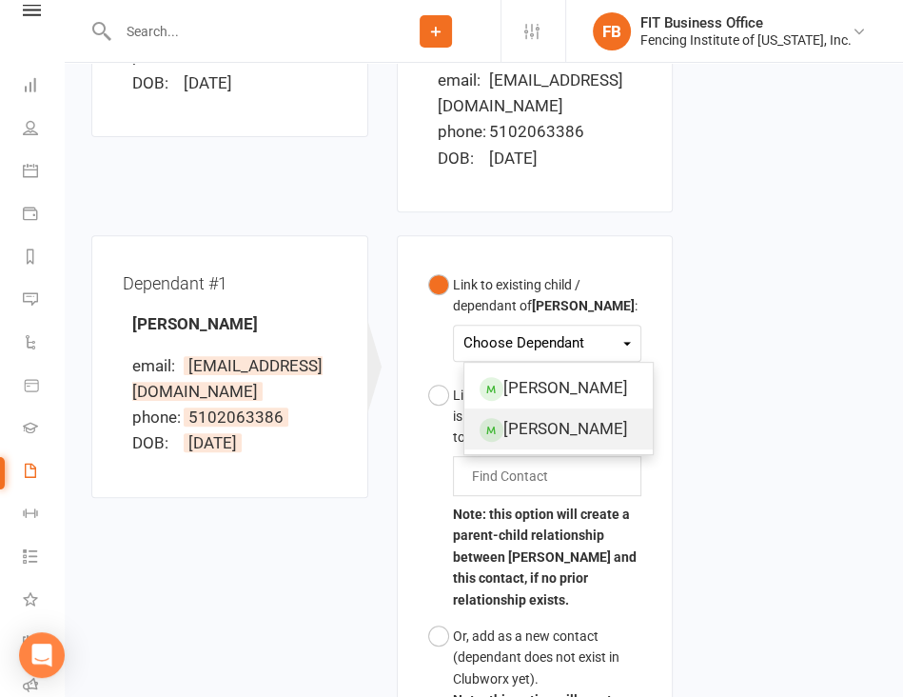
click at [604, 431] on link "[PERSON_NAME]" at bounding box center [558, 428] width 188 height 41
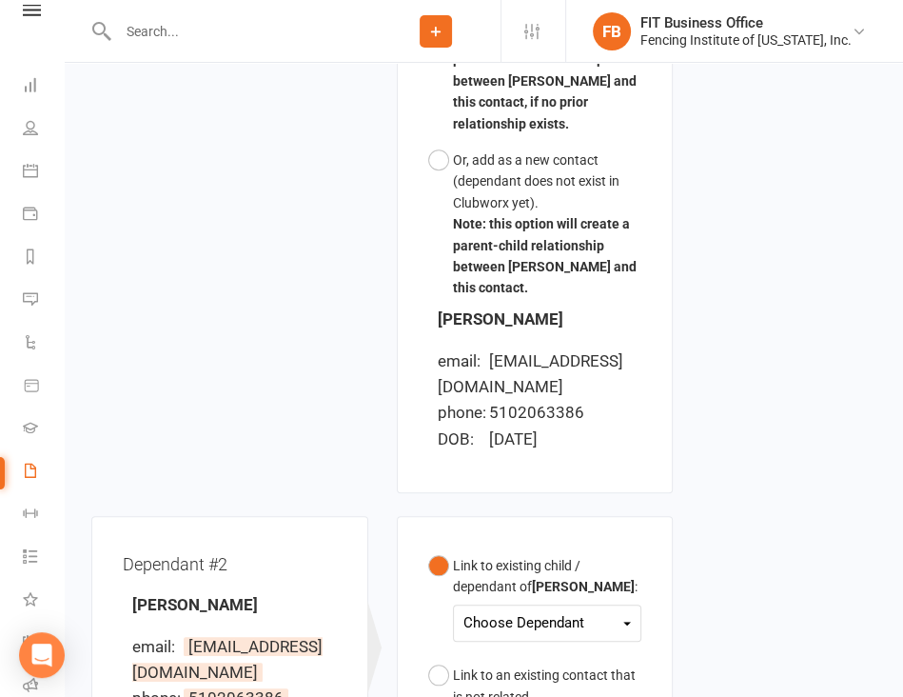
scroll to position [1110, 0]
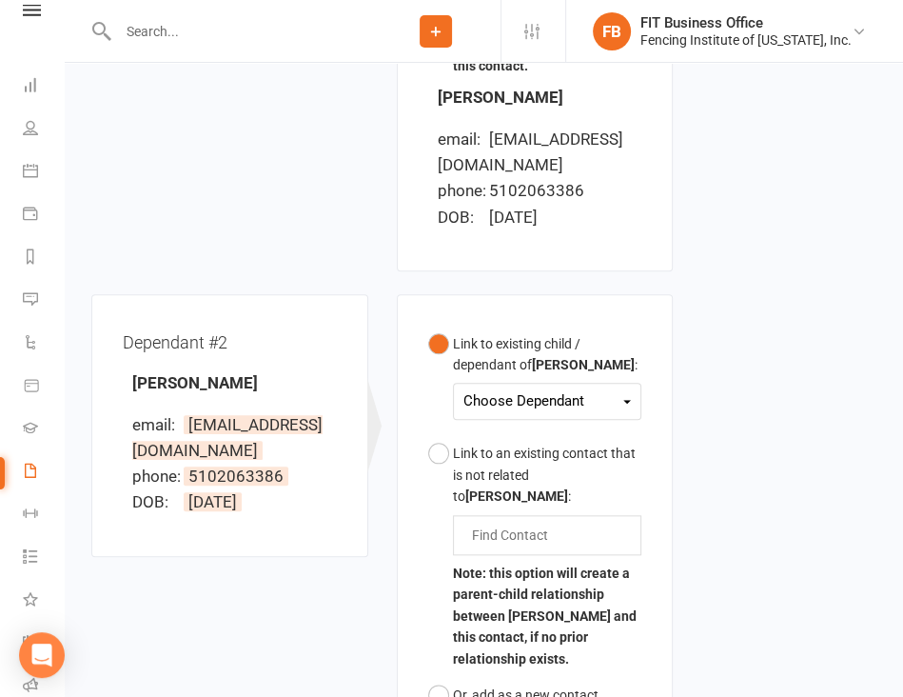
click at [575, 388] on div "Choose Dependant" at bounding box center [547, 401] width 168 height 26
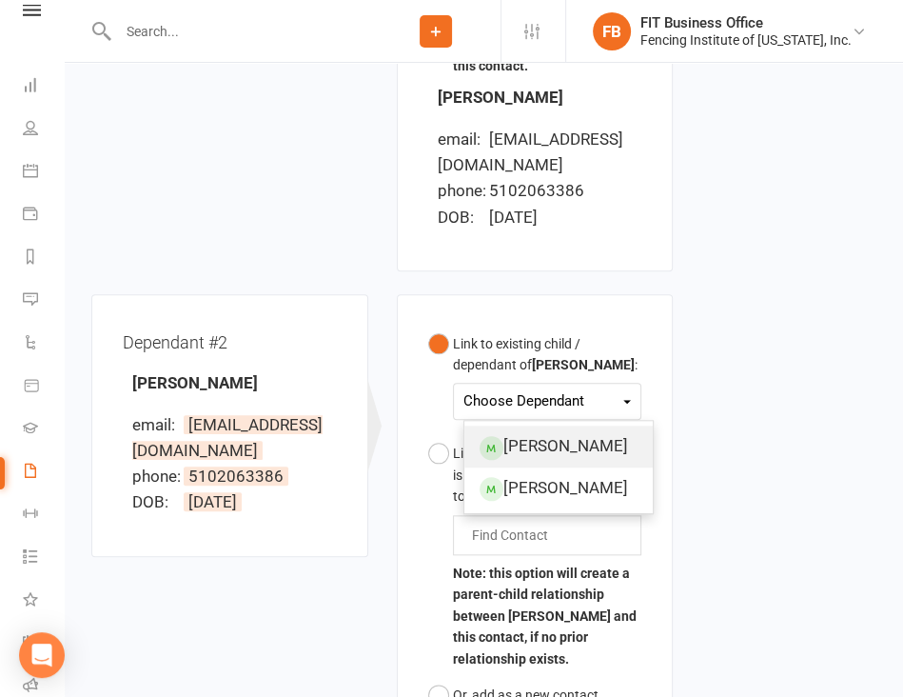
click at [582, 425] on link "[PERSON_NAME]" at bounding box center [558, 445] width 188 height 41
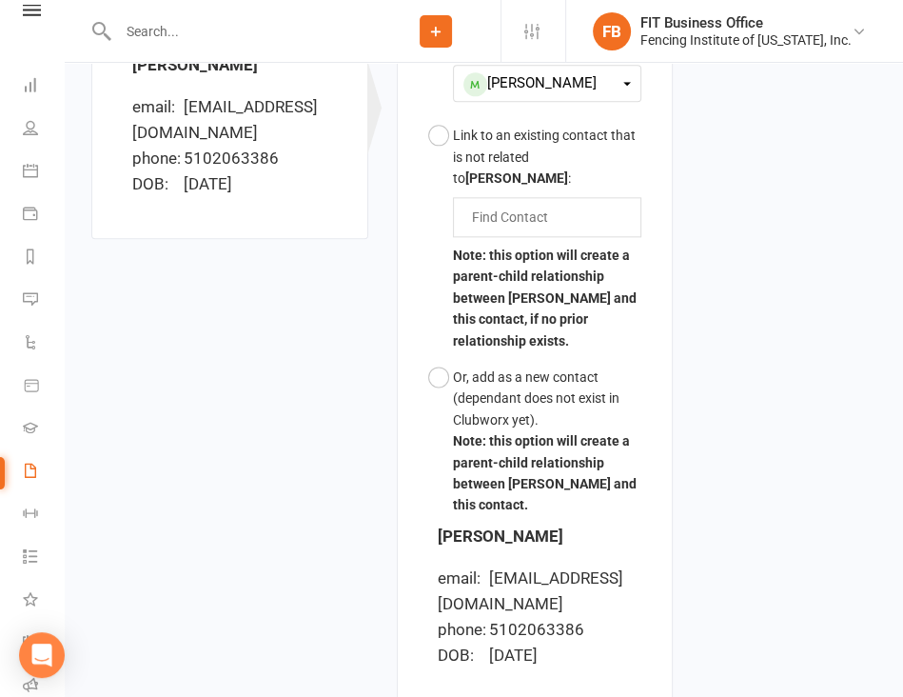
scroll to position [1661, 0]
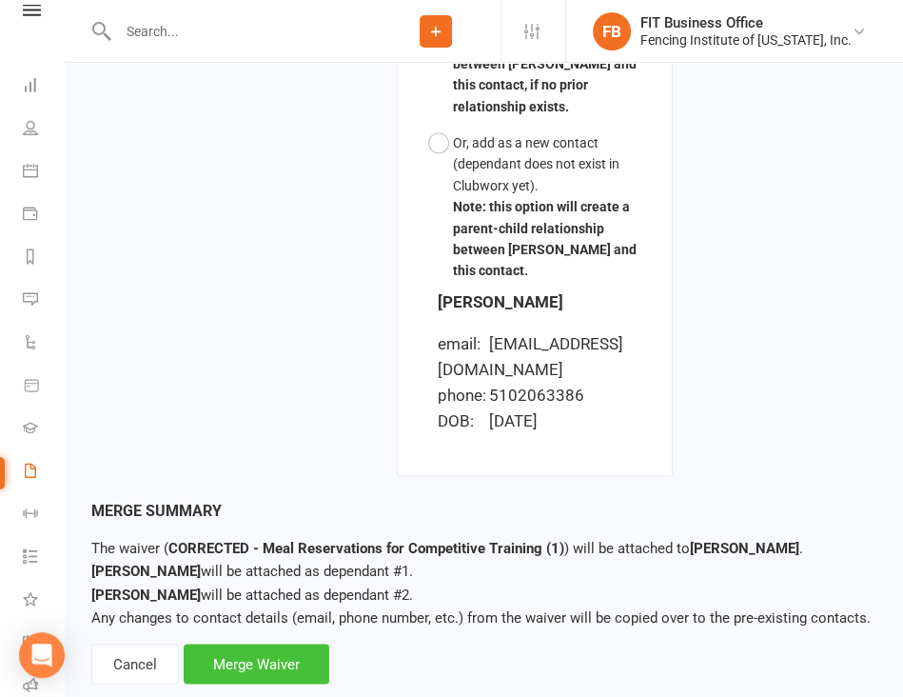
click at [271, 643] on div "Merge Waiver" at bounding box center [257, 663] width 146 height 40
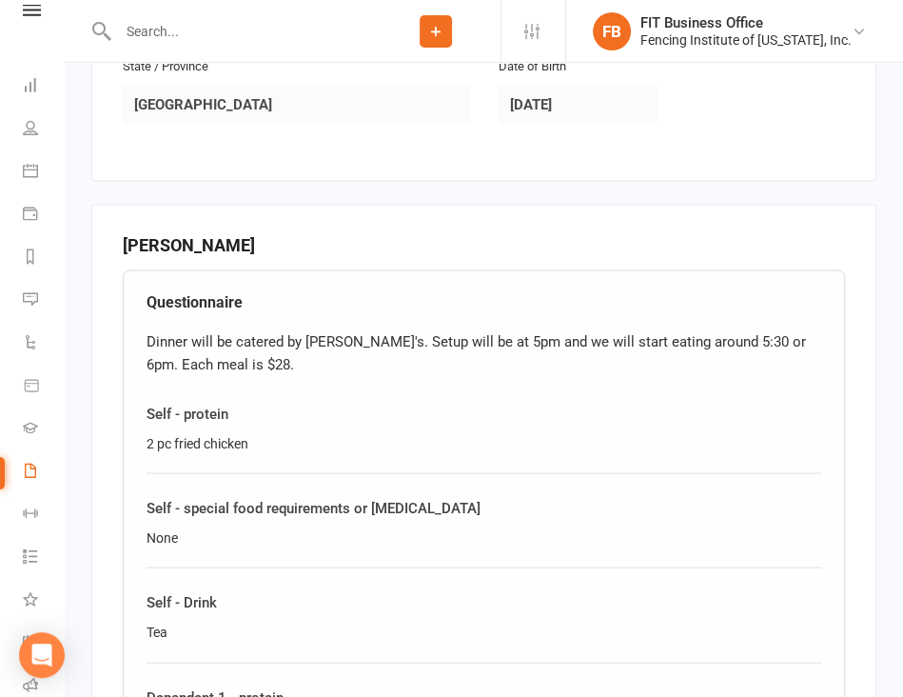
scroll to position [2189, 0]
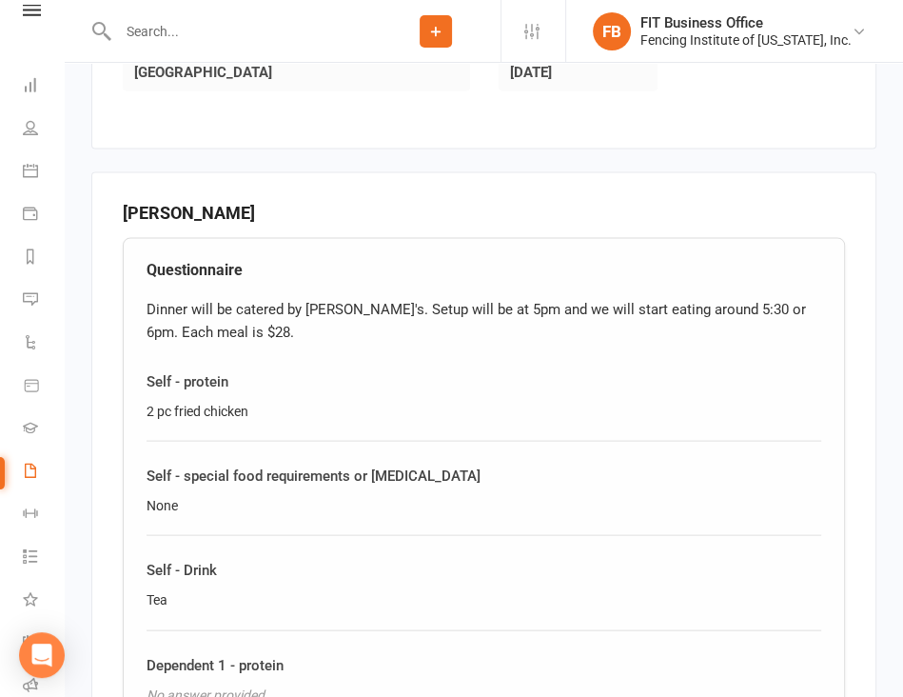
click at [537, 369] on div "Self - protein" at bounding box center [484, 380] width 675 height 23
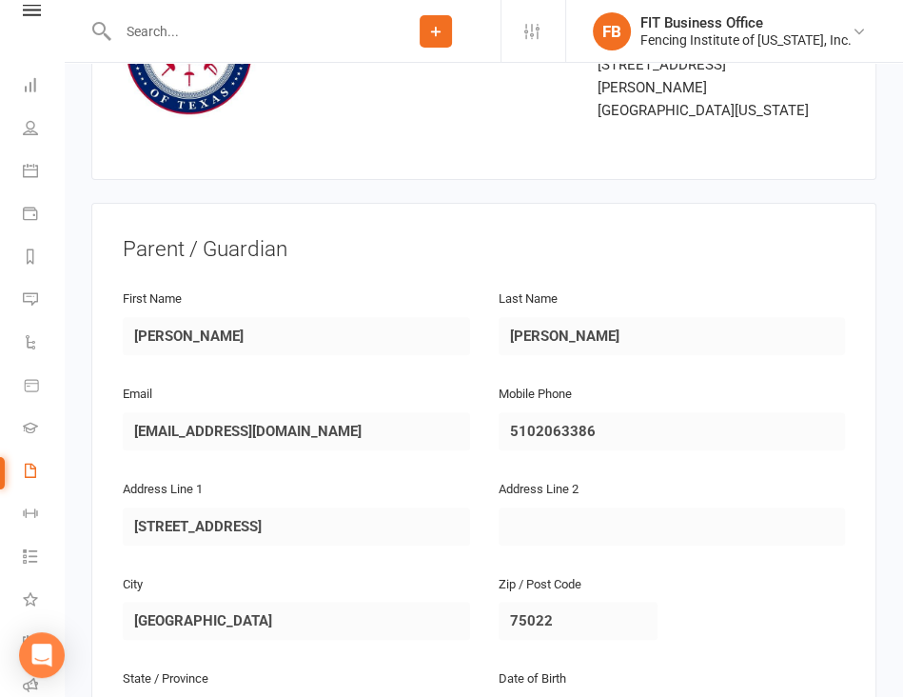
scroll to position [0, 0]
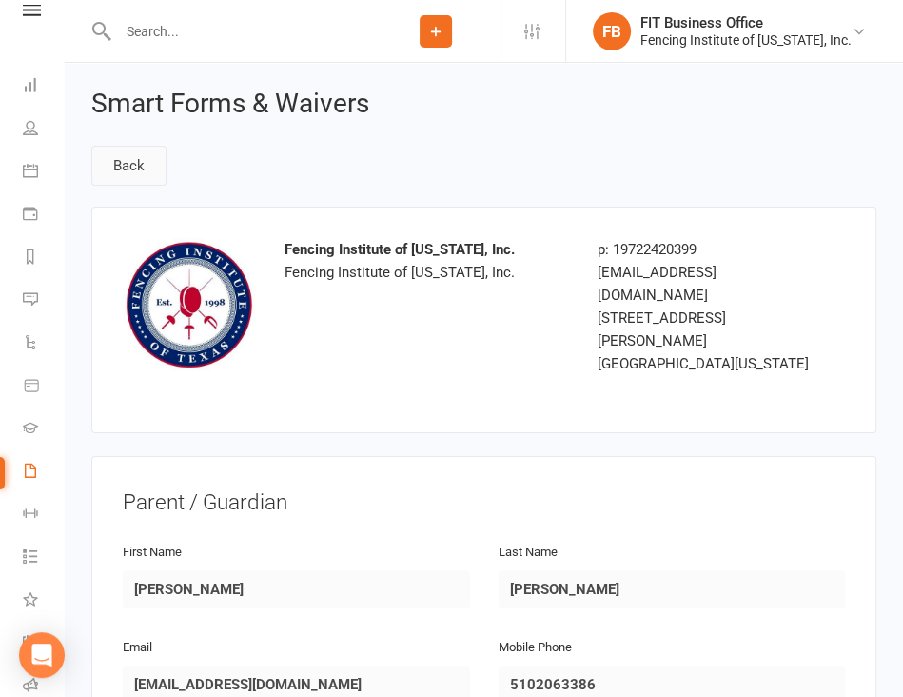
click at [118, 156] on link "Back" at bounding box center [128, 166] width 75 height 40
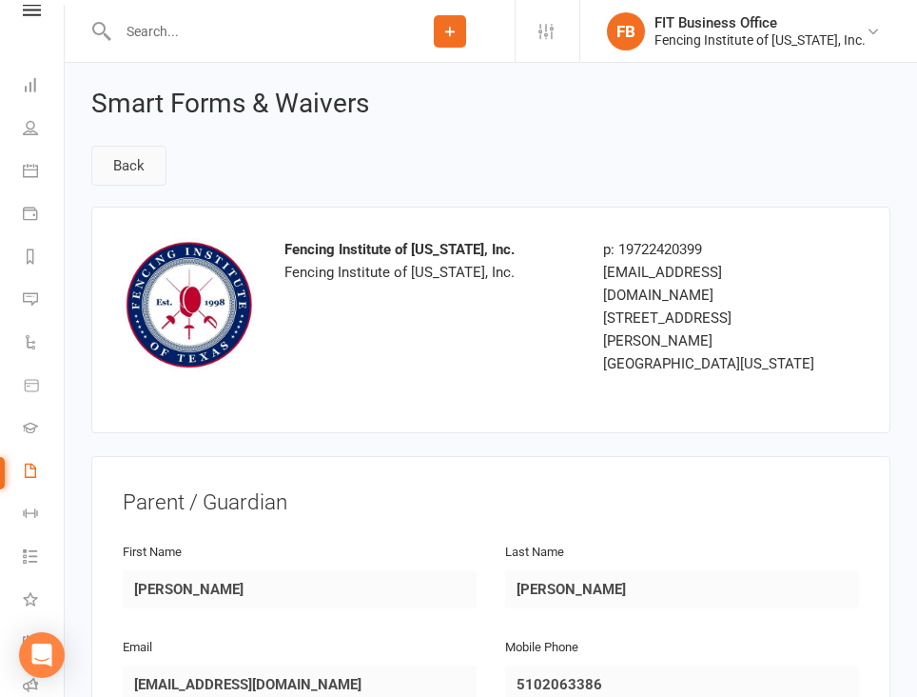
select select "100"
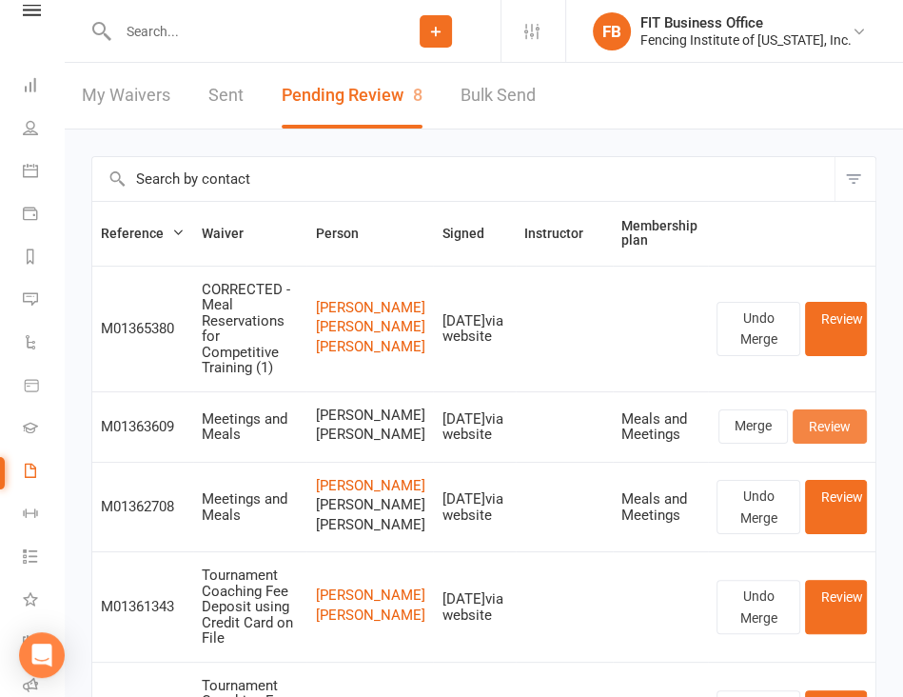
click at [845, 441] on link "Review" at bounding box center [830, 426] width 74 height 34
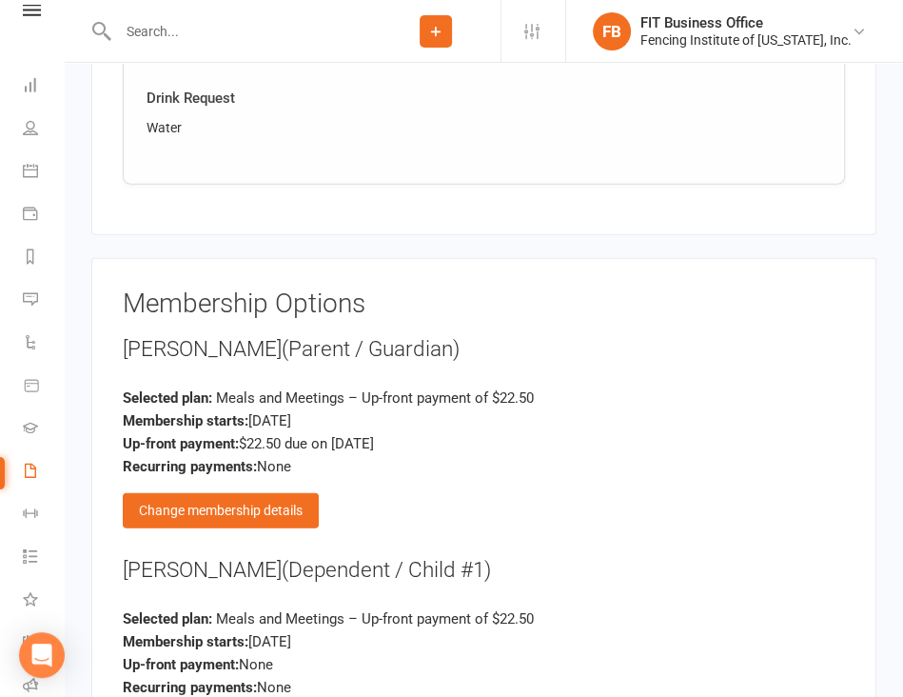
scroll to position [2822, 0]
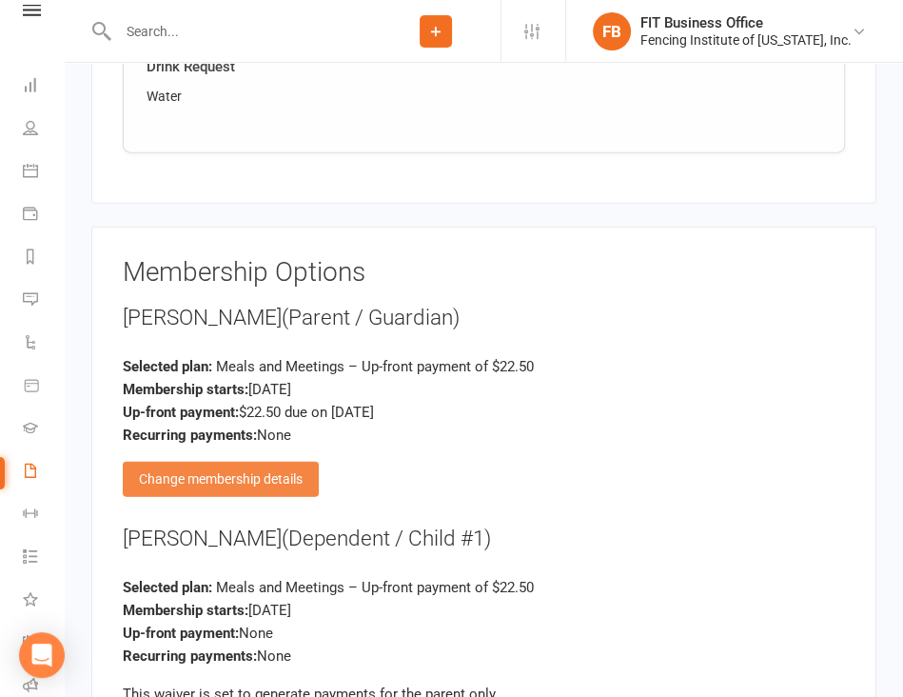
click at [227, 462] on div "Change membership details" at bounding box center [221, 479] width 196 height 34
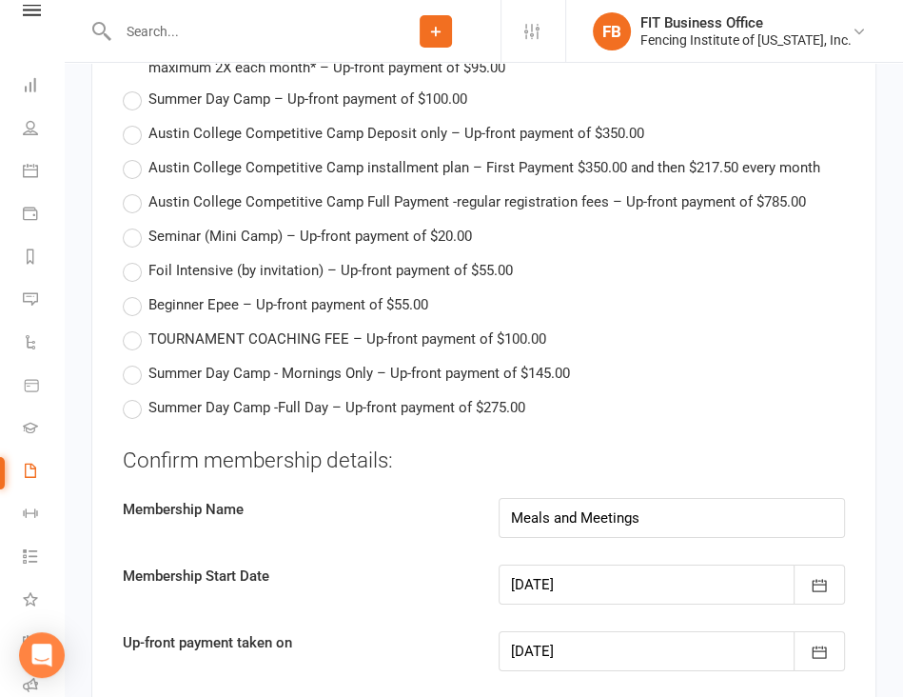
scroll to position [4282, 0]
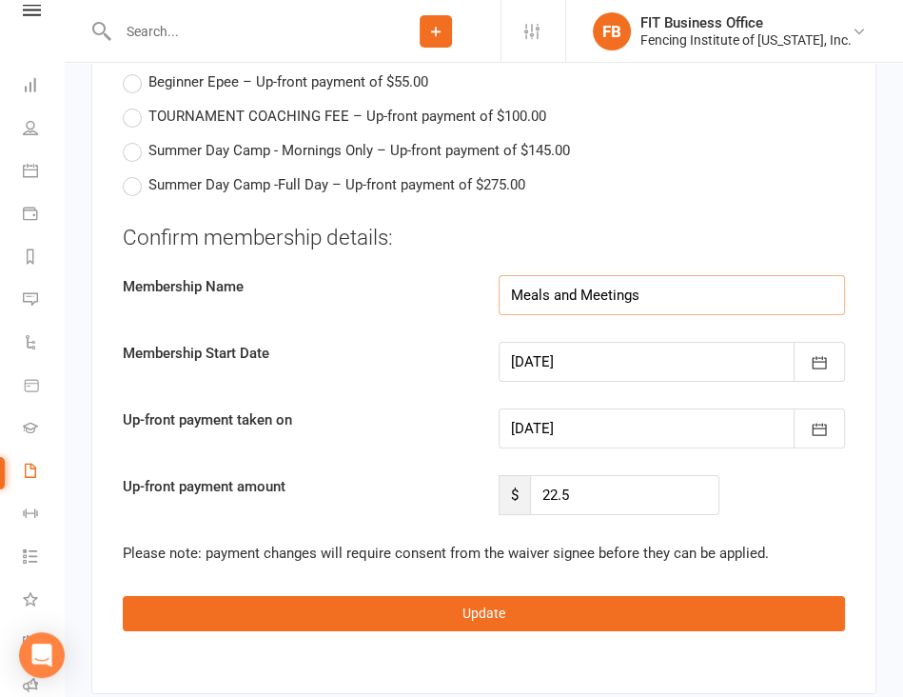
click at [679, 275] on input "Meals and Meetings" at bounding box center [672, 295] width 347 height 40
type input "Meals and Meetings ([PERSON_NAME] and [PERSON_NAME])"
click at [619, 342] on div at bounding box center [672, 362] width 347 height 40
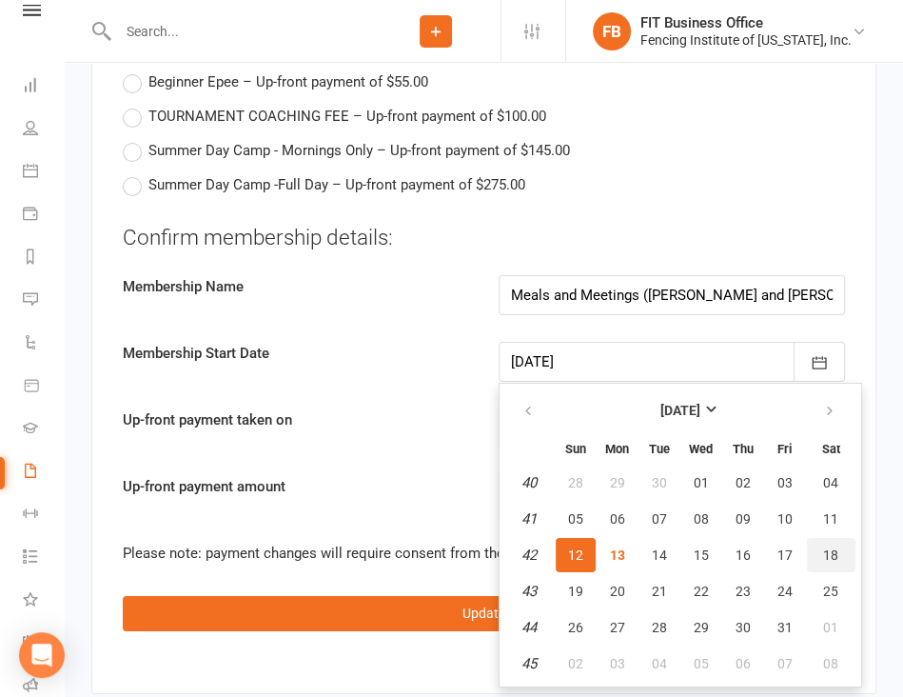
click at [837, 538] on button "18" at bounding box center [831, 555] width 49 height 34
type input "[DATE]"
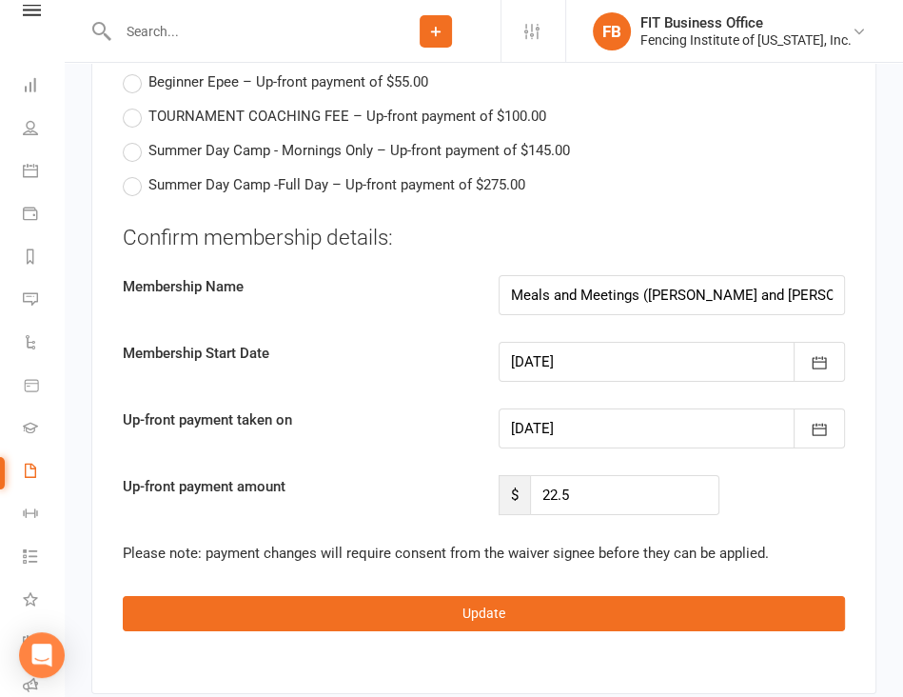
type input "[DATE]"
drag, startPoint x: 596, startPoint y: 457, endPoint x: 481, endPoint y: 462, distance: 115.2
click at [481, 475] on div "Up-front payment amount $ 22.5" at bounding box center [483, 495] width 751 height 40
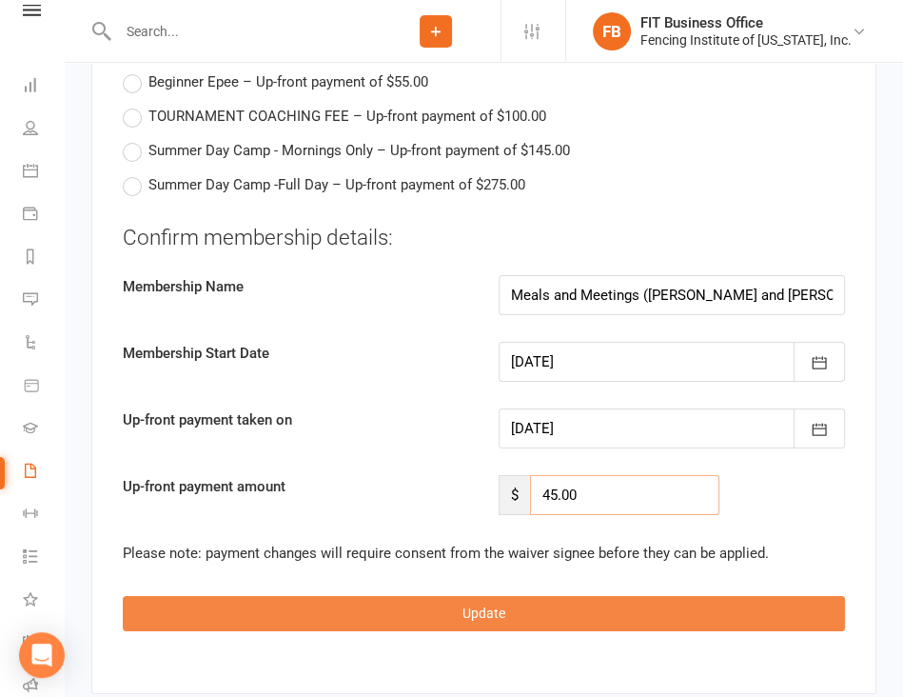
type input "45.00"
click at [472, 596] on button "Update" at bounding box center [484, 613] width 722 height 34
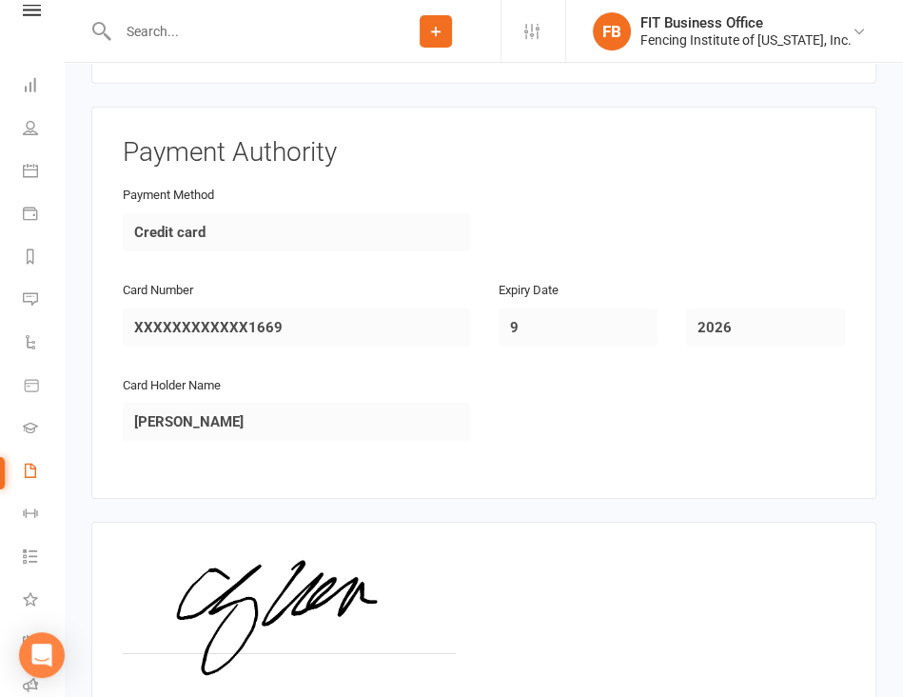
scroll to position [3628, 0]
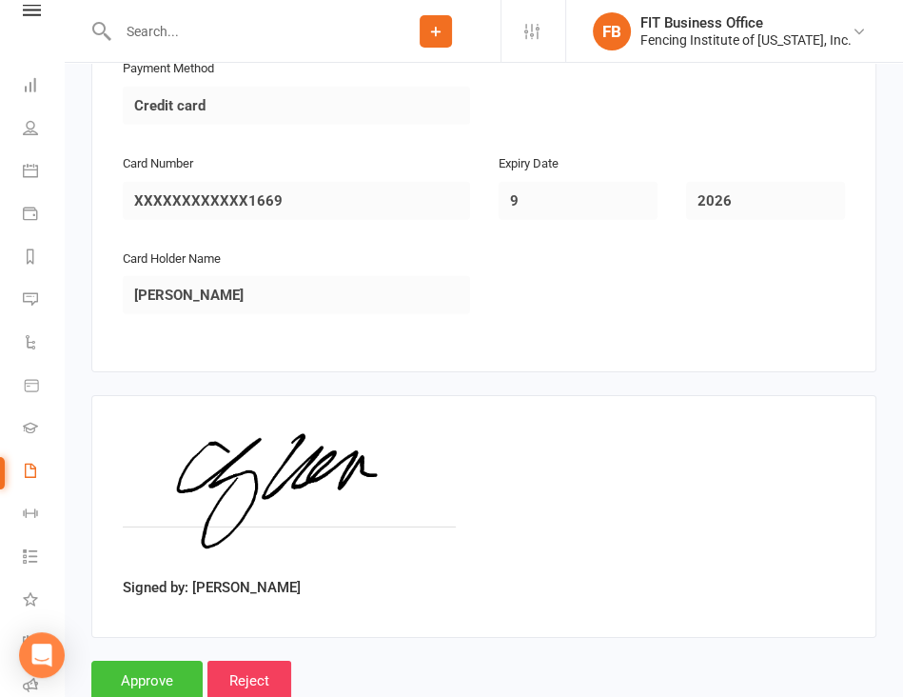
click at [147, 660] on input "Approve" at bounding box center [146, 680] width 111 height 40
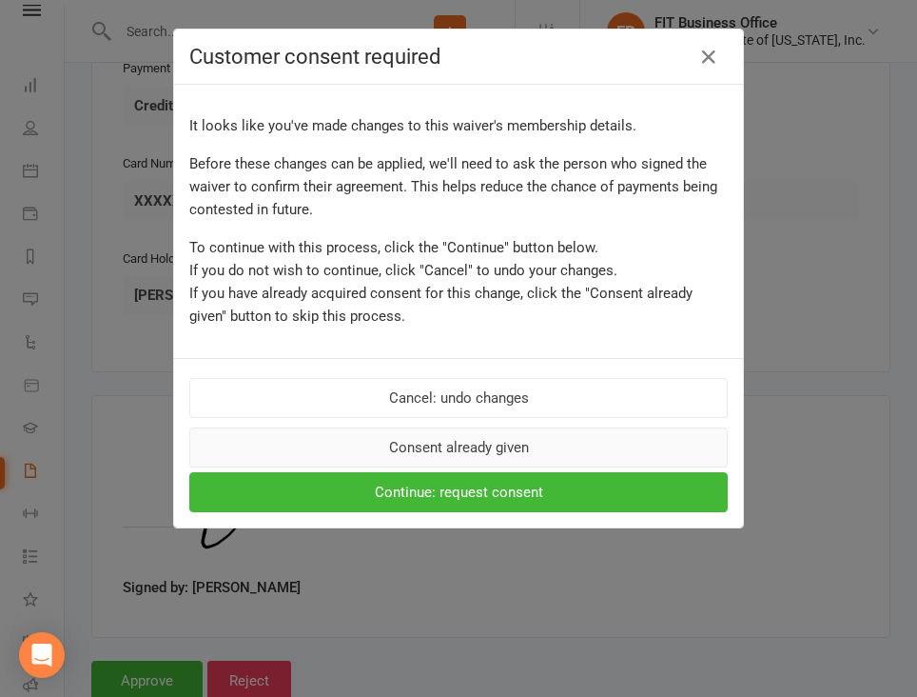
click at [482, 453] on button "Consent already given" at bounding box center [458, 447] width 539 height 40
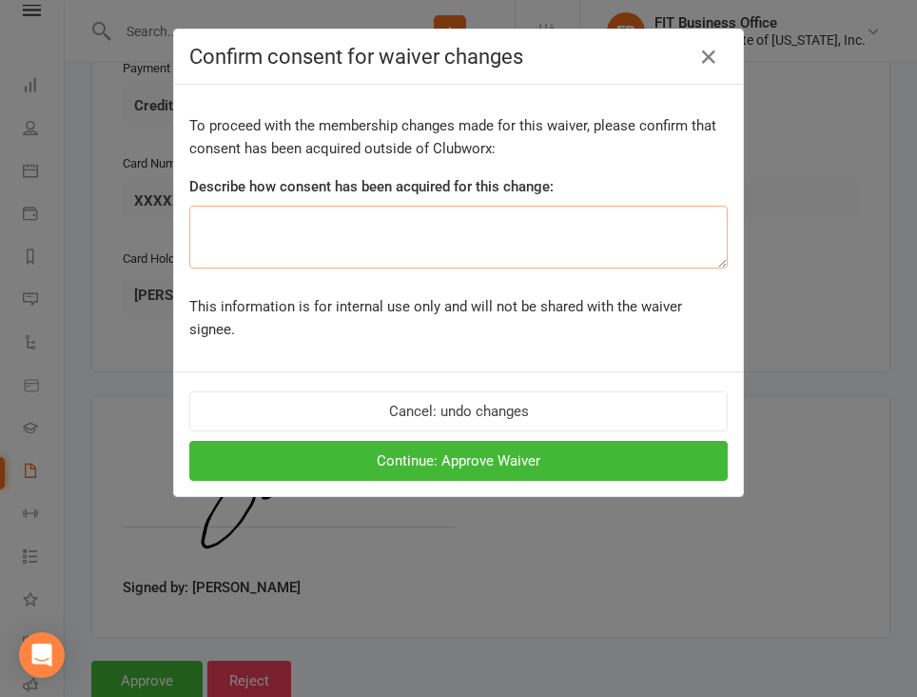
click at [320, 226] on textarea at bounding box center [458, 237] width 539 height 63
type textarea "in [GEOGRAPHIC_DATA]"
click at [433, 441] on button "Continue: Approve Waiver" at bounding box center [458, 461] width 539 height 40
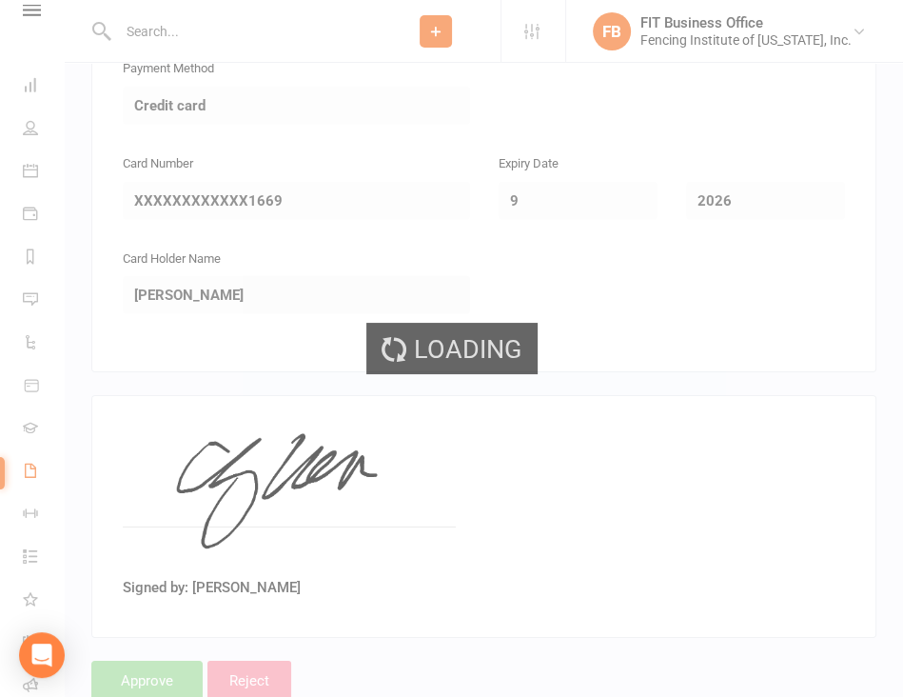
select select "100"
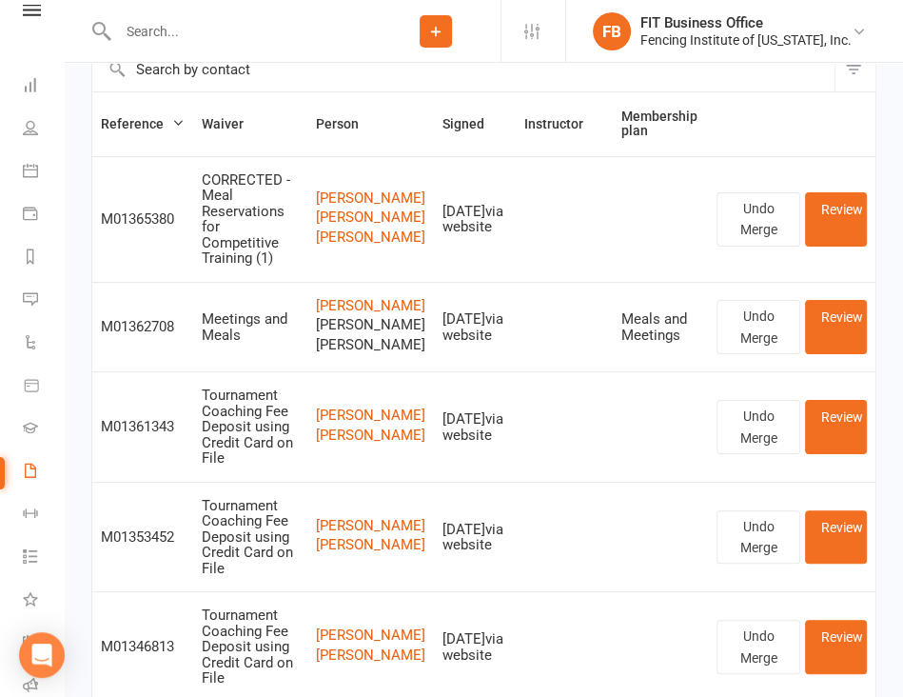
scroll to position [77, 0]
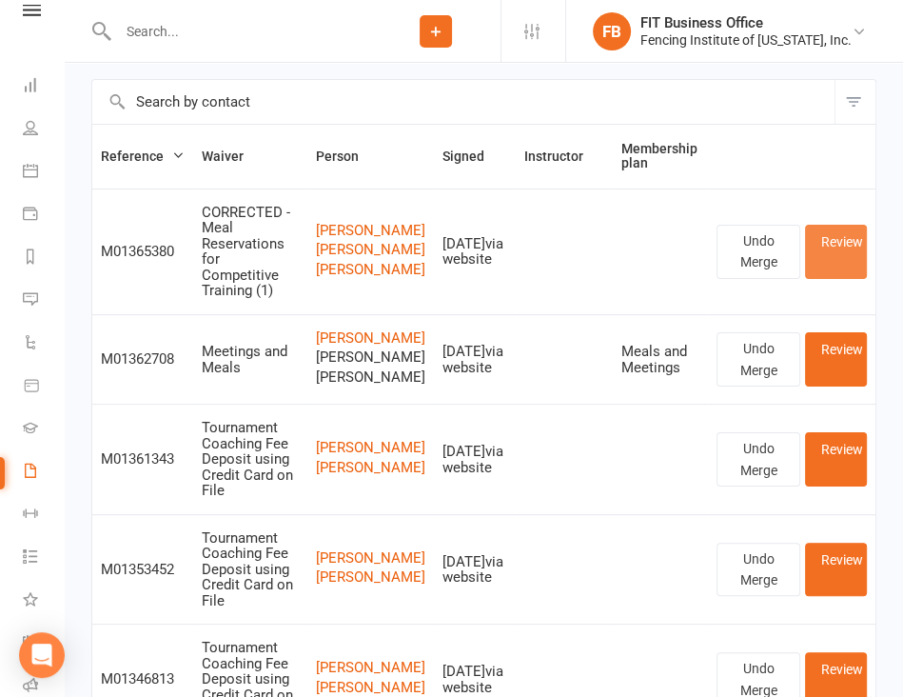
click at [826, 250] on link "Review" at bounding box center [836, 252] width 62 height 54
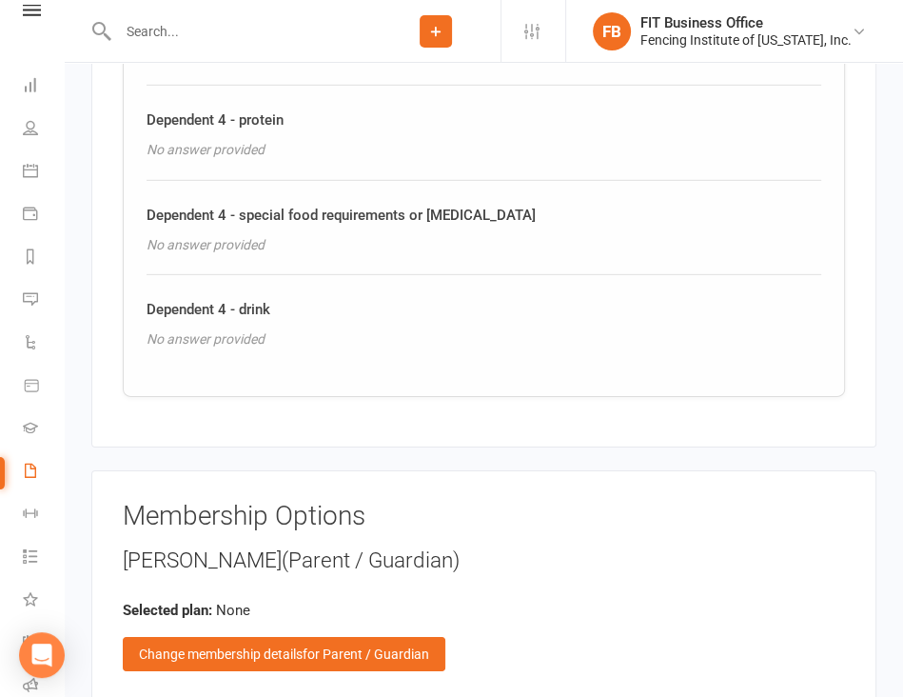
scroll to position [3711, 0]
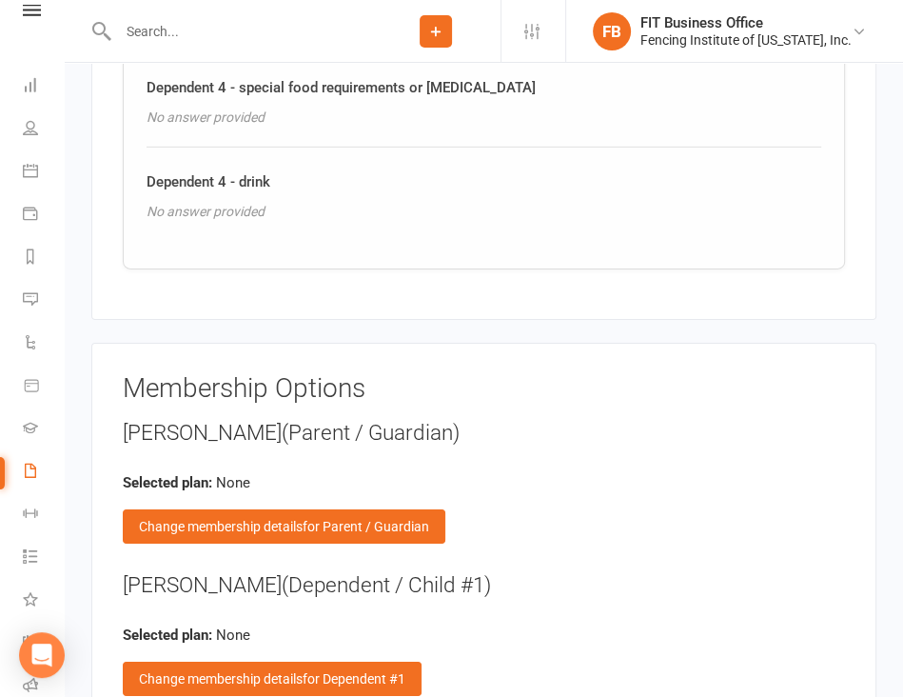
click at [546, 418] on div "[PERSON_NAME] (Parent / Guardian)" at bounding box center [484, 433] width 722 height 30
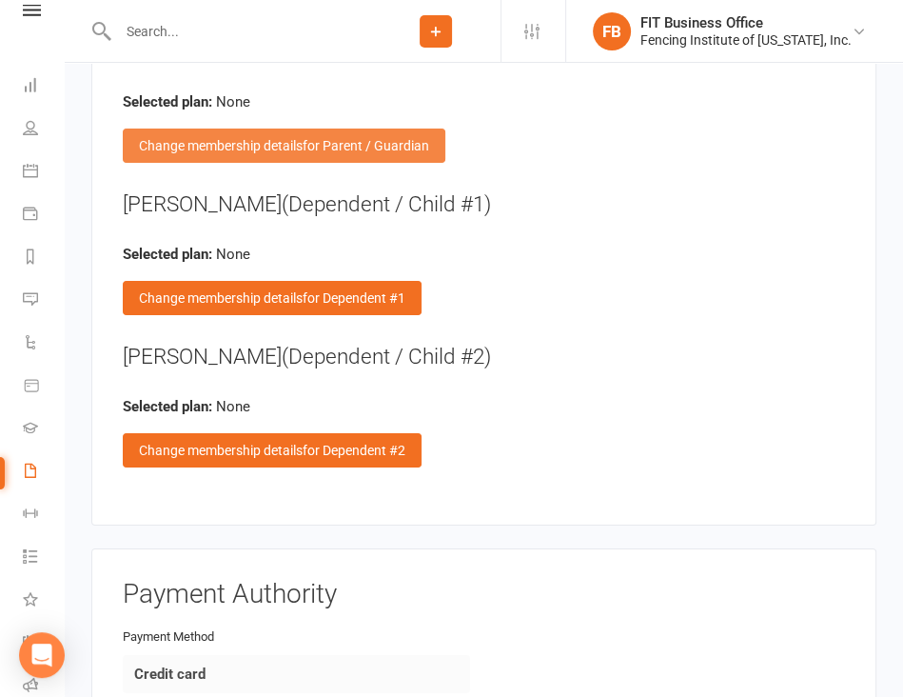
scroll to position [4028, 0]
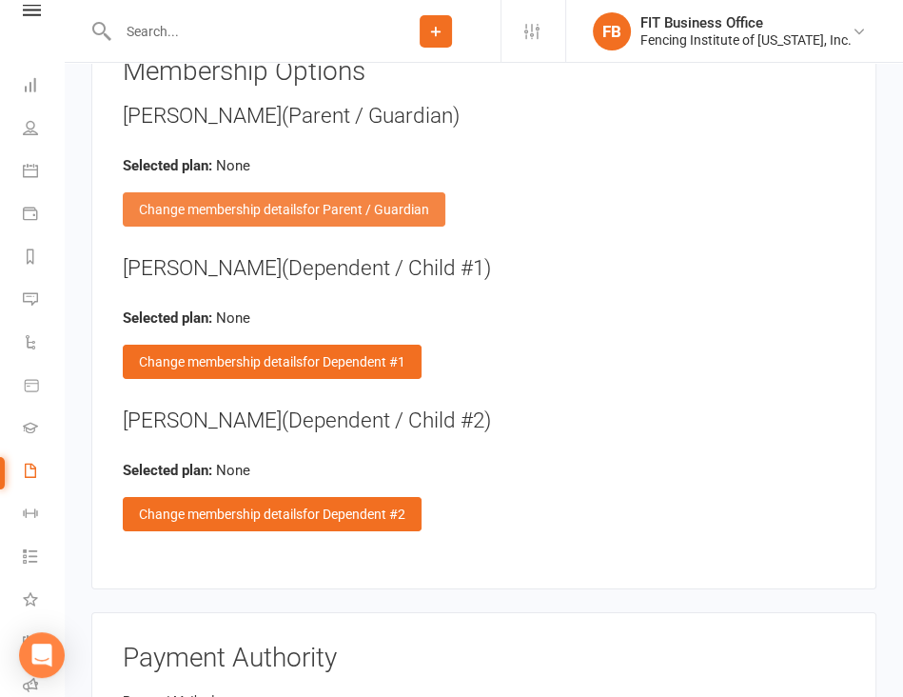
click at [267, 192] on div "Change membership details for Parent / Guardian" at bounding box center [284, 209] width 323 height 34
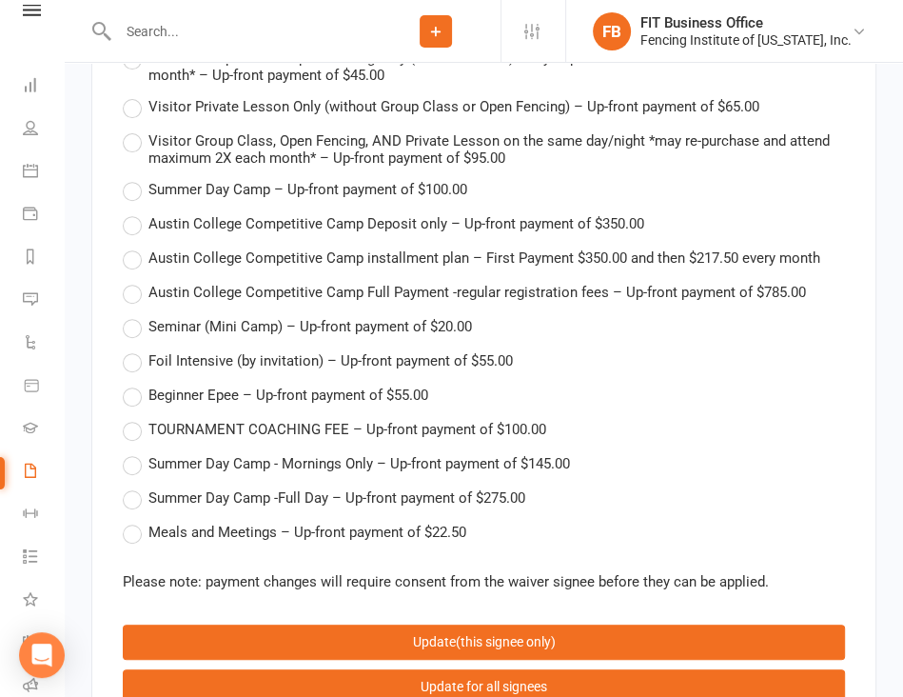
scroll to position [4980, 0]
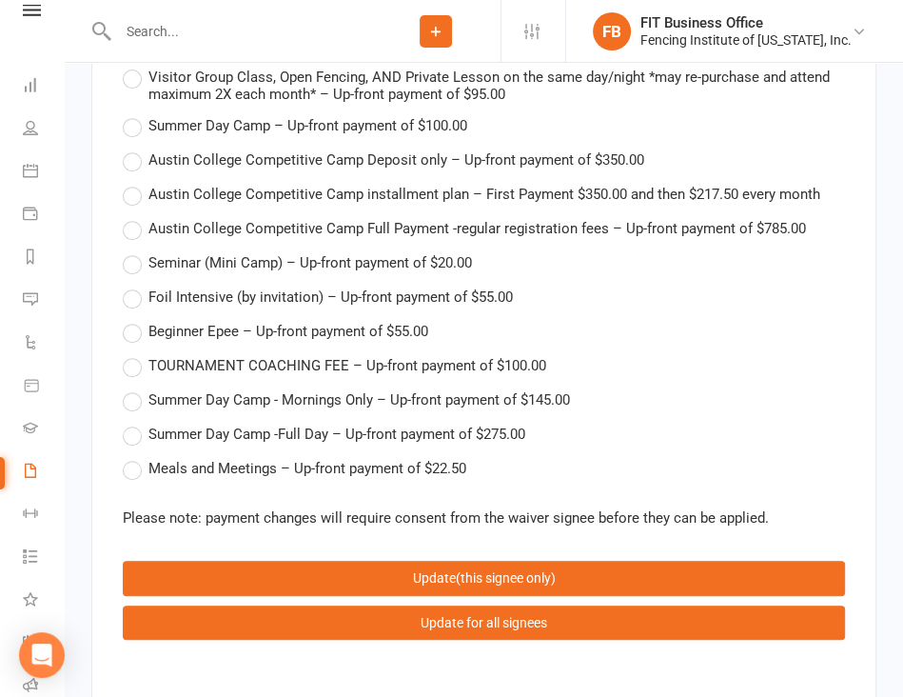
click at [131, 457] on label "Meals and Meetings – Up-front payment of $22.50" at bounding box center [295, 468] width 344 height 23
click at [131, 457] on input "Meals and Meetings – Up-front payment of $22.50" at bounding box center [129, 457] width 12 height 0
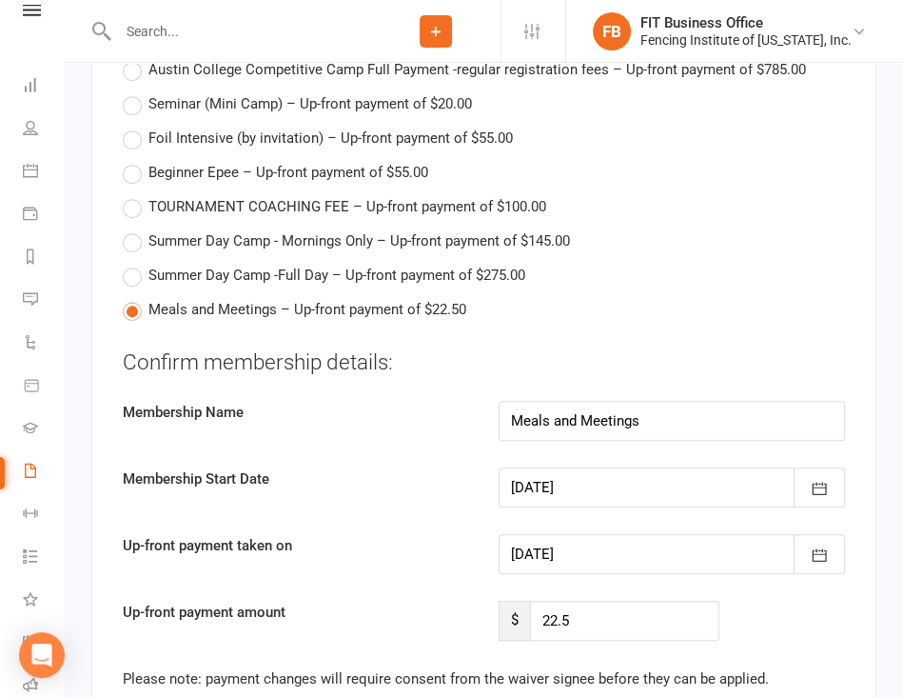
scroll to position [5265, 0]
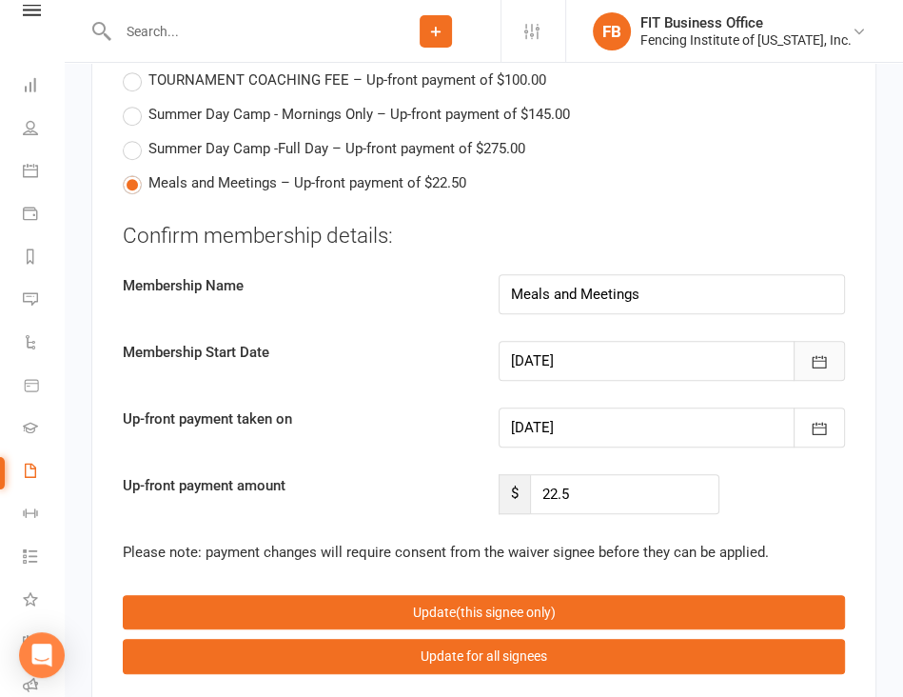
click at [818, 352] on icon "button" at bounding box center [819, 361] width 19 height 19
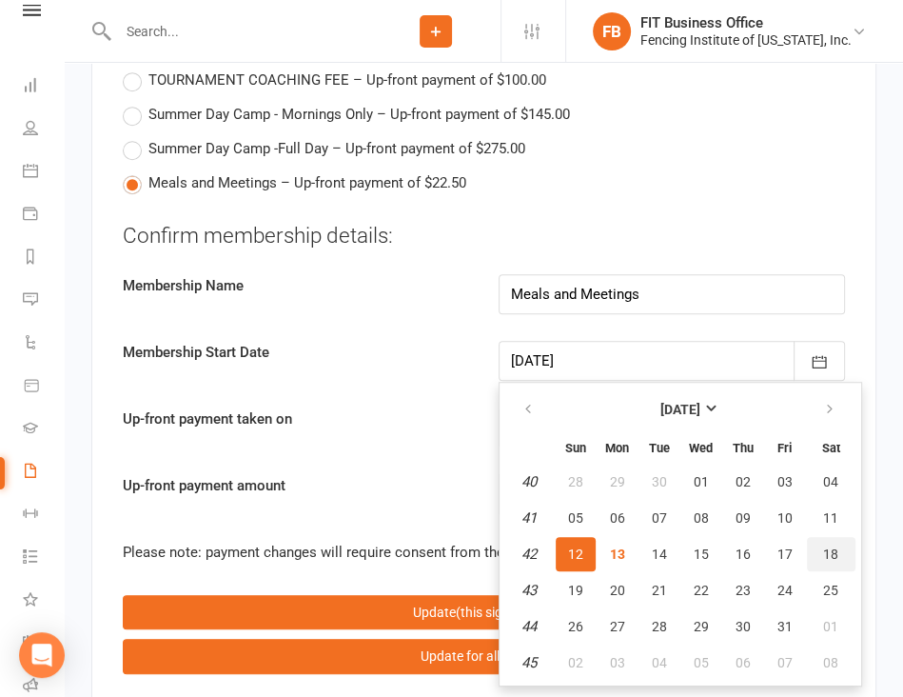
click at [828, 537] on button "18" at bounding box center [831, 554] width 49 height 34
type input "[DATE]"
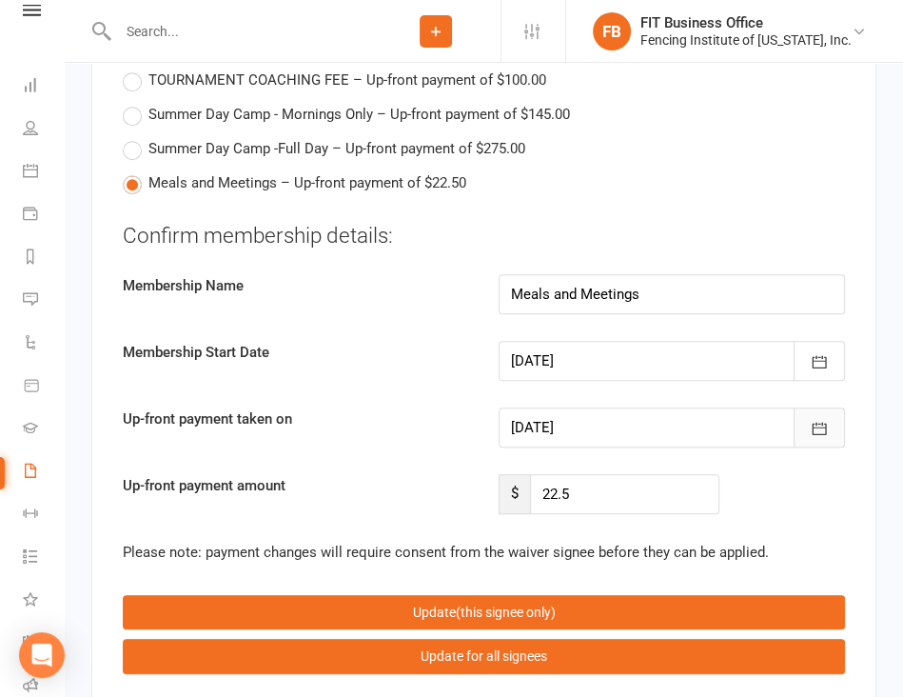
click at [816, 419] on icon "button" at bounding box center [819, 428] width 19 height 19
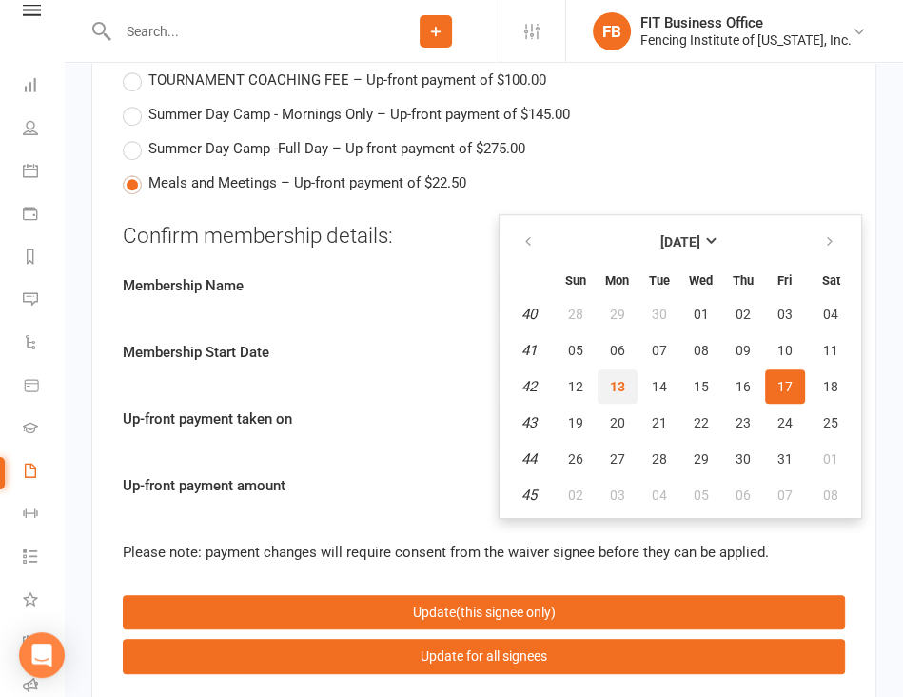
click at [622, 379] on span "13" at bounding box center [617, 386] width 15 height 15
type input "[DATE]"
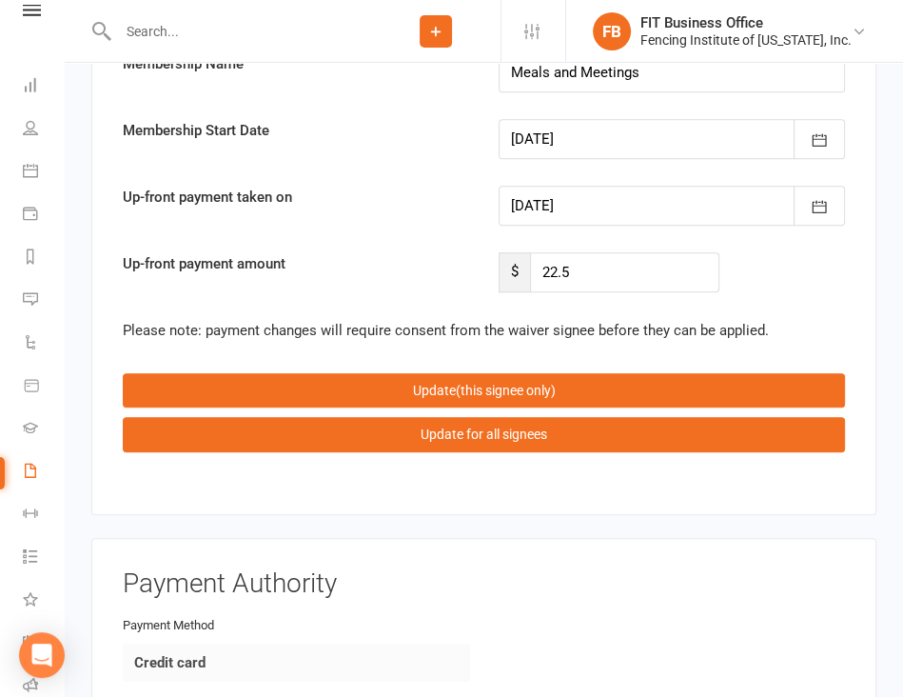
scroll to position [5519, 0]
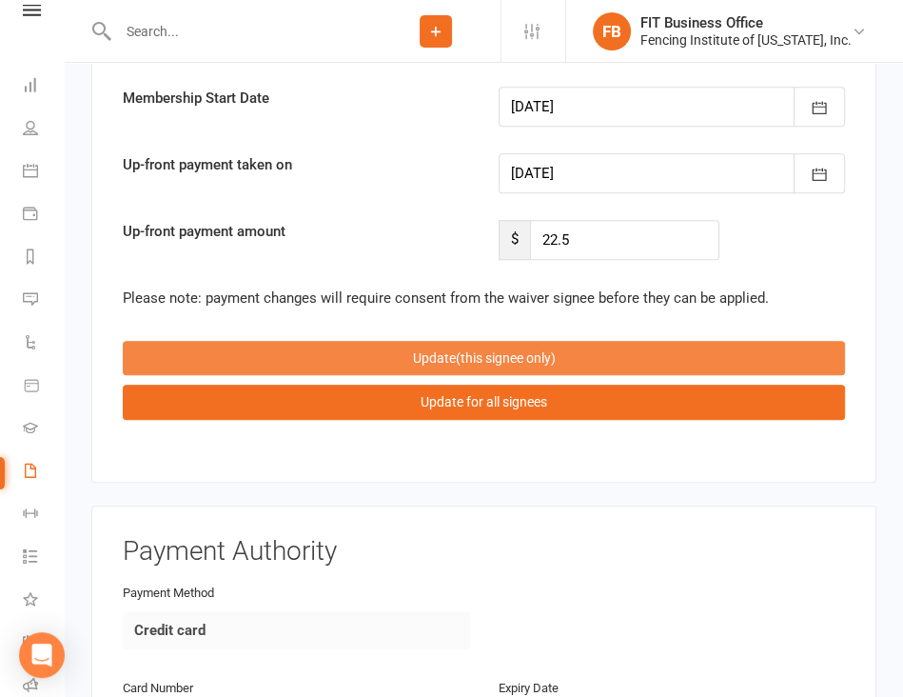
click at [548, 350] on span "(this signee only)" at bounding box center [506, 357] width 100 height 15
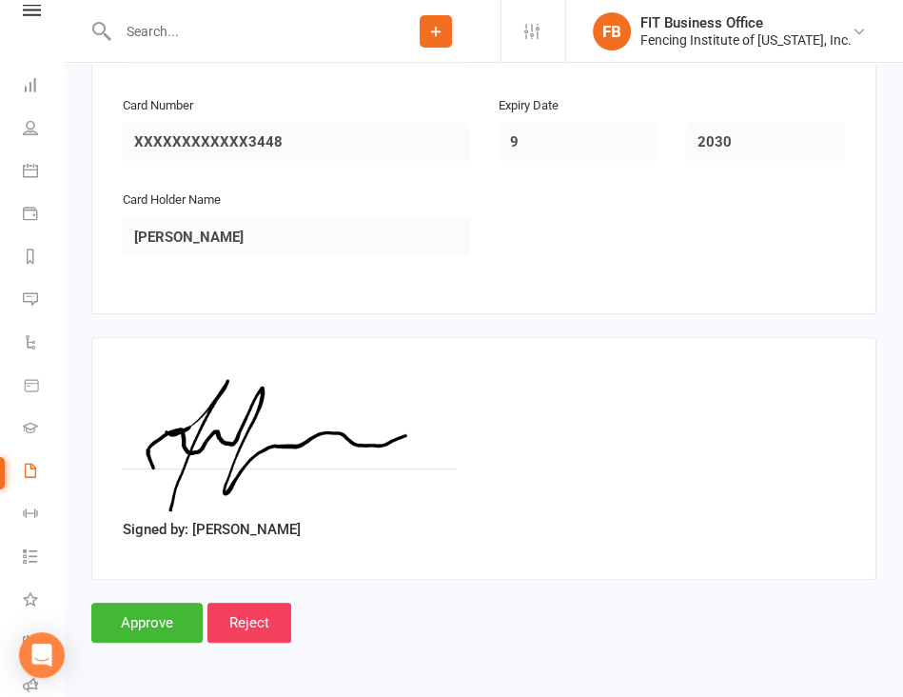
scroll to position [4748, 0]
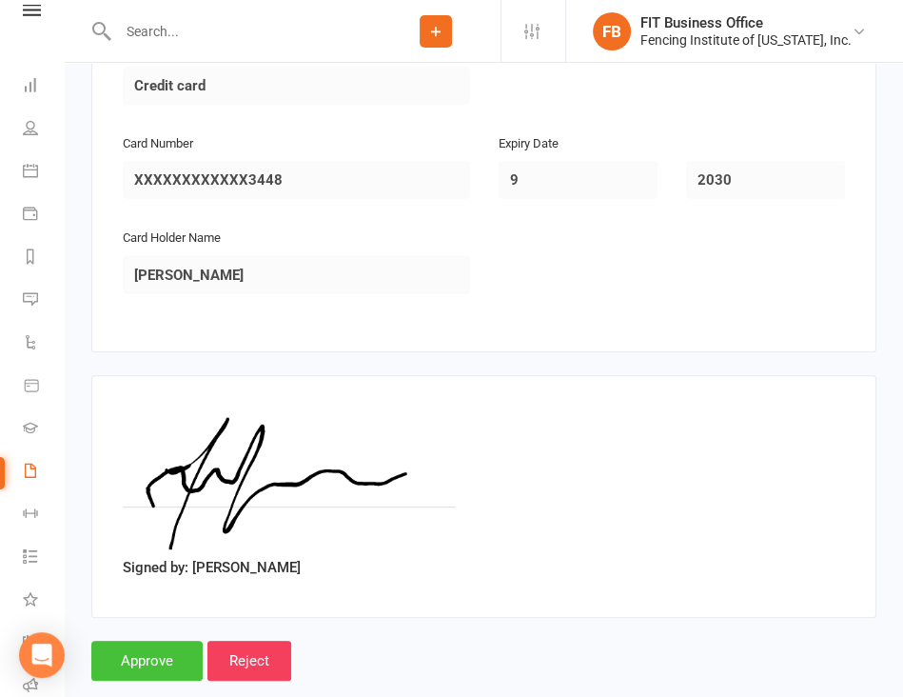
click at [158, 640] on input "Approve" at bounding box center [146, 660] width 111 height 40
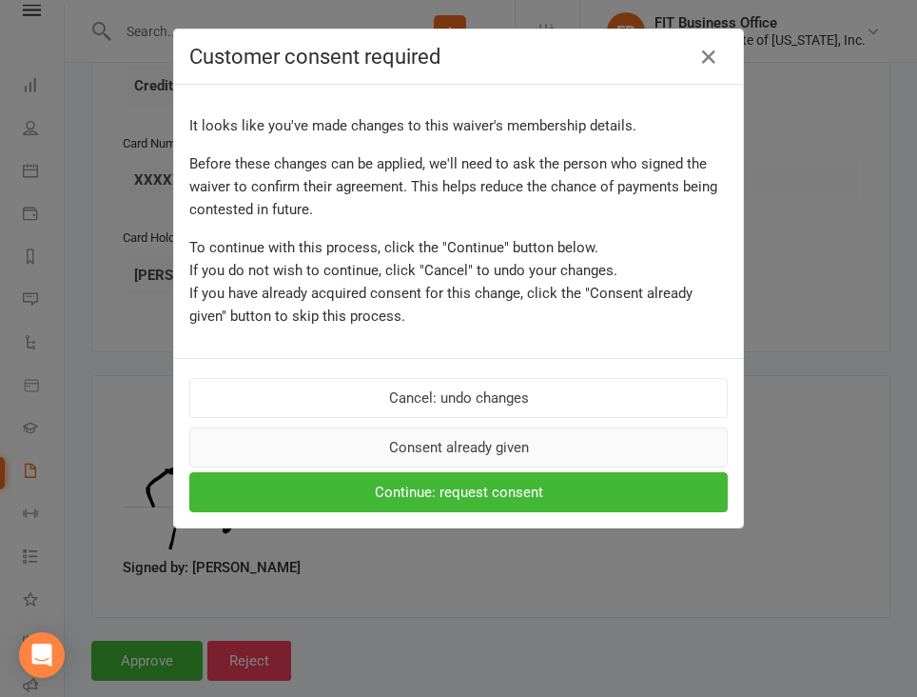
click at [474, 441] on button "Consent already given" at bounding box center [458, 447] width 539 height 40
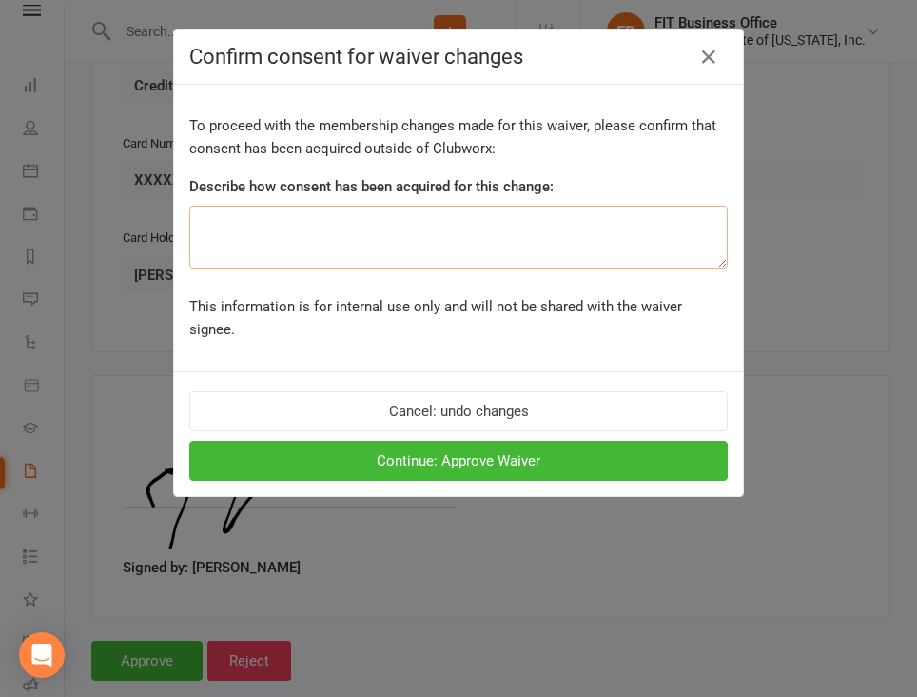
click at [339, 228] on textarea at bounding box center [458, 237] width 539 height 63
type textarea "i"
type textarea "In GroupMe and waiver"
click at [461, 441] on button "Continue: Approve Waiver" at bounding box center [458, 461] width 539 height 40
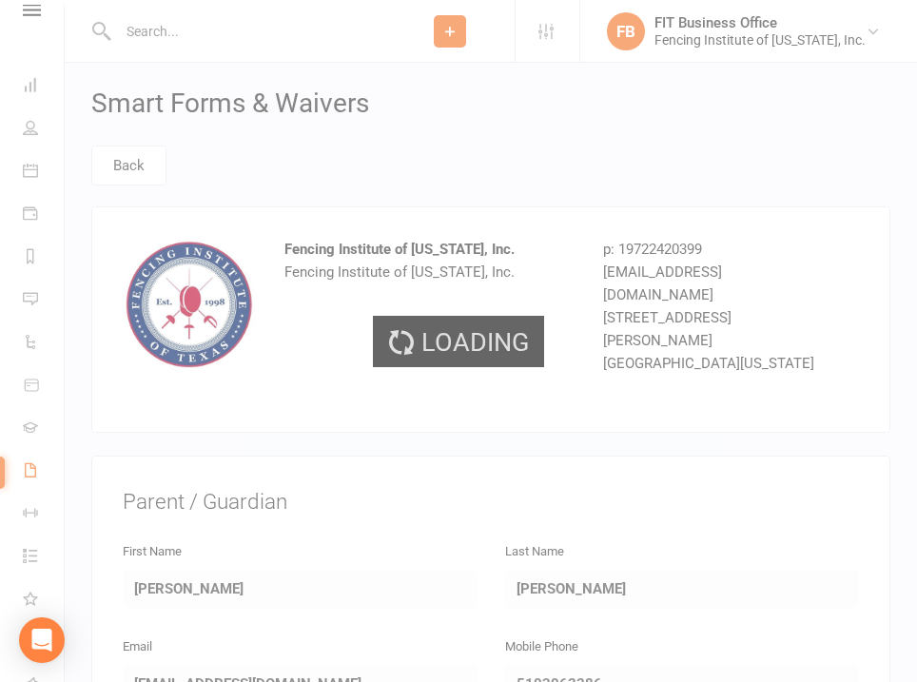
select select "100"
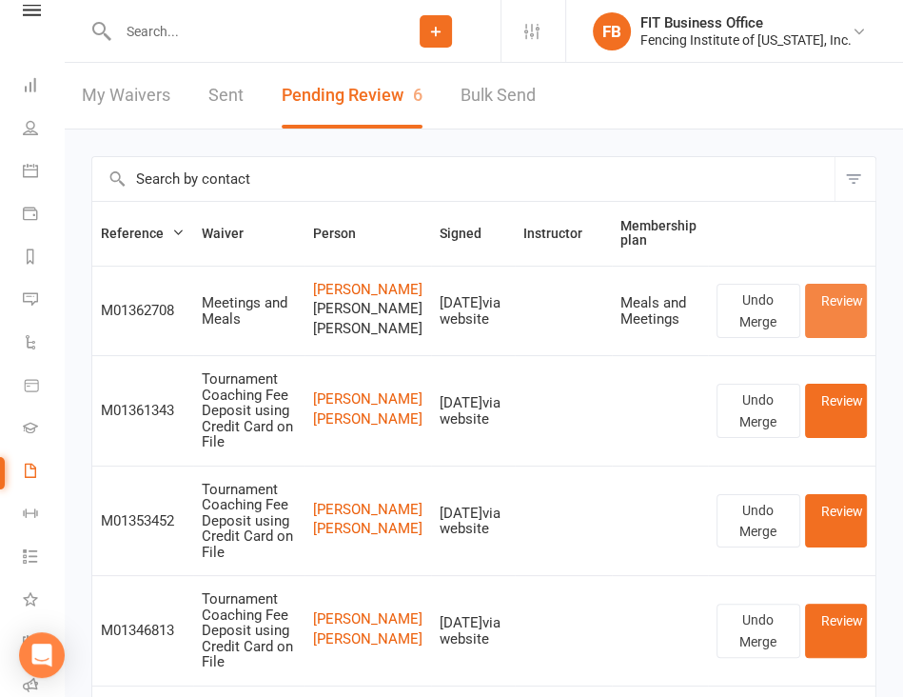
click at [841, 338] on link "Review" at bounding box center [836, 311] width 63 height 54
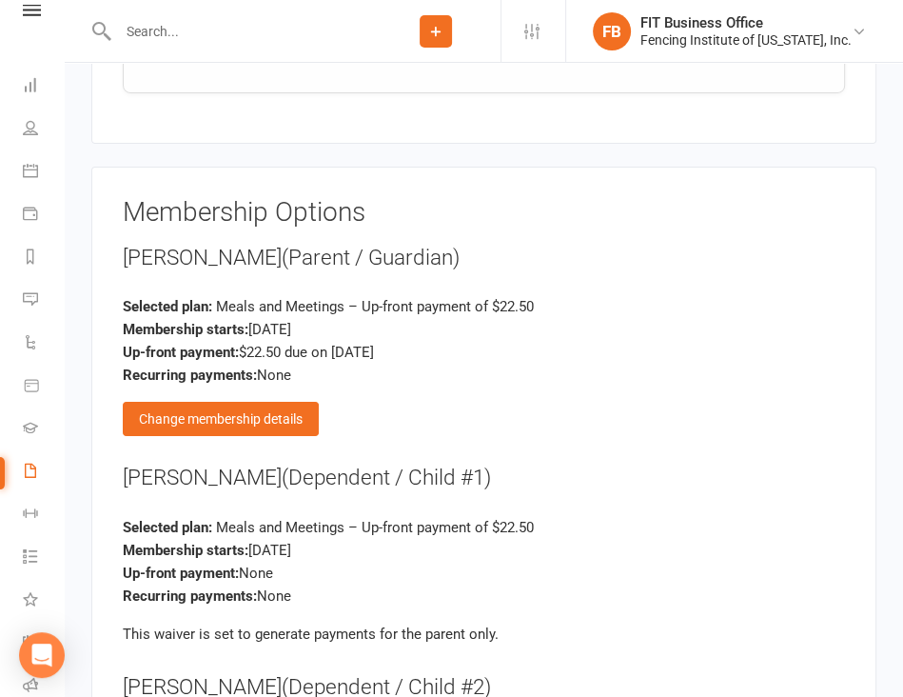
scroll to position [4155, 0]
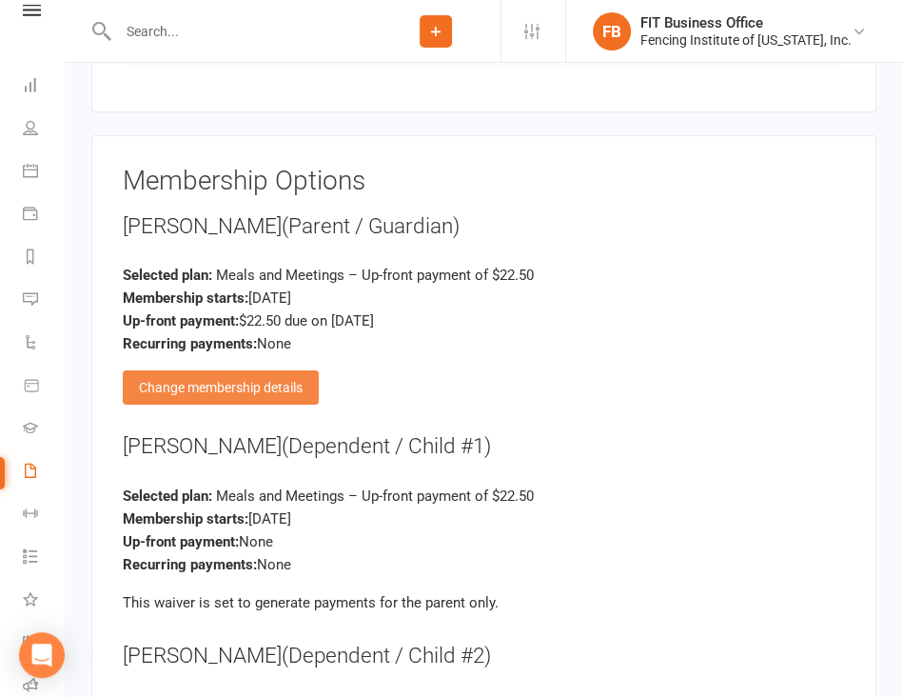
click at [251, 370] on div "Change membership details" at bounding box center [221, 387] width 196 height 34
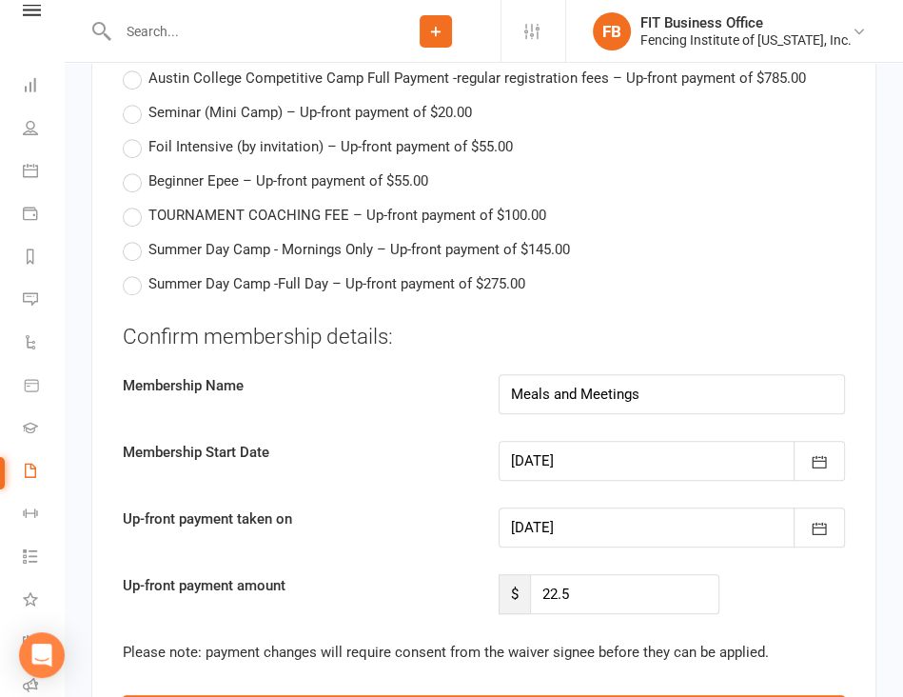
scroll to position [5455, 0]
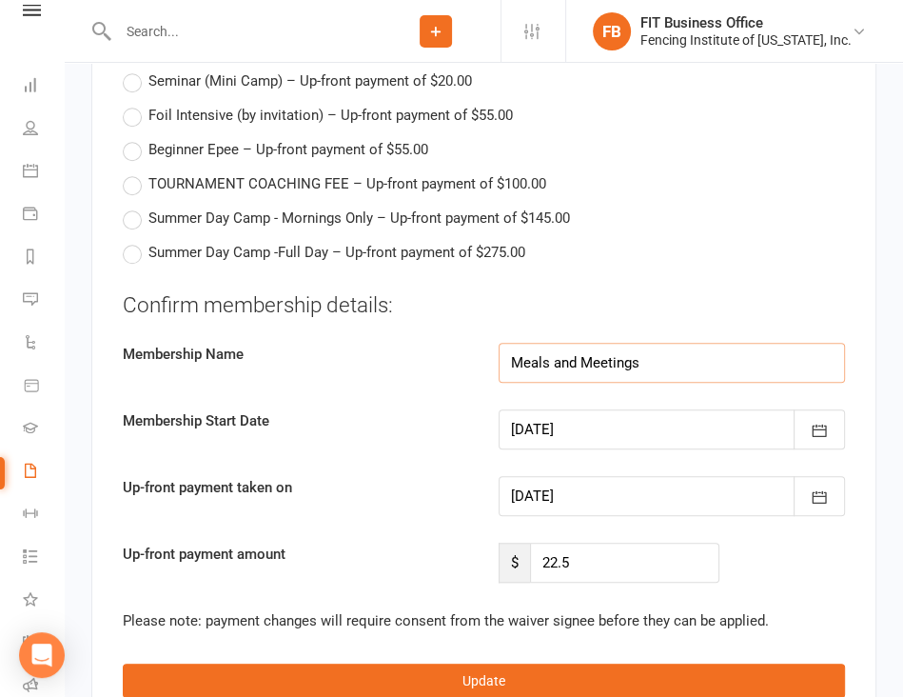
click at [702, 343] on input "Meals and Meetings" at bounding box center [672, 363] width 347 height 40
click at [676, 343] on input "Meals and Meetings I" at bounding box center [672, 363] width 347 height 40
click at [676, 343] on input "Meals and Meetings (I" at bounding box center [672, 363] width 347 height 40
type input "Meals and Meetings ([PERSON_NAME], [PERSON_NAME], [PERSON_NAME])"
click at [824, 421] on icon "button" at bounding box center [819, 430] width 19 height 19
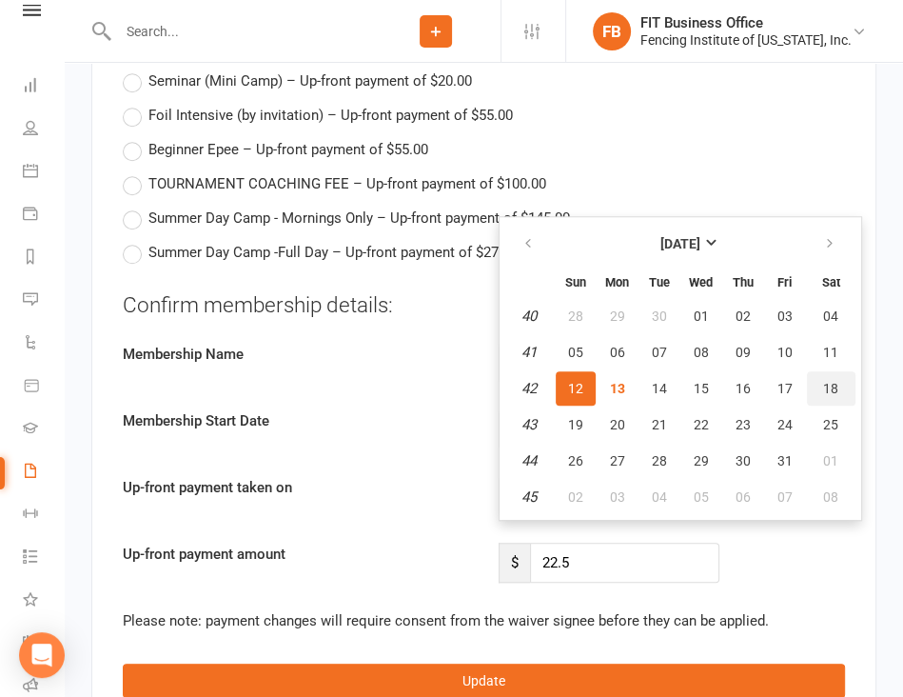
click at [835, 371] on button "18" at bounding box center [831, 388] width 49 height 34
type input "[DATE]"
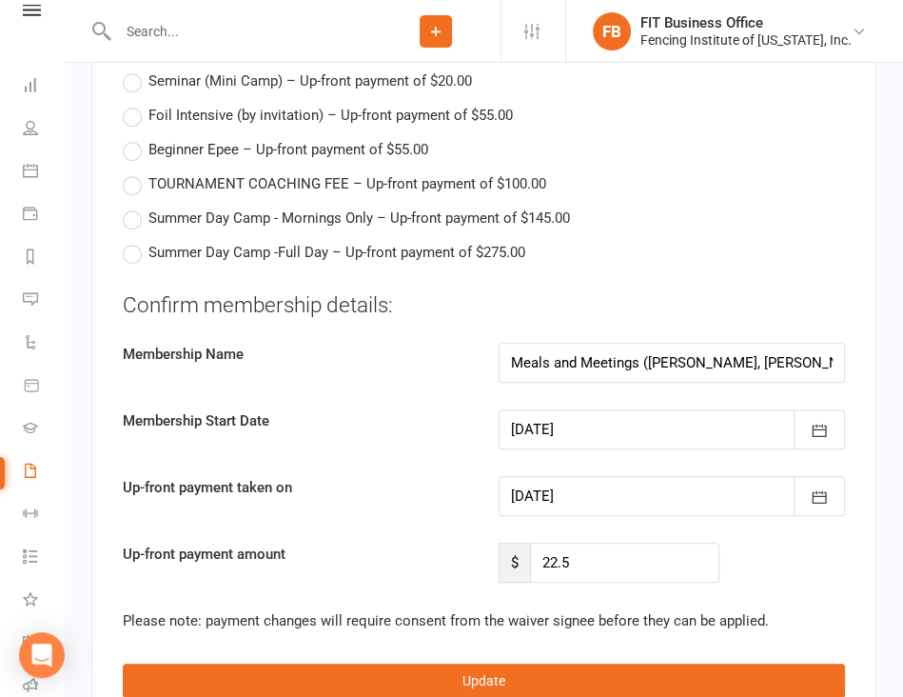
click at [660, 476] on div at bounding box center [672, 496] width 347 height 40
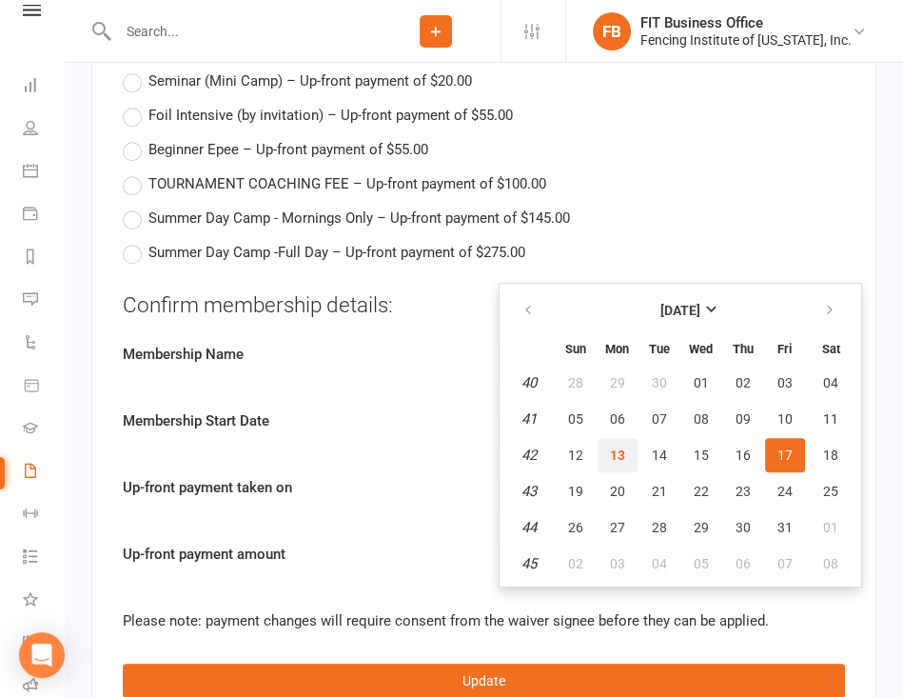
click at [624, 438] on button "13" at bounding box center [618, 455] width 40 height 34
type input "[DATE]"
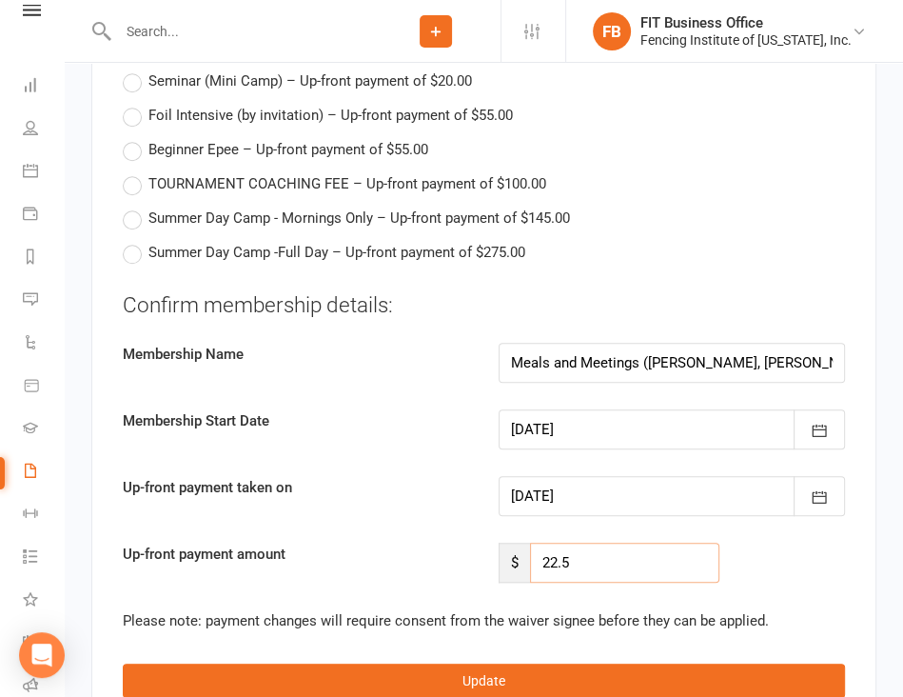
drag, startPoint x: 600, startPoint y: 523, endPoint x: 508, endPoint y: 513, distance: 92.9
click at [508, 542] on div "$ 22.5" at bounding box center [610, 562] width 222 height 40
click at [613, 542] on input "22.5" at bounding box center [625, 562] width 190 height 40
type input "2"
type input "67.50"
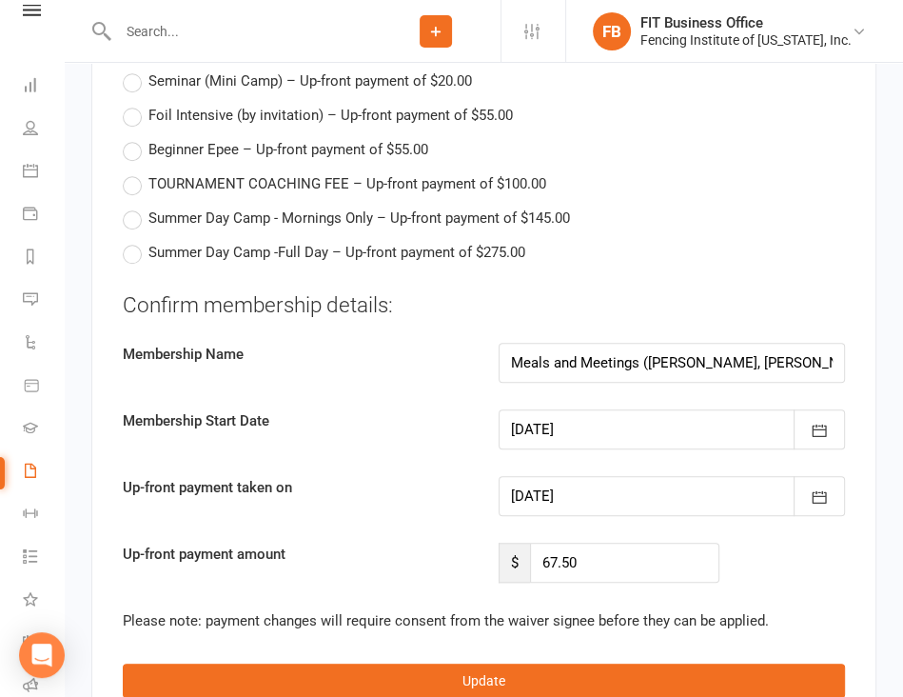
click at [344, 476] on label "Up-front payment taken on" at bounding box center [296, 487] width 376 height 23
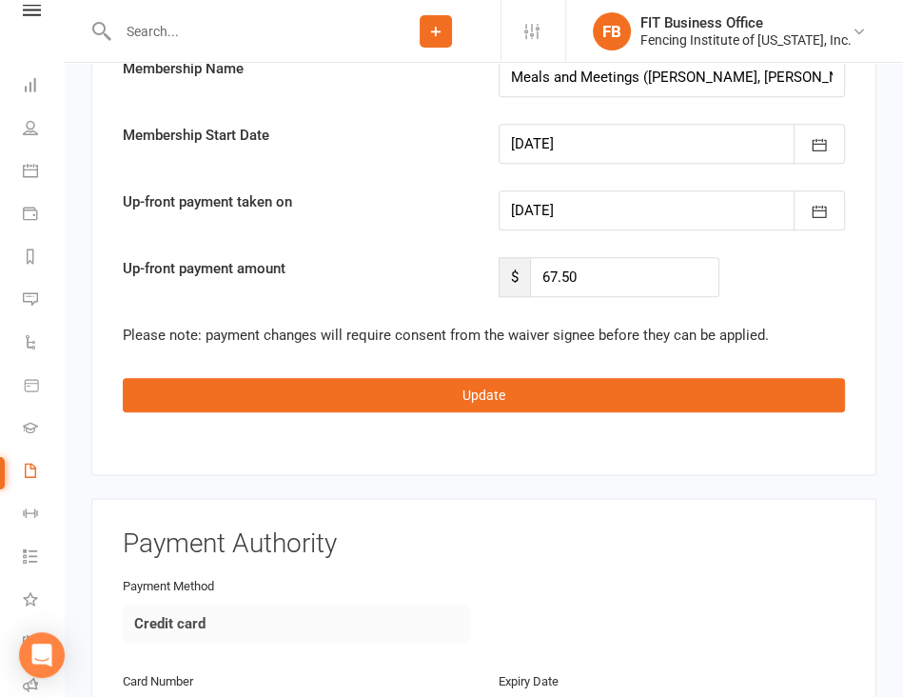
scroll to position [5772, 0]
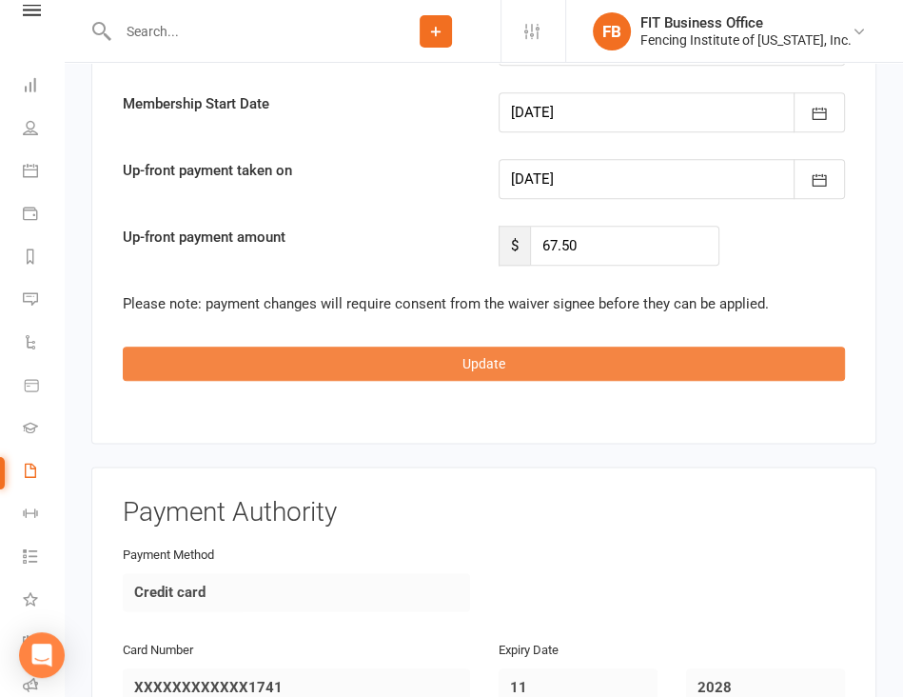
click at [479, 346] on button "Update" at bounding box center [484, 363] width 722 height 34
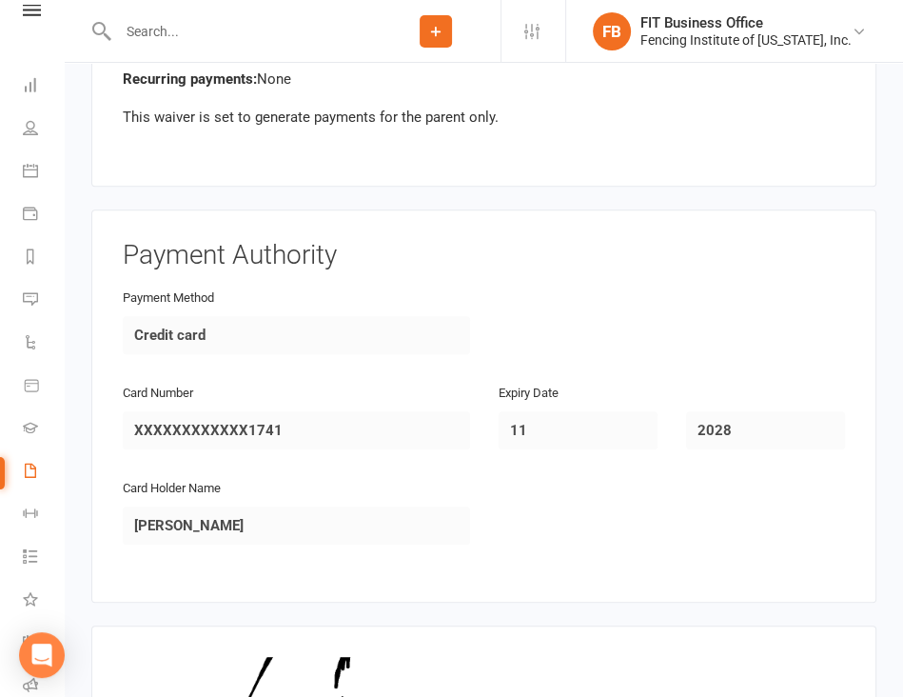
scroll to position [5075, 0]
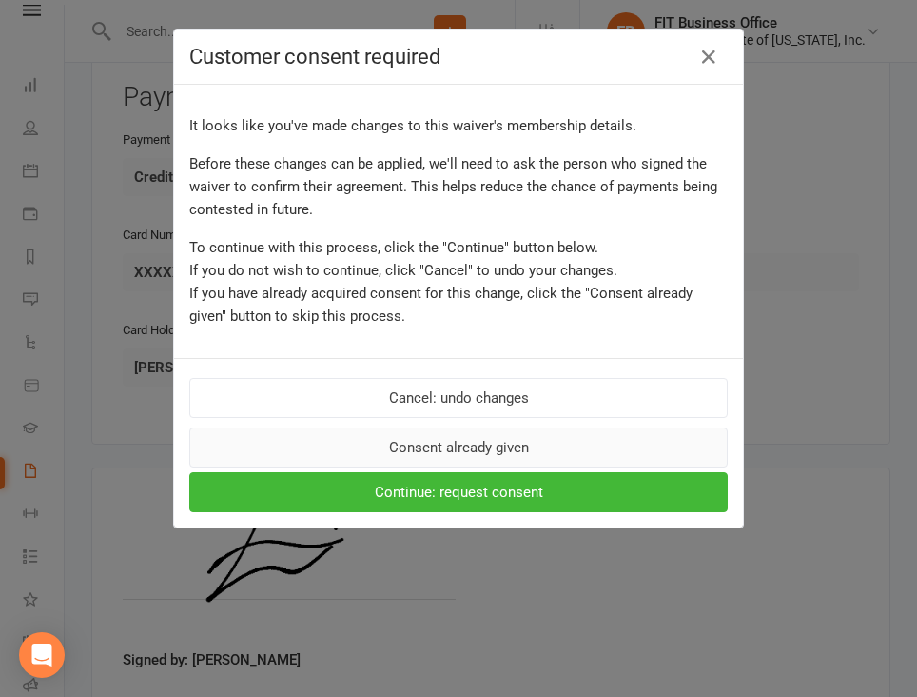
click at [529, 454] on button "Consent already given" at bounding box center [458, 447] width 539 height 40
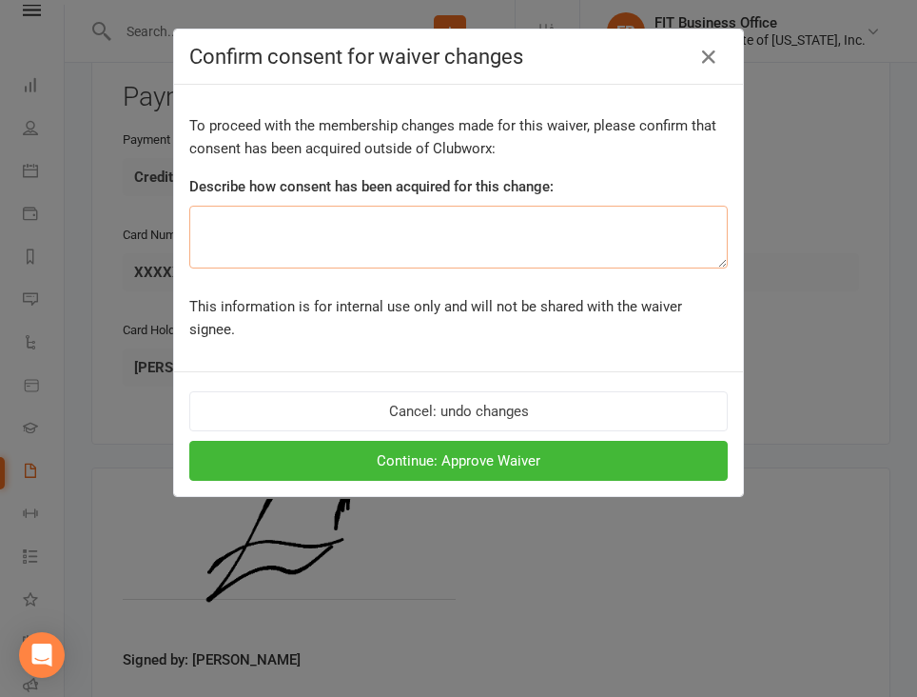
click at [327, 242] on textarea at bounding box center [458, 237] width 539 height 63
type textarea "in [GEOGRAPHIC_DATA]"
click at [469, 441] on button "Continue: Approve Waiver" at bounding box center [458, 461] width 539 height 40
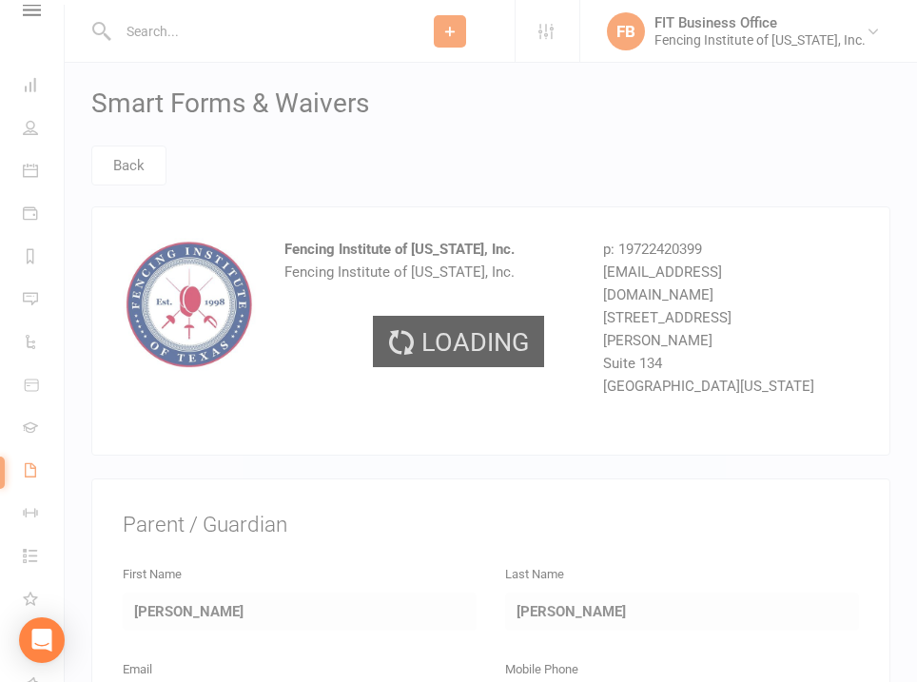
select select "100"
